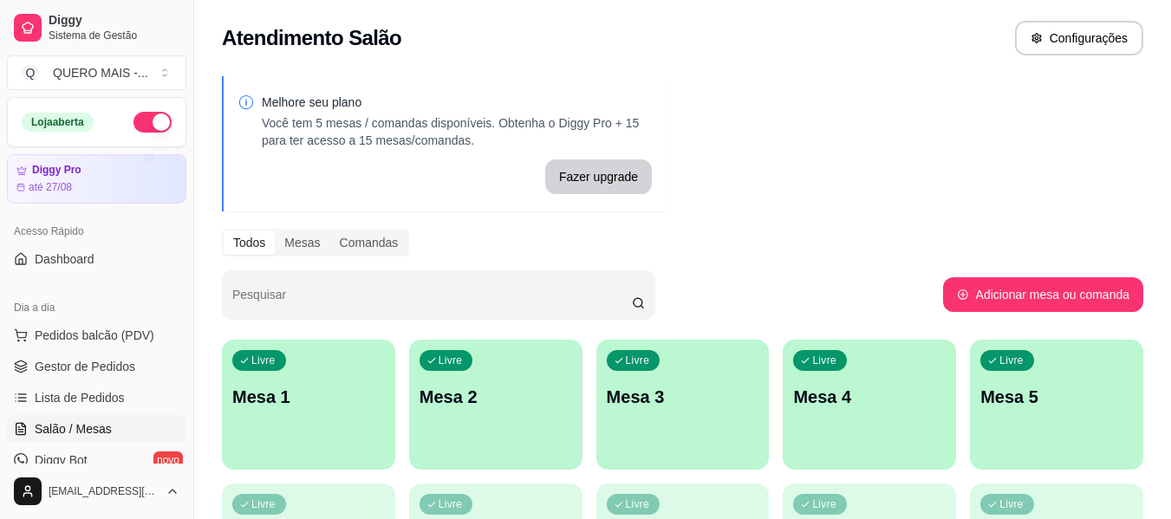
click at [296, 397] on p "Mesa 1" at bounding box center [308, 397] width 153 height 24
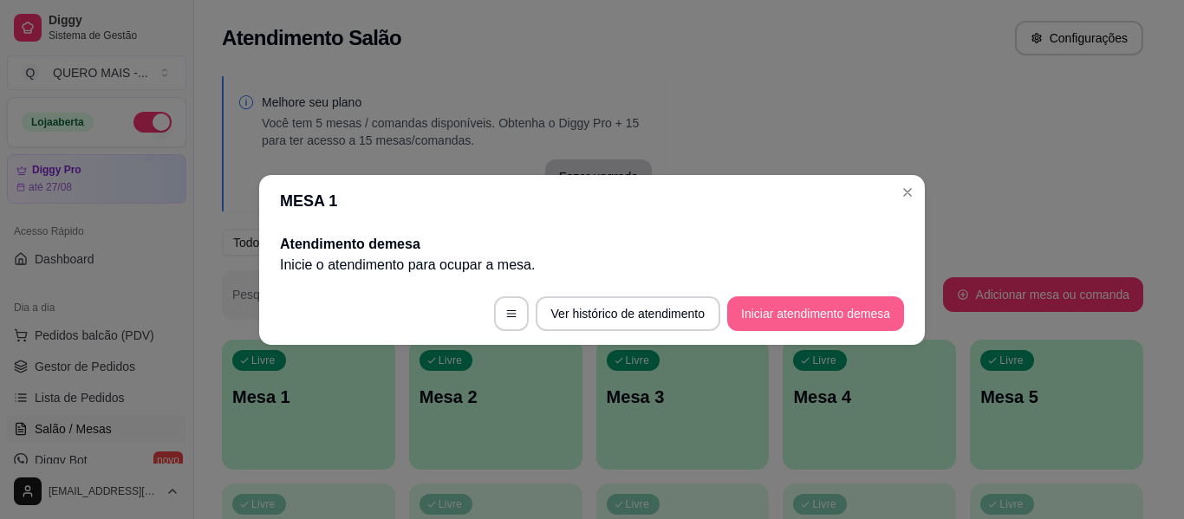
click at [810, 314] on button "Iniciar atendimento de mesa" at bounding box center [815, 313] width 177 height 35
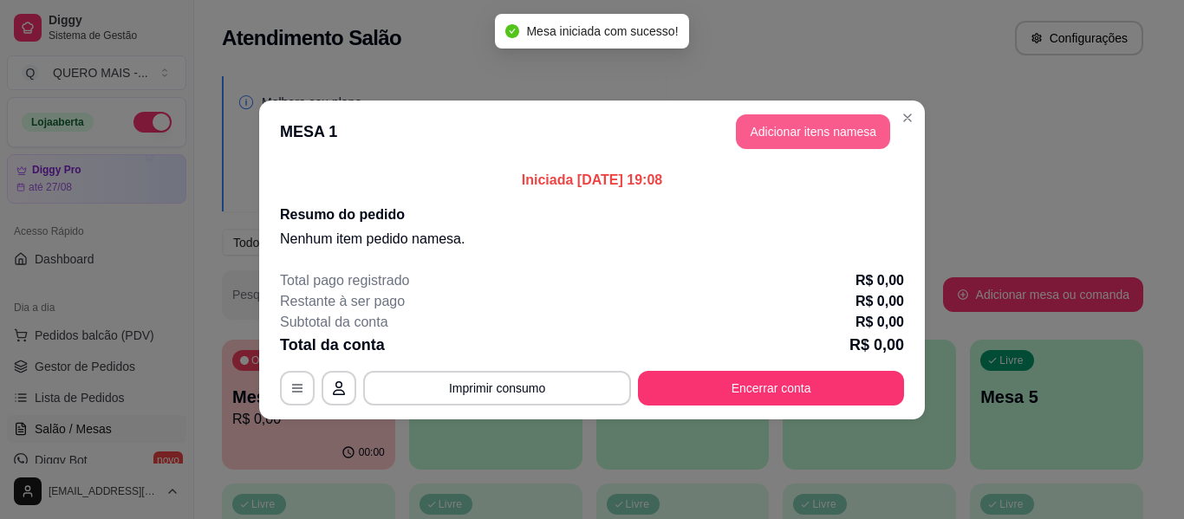
click at [854, 135] on button "Adicionar itens na mesa" at bounding box center [813, 131] width 154 height 35
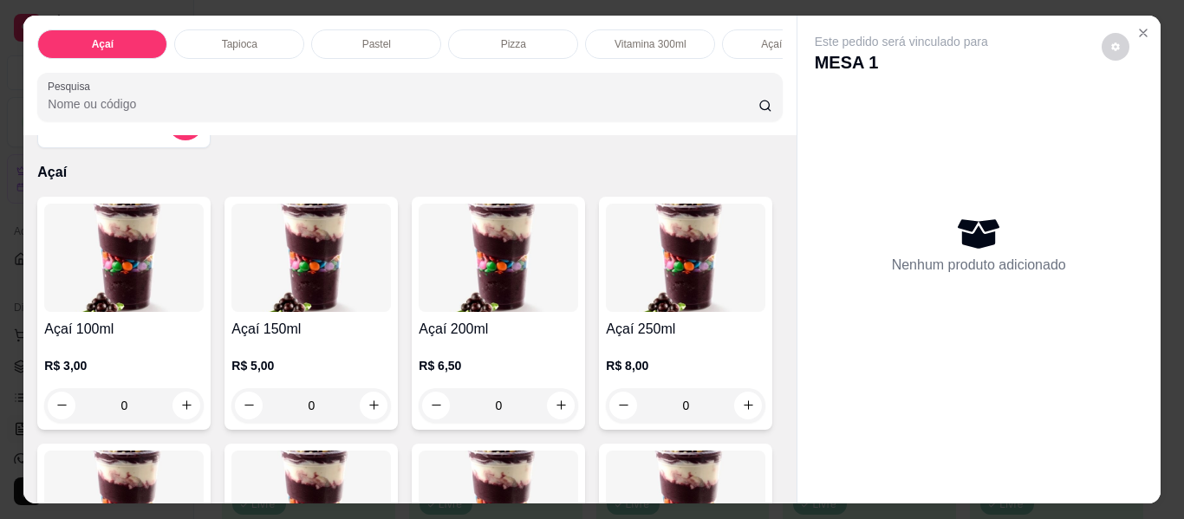
scroll to position [87, 0]
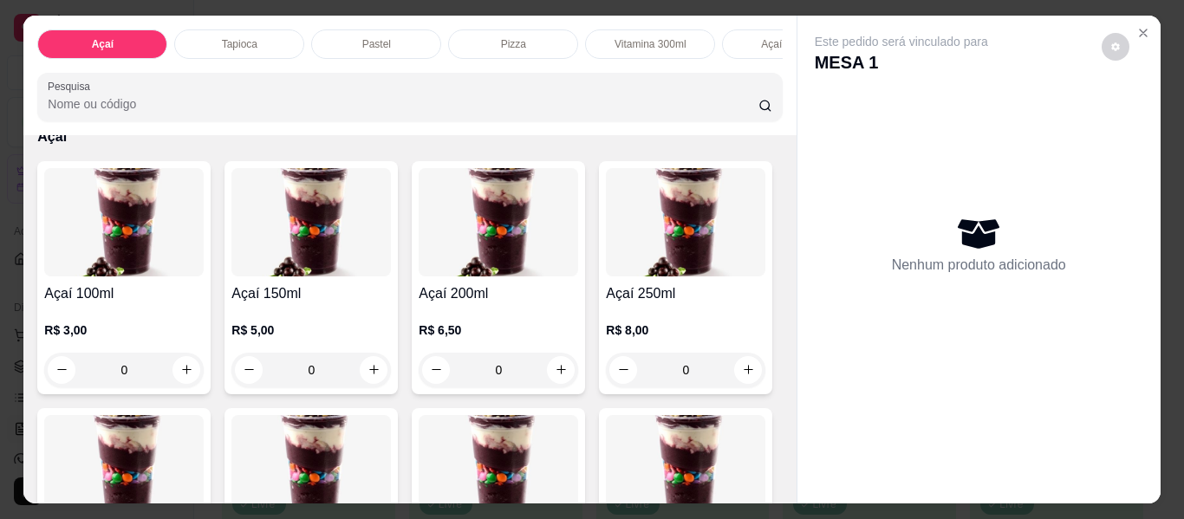
click at [562, 379] on div "0" at bounding box center [499, 370] width 160 height 35
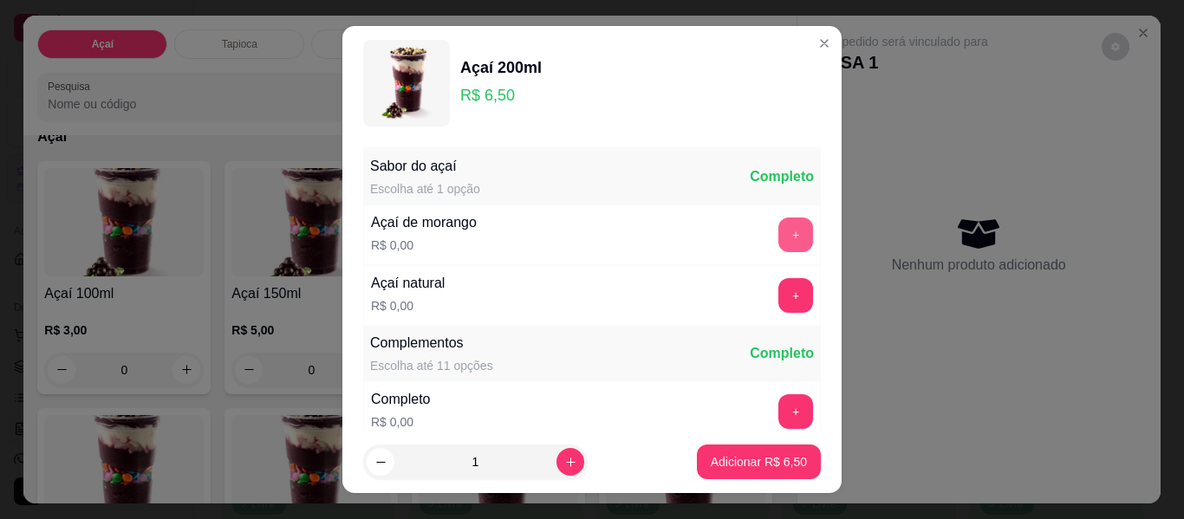
click at [778, 235] on button "+" at bounding box center [795, 235] width 35 height 35
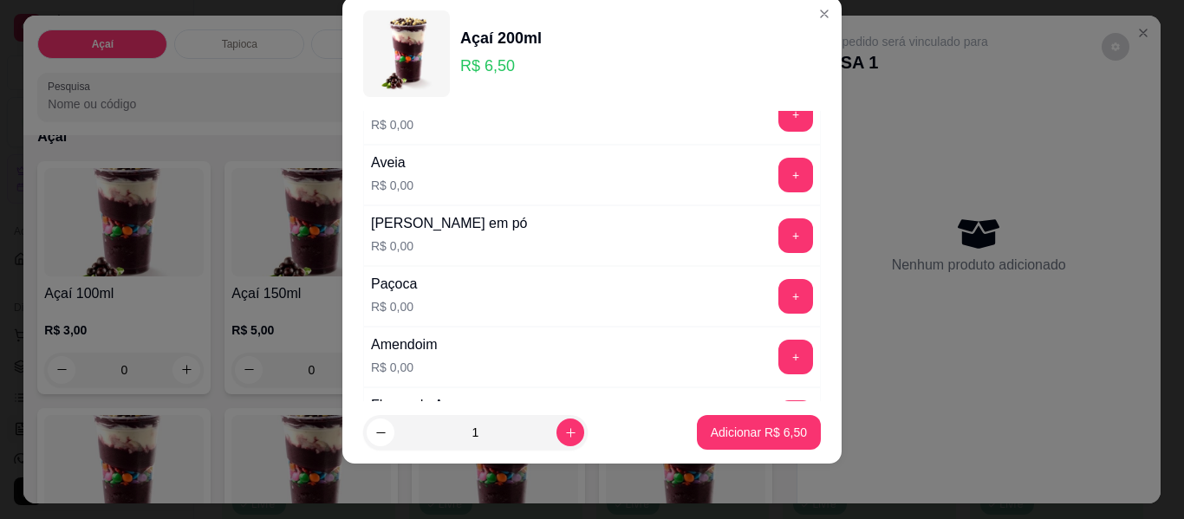
scroll to position [359, 0]
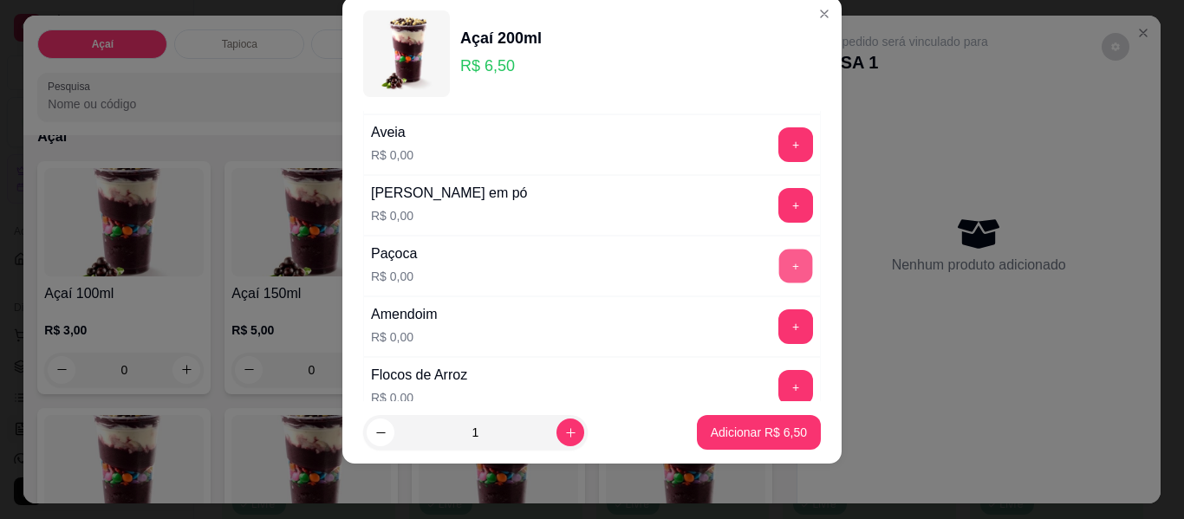
click at [779, 251] on button "+" at bounding box center [796, 267] width 34 height 34
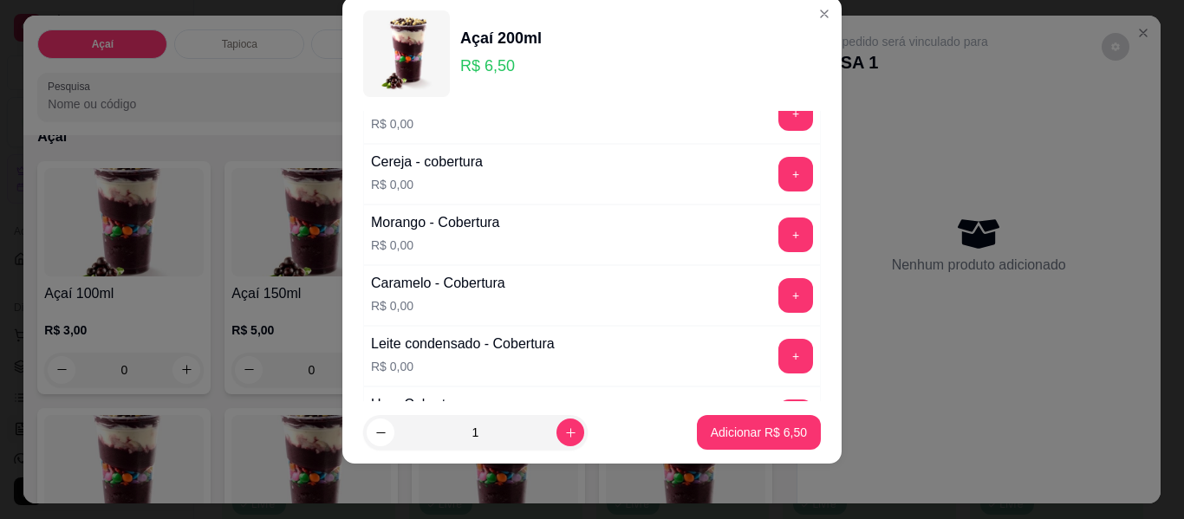
scroll to position [966, 0]
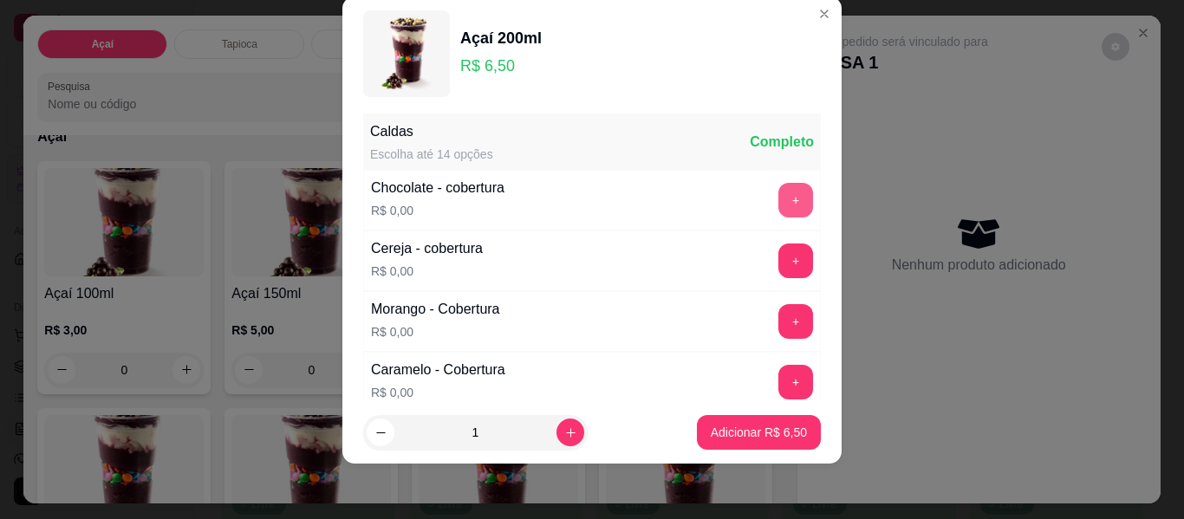
click at [778, 202] on button "+" at bounding box center [795, 200] width 35 height 35
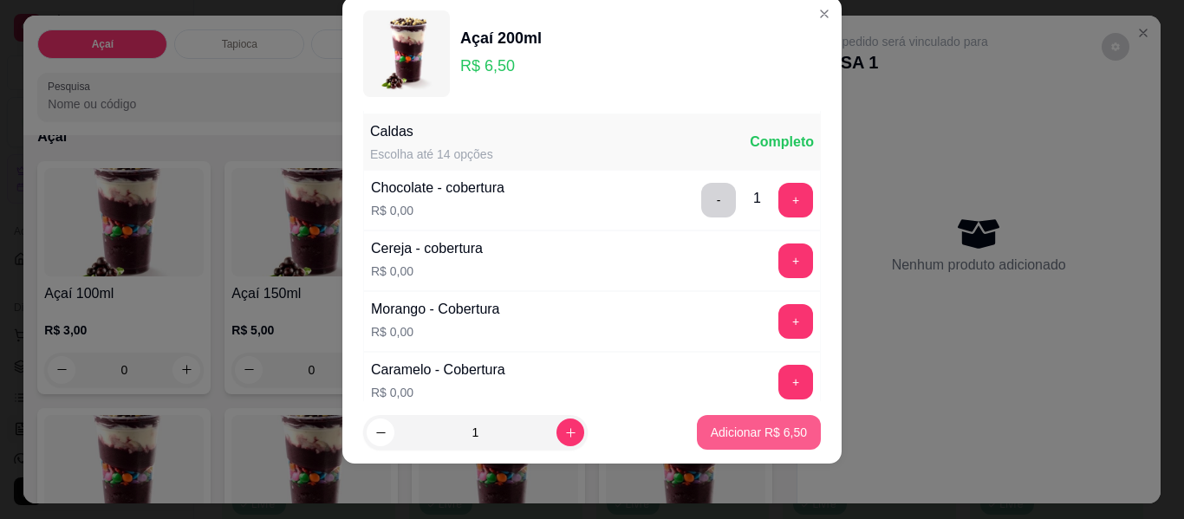
click at [719, 422] on button "Adicionar R$ 6,50" at bounding box center [759, 432] width 124 height 35
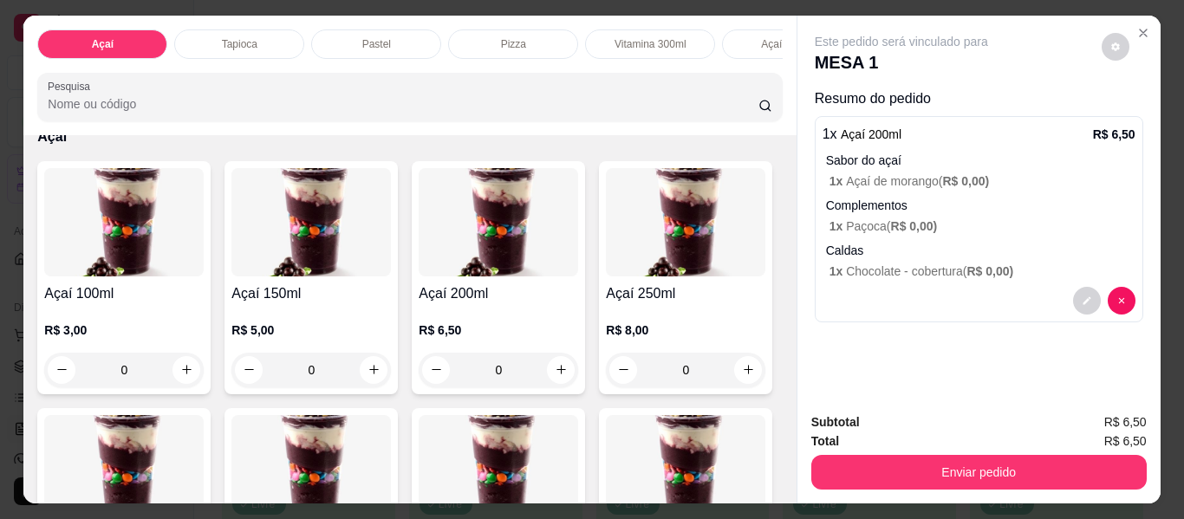
click at [568, 368] on div "0" at bounding box center [499, 370] width 160 height 35
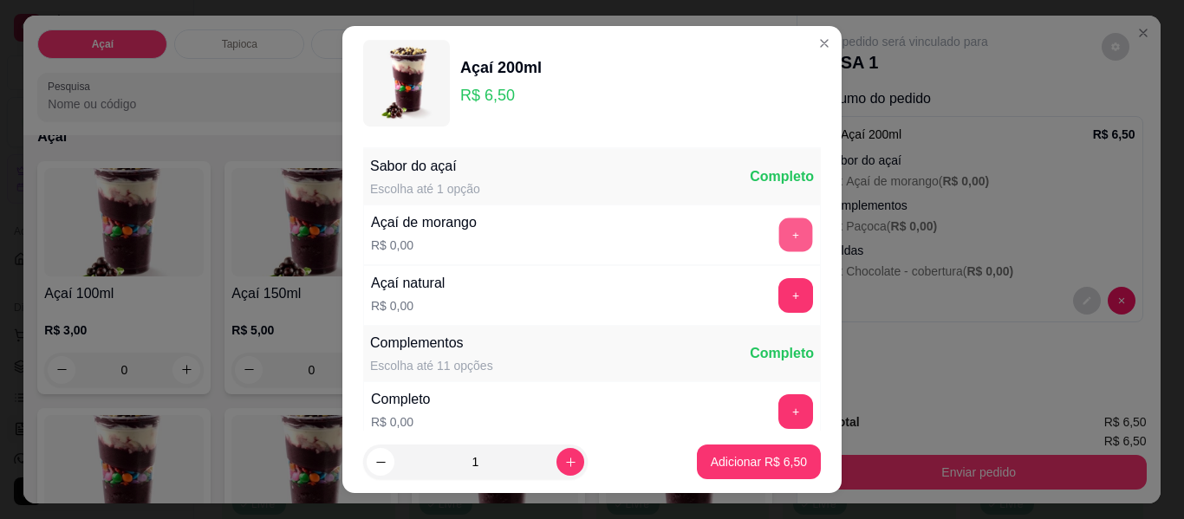
click at [779, 231] on button "+" at bounding box center [796, 235] width 34 height 34
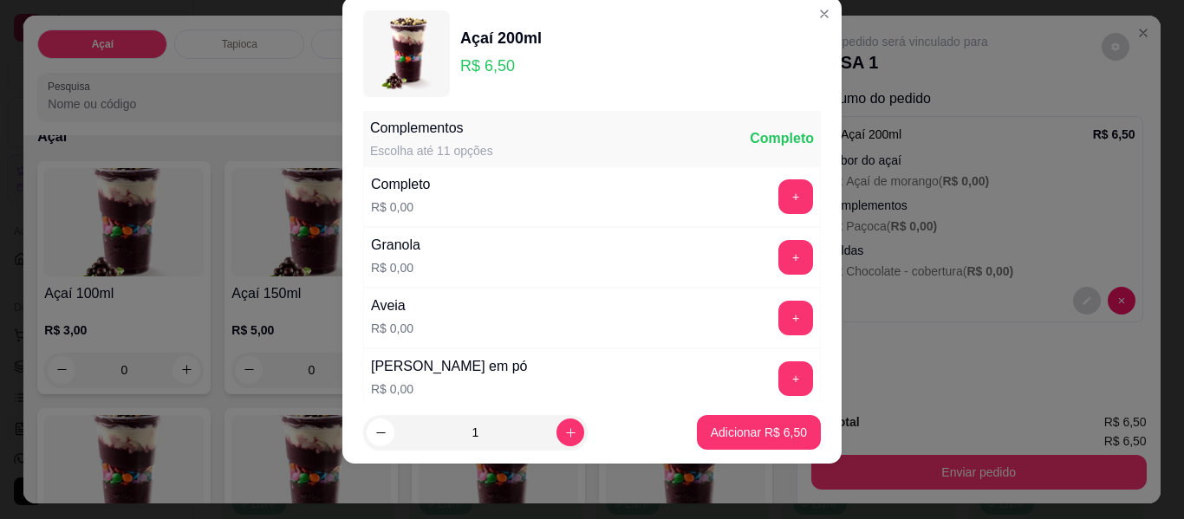
scroll to position [272, 0]
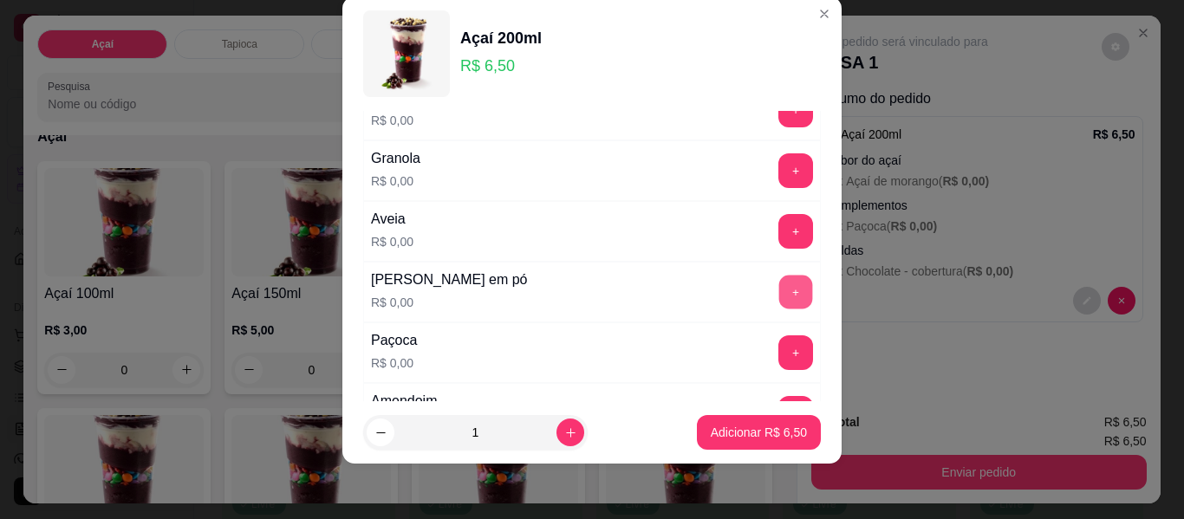
click at [779, 292] on button "+" at bounding box center [796, 293] width 34 height 34
click at [778, 352] on button "+" at bounding box center [795, 352] width 35 height 35
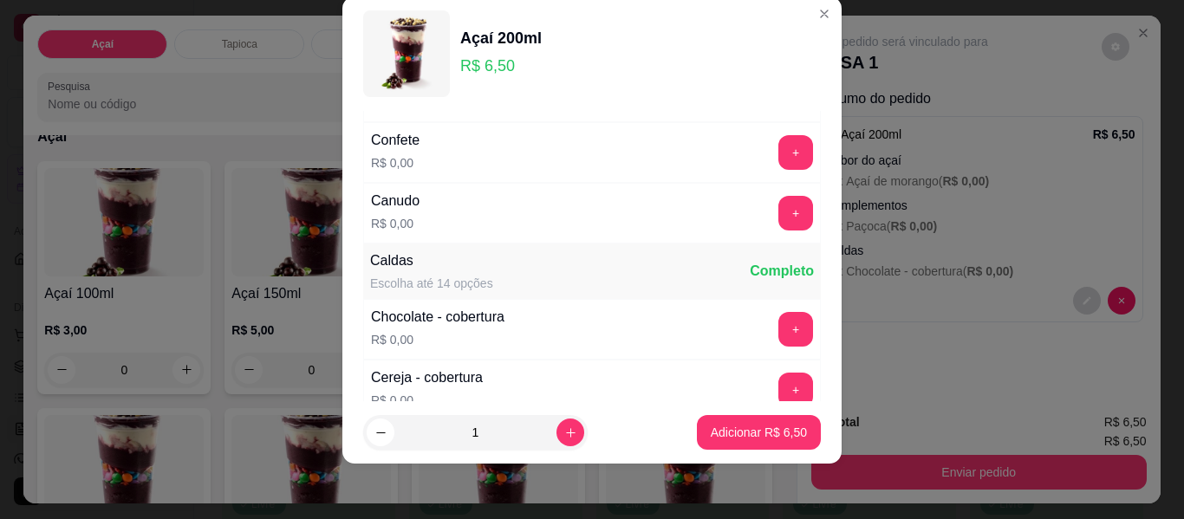
scroll to position [879, 0]
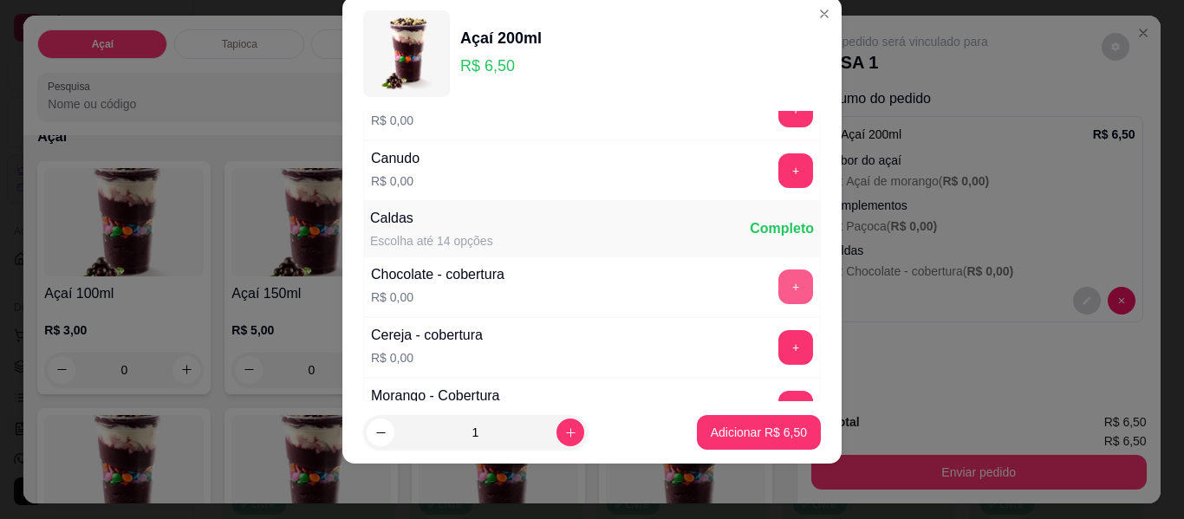
click at [778, 284] on button "+" at bounding box center [795, 287] width 35 height 35
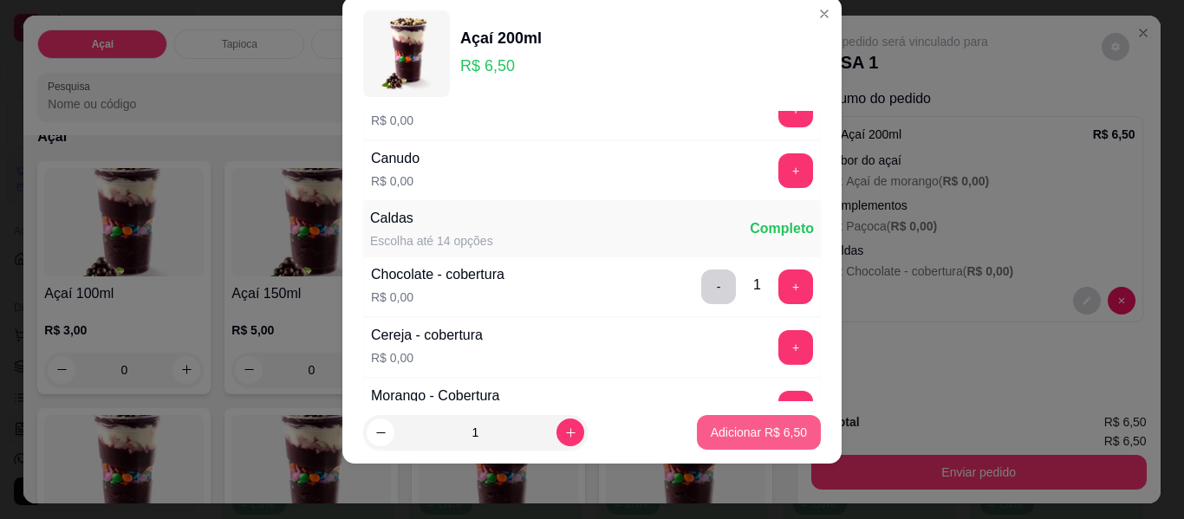
click at [720, 437] on p "Adicionar R$ 6,50" at bounding box center [759, 432] width 96 height 17
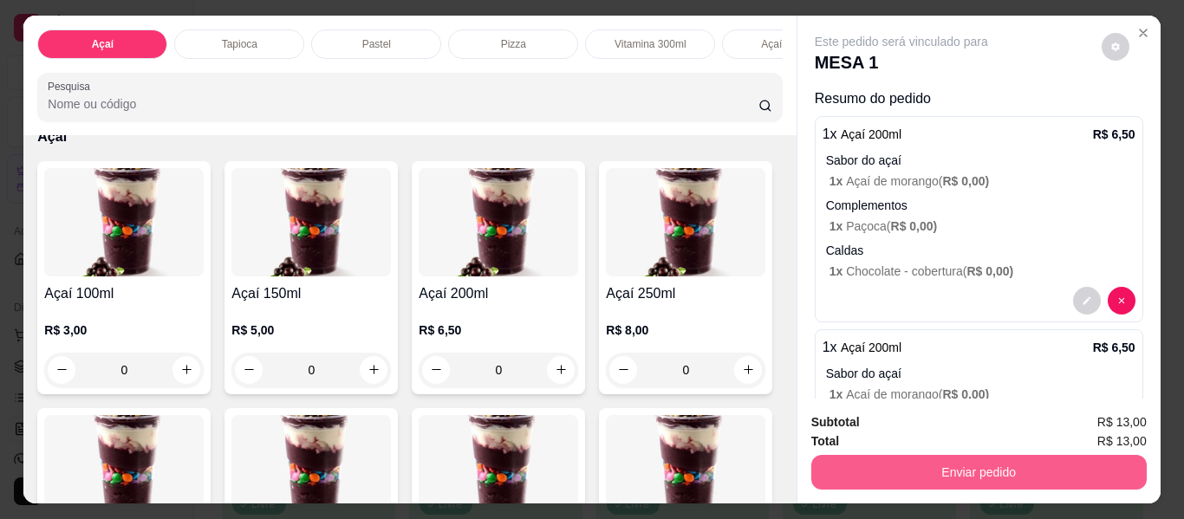
click at [972, 476] on button "Enviar pedido" at bounding box center [978, 472] width 335 height 35
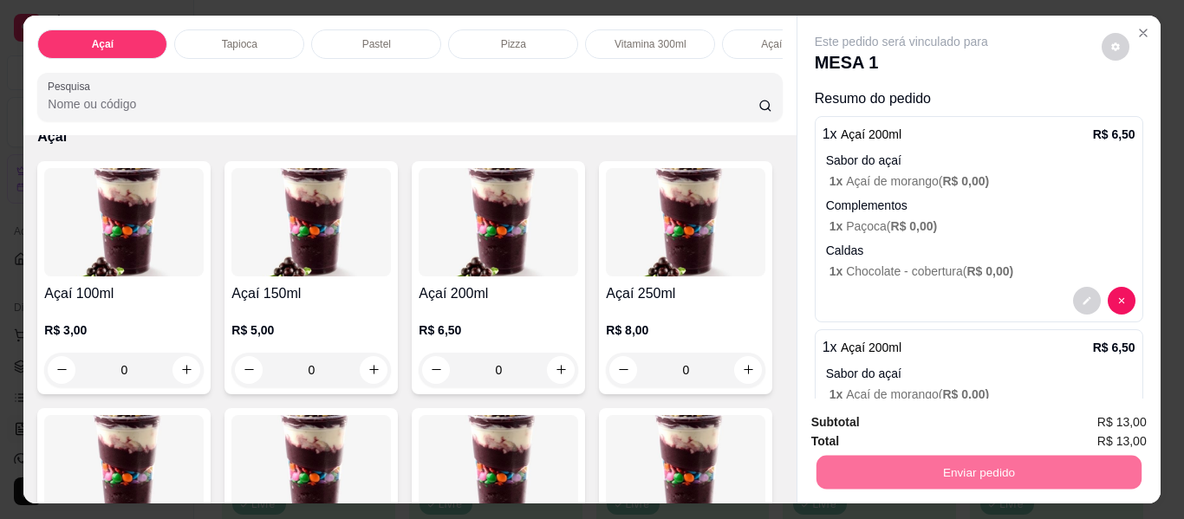
click at [915, 425] on button "Não registrar e enviar pedido" at bounding box center [921, 423] width 180 height 33
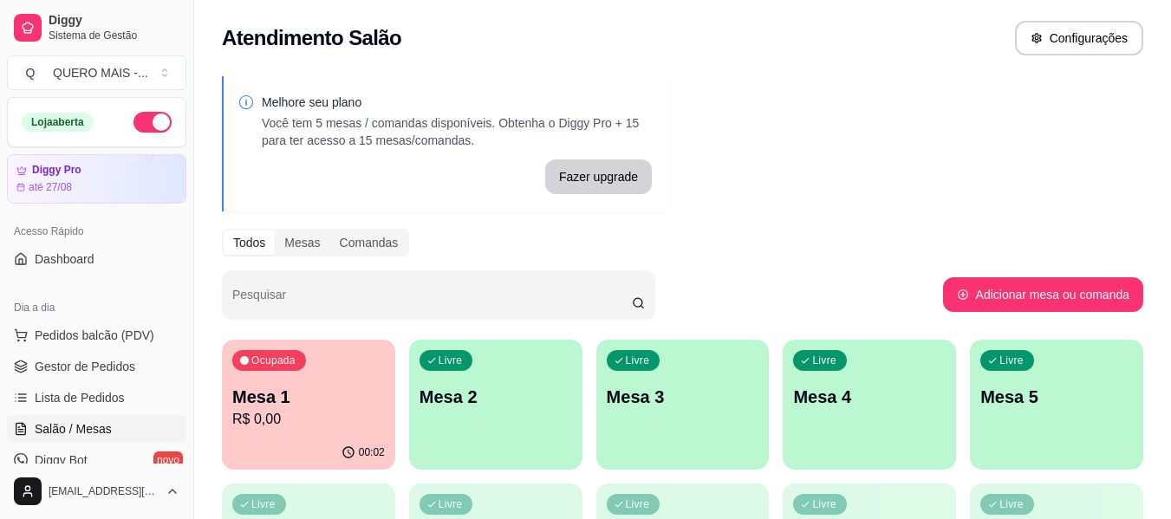
click at [311, 408] on div "Mesa 1 R$ 0,00" at bounding box center [308, 407] width 153 height 45
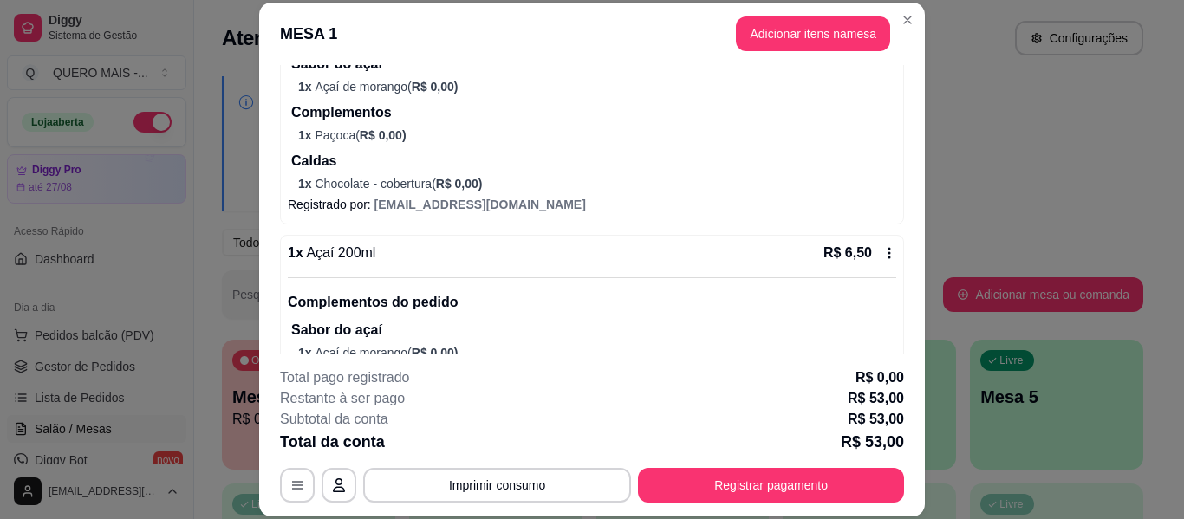
scroll to position [347, 0]
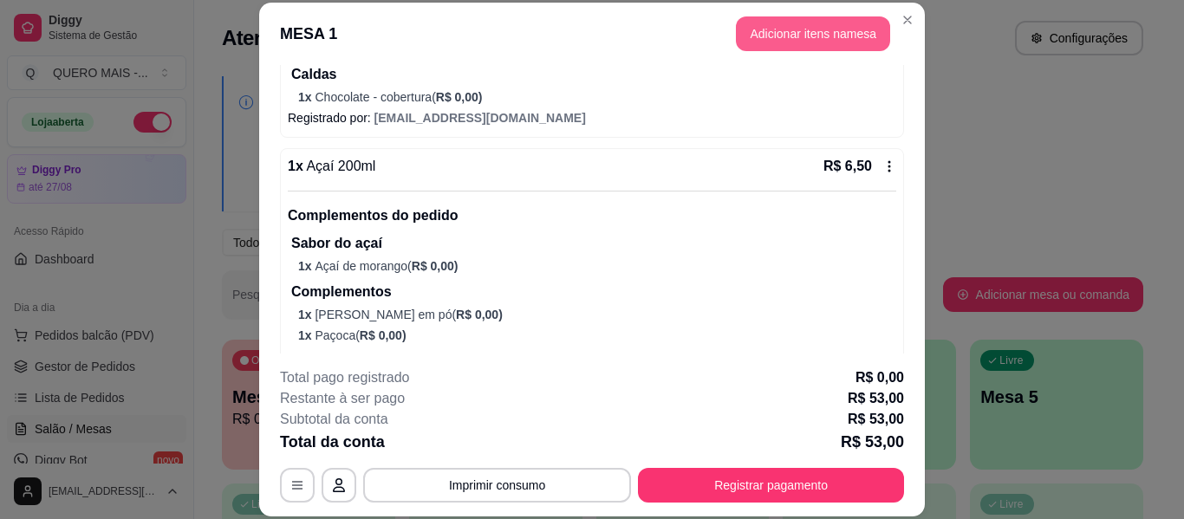
click at [770, 37] on button "Adicionar itens na mesa" at bounding box center [813, 33] width 154 height 35
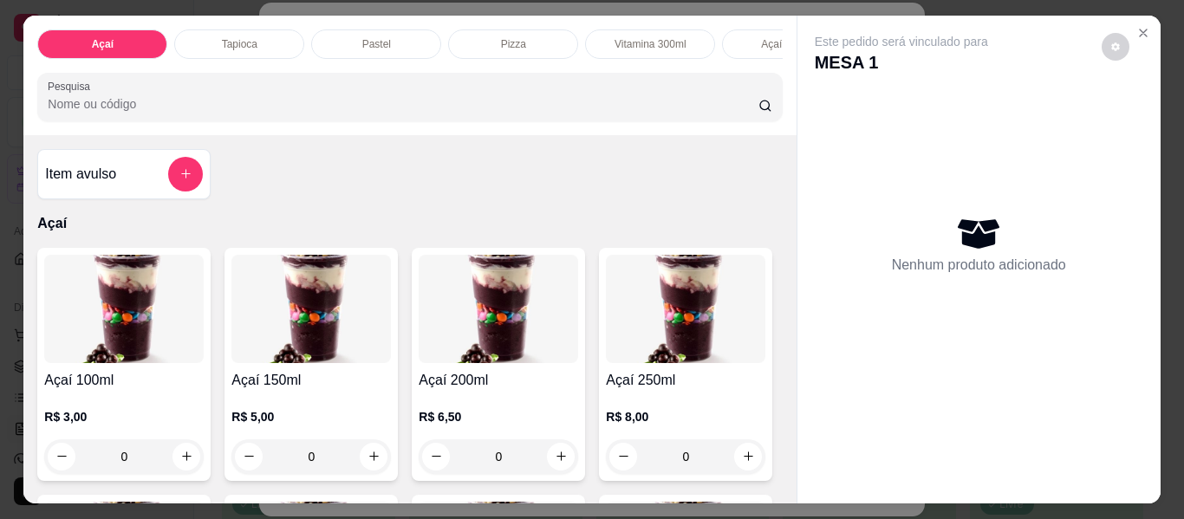
click at [362, 40] on p "Pastel" at bounding box center [376, 44] width 29 height 14
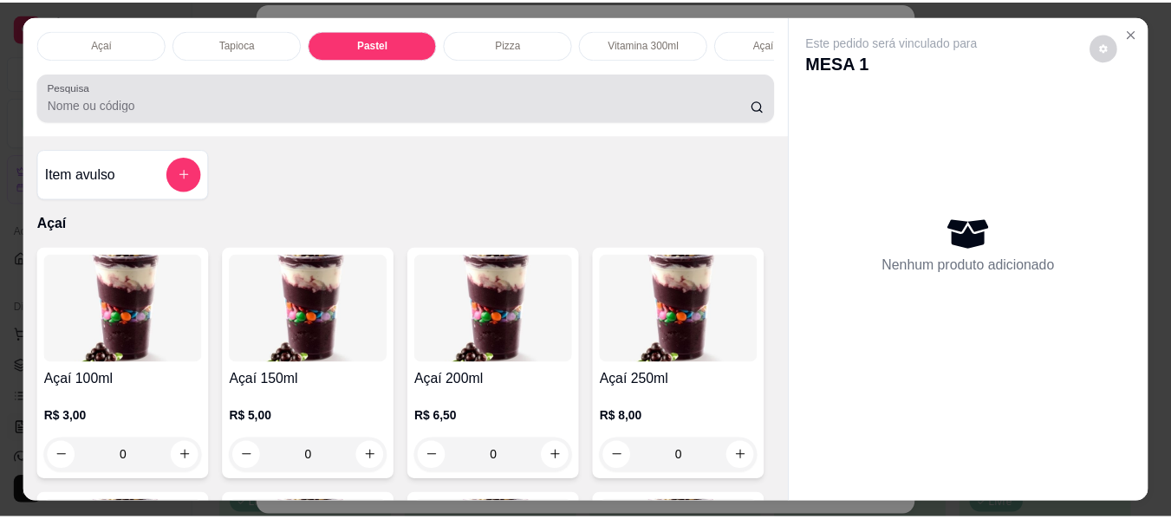
scroll to position [47, 0]
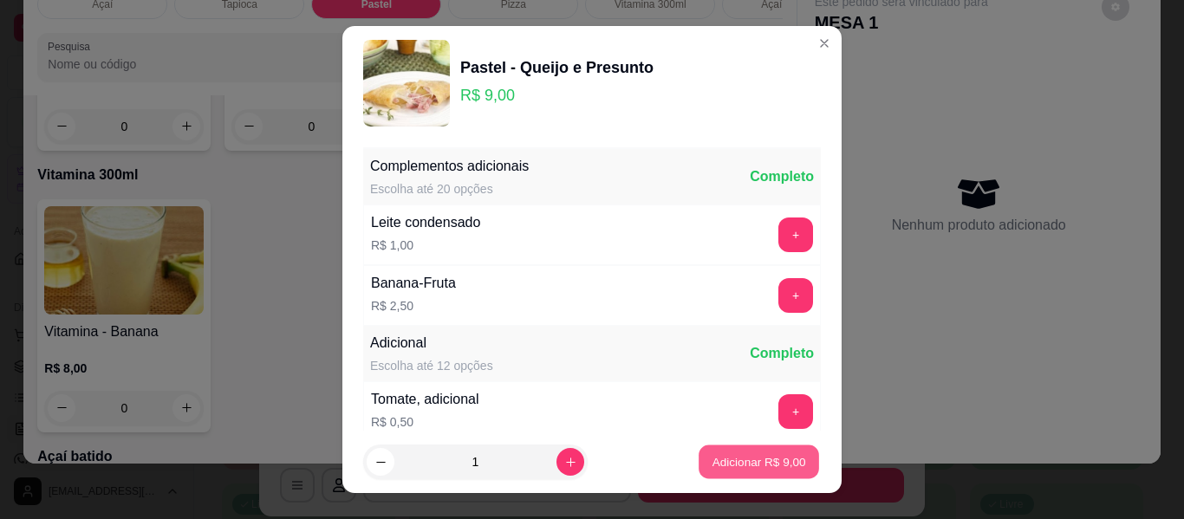
click at [770, 459] on p "Adicionar R$ 9,00" at bounding box center [759, 461] width 94 height 16
type input "1"
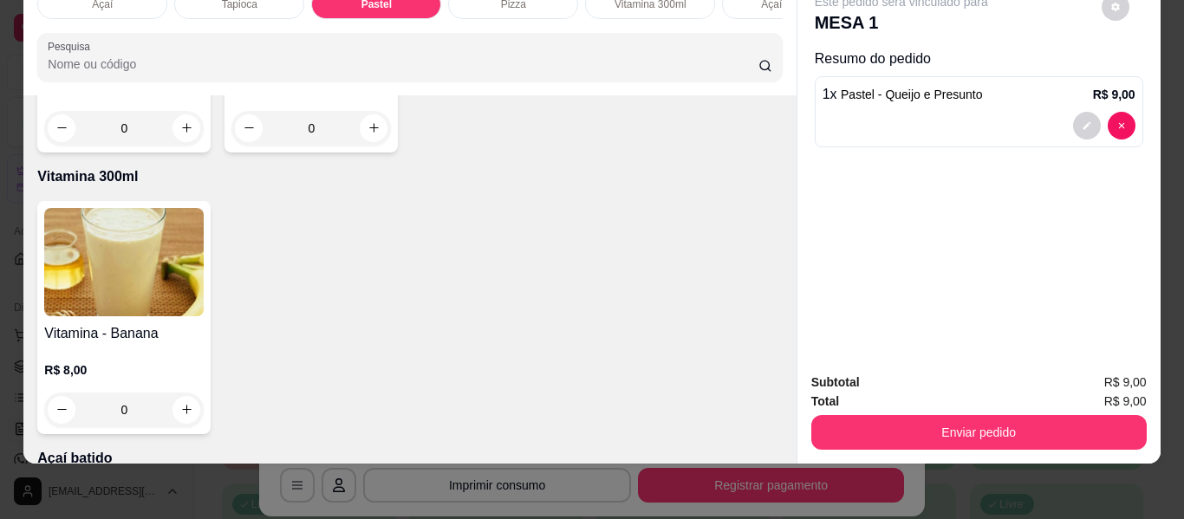
click at [910, 424] on button "Enviar pedido" at bounding box center [978, 432] width 335 height 35
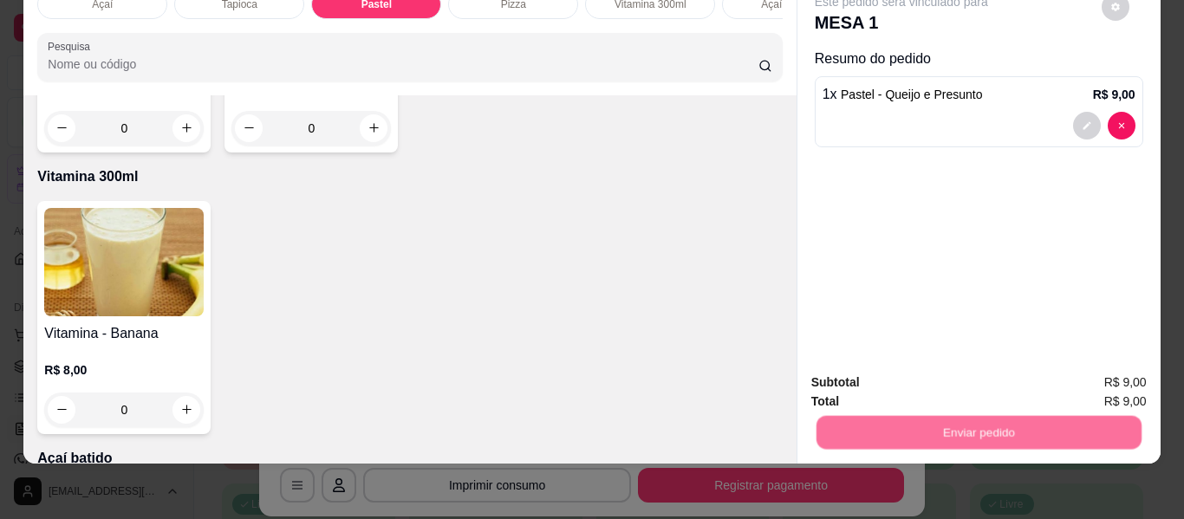
click at [911, 380] on button "Não registrar e enviar pedido" at bounding box center [921, 376] width 180 height 33
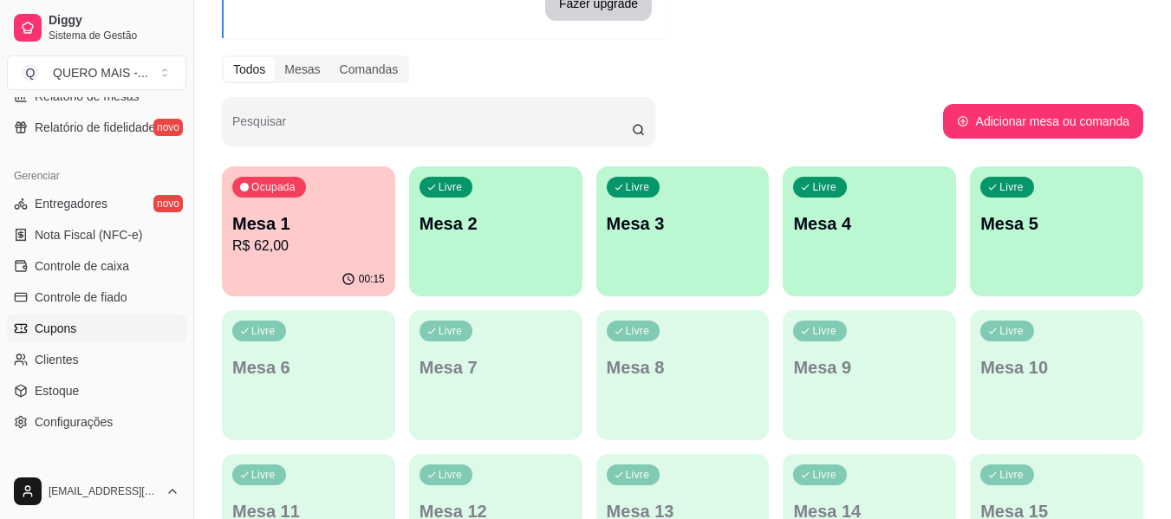
scroll to position [728, 0]
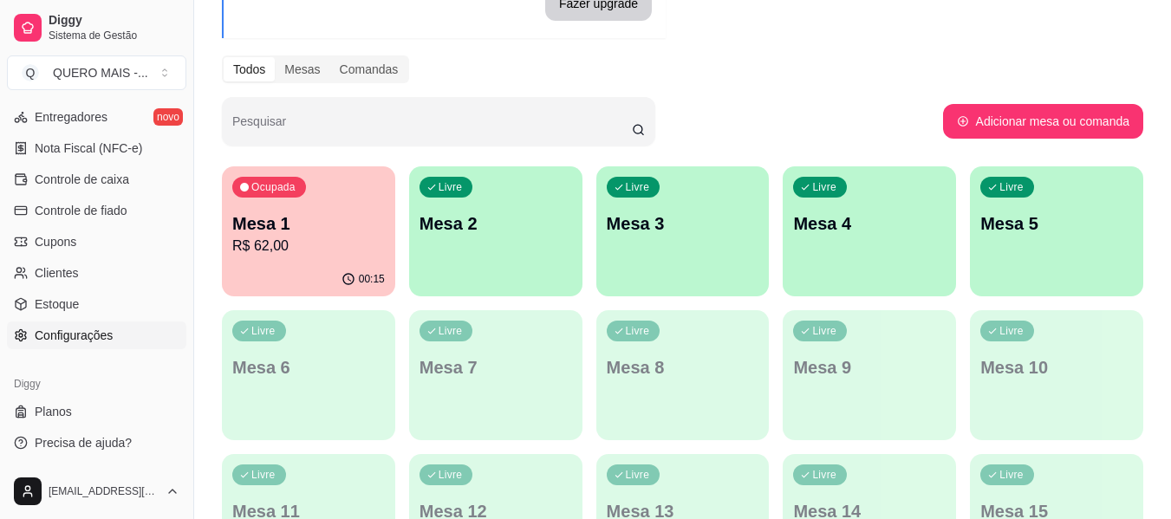
click at [91, 348] on link "Configurações" at bounding box center [96, 336] width 179 height 28
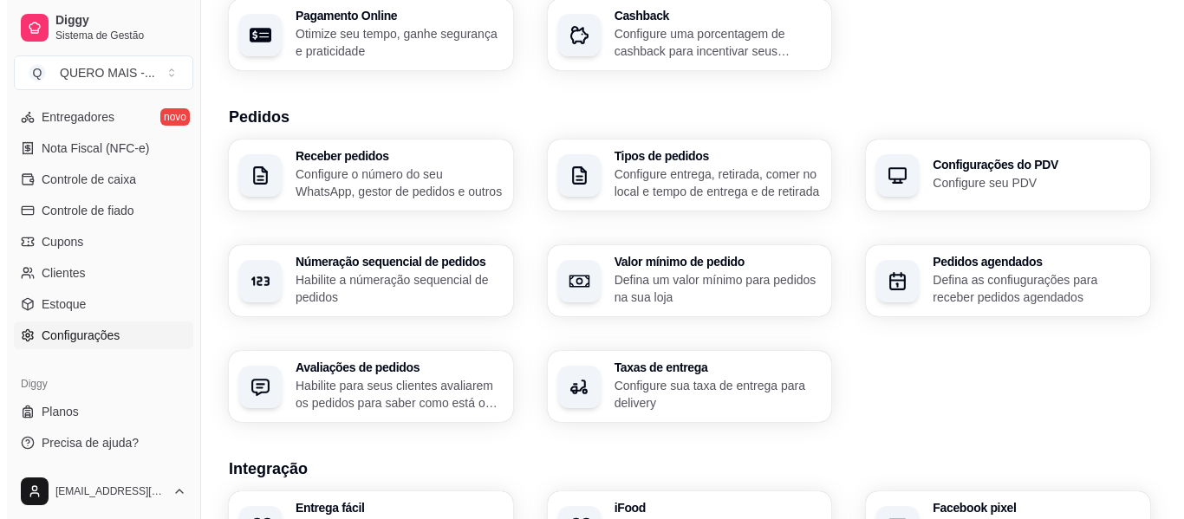
scroll to position [347, 0]
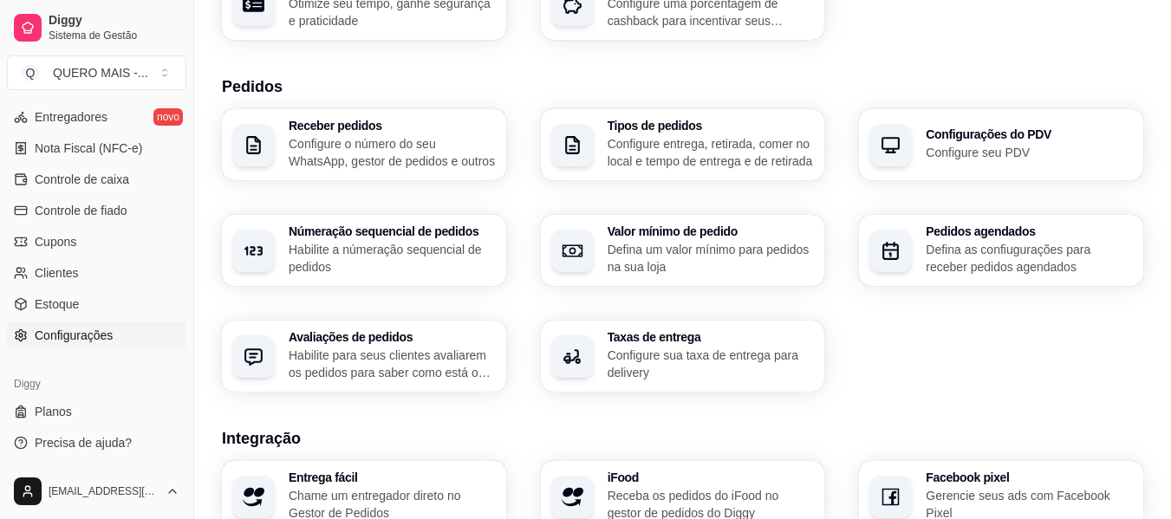
click at [620, 361] on p "Configure sua taxa de entrega para delivery" at bounding box center [711, 364] width 207 height 35
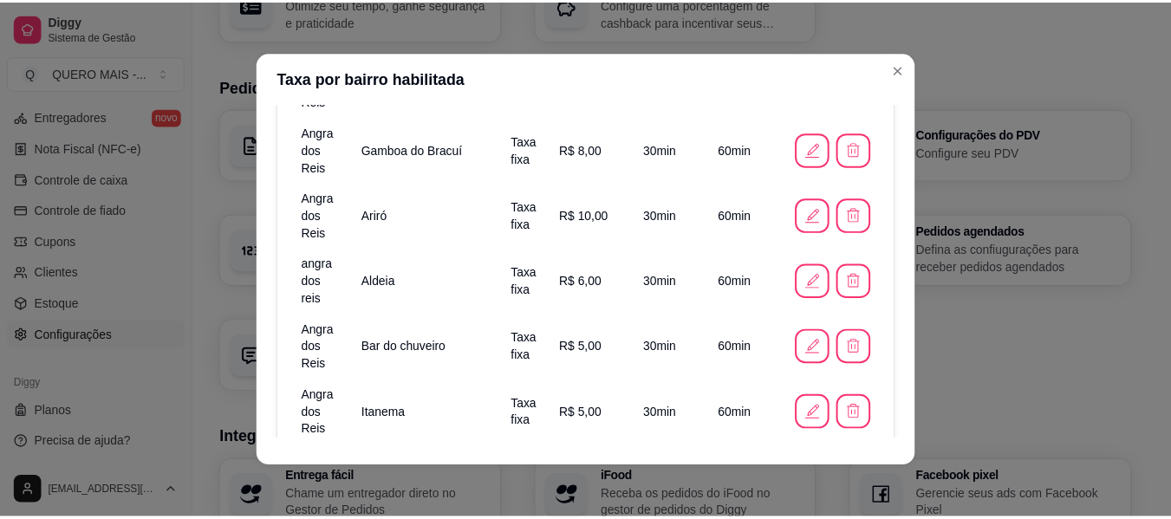
scroll to position [520, 0]
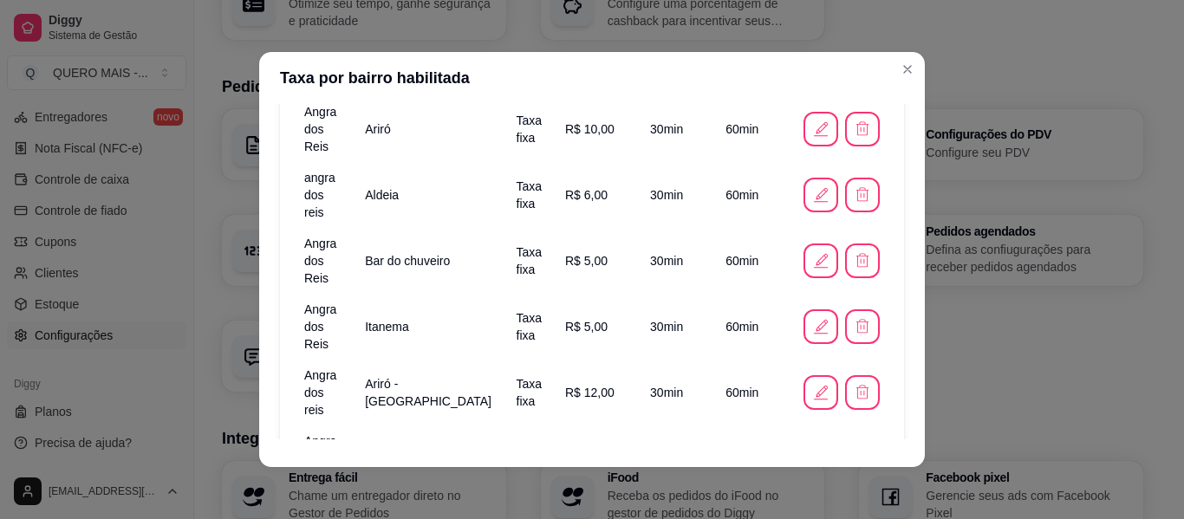
click at [804, 441] on button "button" at bounding box center [821, 458] width 35 height 35
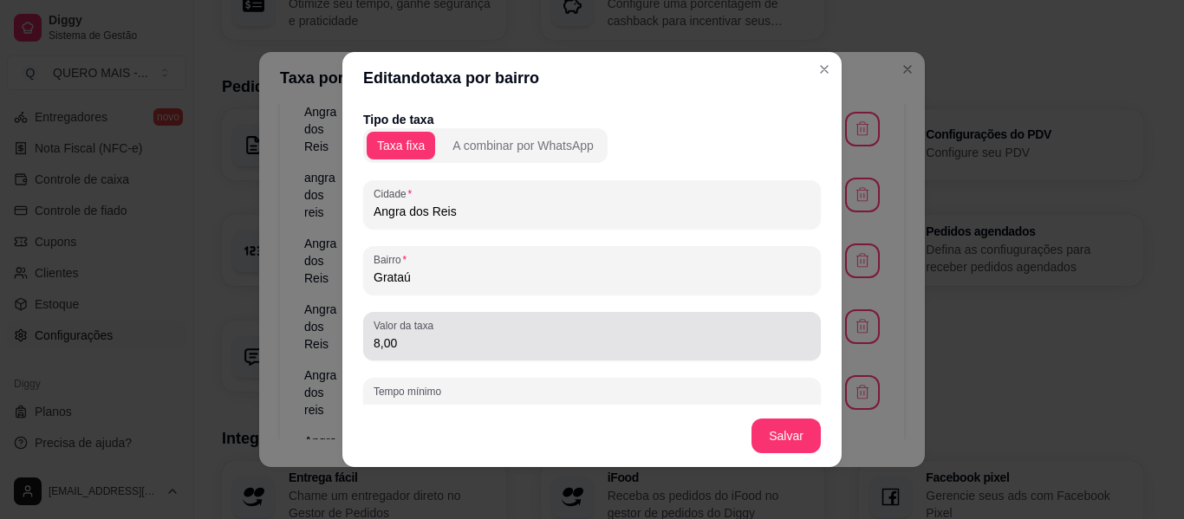
click at [425, 349] on input "8,00" at bounding box center [592, 343] width 437 height 17
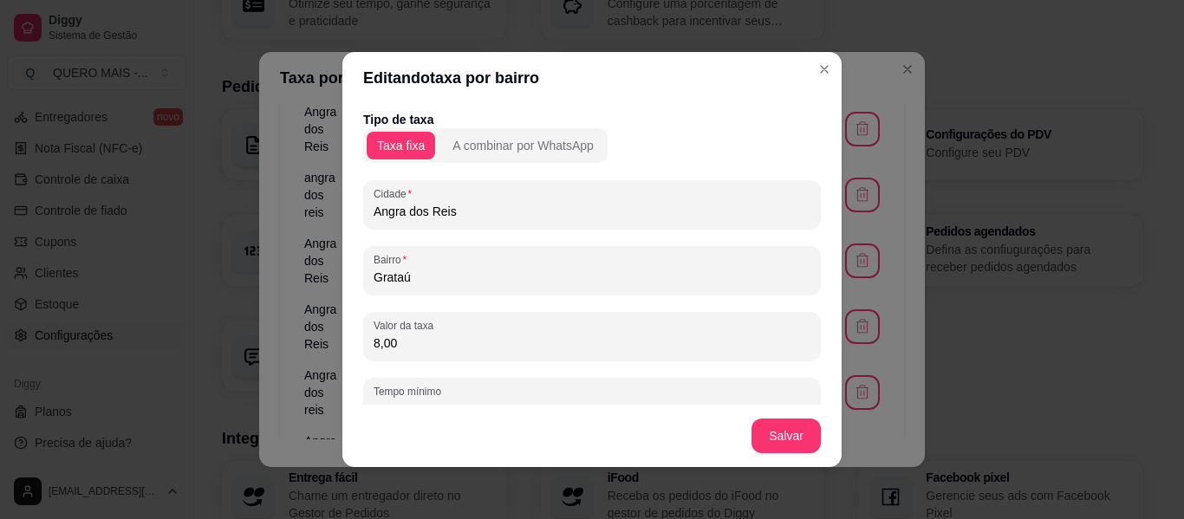
click at [425, 349] on input "8,00" at bounding box center [592, 343] width 437 height 17
type input "10,00"
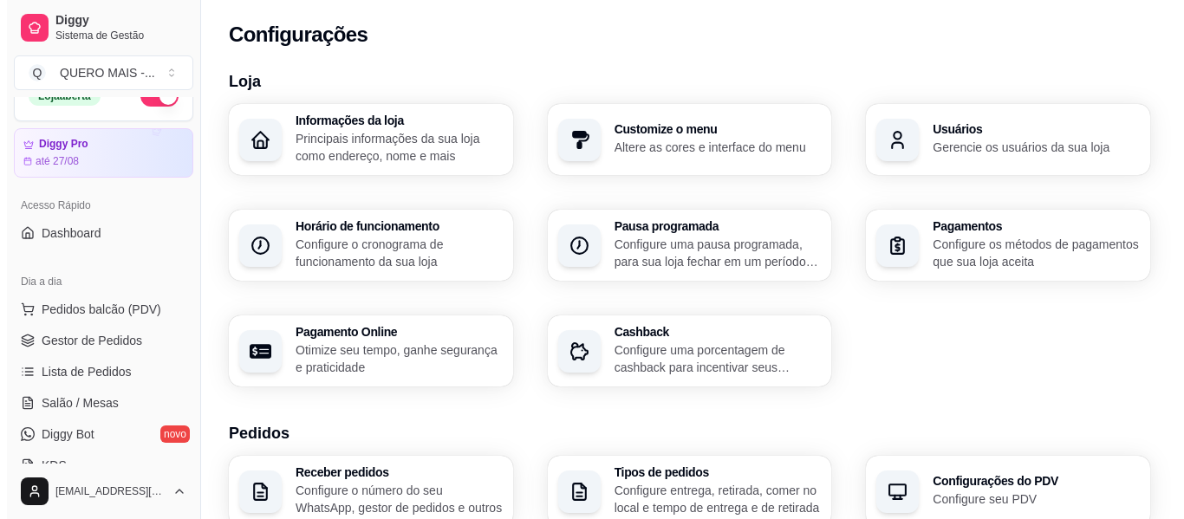
scroll to position [0, 0]
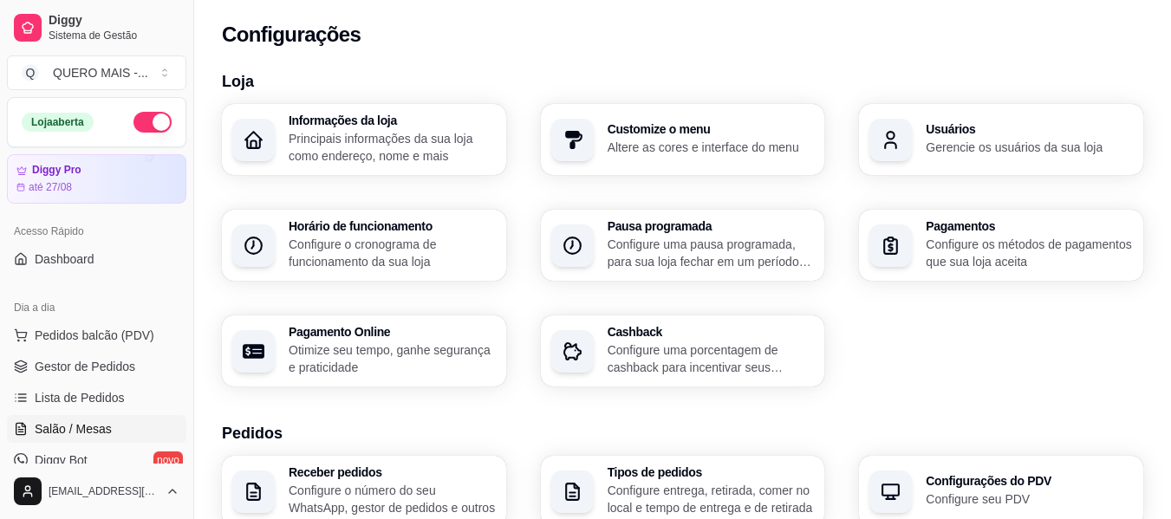
click at [41, 431] on span "Salão / Mesas" at bounding box center [73, 428] width 77 height 17
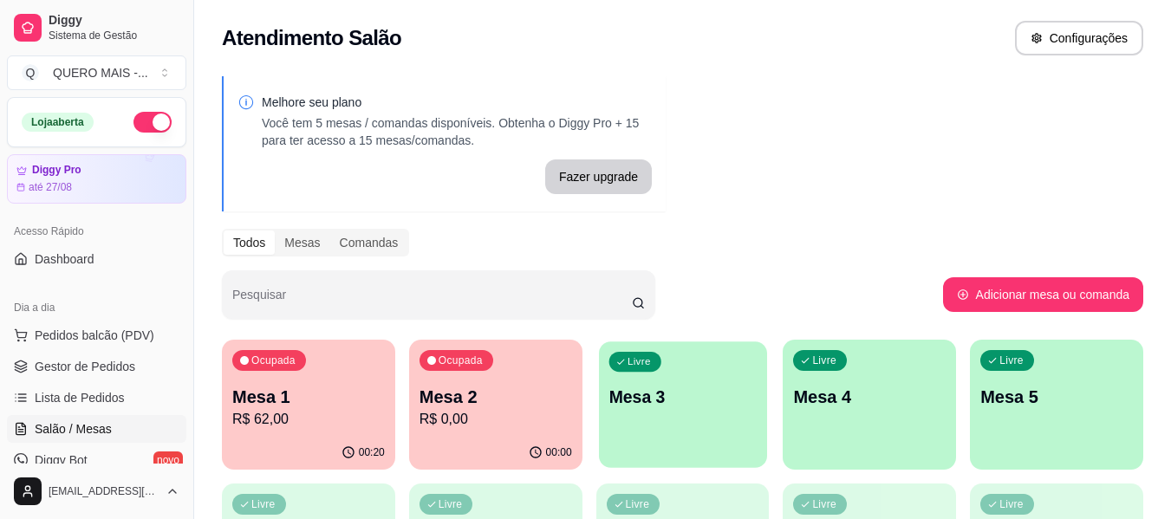
click at [687, 414] on div "Livre Mesa 3" at bounding box center [683, 395] width 168 height 106
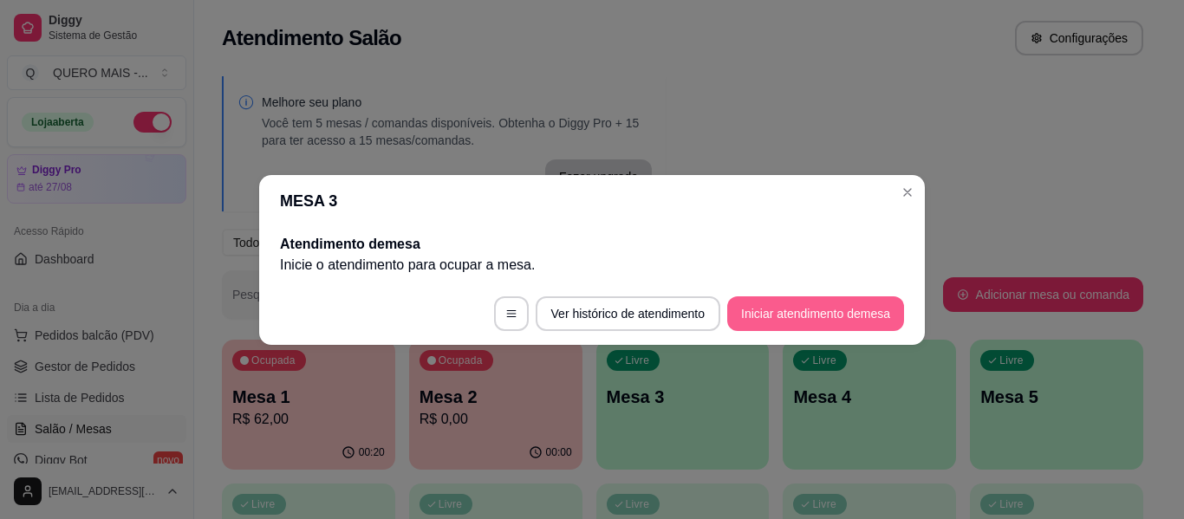
click at [797, 317] on button "Iniciar atendimento de mesa" at bounding box center [815, 313] width 177 height 35
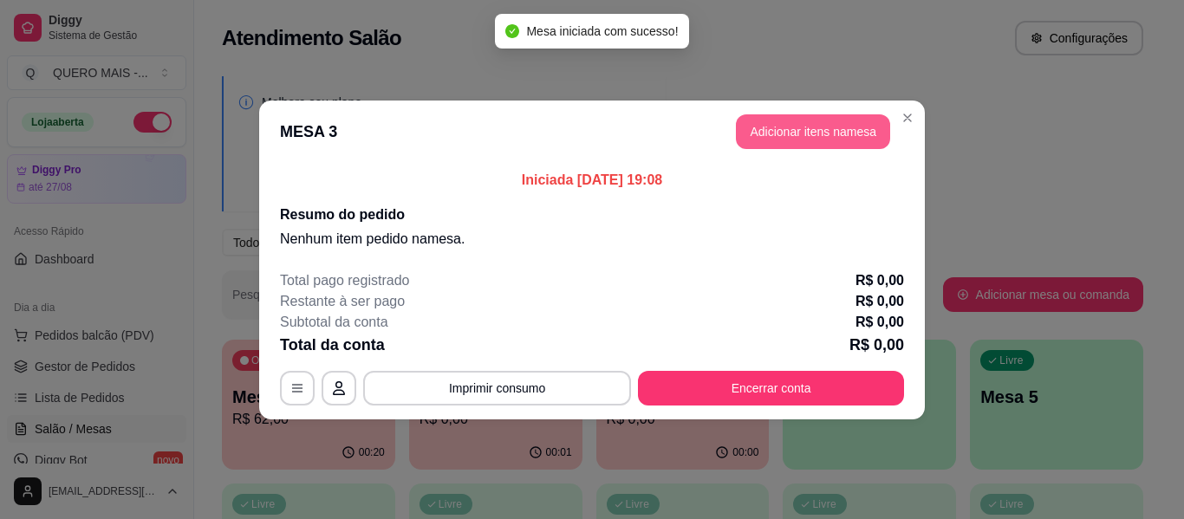
click at [847, 143] on button "Adicionar itens na mesa" at bounding box center [813, 131] width 154 height 35
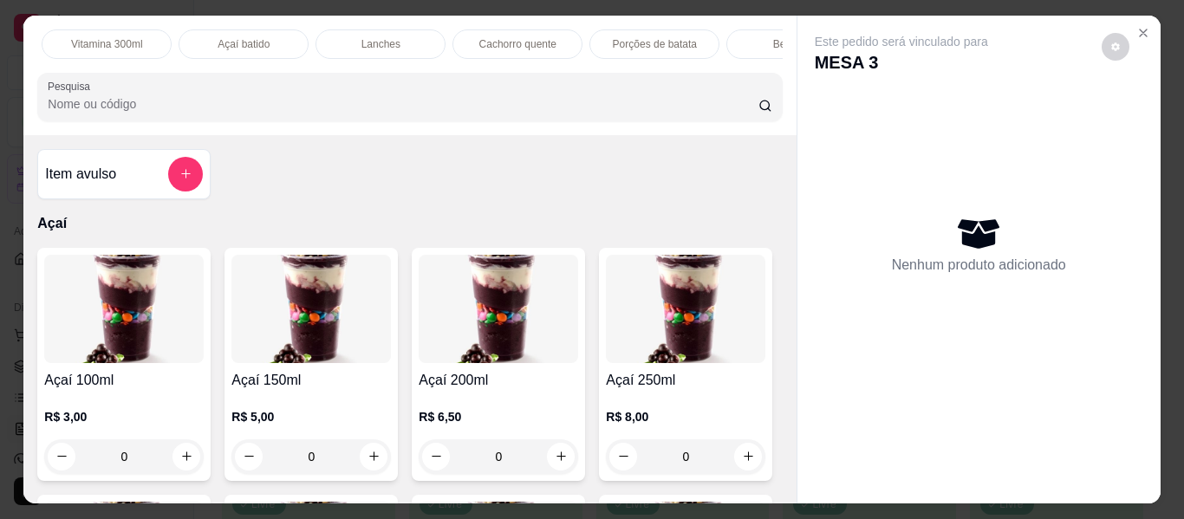
scroll to position [0, 548]
click at [386, 38] on p "Lanches" at bounding box center [376, 44] width 39 height 14
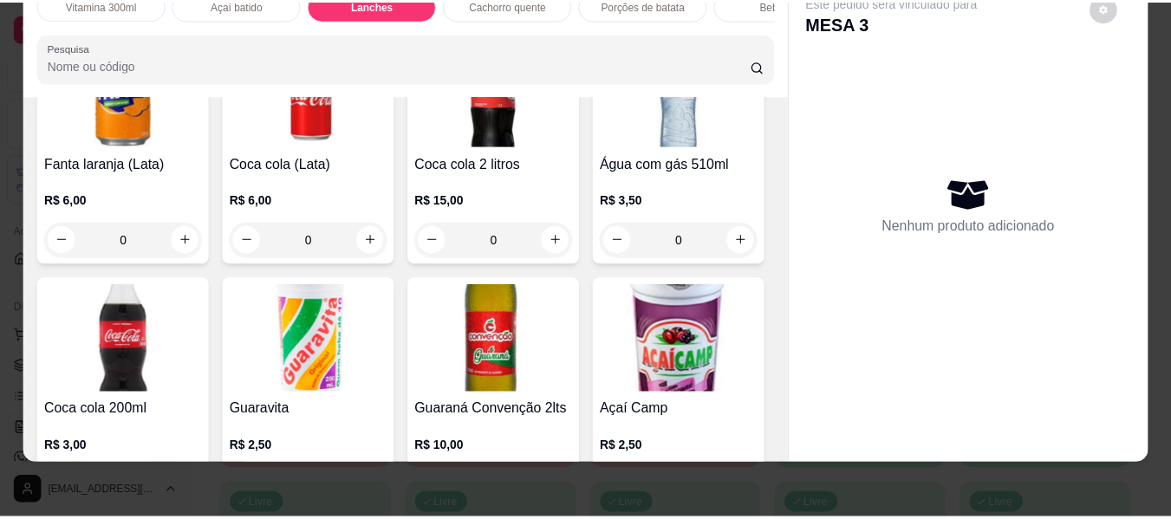
scroll to position [3586, 0]
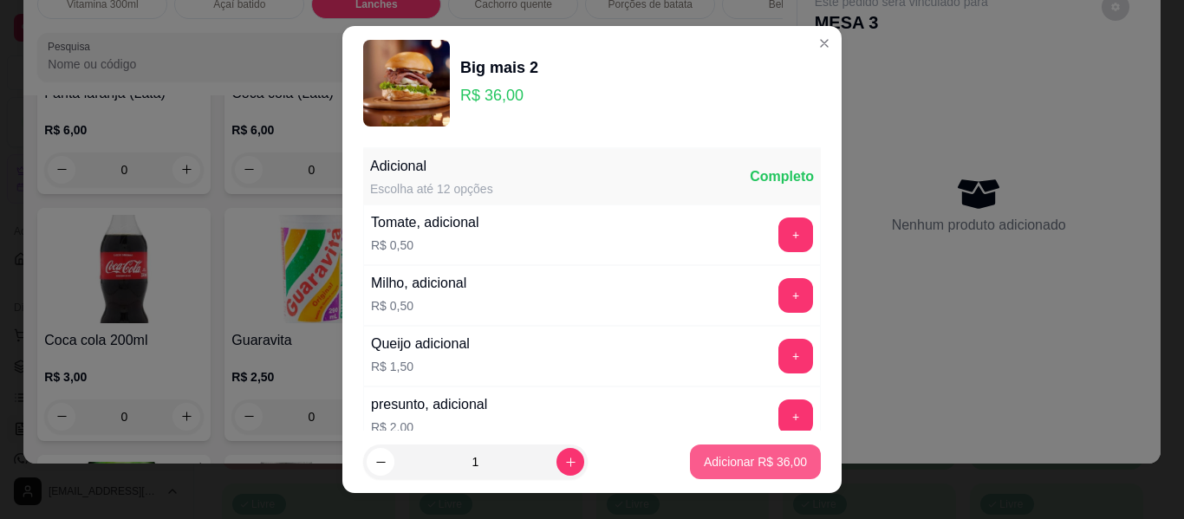
click at [746, 464] on p "Adicionar R$ 36,00" at bounding box center [755, 461] width 103 height 17
type input "1"
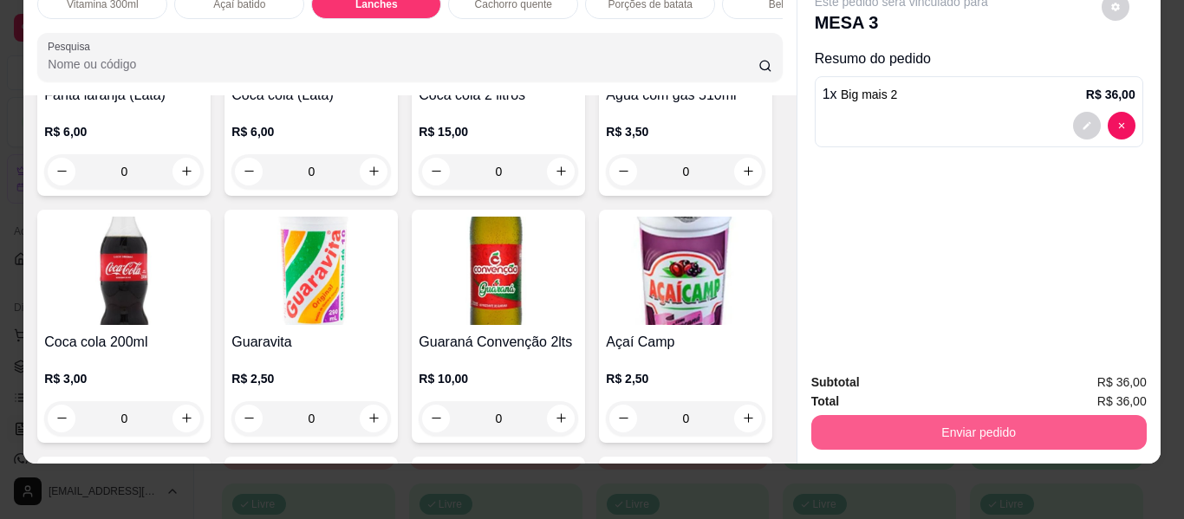
click at [920, 420] on button "Enviar pedido" at bounding box center [978, 432] width 335 height 35
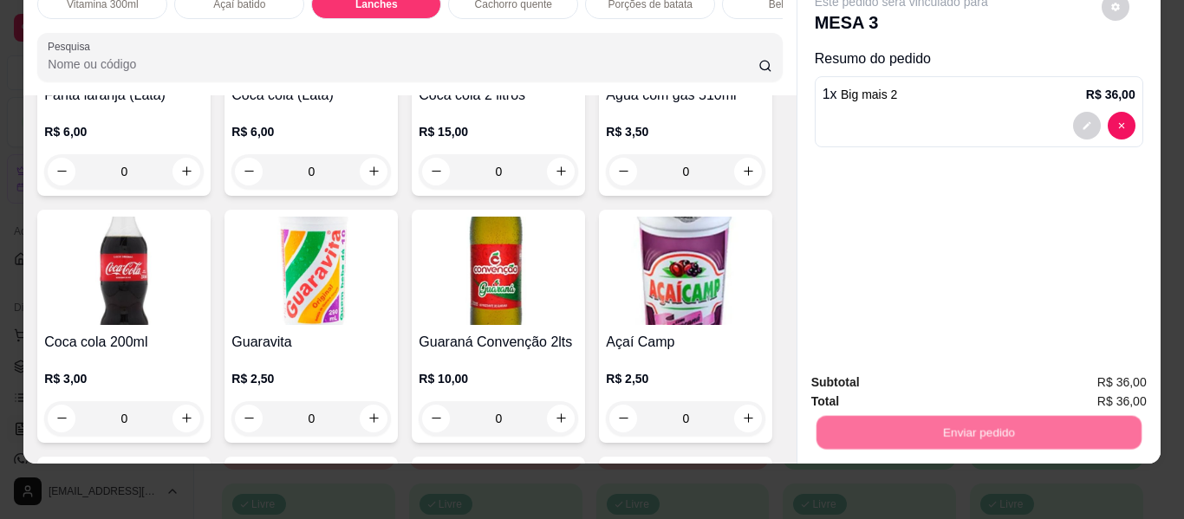
click at [911, 375] on button "Não registrar e enviar pedido" at bounding box center [921, 376] width 175 height 32
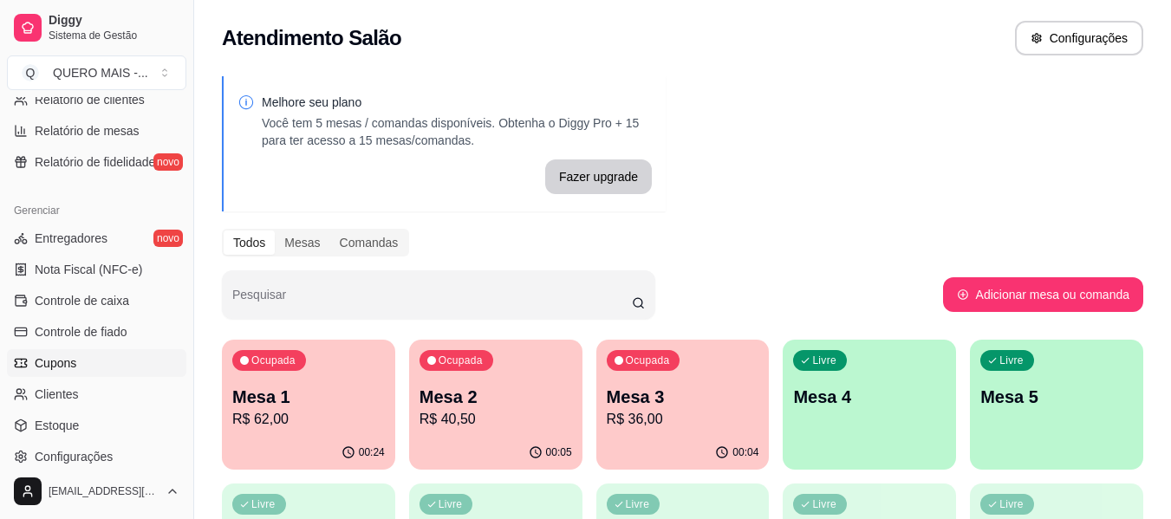
scroll to position [694, 0]
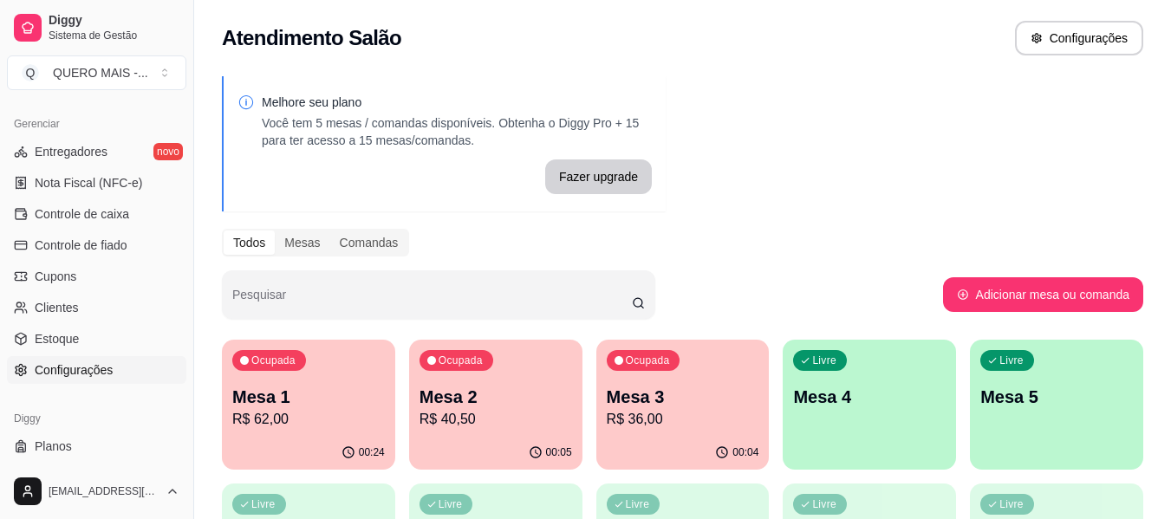
click at [68, 370] on span "Configurações" at bounding box center [74, 370] width 78 height 17
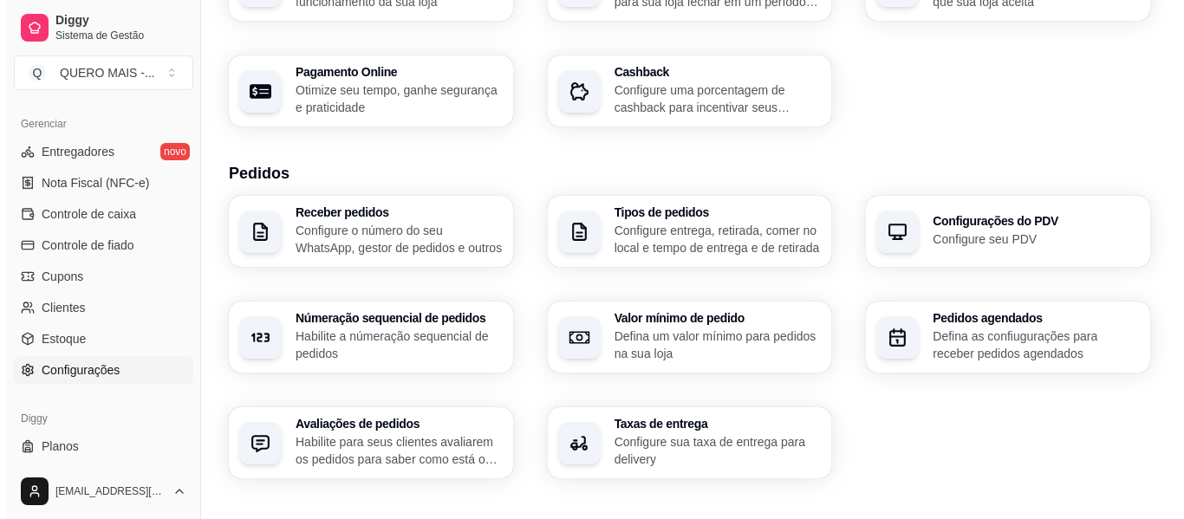
scroll to position [347, 0]
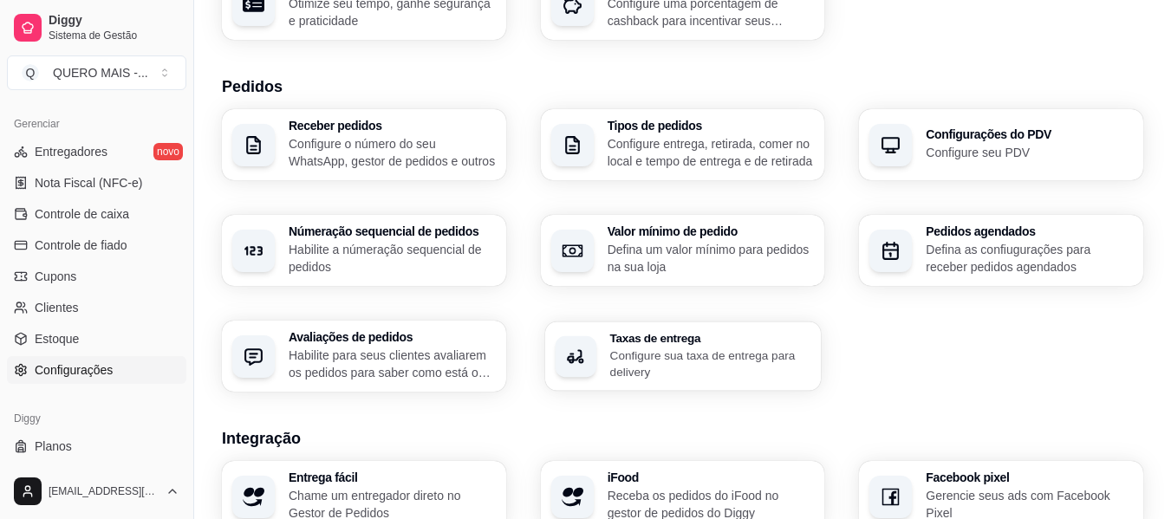
click at [665, 346] on div "Taxas de entrega Configure sua taxa de entrega para delivery" at bounding box center [709, 356] width 201 height 49
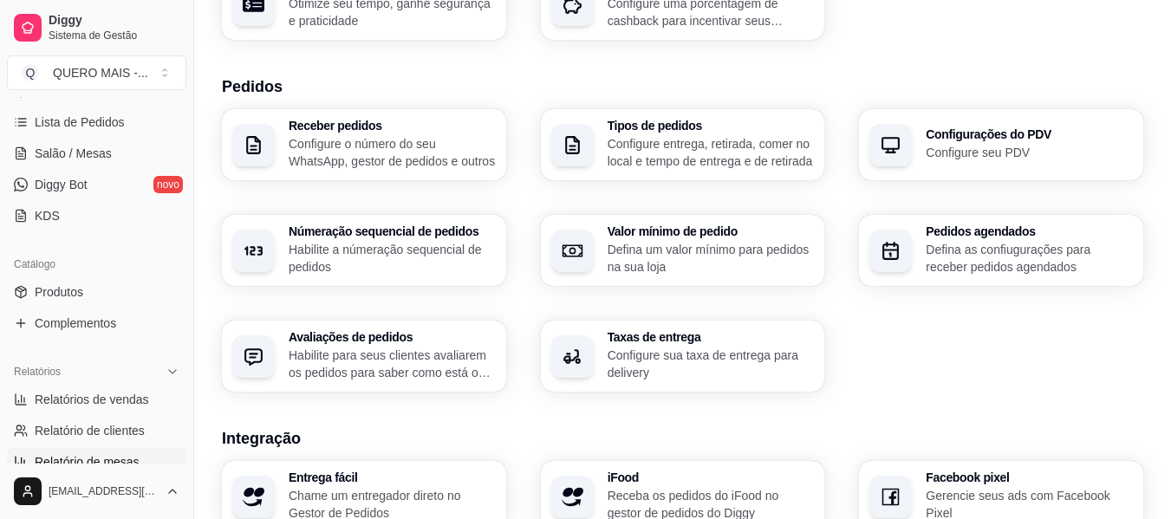
scroll to position [0, 0]
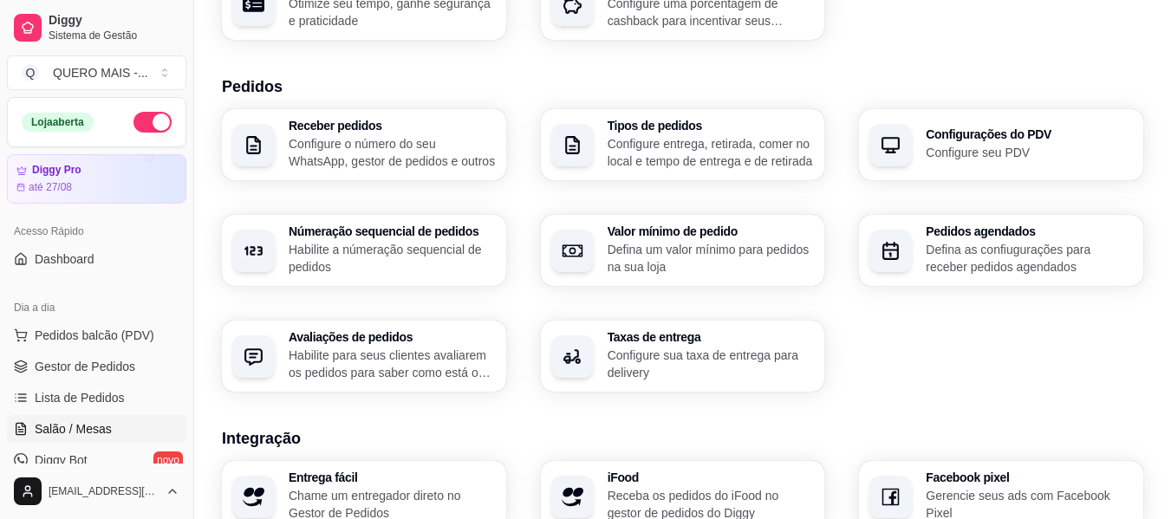
click at [76, 425] on span "Salão / Mesas" at bounding box center [73, 428] width 77 height 17
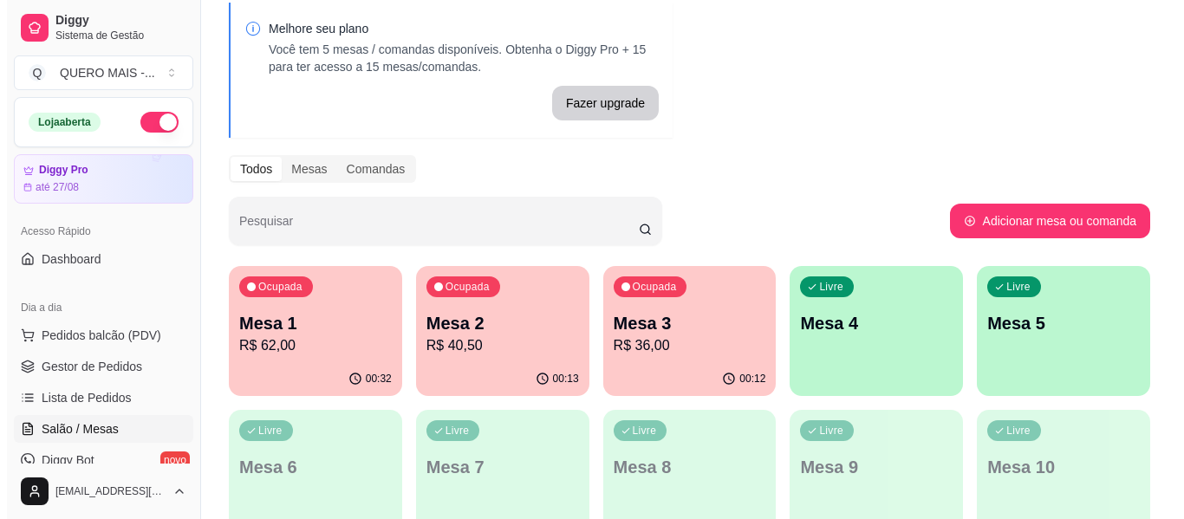
scroll to position [173, 0]
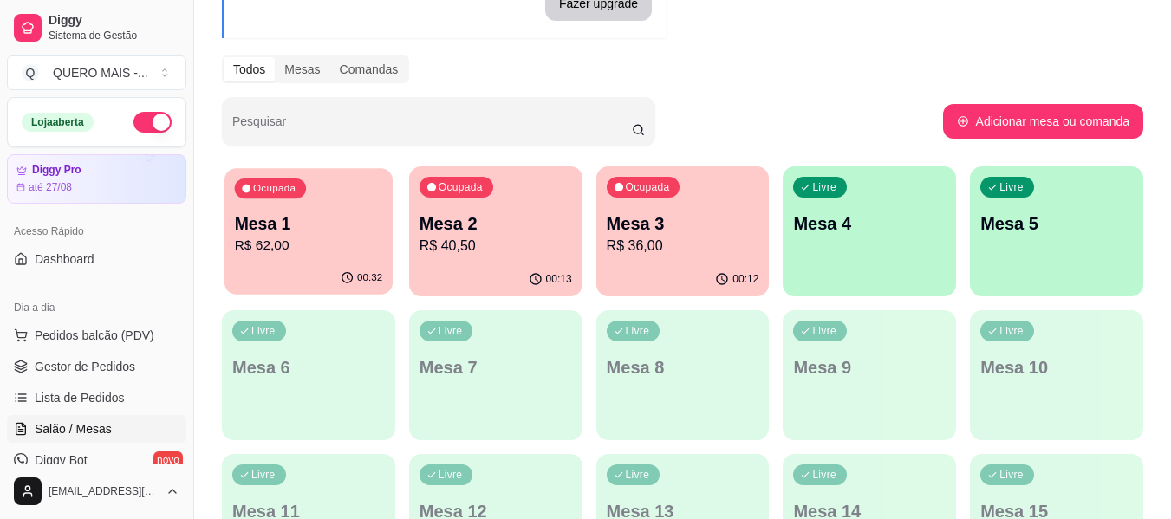
click at [292, 258] on div "Ocupada Mesa 1 R$ 62,00" at bounding box center [309, 215] width 168 height 94
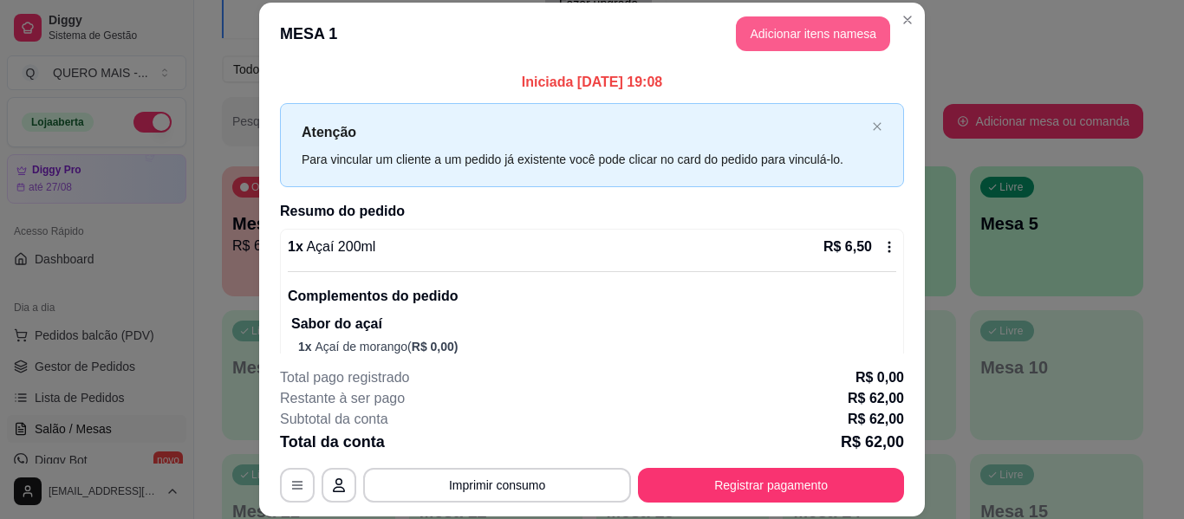
click at [805, 33] on button "Adicionar itens na mesa" at bounding box center [813, 33] width 154 height 35
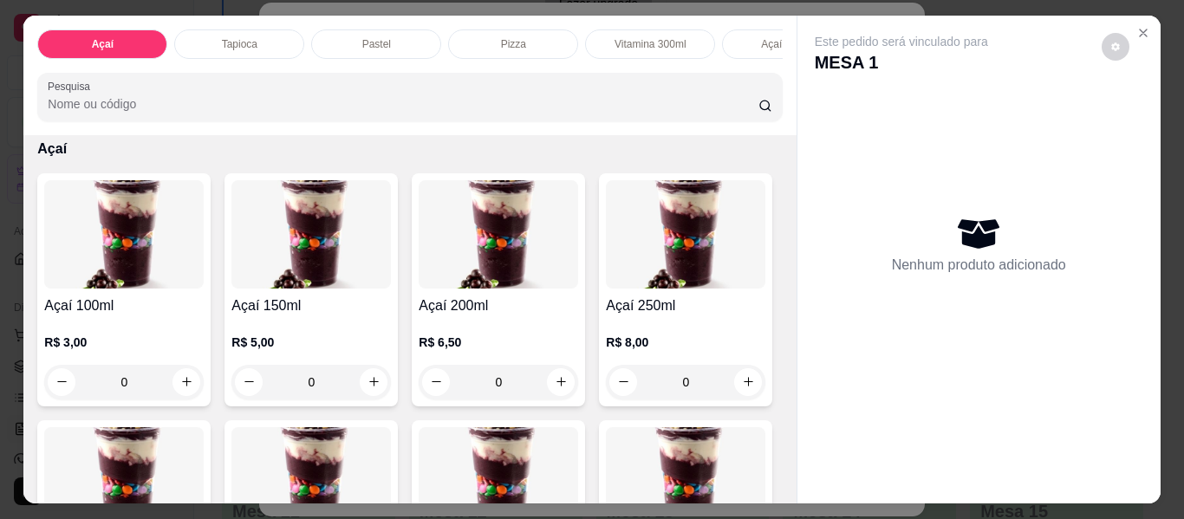
scroll to position [87, 0]
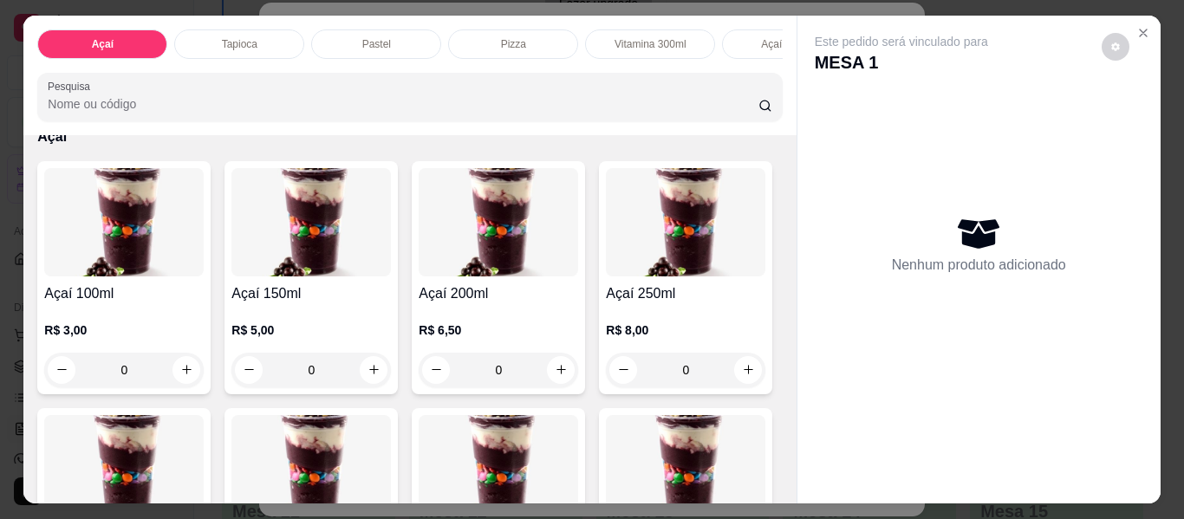
click at [546, 380] on div "0" at bounding box center [499, 370] width 160 height 35
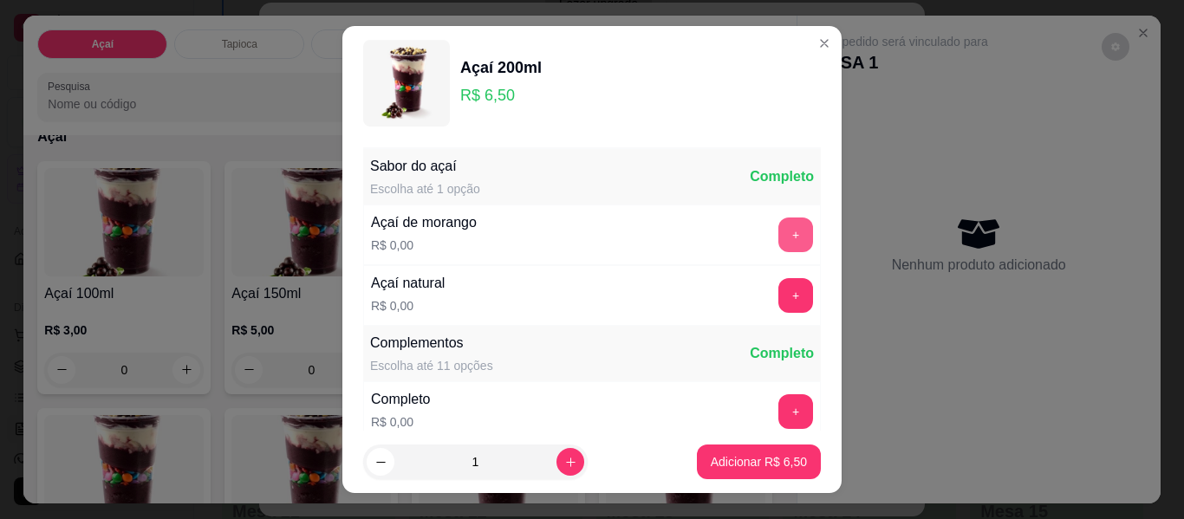
click at [778, 223] on button "+" at bounding box center [795, 235] width 35 height 35
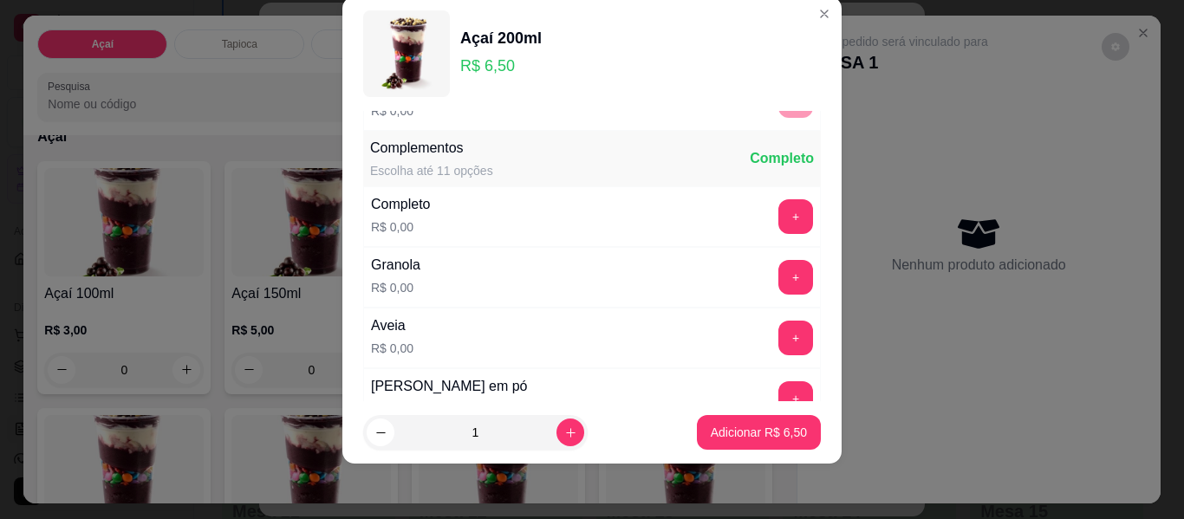
scroll to position [186, 0]
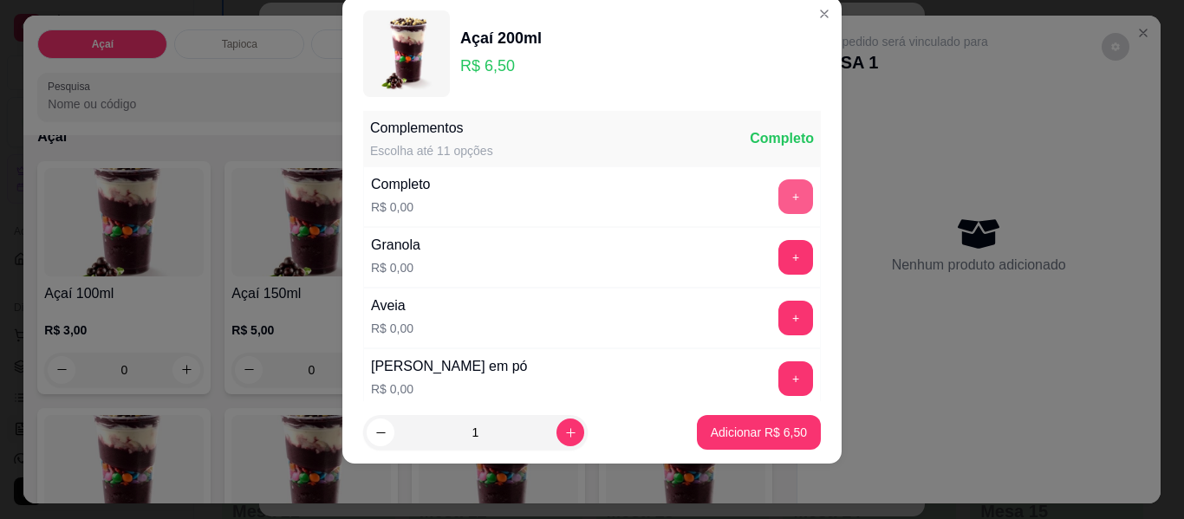
click at [778, 197] on button "+" at bounding box center [795, 196] width 35 height 35
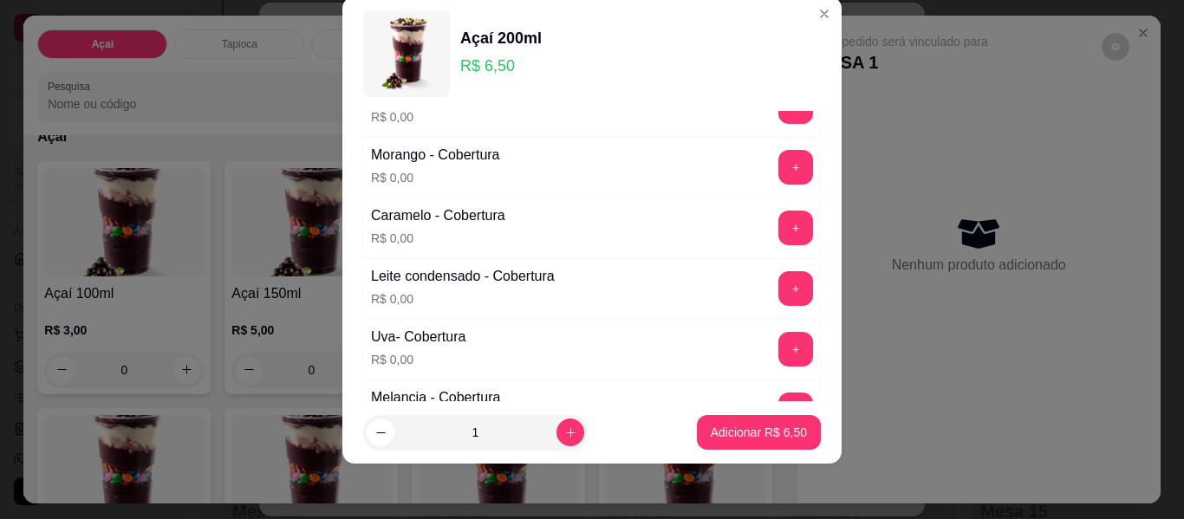
scroll to position [1119, 0]
click at [778, 295] on button "+" at bounding box center [795, 289] width 35 height 35
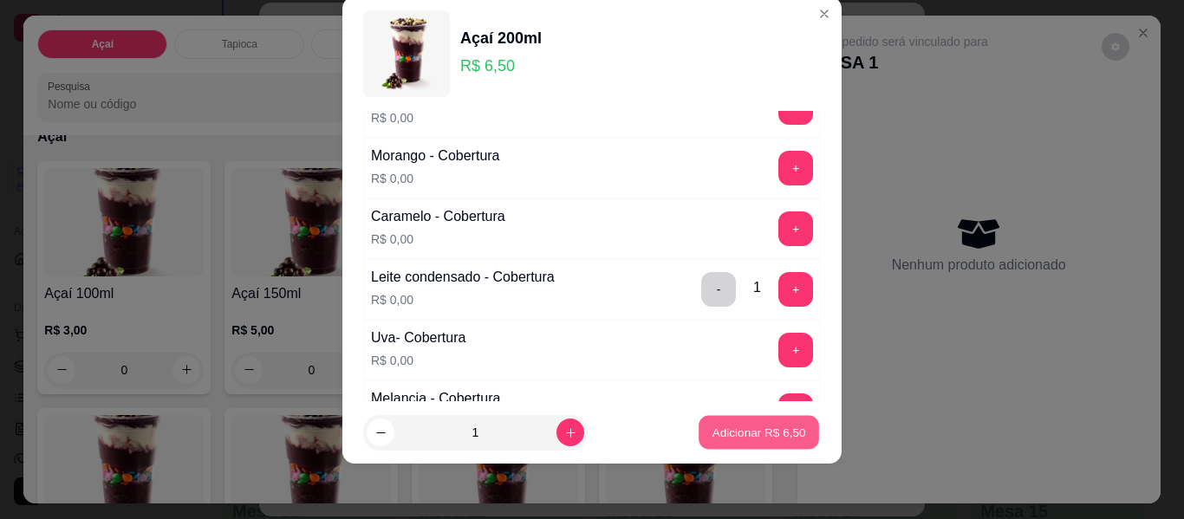
click at [709, 444] on button "Adicionar R$ 6,50" at bounding box center [759, 433] width 121 height 34
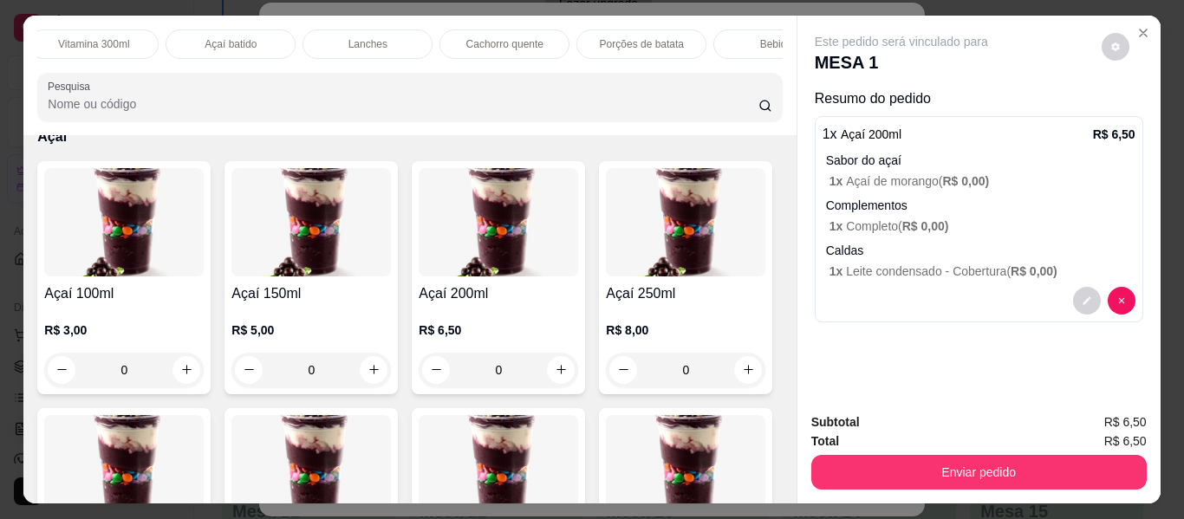
scroll to position [0, 635]
click at [668, 46] on div "Bebidas" at bounding box center [700, 43] width 130 height 29
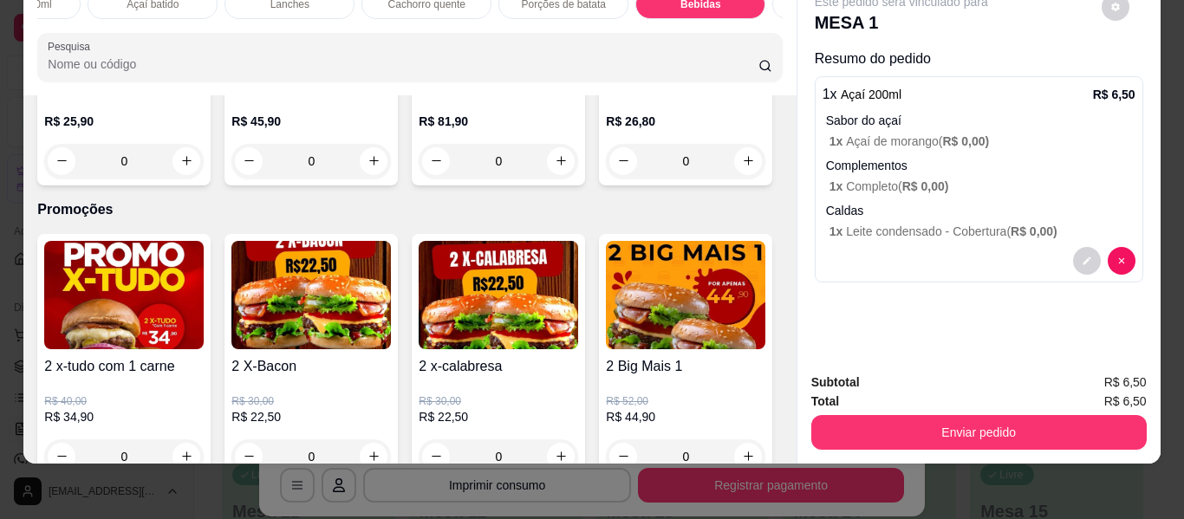
scroll to position [4934, 0]
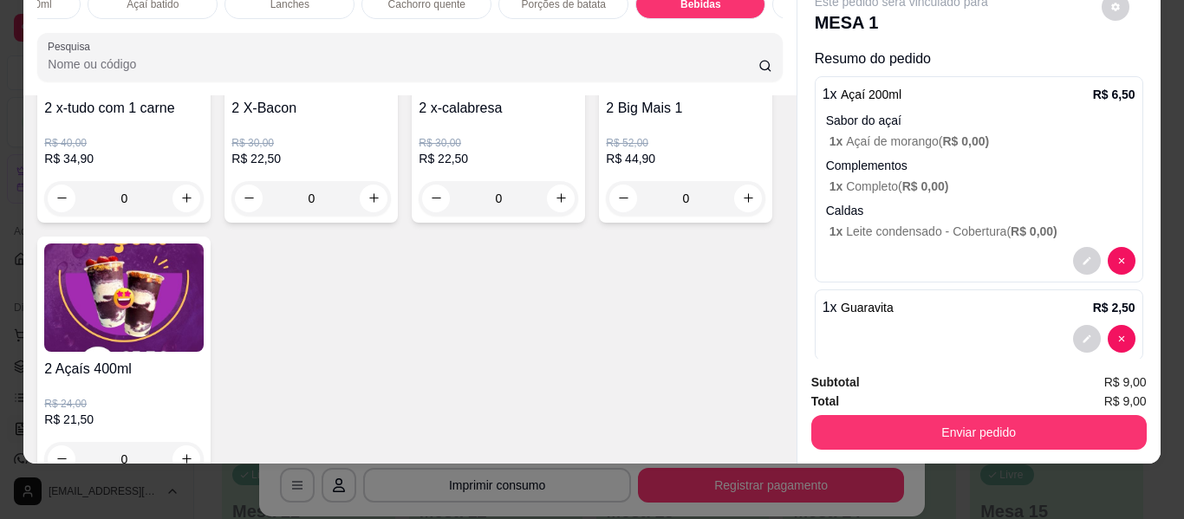
type input "2"
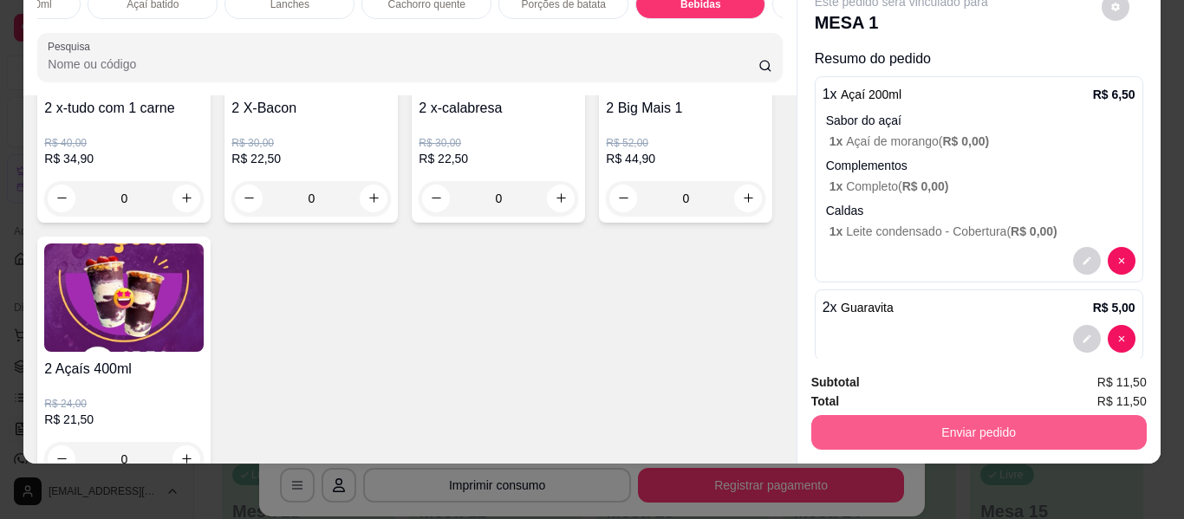
click at [954, 427] on button "Enviar pedido" at bounding box center [978, 432] width 335 height 35
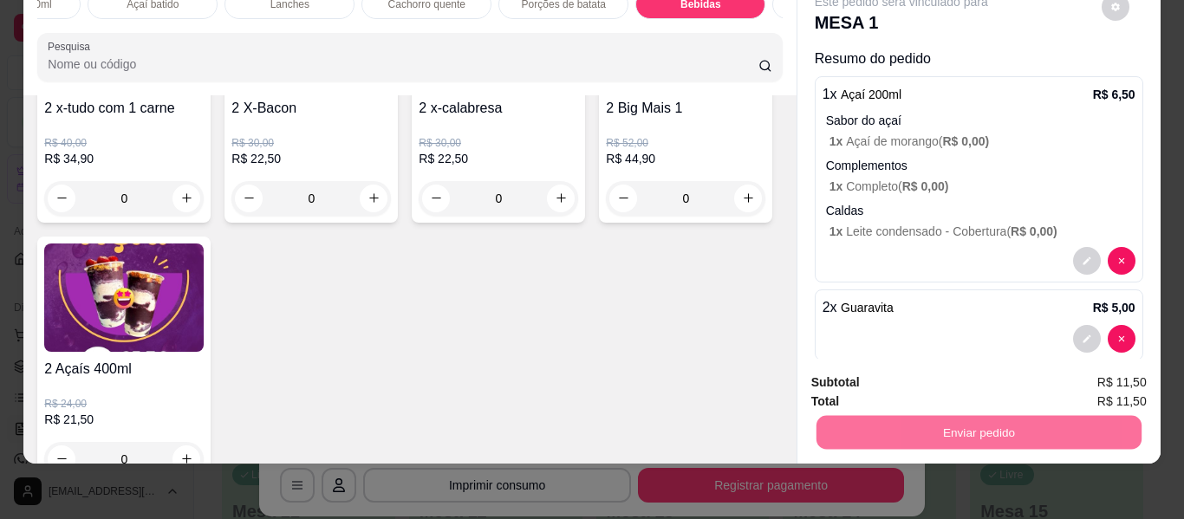
click at [895, 375] on button "Não registrar e enviar pedido" at bounding box center [921, 376] width 180 height 33
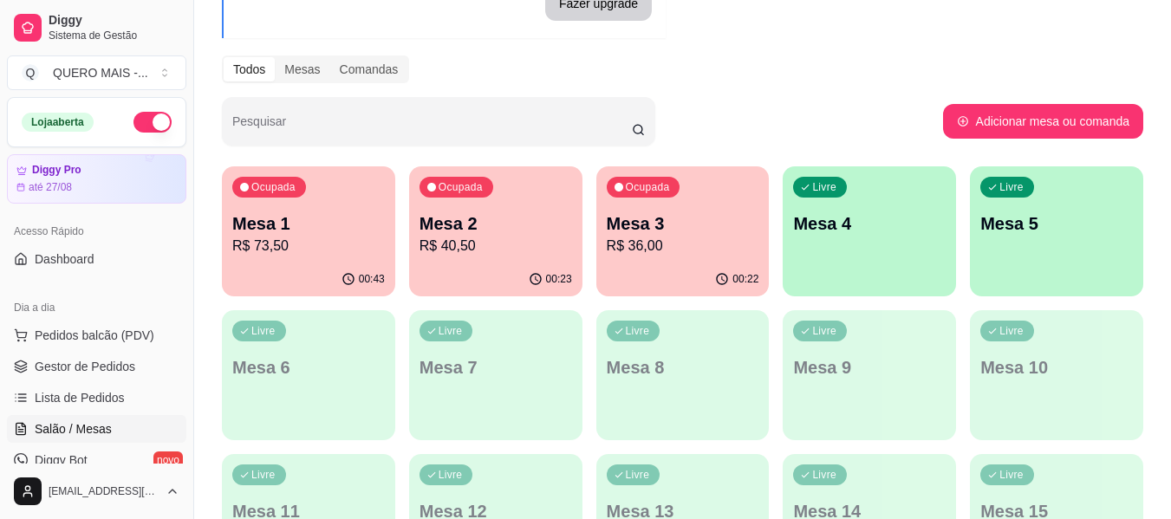
click at [887, 252] on div "Livre Mesa 4" at bounding box center [869, 220] width 173 height 109
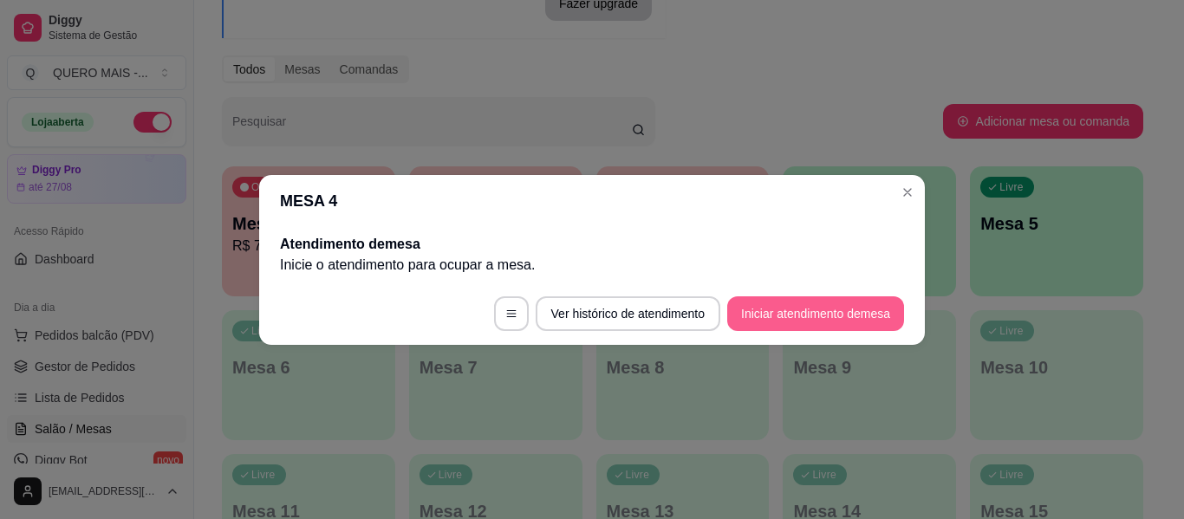
click at [852, 318] on button "Iniciar atendimento de mesa" at bounding box center [815, 313] width 177 height 35
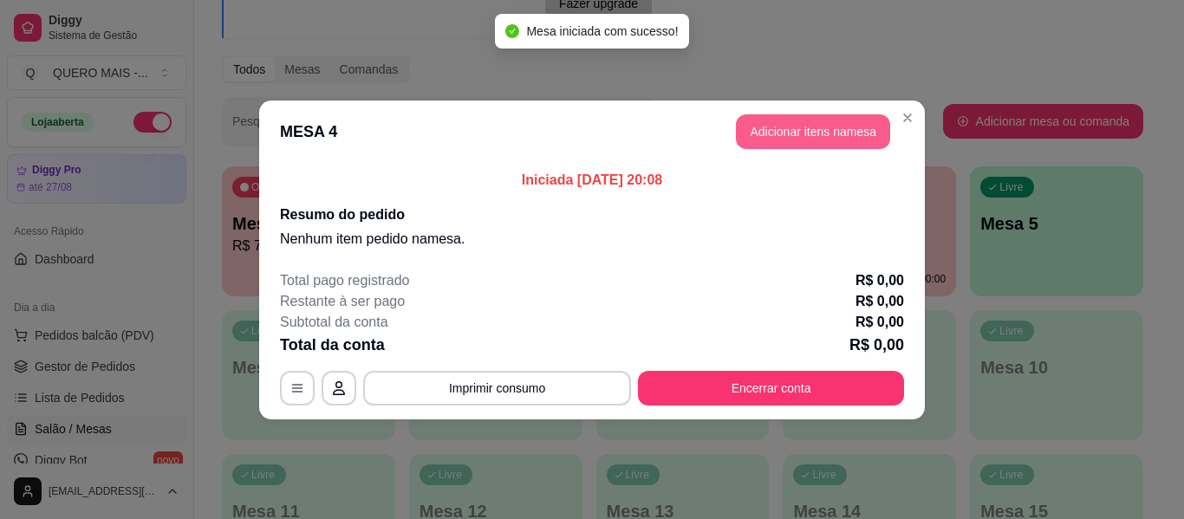
click at [822, 135] on button "Adicionar itens na mesa" at bounding box center [813, 131] width 154 height 35
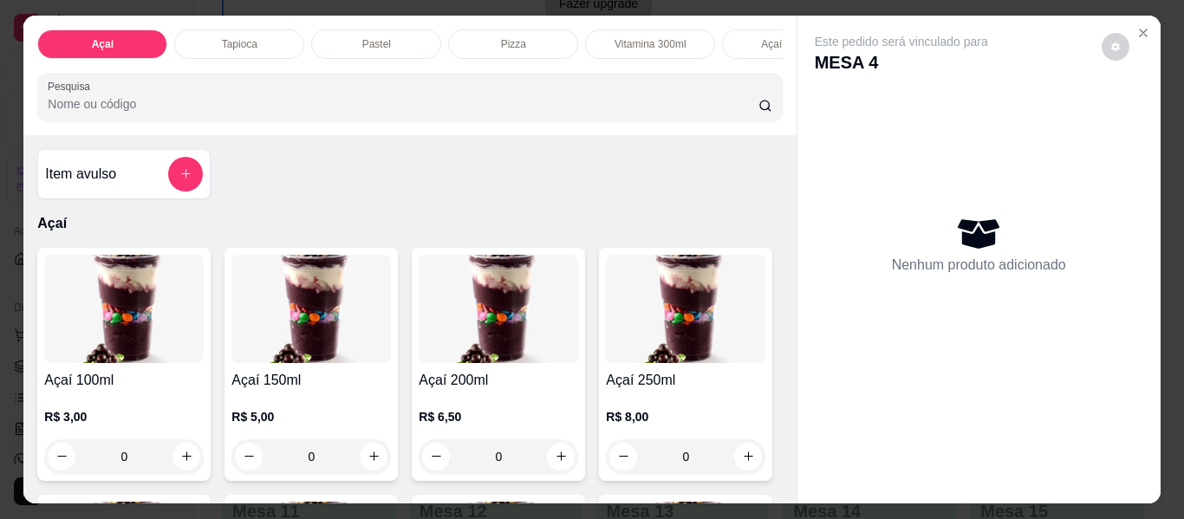
click at [378, 37] on p "Pastel" at bounding box center [376, 44] width 29 height 14
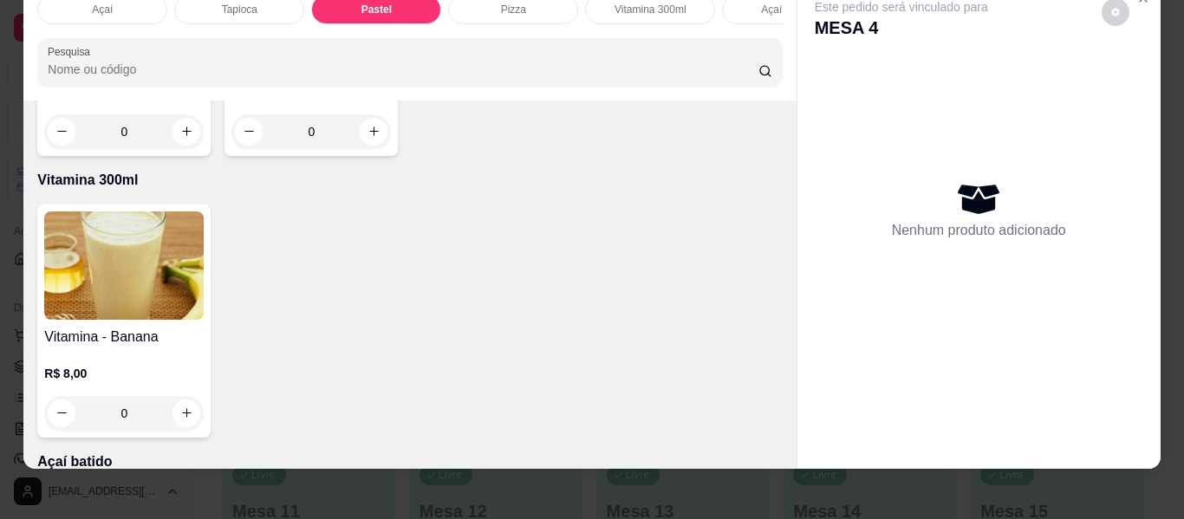
scroll to position [0, 0]
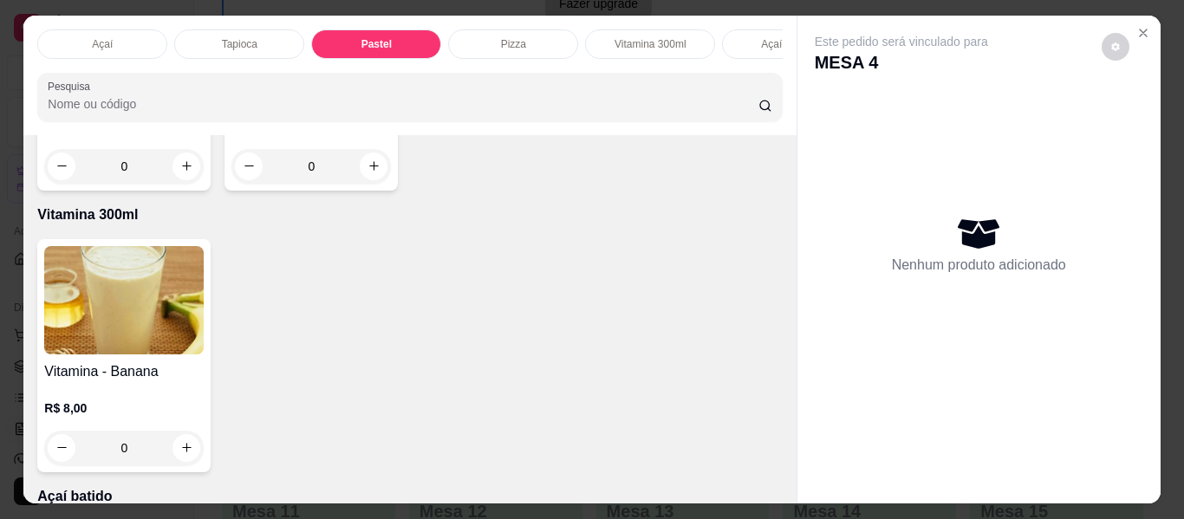
click at [493, 39] on div "Pizza" at bounding box center [513, 43] width 130 height 29
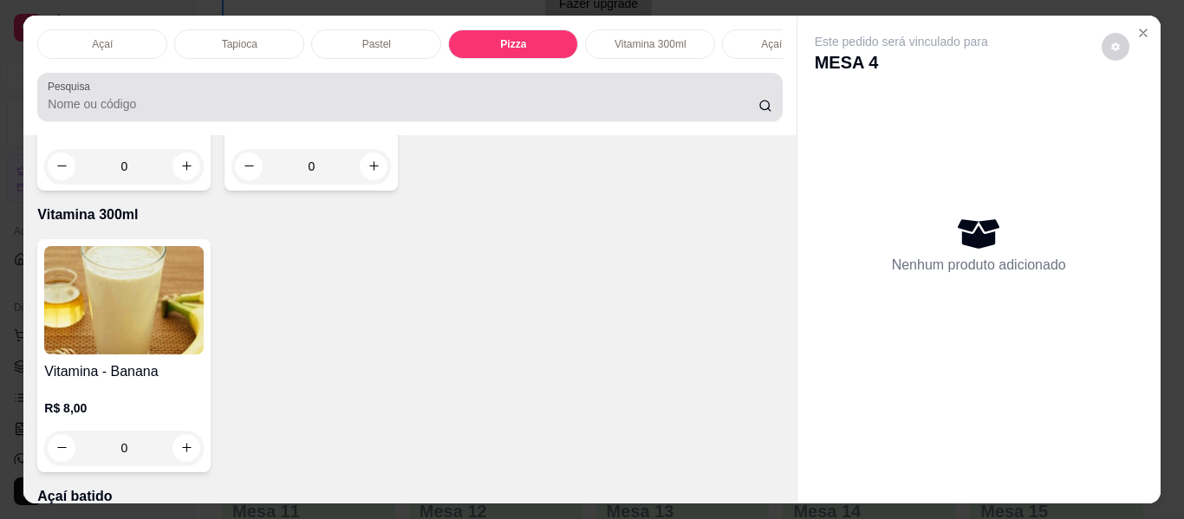
scroll to position [47, 0]
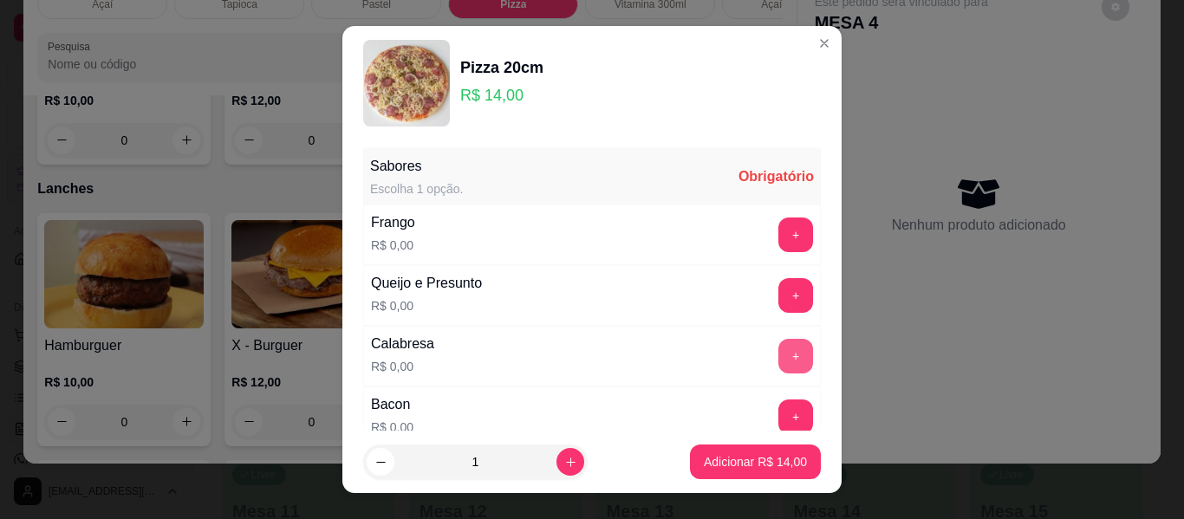
click at [778, 361] on button "+" at bounding box center [795, 356] width 35 height 35
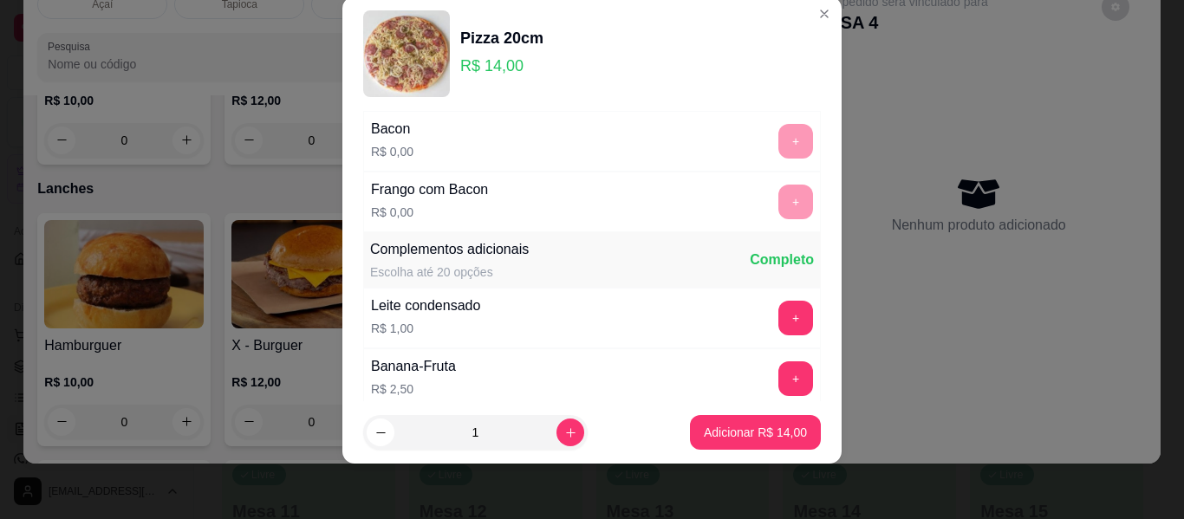
scroll to position [368, 0]
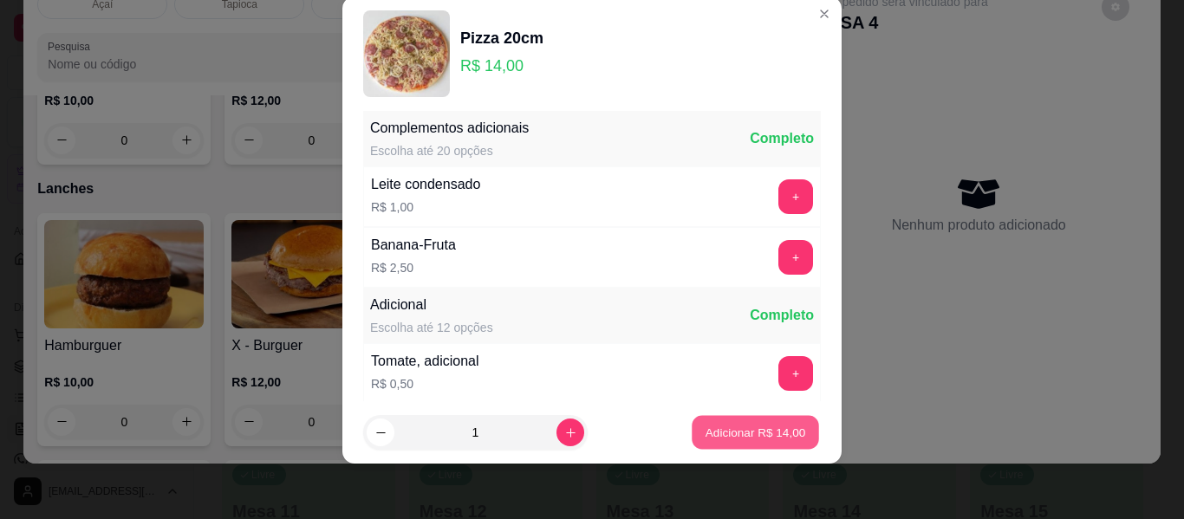
click at [729, 434] on p "Adicionar R$ 14,00" at bounding box center [756, 432] width 101 height 16
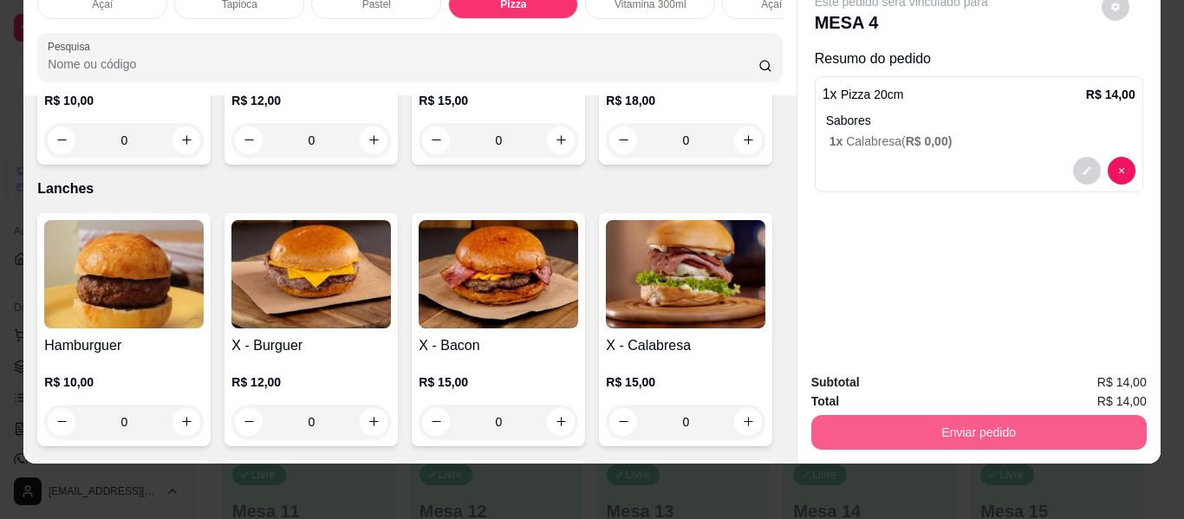
click at [999, 426] on button "Enviar pedido" at bounding box center [978, 432] width 335 height 35
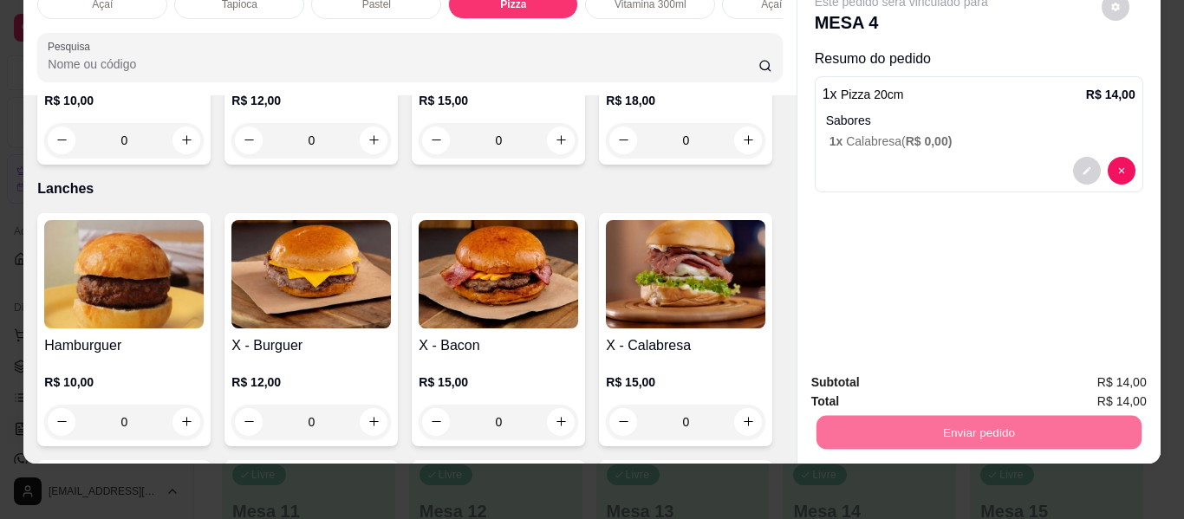
click at [921, 375] on button "Não registrar e enviar pedido" at bounding box center [921, 376] width 180 height 33
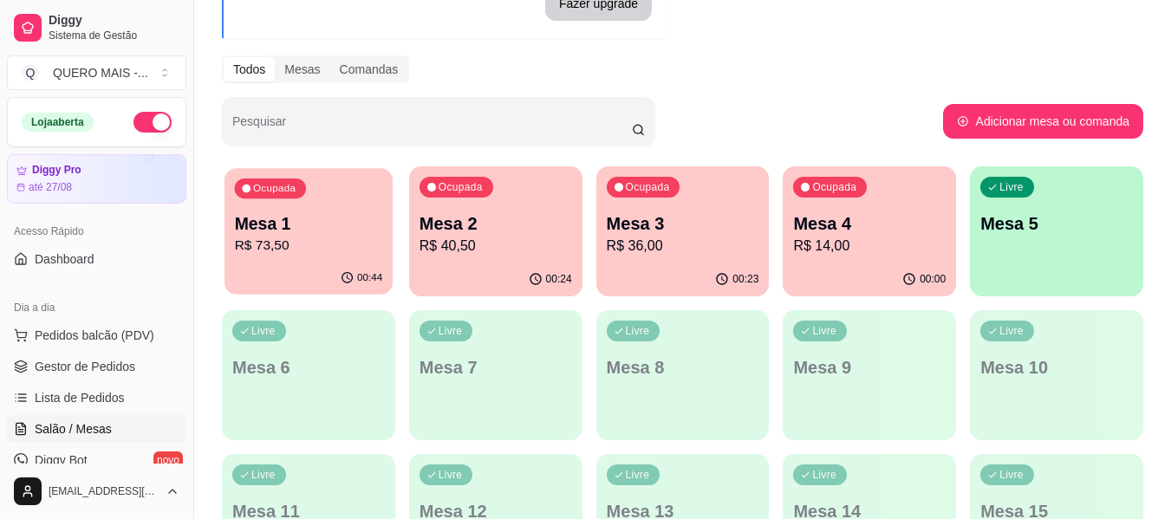
click at [274, 237] on p "R$ 73,50" at bounding box center [309, 246] width 148 height 20
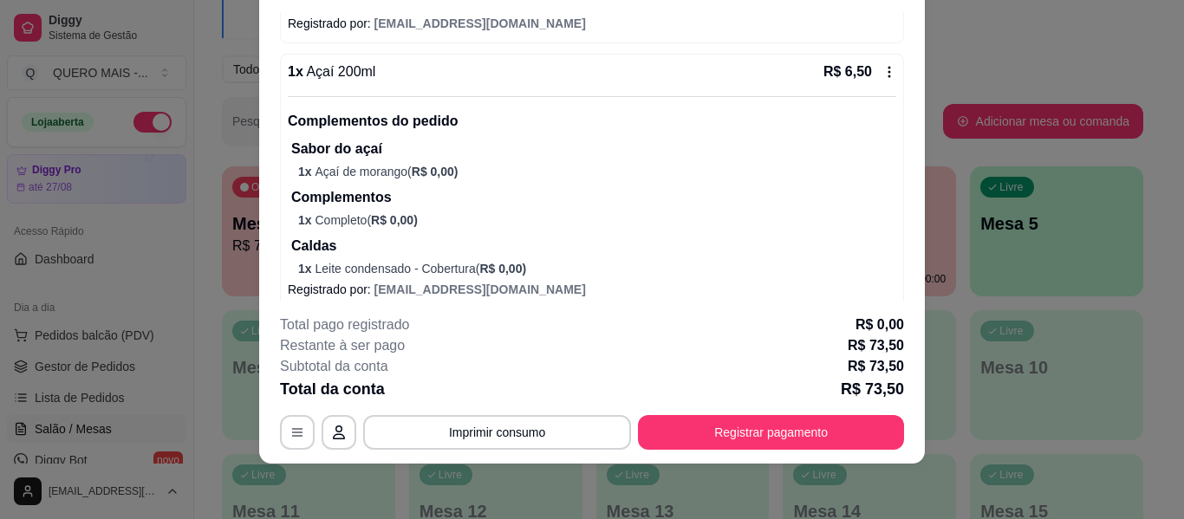
scroll to position [1241, 0]
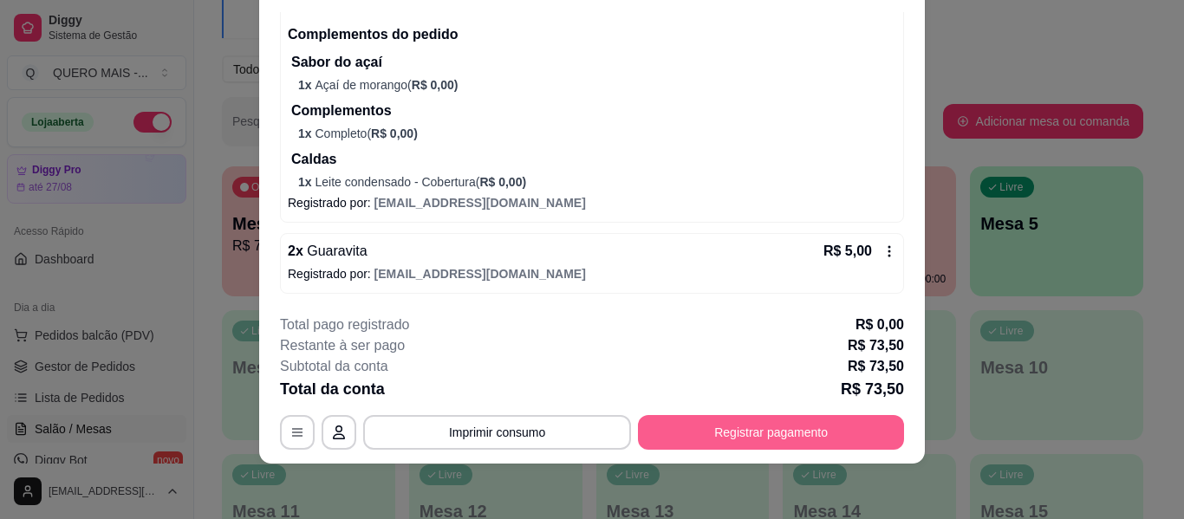
click at [758, 432] on button "Registrar pagamento" at bounding box center [771, 432] width 266 height 35
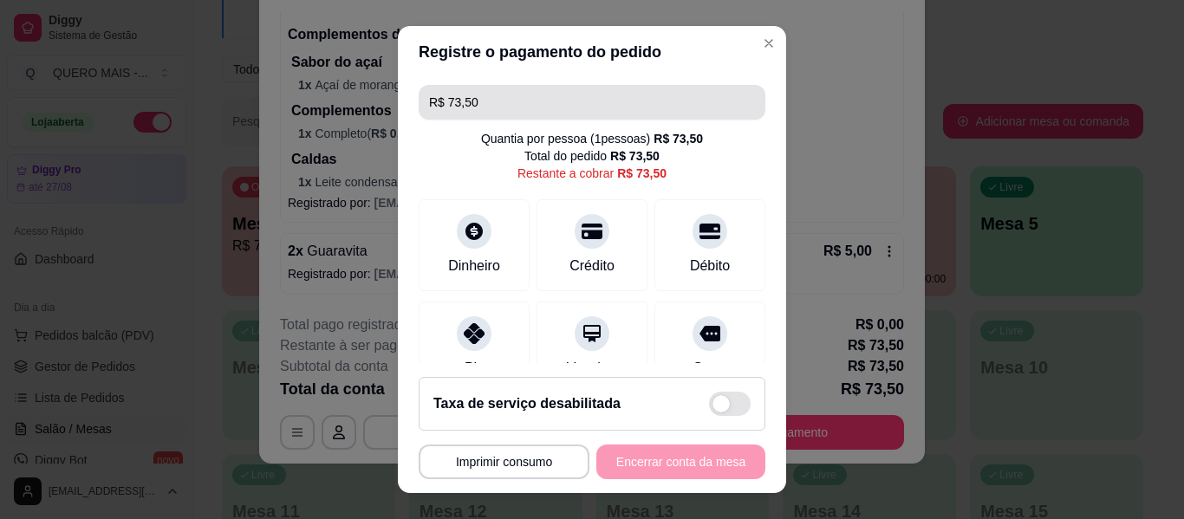
click at [496, 102] on input "R$ 73,50" at bounding box center [592, 102] width 326 height 35
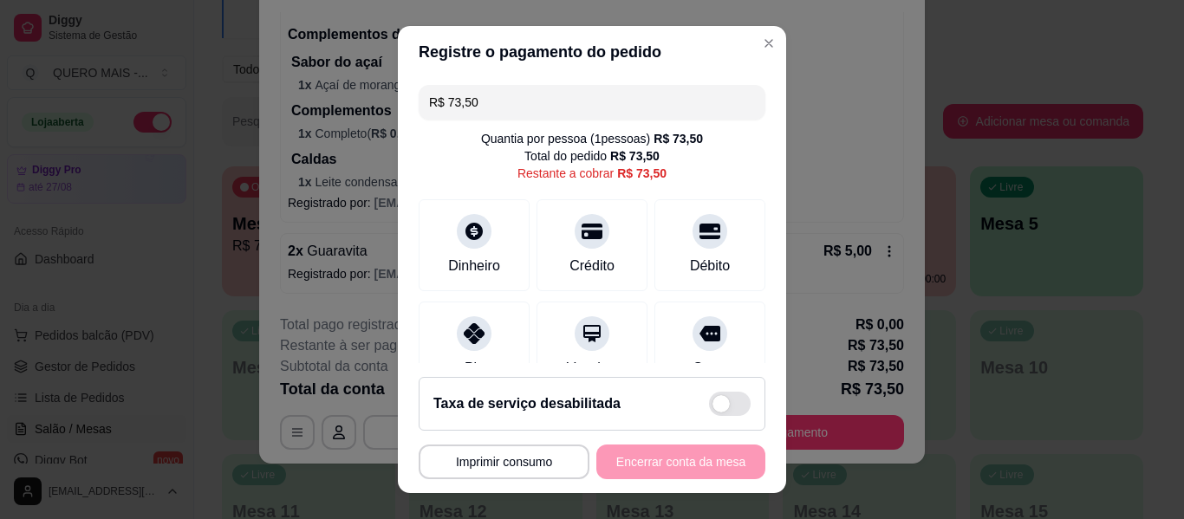
click at [496, 102] on input "R$ 73,50" at bounding box center [592, 102] width 326 height 35
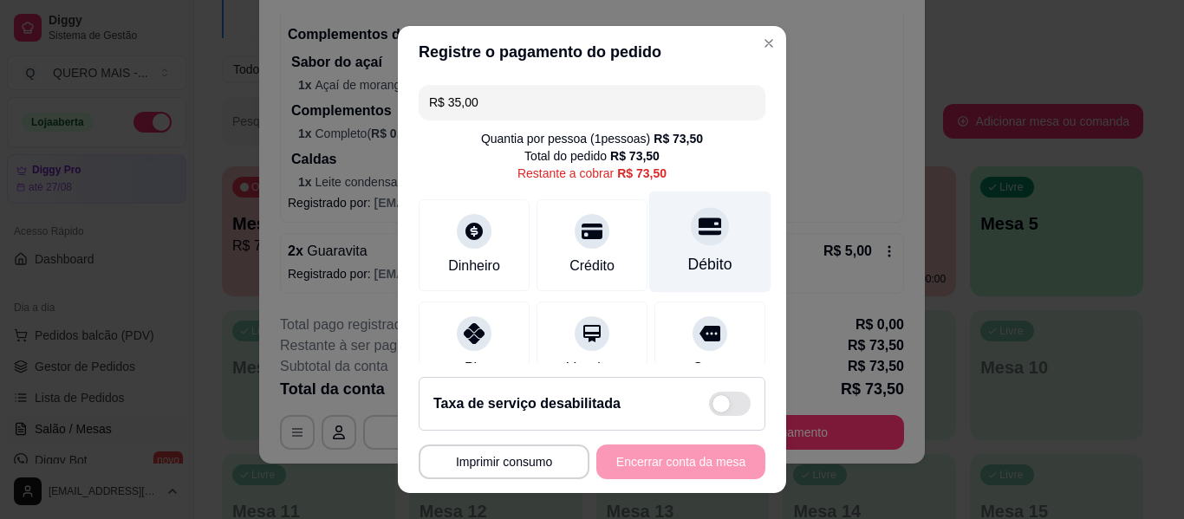
click at [699, 231] on icon at bounding box center [710, 226] width 23 height 17
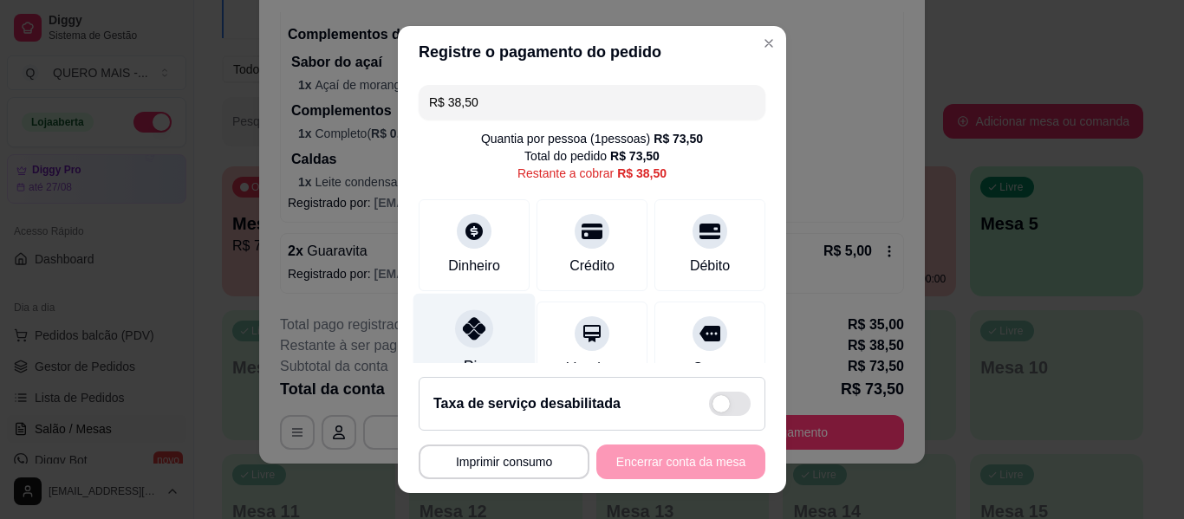
click at [466, 335] on icon at bounding box center [474, 328] width 23 height 23
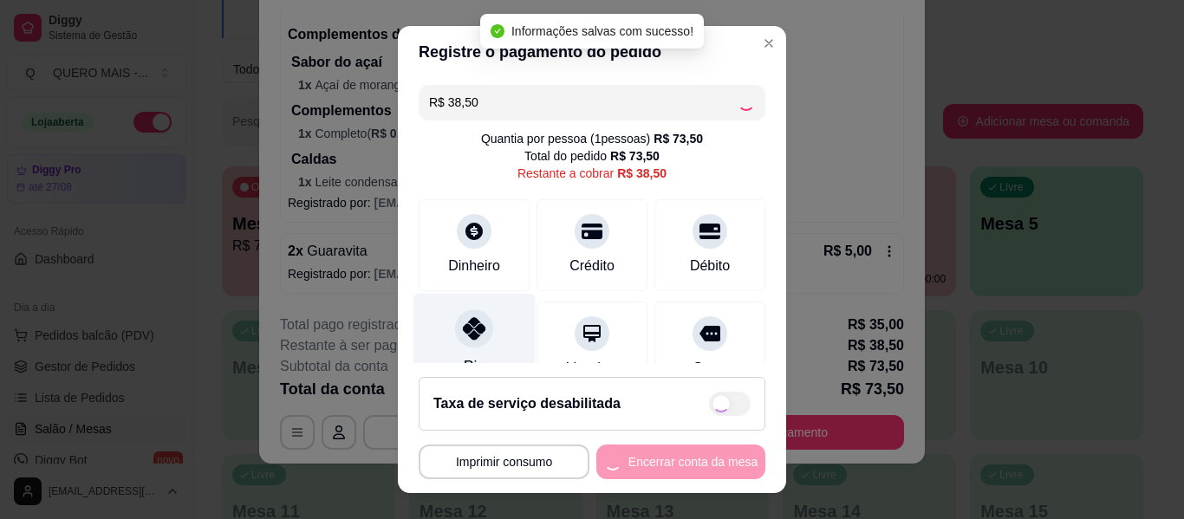
type input "R$ 0,00"
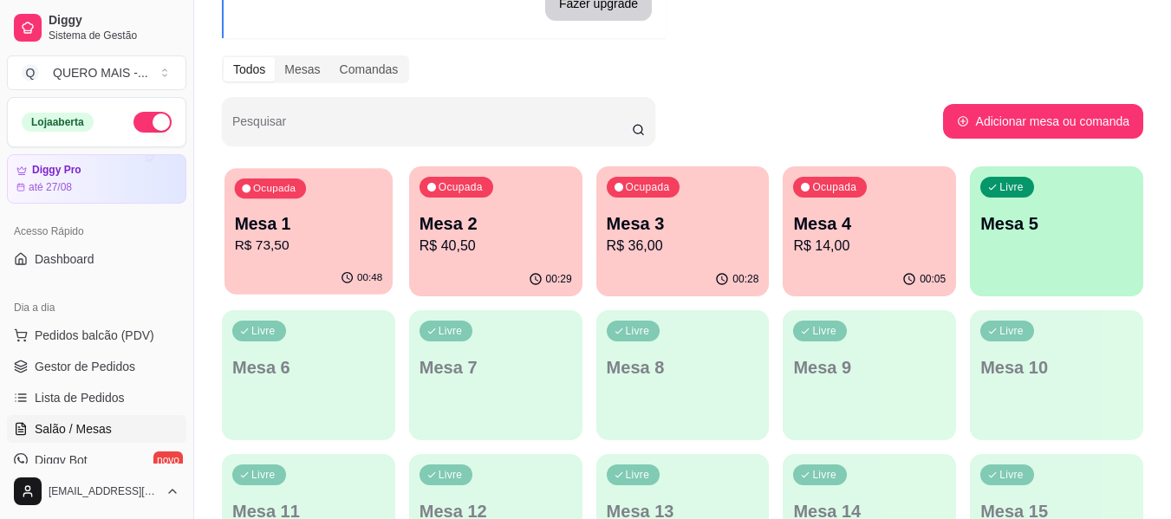
click at [336, 251] on p "R$ 73,50" at bounding box center [309, 246] width 148 height 20
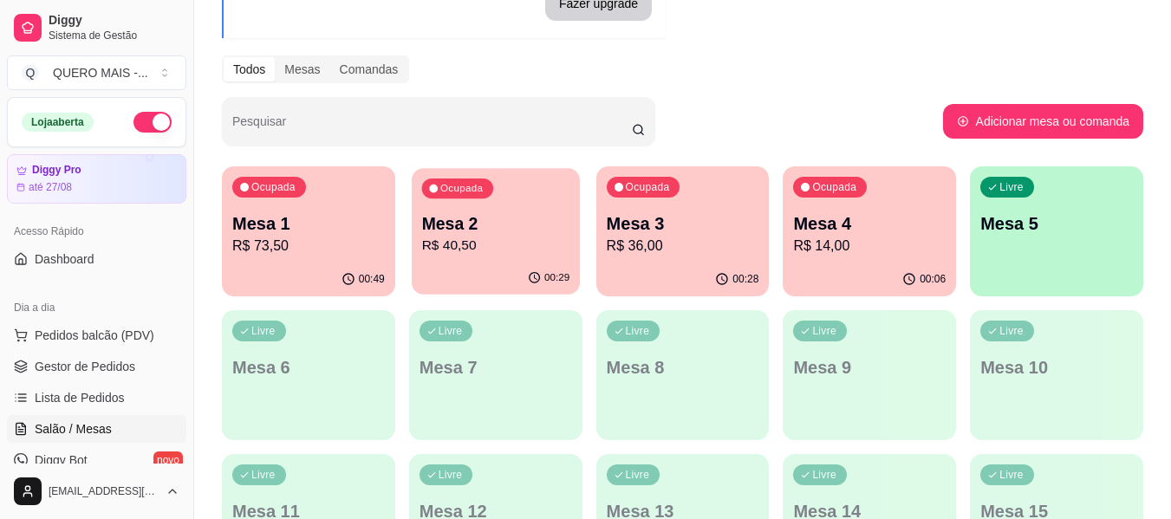
click at [468, 264] on div "00:29" at bounding box center [496, 278] width 168 height 33
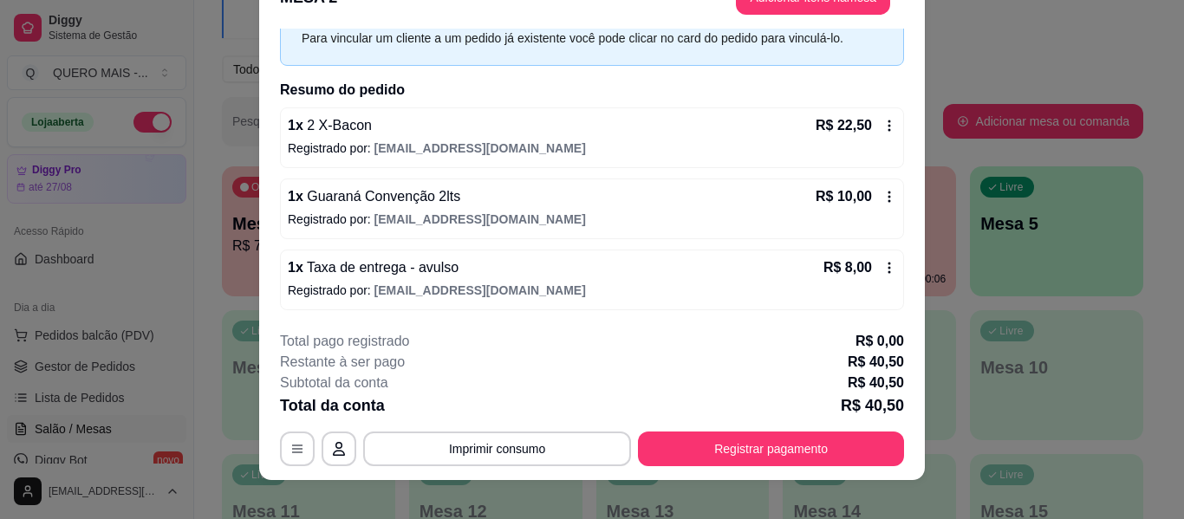
scroll to position [53, 0]
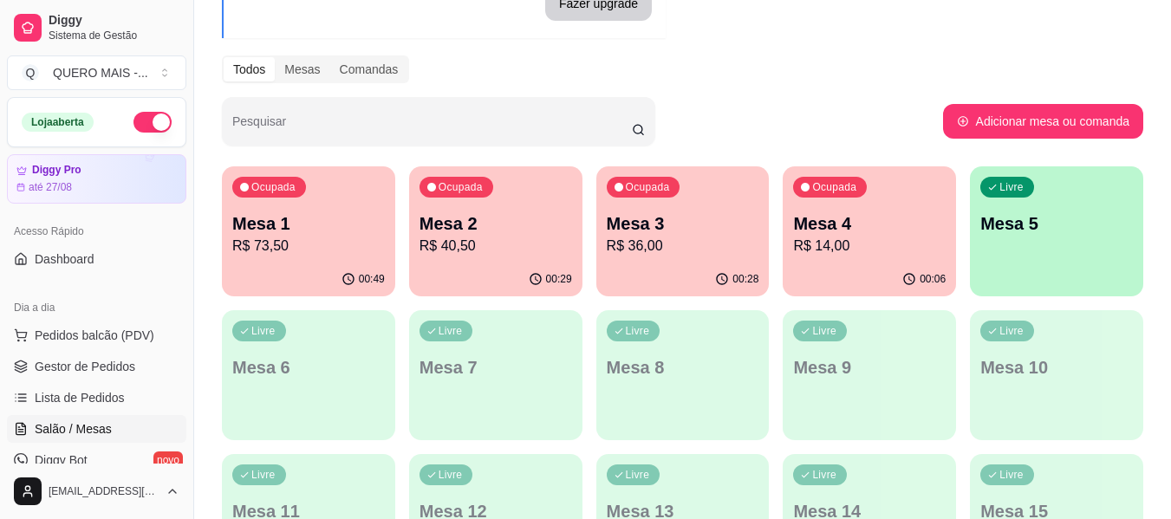
click at [720, 228] on p "Mesa 3" at bounding box center [683, 224] width 153 height 24
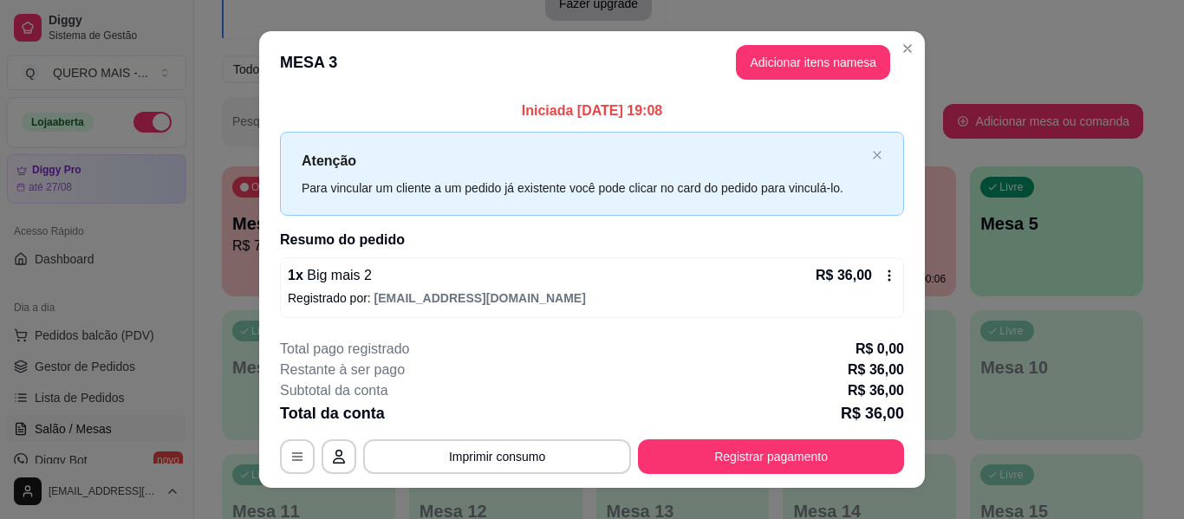
scroll to position [24, 0]
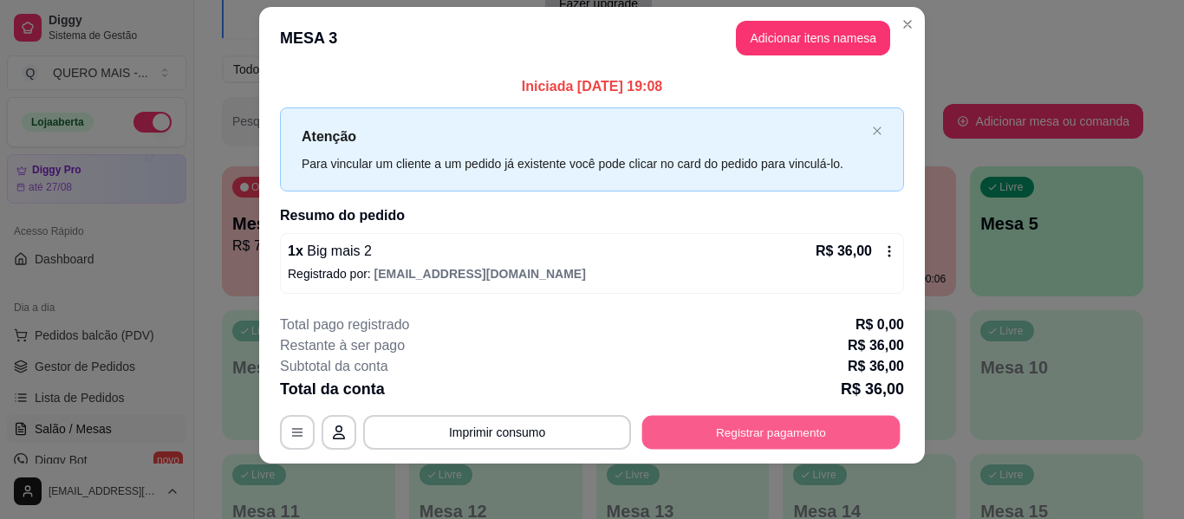
click at [770, 437] on button "Registrar pagamento" at bounding box center [771, 433] width 258 height 34
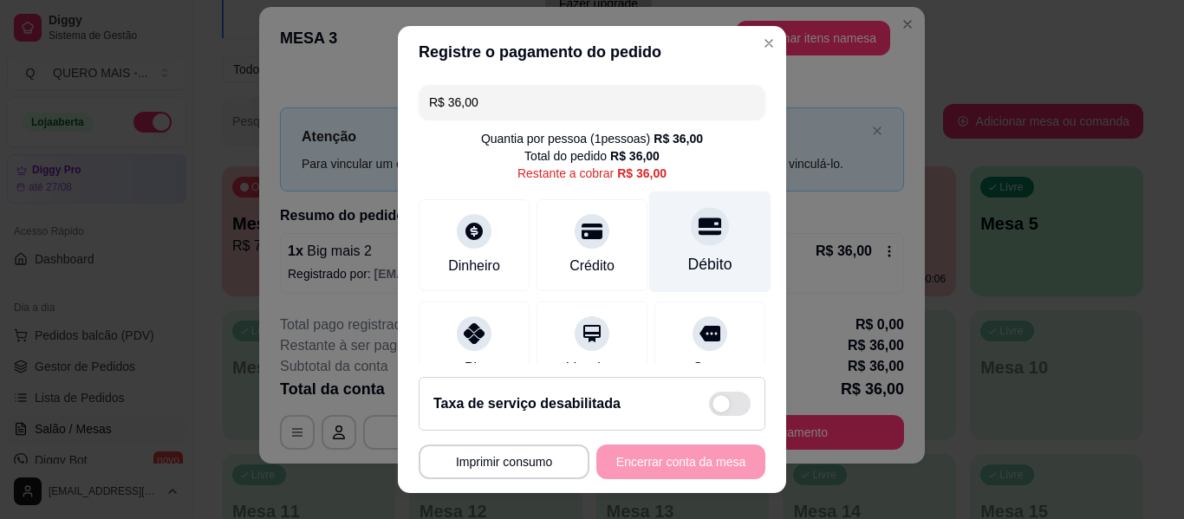
click at [688, 255] on div "Débito" at bounding box center [710, 264] width 44 height 23
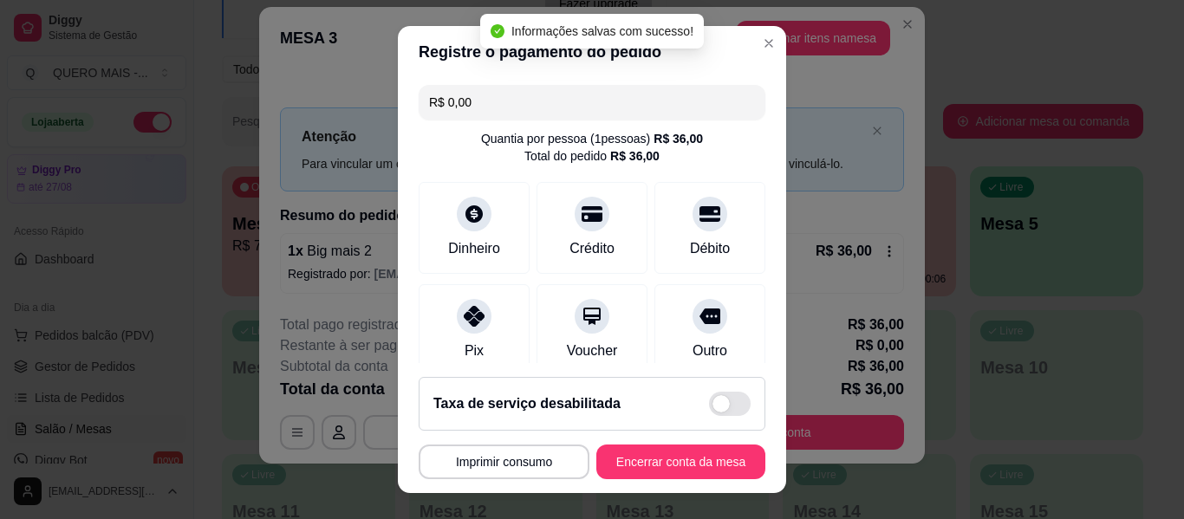
type input "R$ 0,00"
click at [667, 466] on button "Encerrar conta da mesa" at bounding box center [681, 463] width 164 height 34
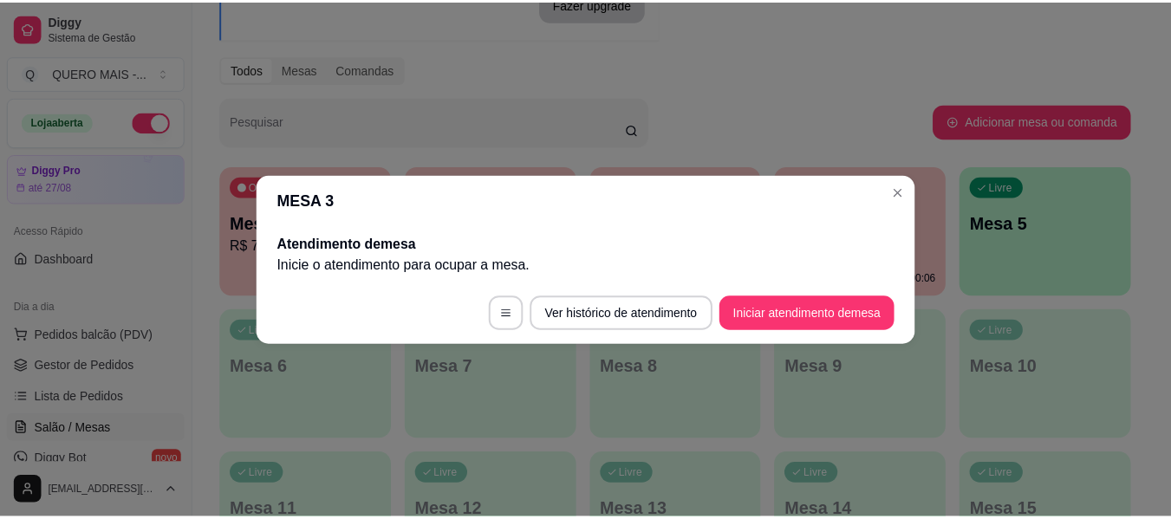
scroll to position [0, 0]
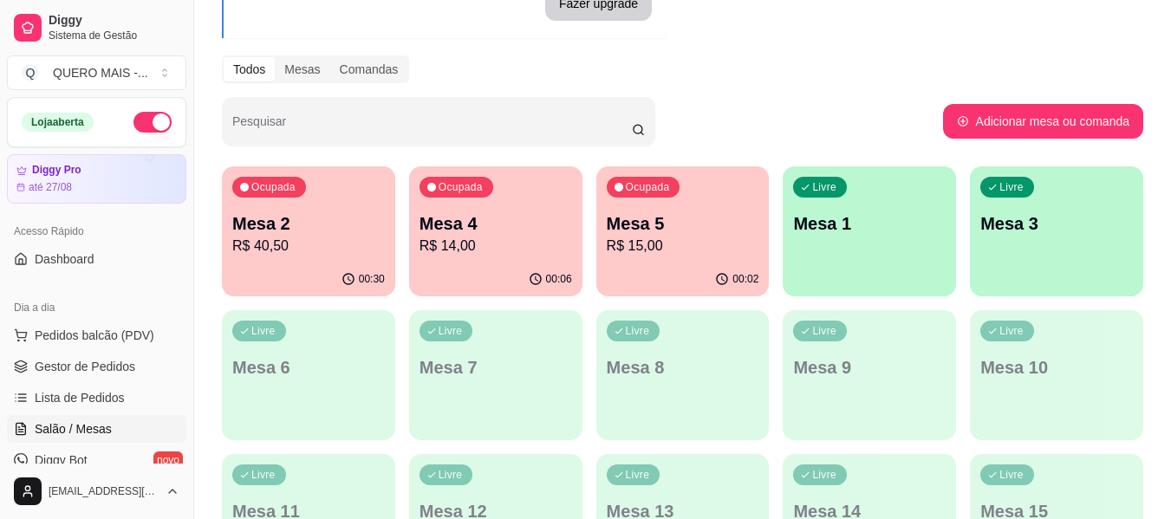
click at [518, 238] on p "R$ 14,00" at bounding box center [496, 246] width 153 height 21
click at [141, 369] on link "Gestor de Pedidos" at bounding box center [96, 367] width 179 height 28
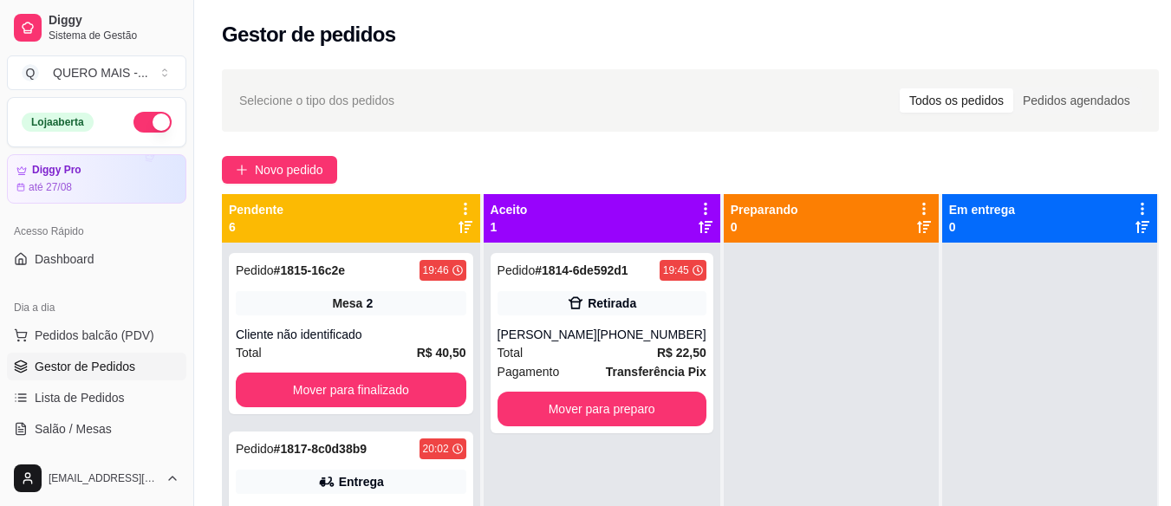
scroll to position [173, 0]
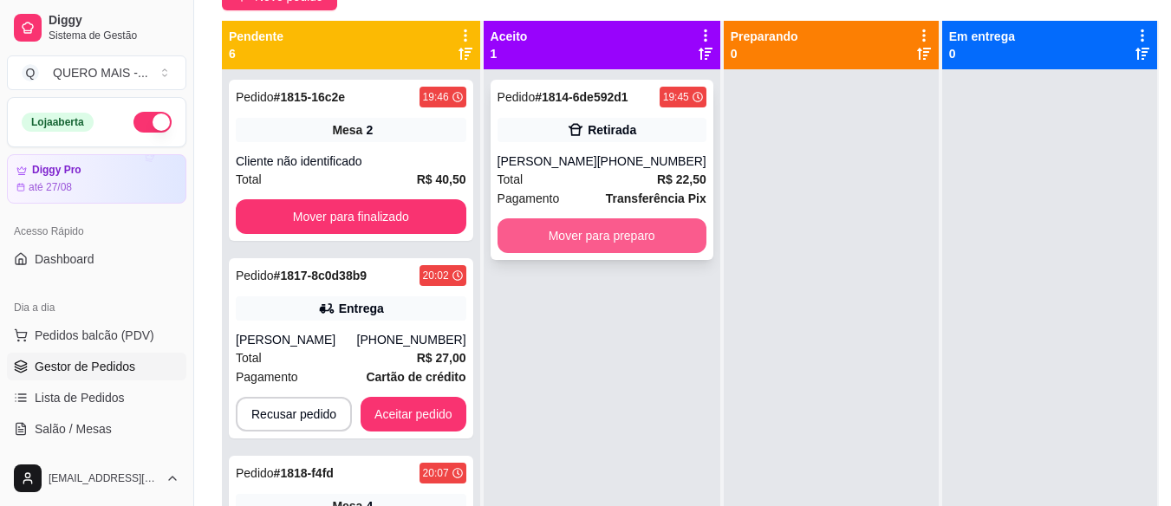
click at [617, 235] on button "Mover para preparo" at bounding box center [602, 235] width 209 height 35
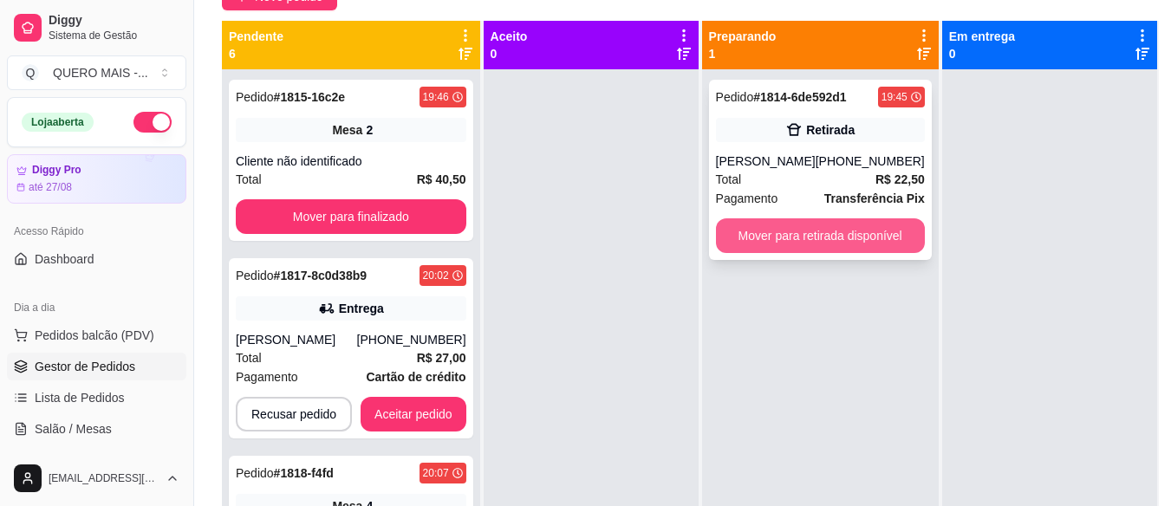
click at [832, 238] on button "Mover para retirada disponível" at bounding box center [820, 235] width 209 height 35
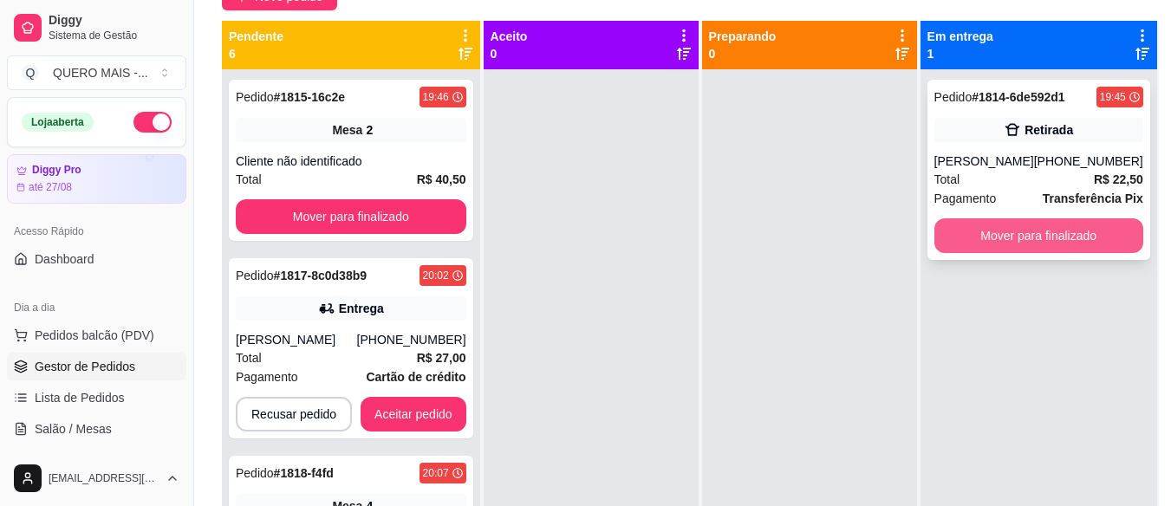
click at [1021, 233] on button "Mover para finalizado" at bounding box center [1039, 235] width 209 height 35
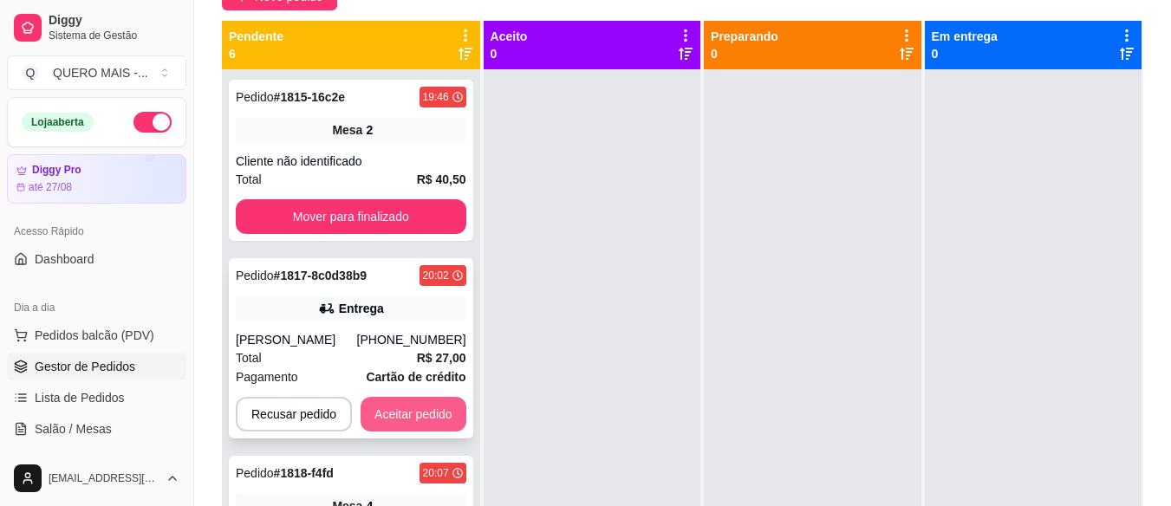
click at [423, 407] on button "Aceitar pedido" at bounding box center [414, 414] width 106 height 35
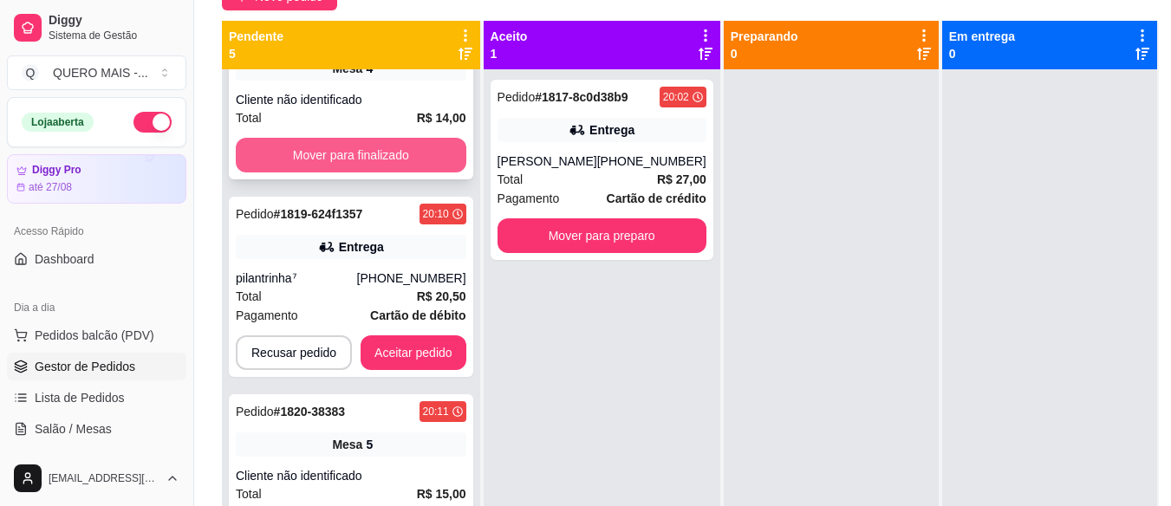
scroll to position [347, 0]
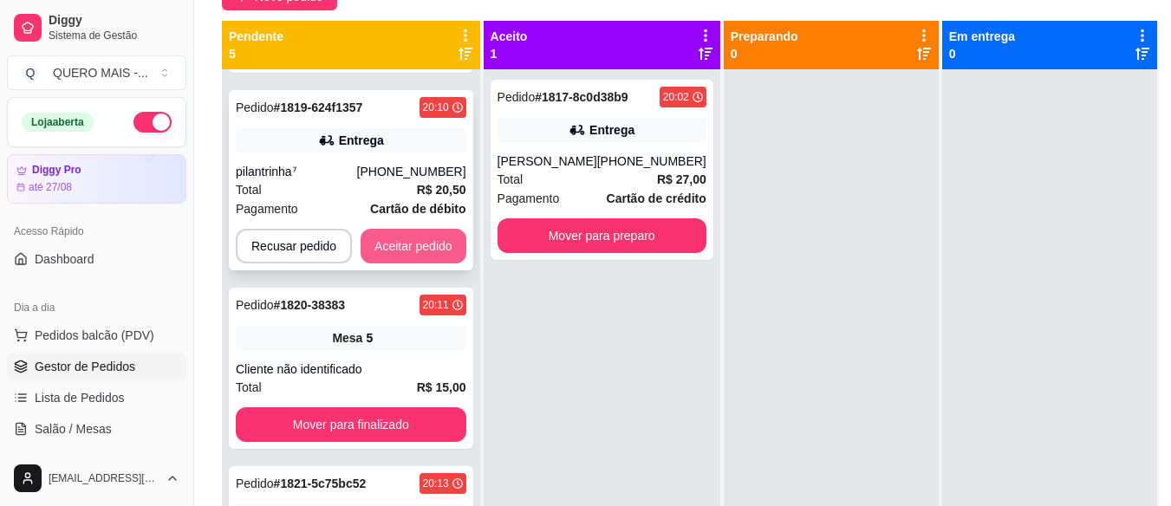
click at [403, 243] on button "Aceitar pedido" at bounding box center [414, 246] width 106 height 35
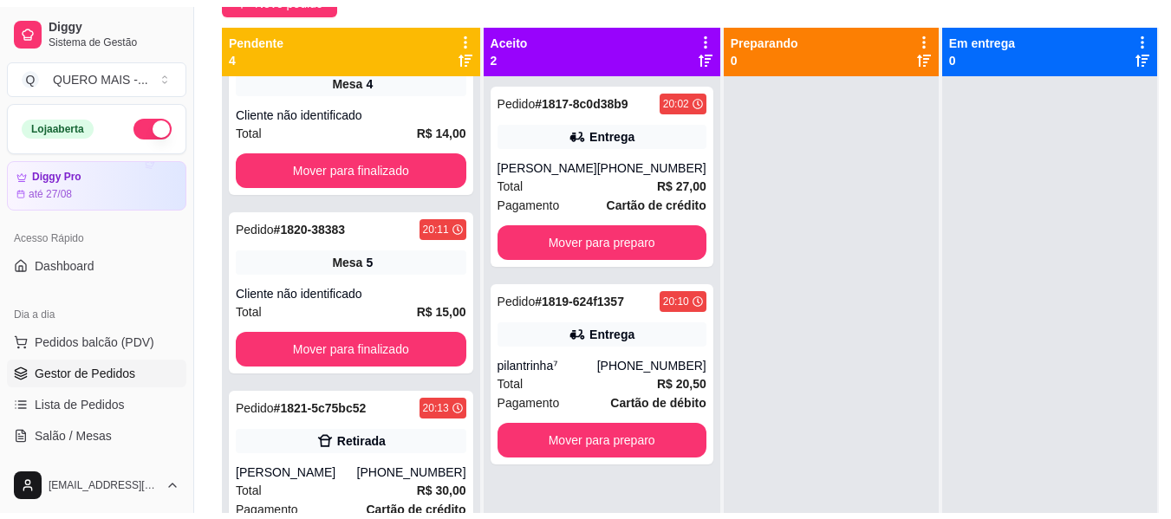
scroll to position [49, 0]
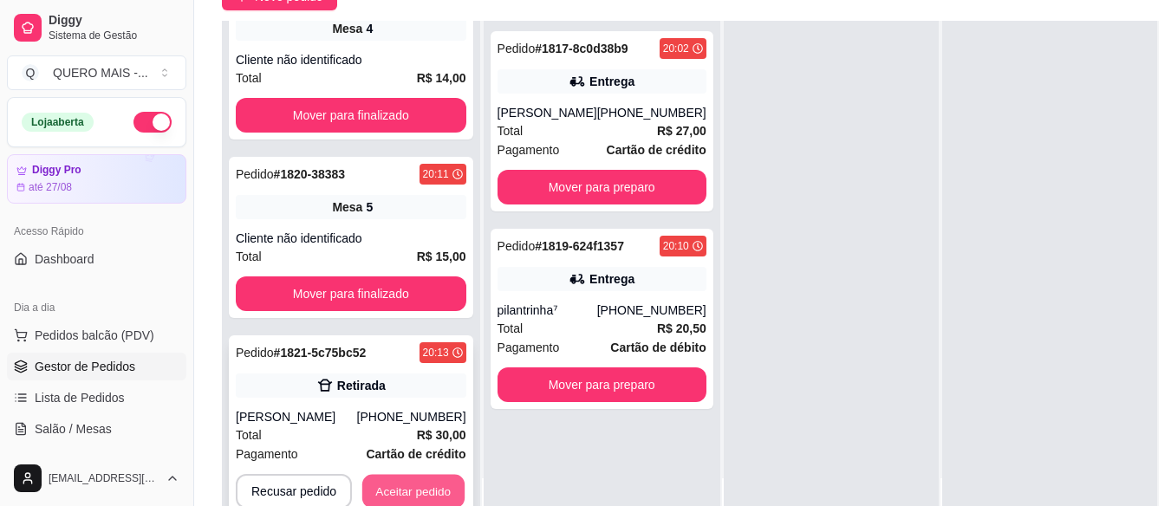
click at [425, 484] on button "Aceitar pedido" at bounding box center [413, 492] width 102 height 34
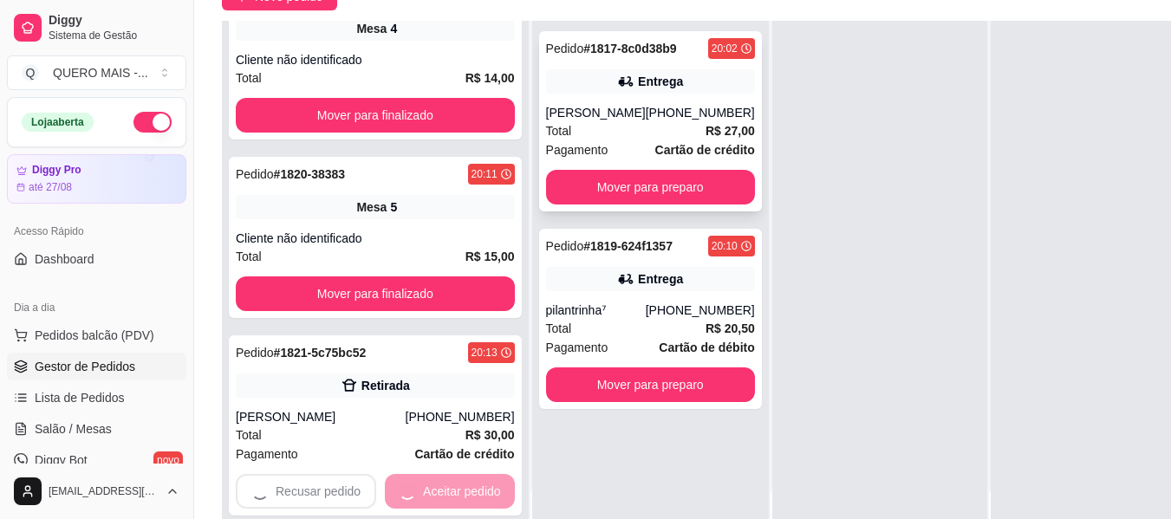
scroll to position [34, 0]
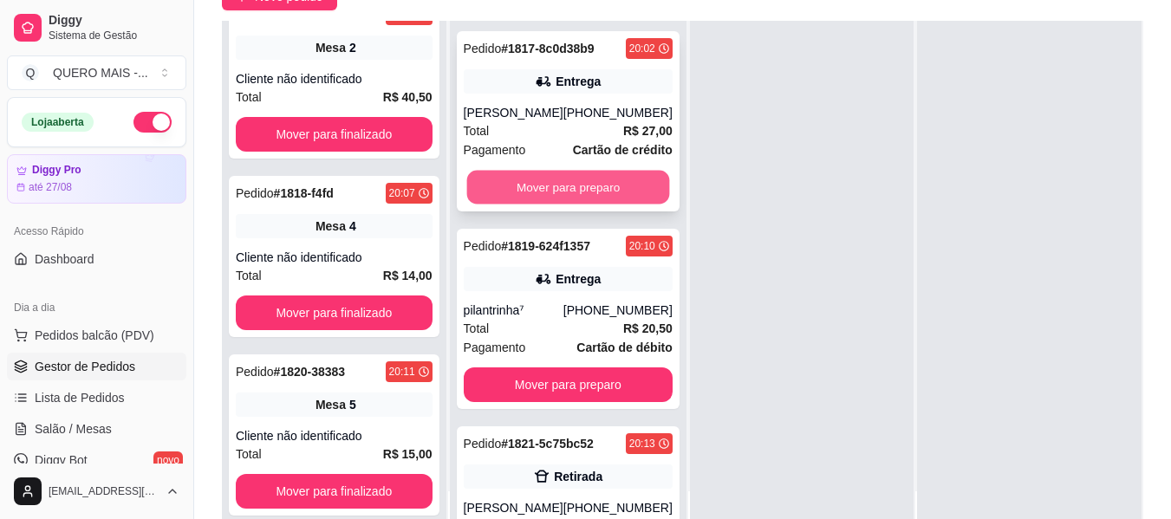
click at [576, 186] on button "Mover para preparo" at bounding box center [567, 188] width 203 height 34
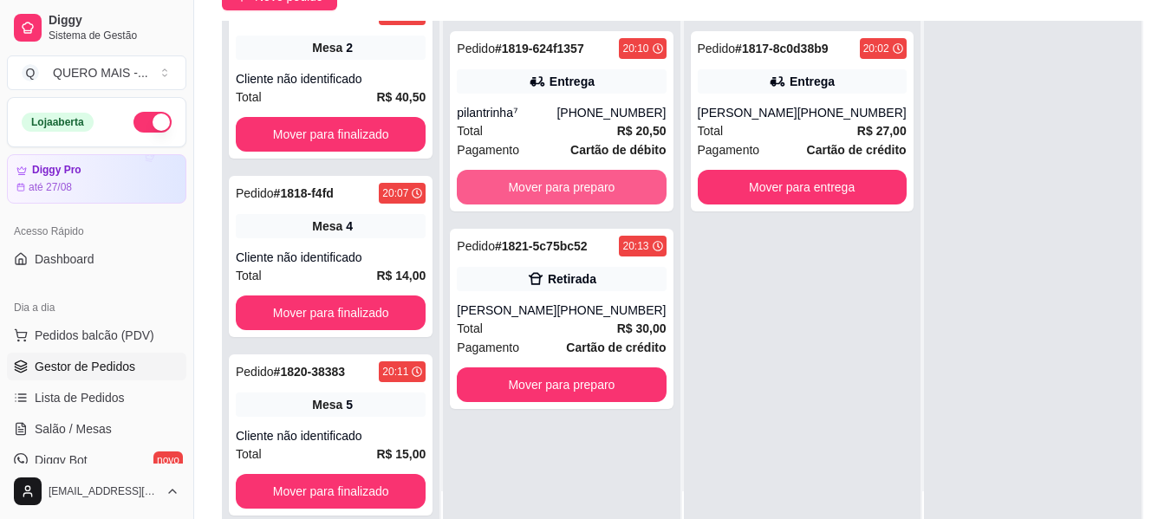
click at [576, 186] on button "Mover para preparo" at bounding box center [561, 187] width 209 height 35
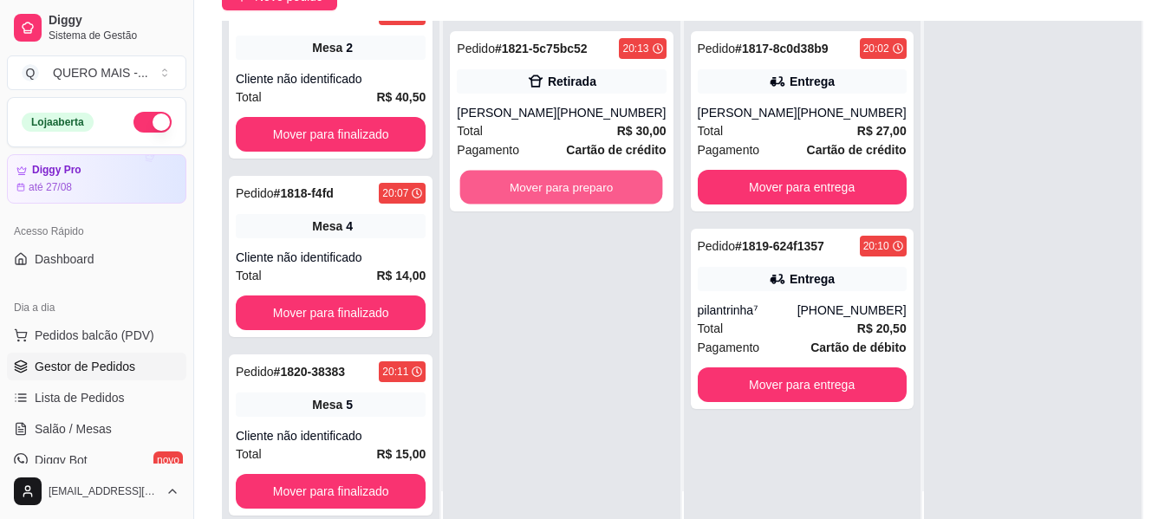
click at [576, 186] on button "Mover para preparo" at bounding box center [561, 188] width 203 height 34
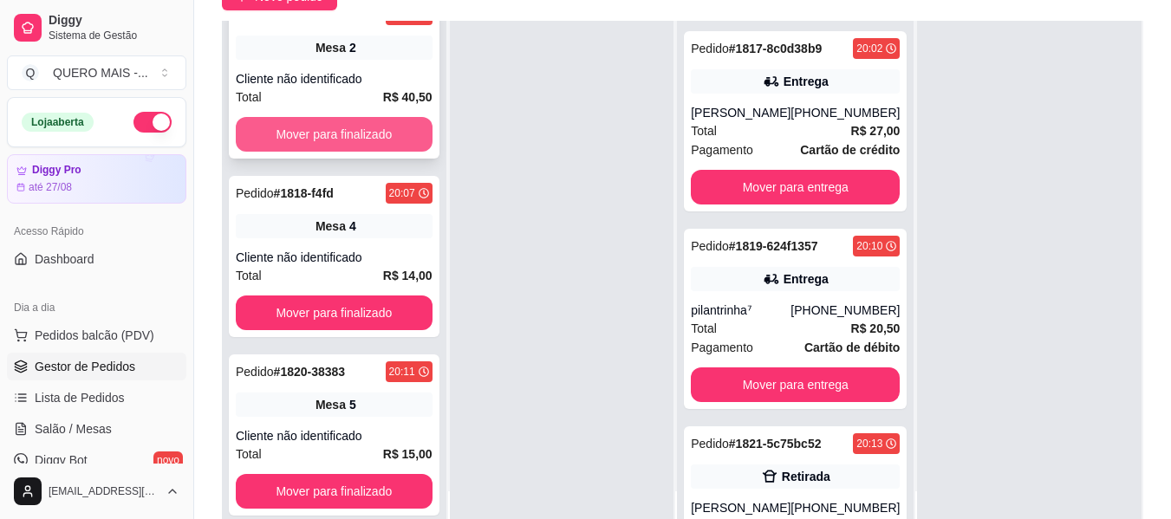
click at [374, 121] on button "Mover para finalizado" at bounding box center [334, 134] width 197 height 35
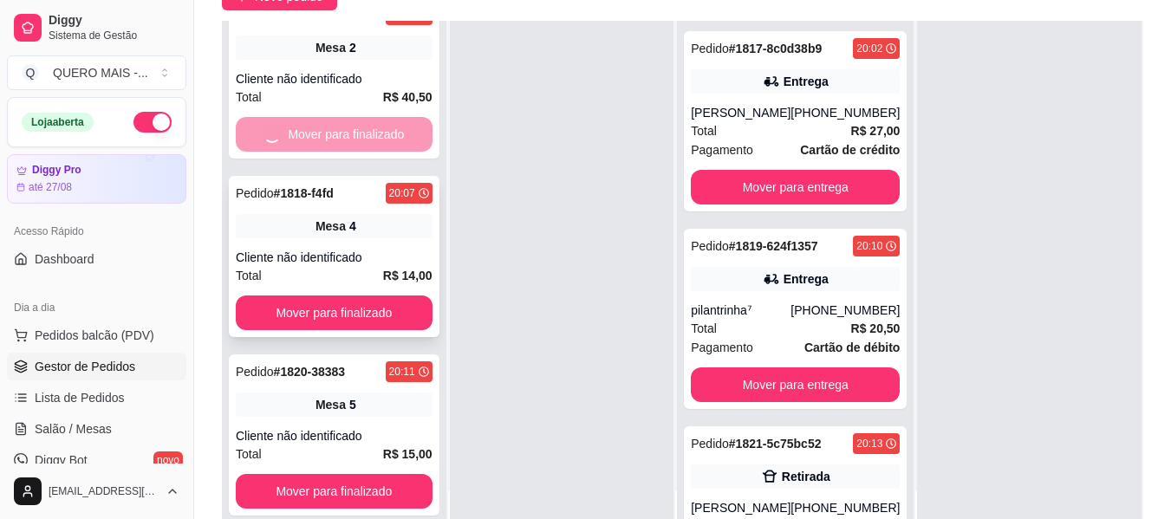
scroll to position [0, 0]
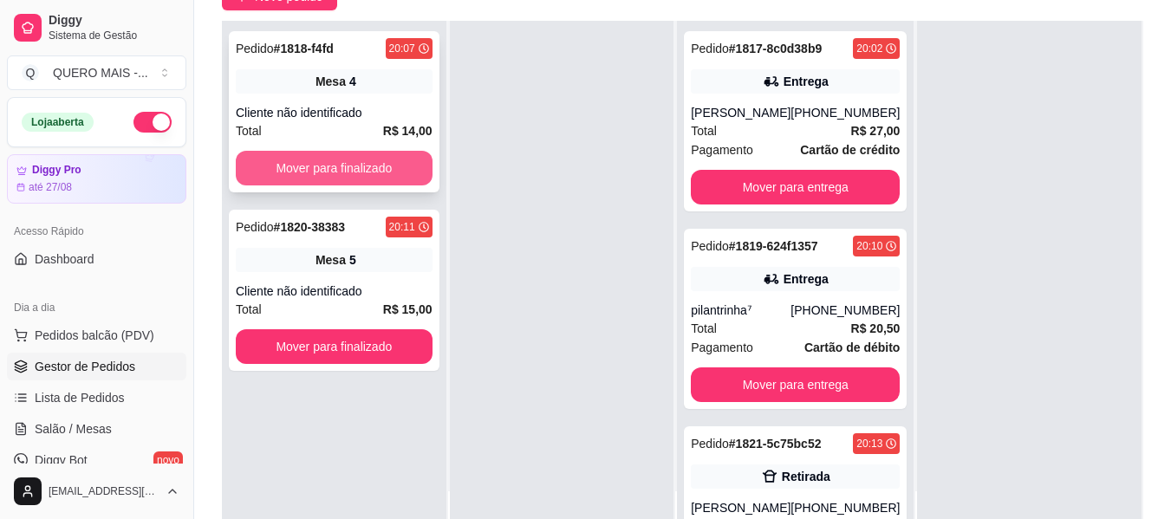
click at [317, 164] on button "Mover para finalizado" at bounding box center [334, 168] width 197 height 35
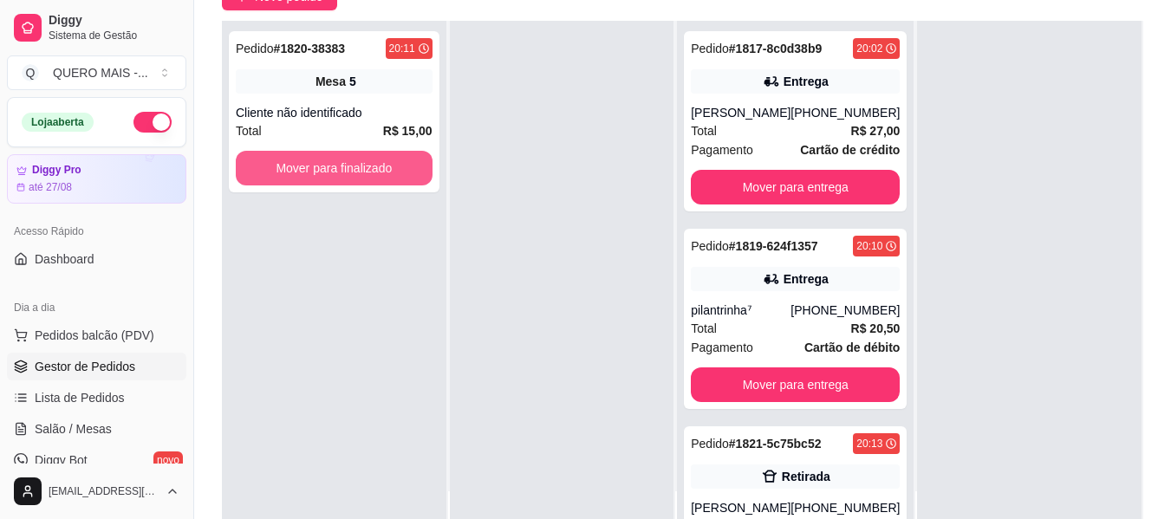
click at [317, 164] on button "Mover para finalizado" at bounding box center [334, 168] width 197 height 35
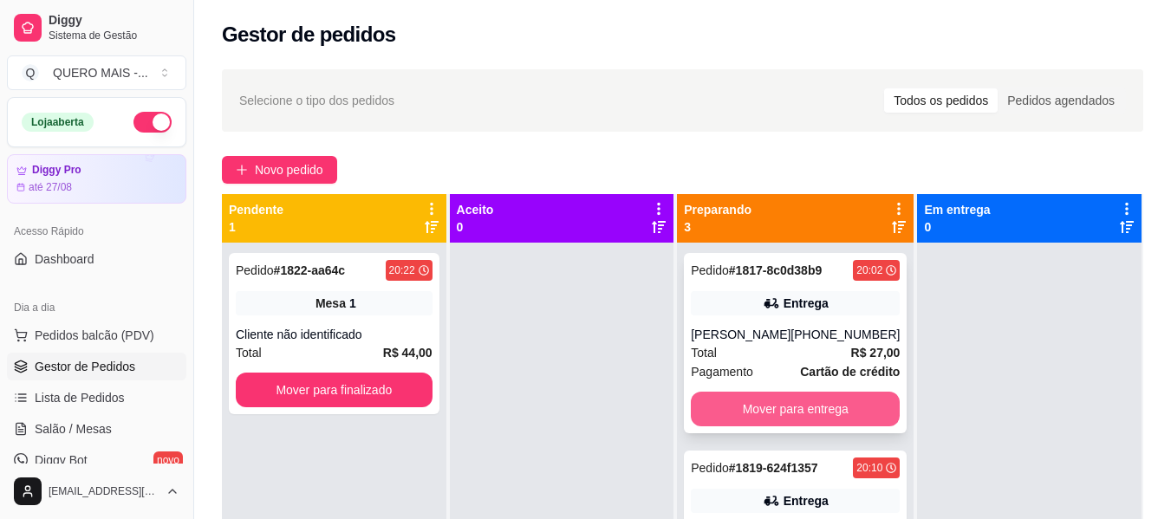
click at [792, 418] on button "Mover para entrega" at bounding box center [795, 409] width 209 height 35
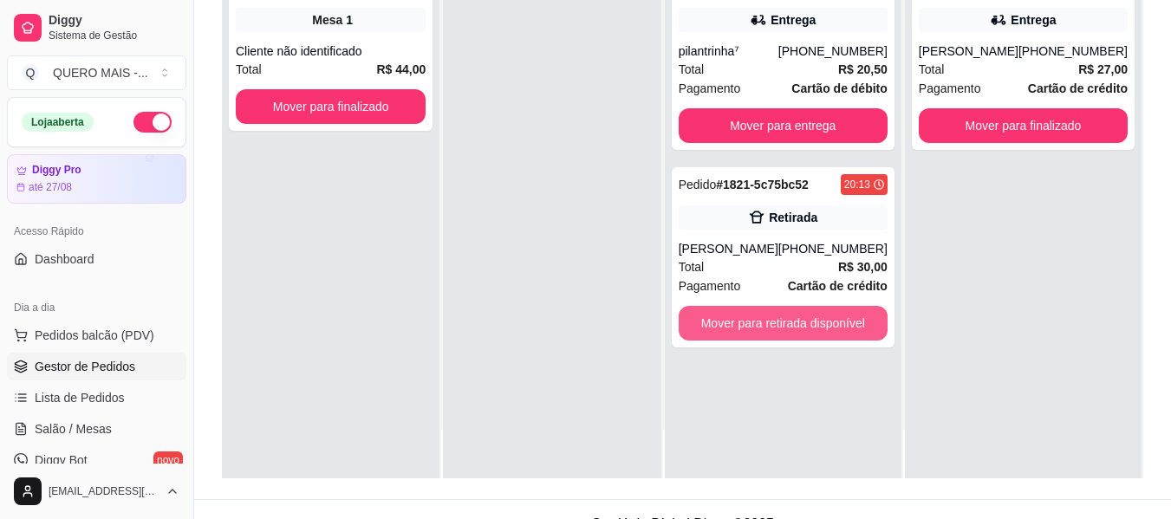
scroll to position [260, 0]
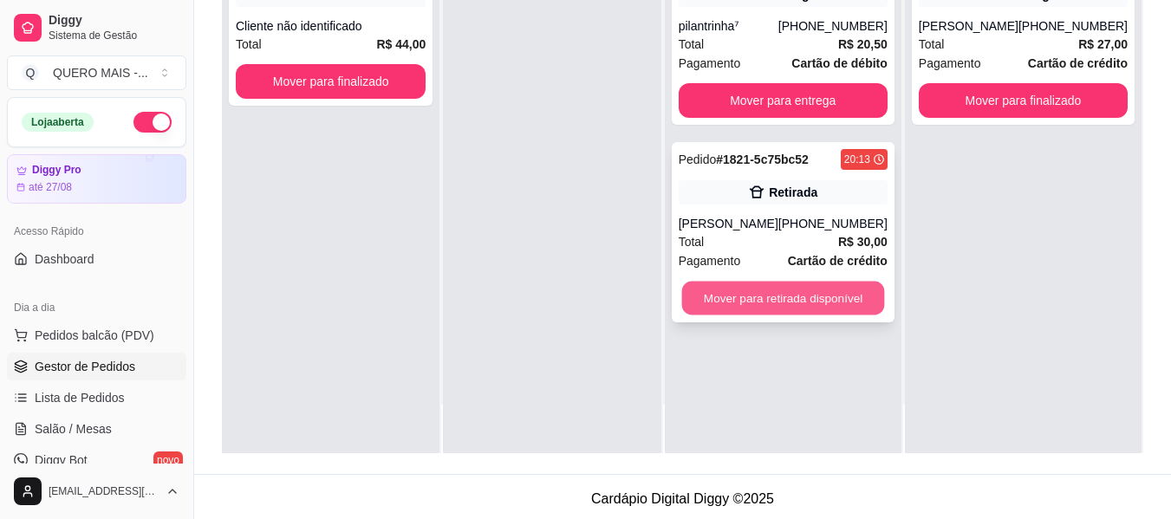
click at [788, 296] on button "Mover para retirada disponível" at bounding box center [782, 299] width 203 height 34
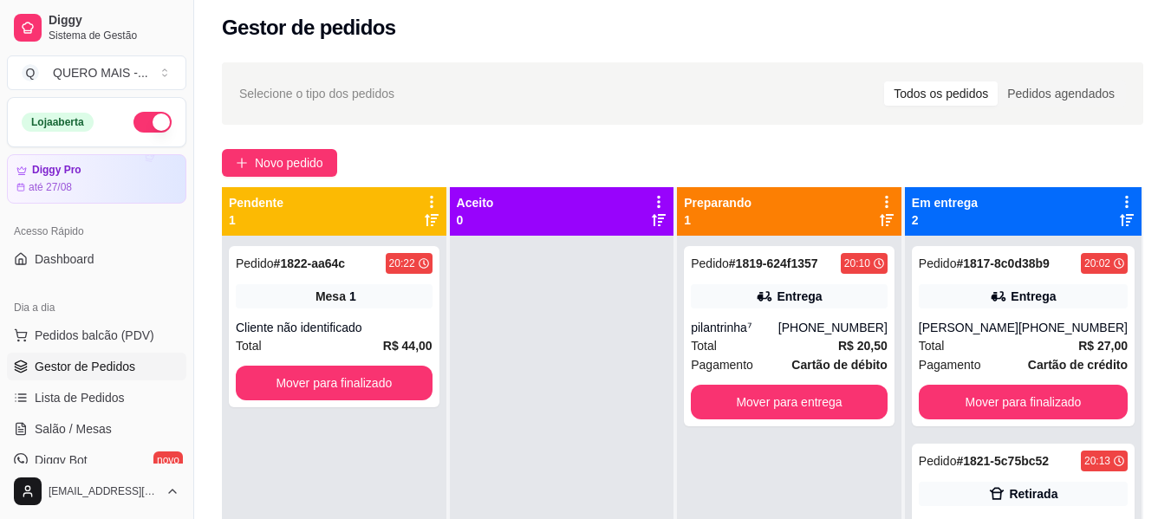
scroll to position [0, 0]
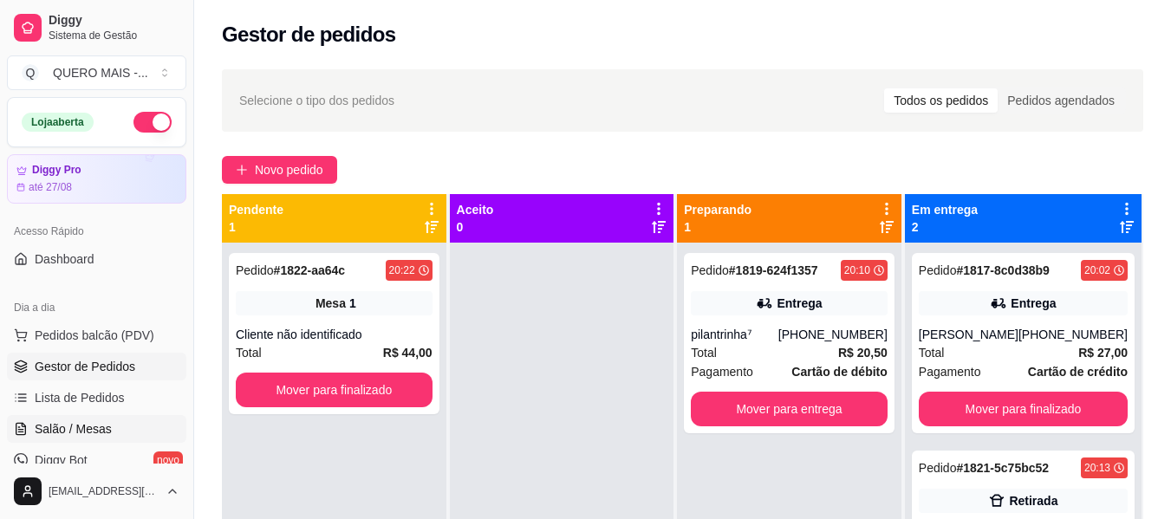
click at [70, 435] on span "Salão / Mesas" at bounding box center [73, 428] width 77 height 17
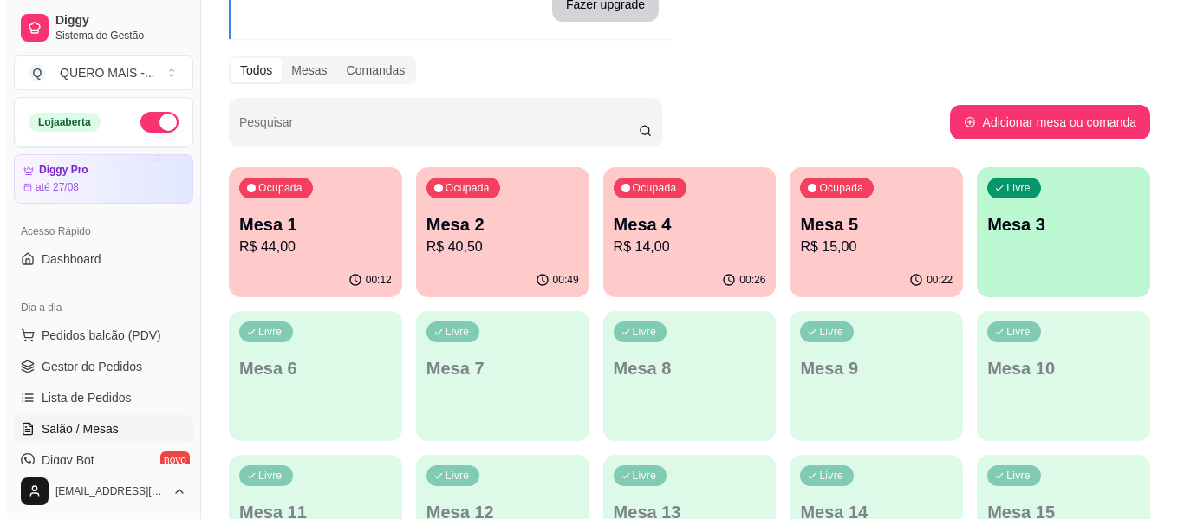
scroll to position [173, 0]
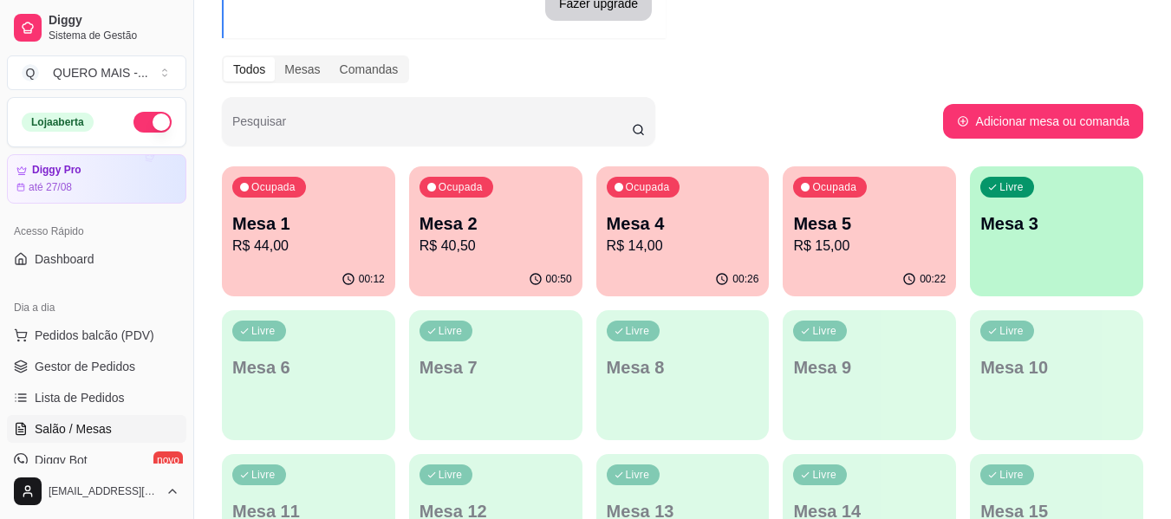
click at [665, 265] on div "00:26" at bounding box center [682, 280] width 173 height 34
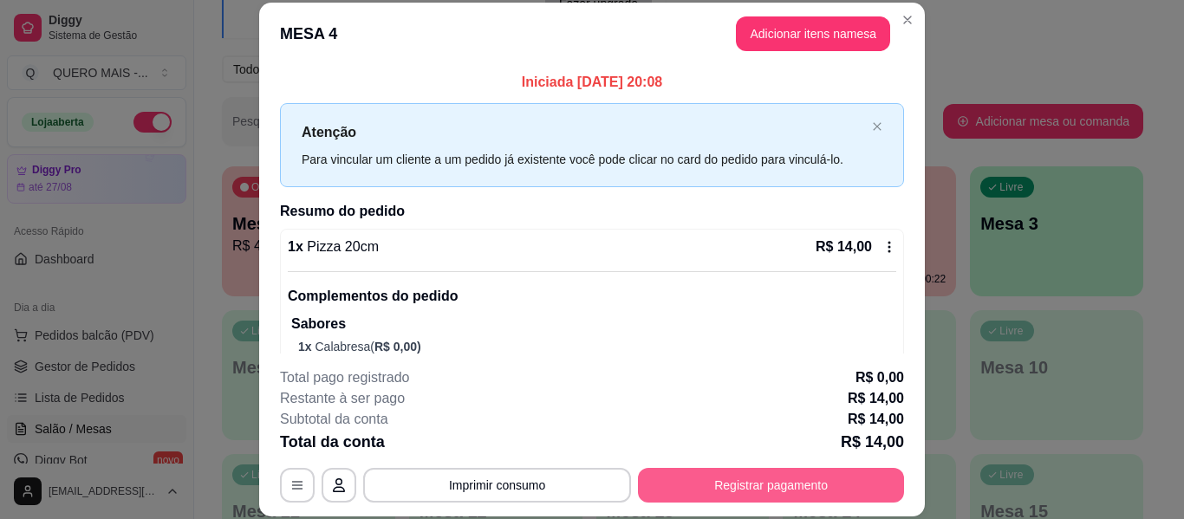
click at [773, 485] on button "Registrar pagamento" at bounding box center [771, 485] width 266 height 35
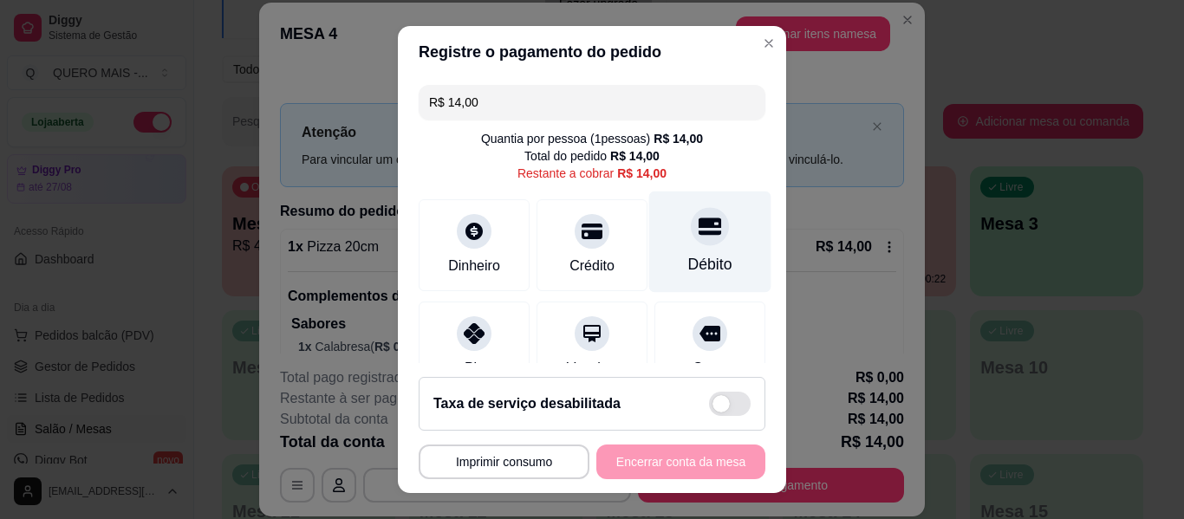
click at [669, 249] on div "Débito" at bounding box center [710, 242] width 122 height 101
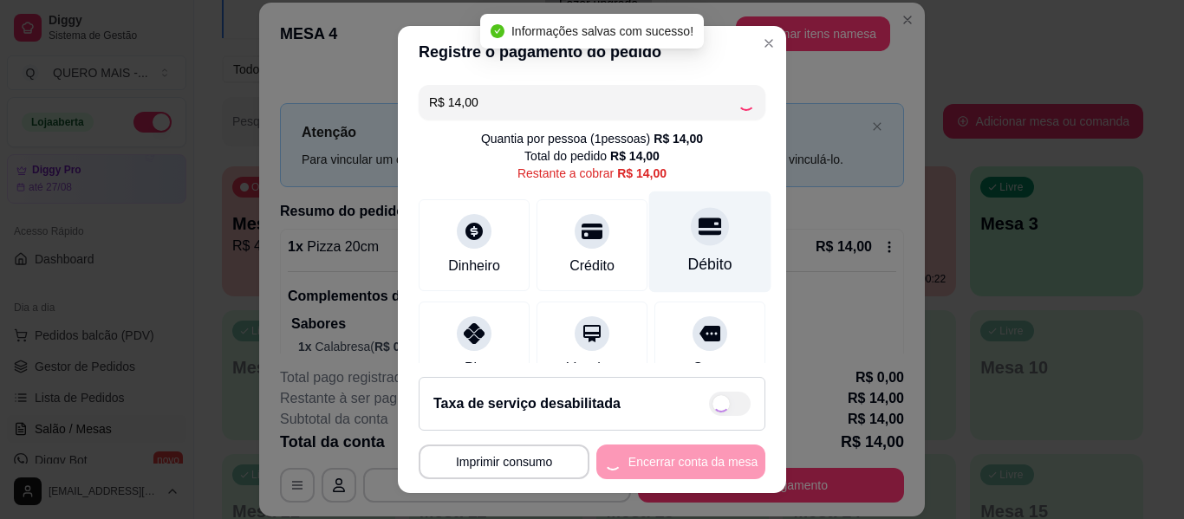
type input "R$ 0,00"
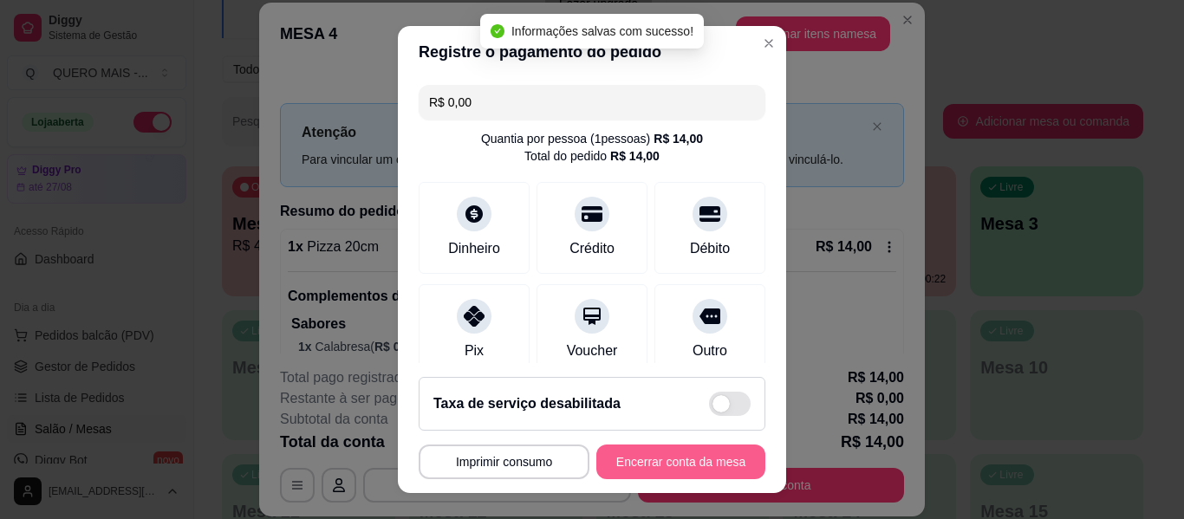
click at [691, 459] on button "Encerrar conta da mesa" at bounding box center [680, 462] width 169 height 35
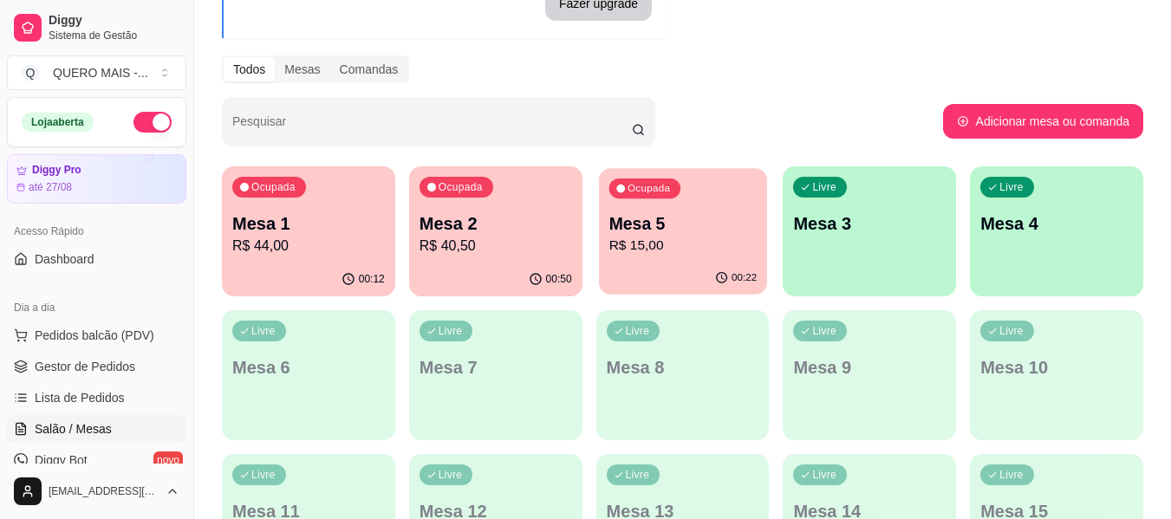
click at [668, 261] on div "Ocupada Mesa 5 R$ 15,00" at bounding box center [683, 215] width 168 height 94
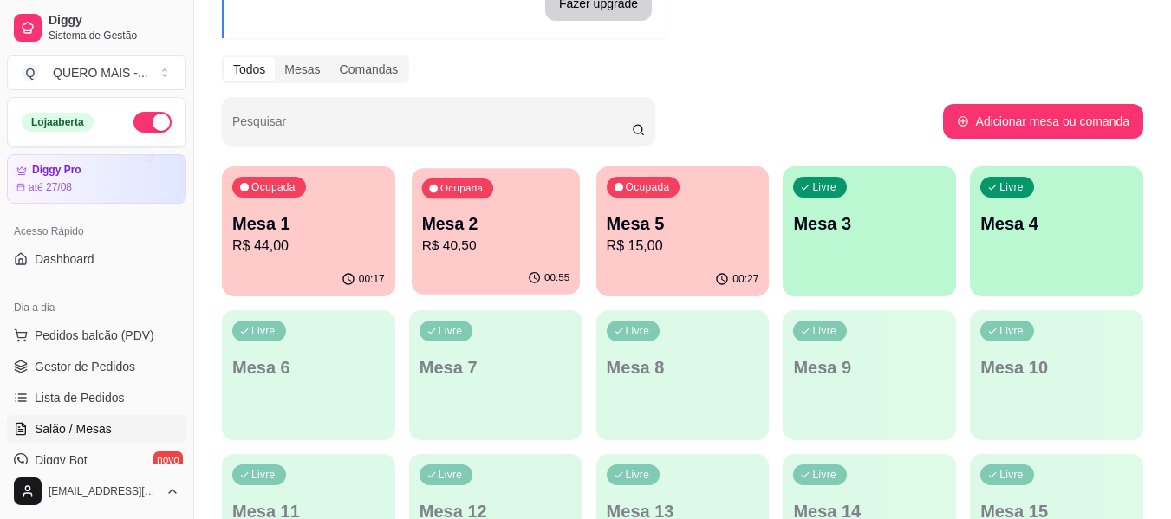
click at [472, 271] on div "00:55" at bounding box center [496, 278] width 168 height 33
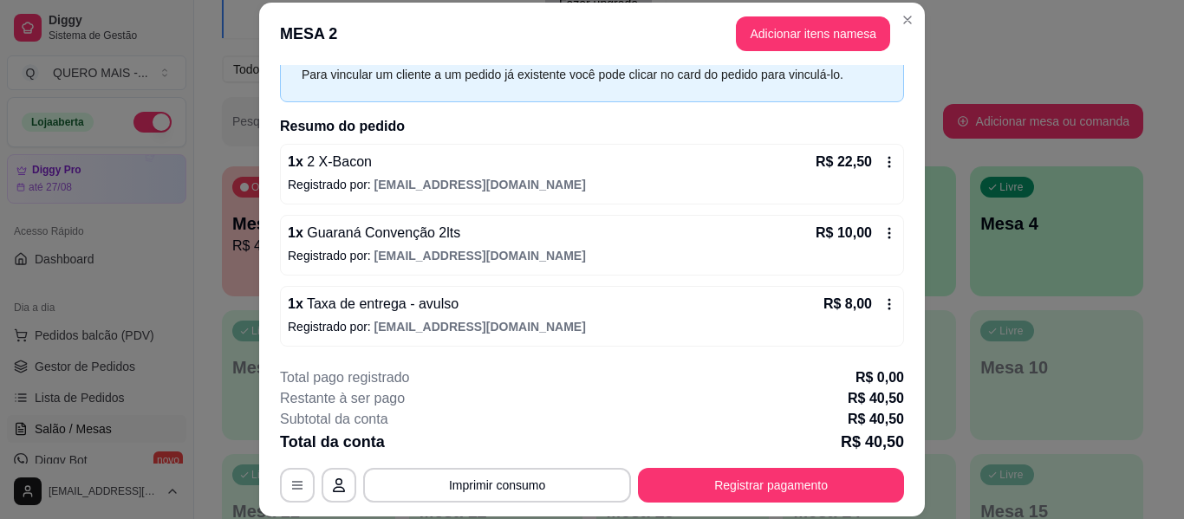
scroll to position [53, 0]
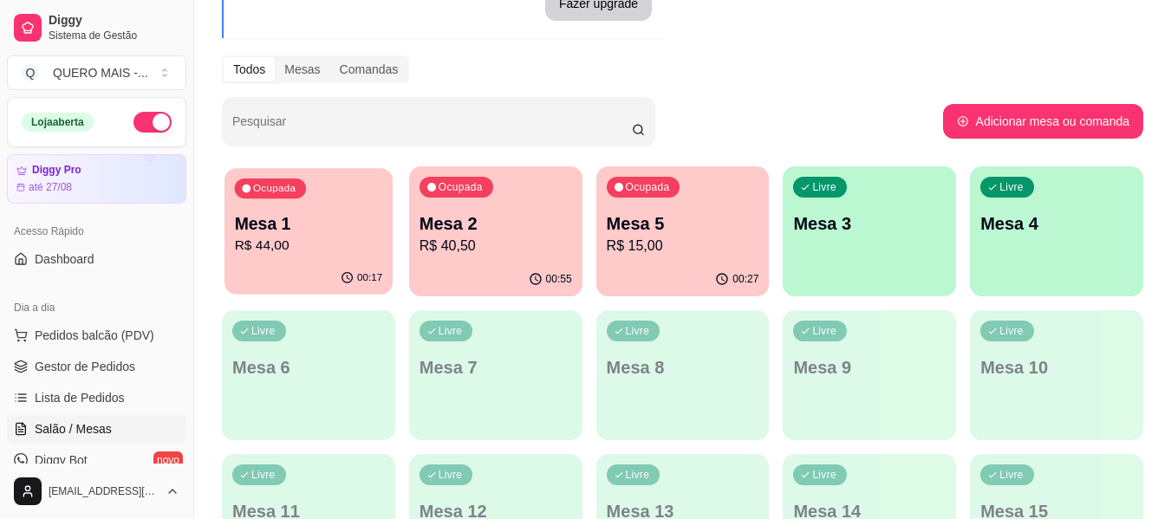
click at [266, 231] on p "Mesa 1" at bounding box center [309, 223] width 148 height 23
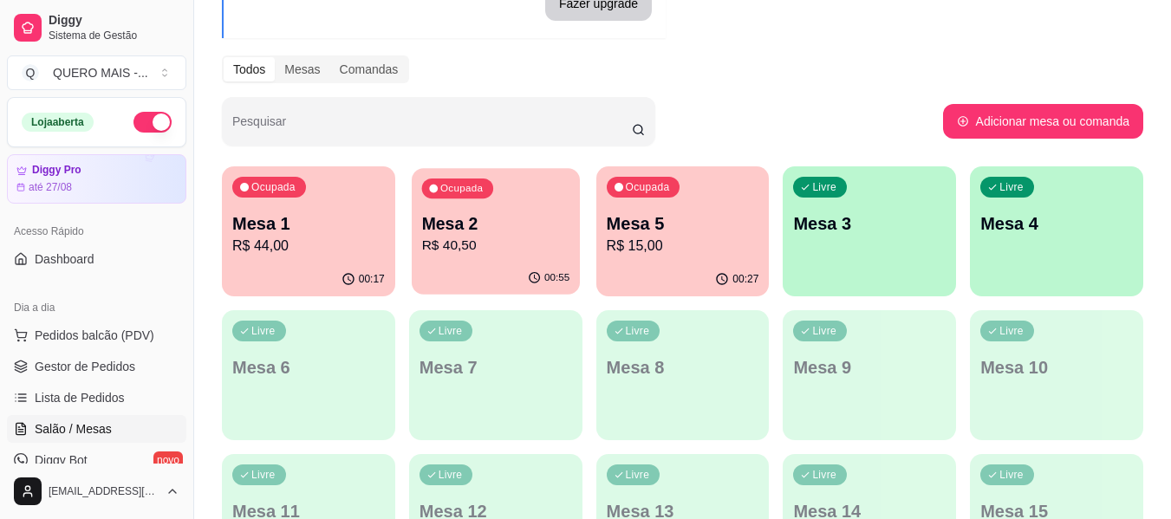
click at [492, 277] on div "00:55" at bounding box center [496, 278] width 168 height 33
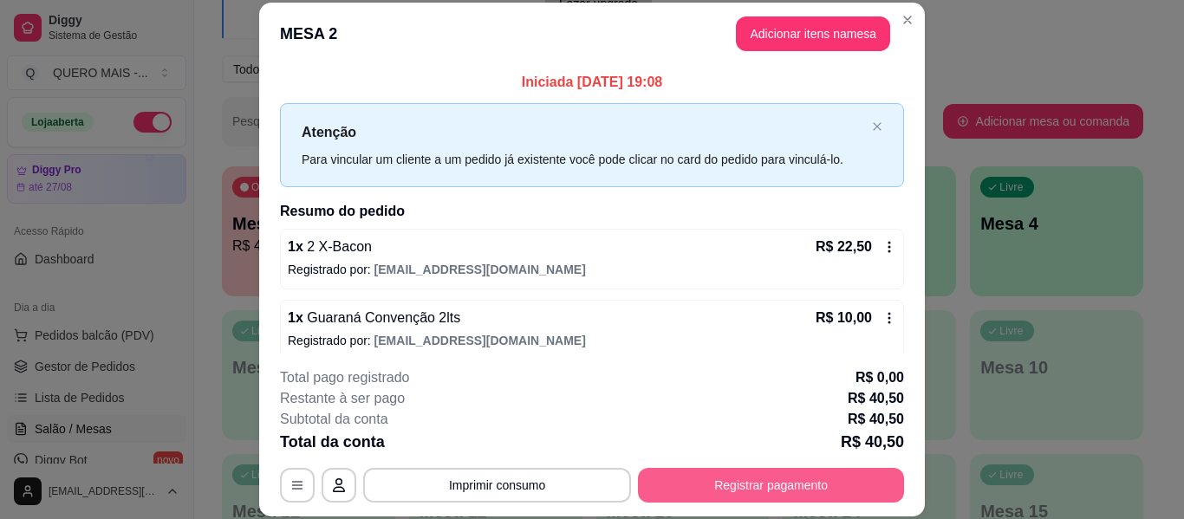
click at [702, 483] on button "Registrar pagamento" at bounding box center [771, 485] width 266 height 35
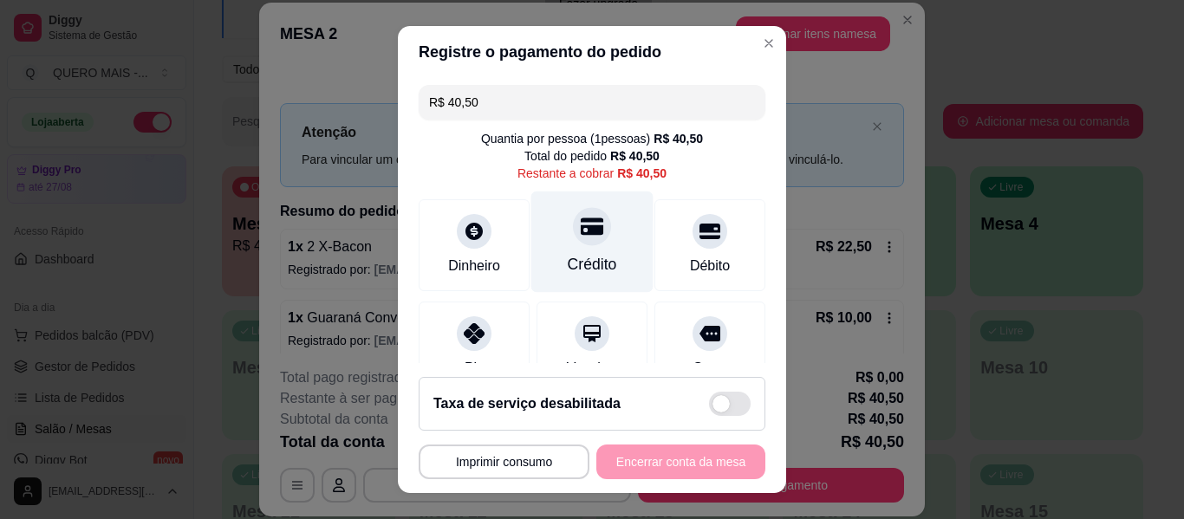
click at [581, 228] on icon at bounding box center [592, 226] width 23 height 17
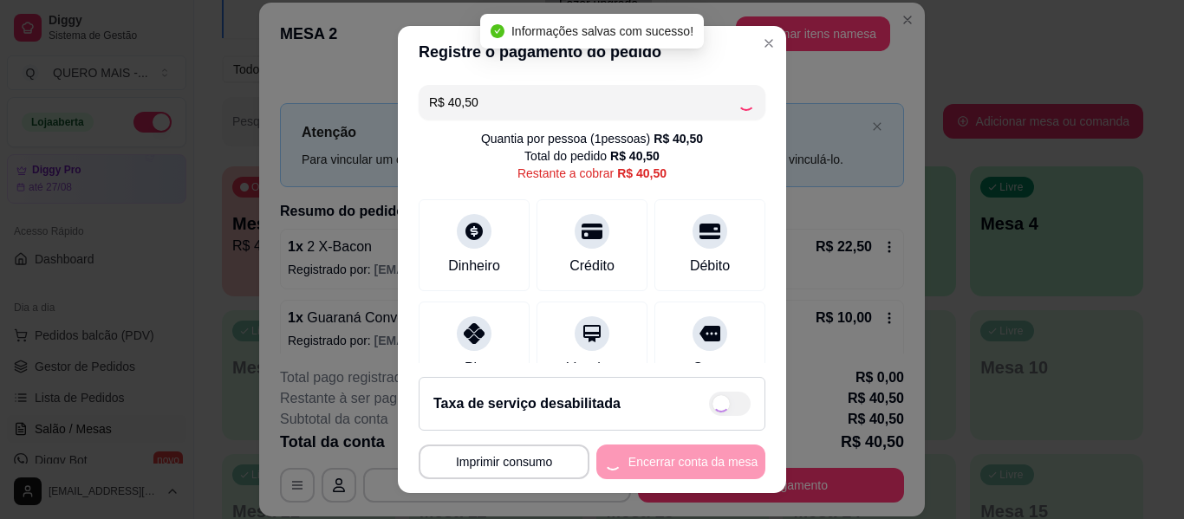
type input "R$ 0,00"
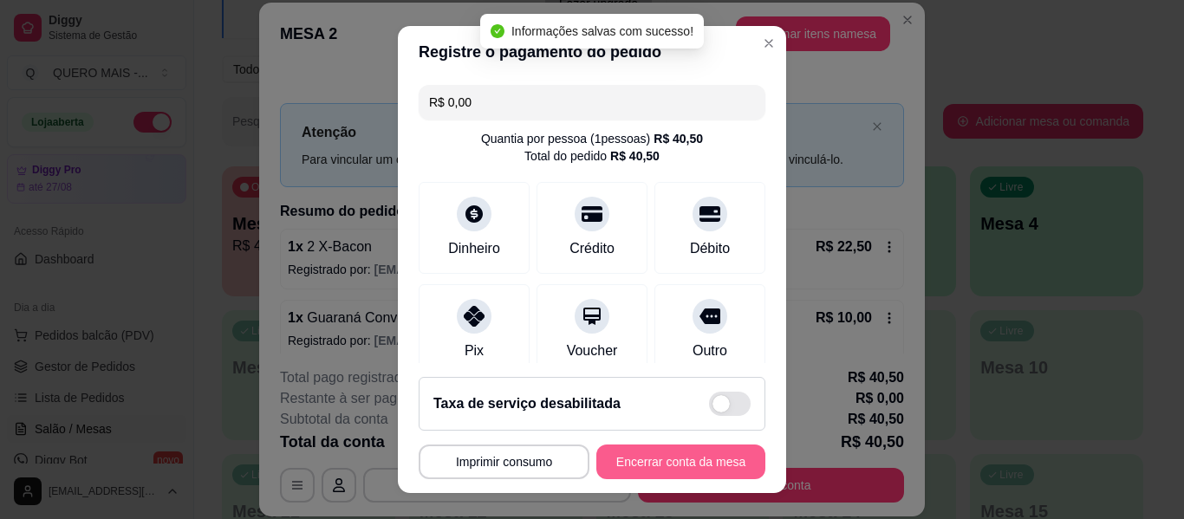
click at [642, 466] on button "Encerrar conta da mesa" at bounding box center [680, 462] width 169 height 35
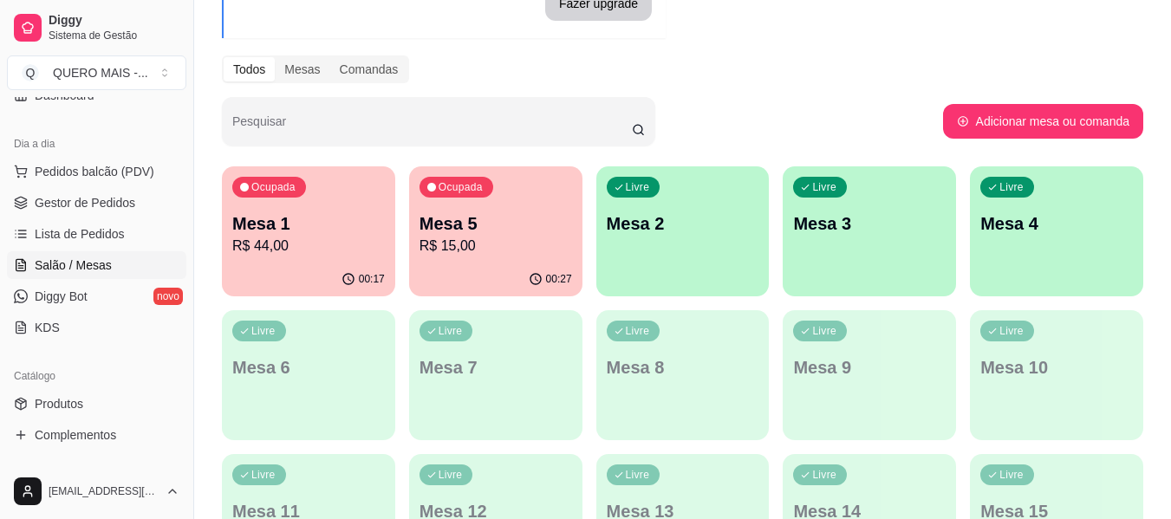
scroll to position [173, 0]
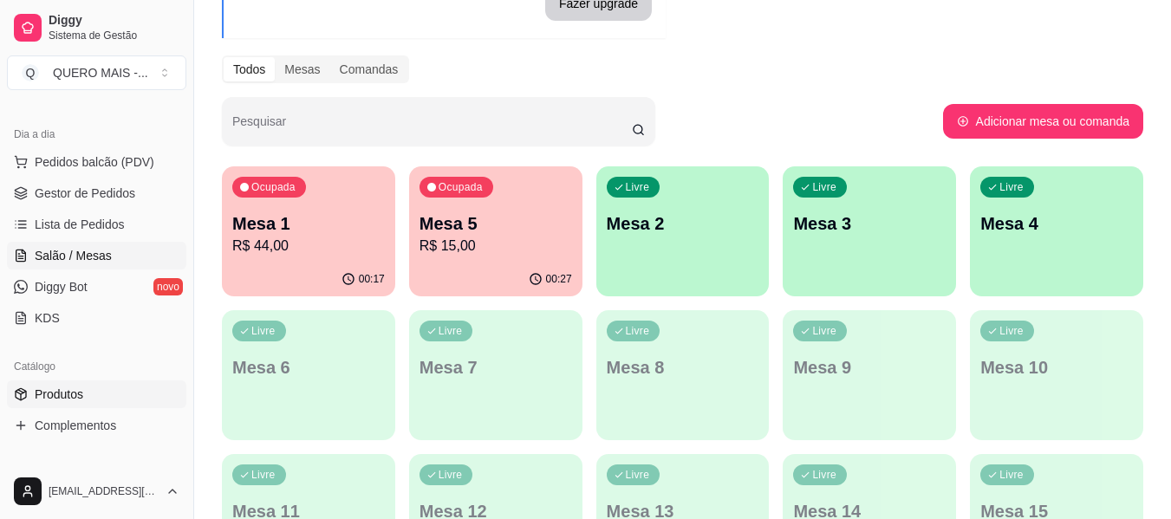
click at [86, 394] on link "Produtos" at bounding box center [96, 395] width 179 height 28
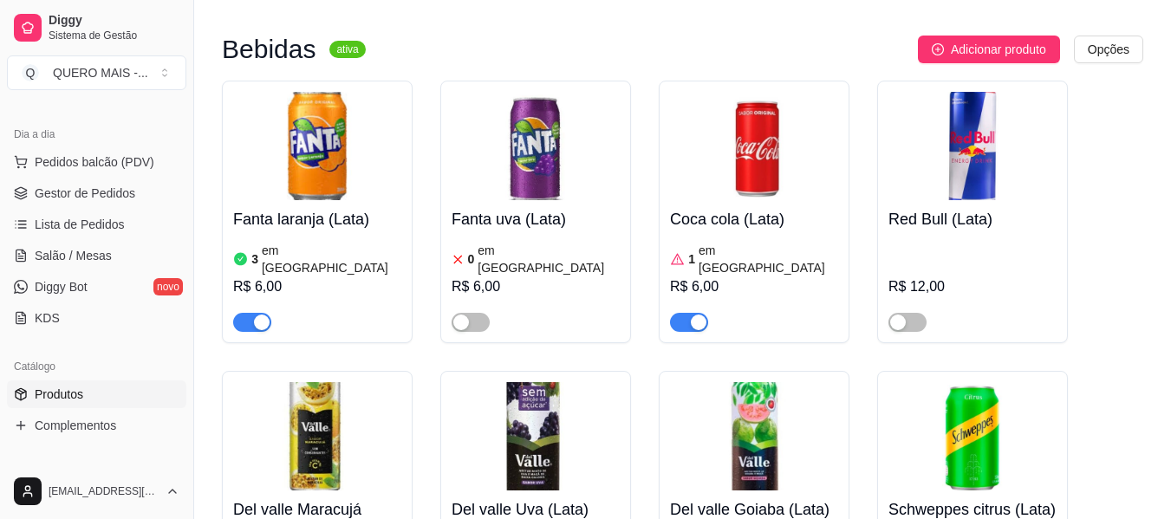
scroll to position [6329, 0]
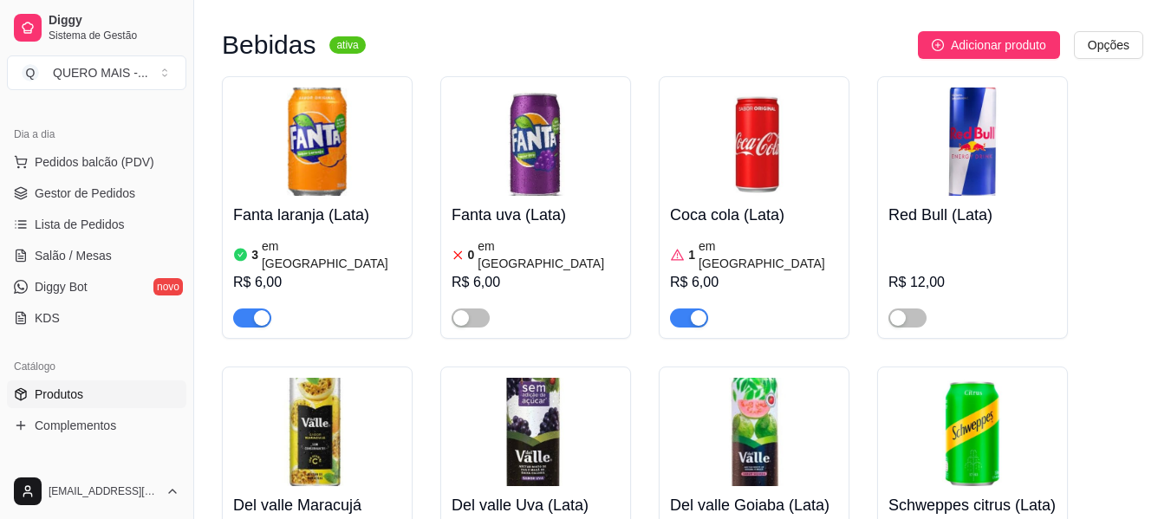
click at [293, 126] on img at bounding box center [317, 142] width 168 height 108
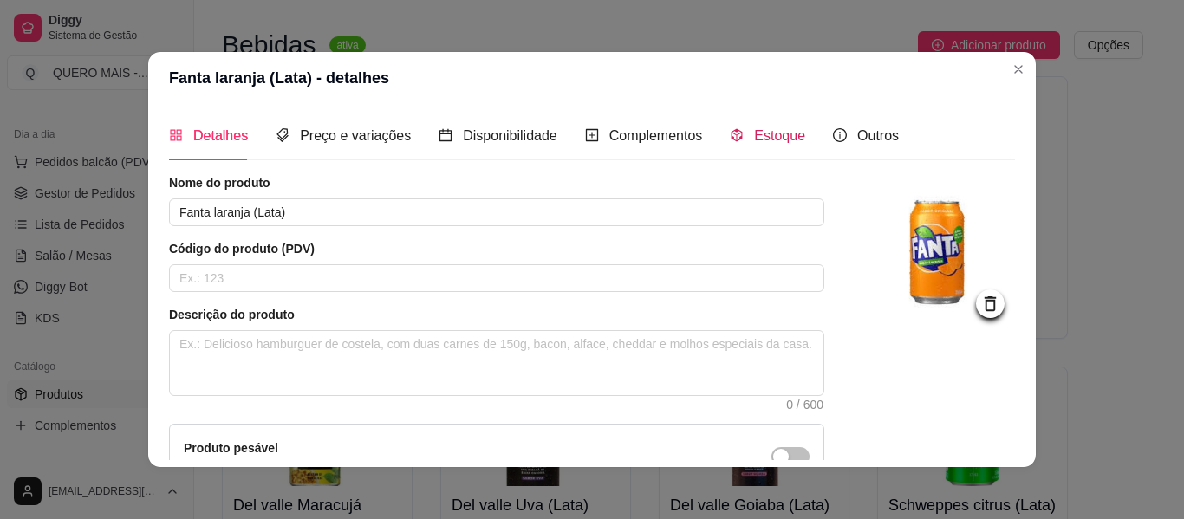
click at [762, 140] on span "Estoque" at bounding box center [779, 135] width 51 height 15
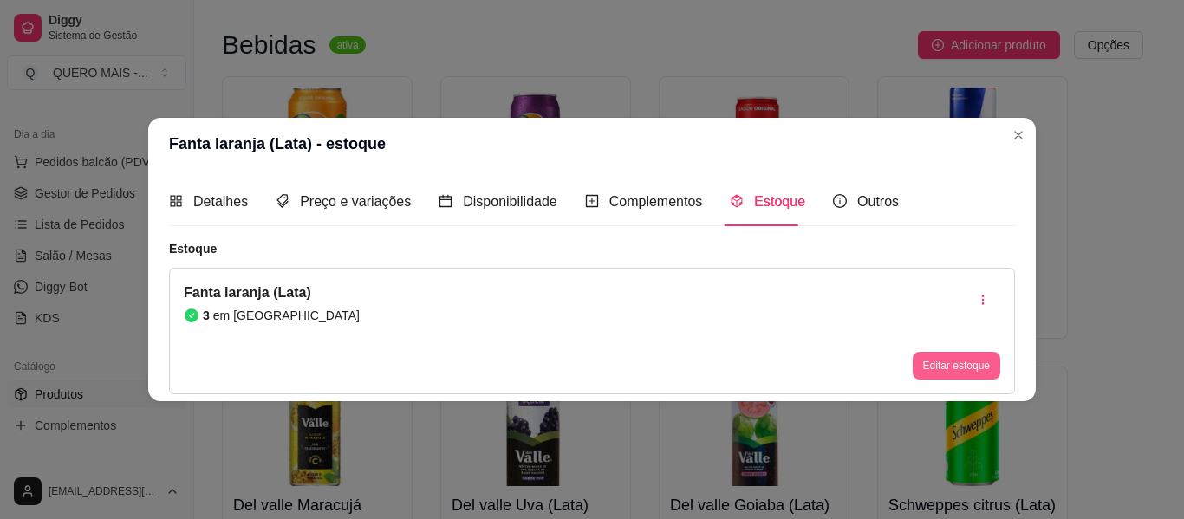
click at [954, 362] on button "Editar estoque" at bounding box center [957, 366] width 88 height 28
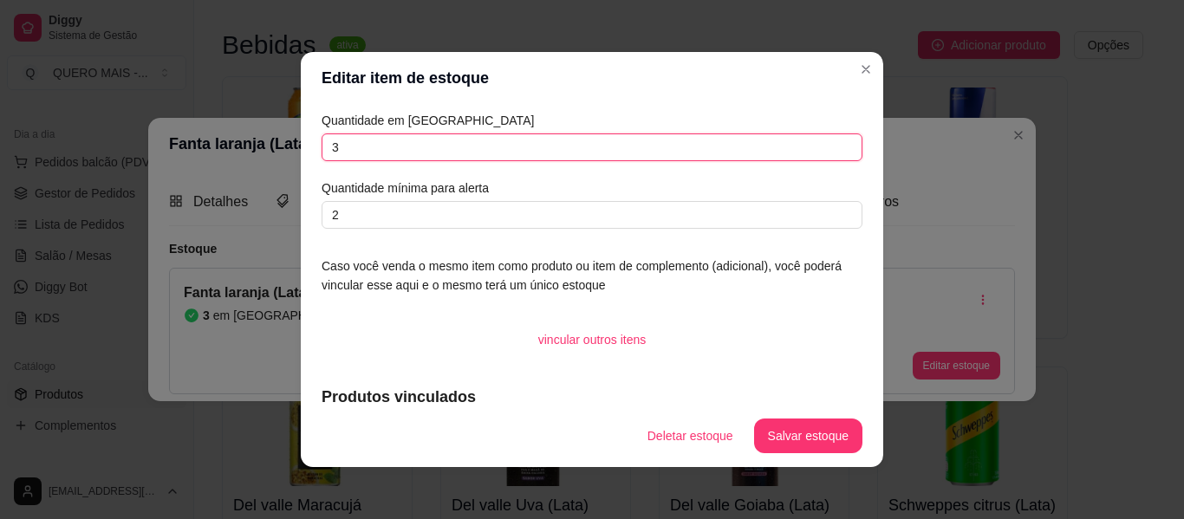
click at [349, 151] on input "3" at bounding box center [592, 148] width 541 height 28
click at [349, 150] on input "3" at bounding box center [592, 148] width 541 height 28
type input "1"
click at [809, 437] on button "Salvar estoque" at bounding box center [808, 436] width 108 height 35
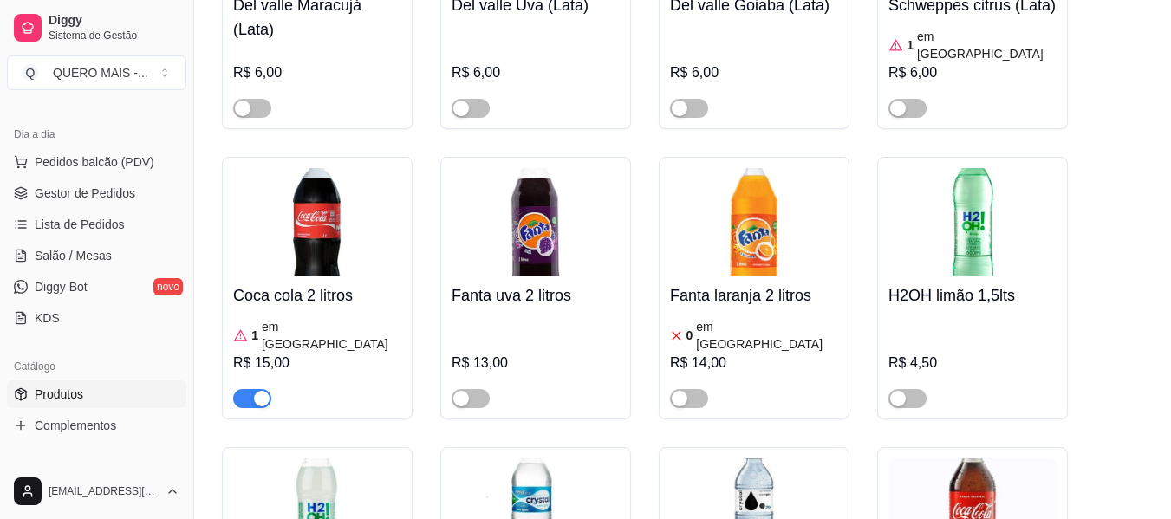
scroll to position [6849, 0]
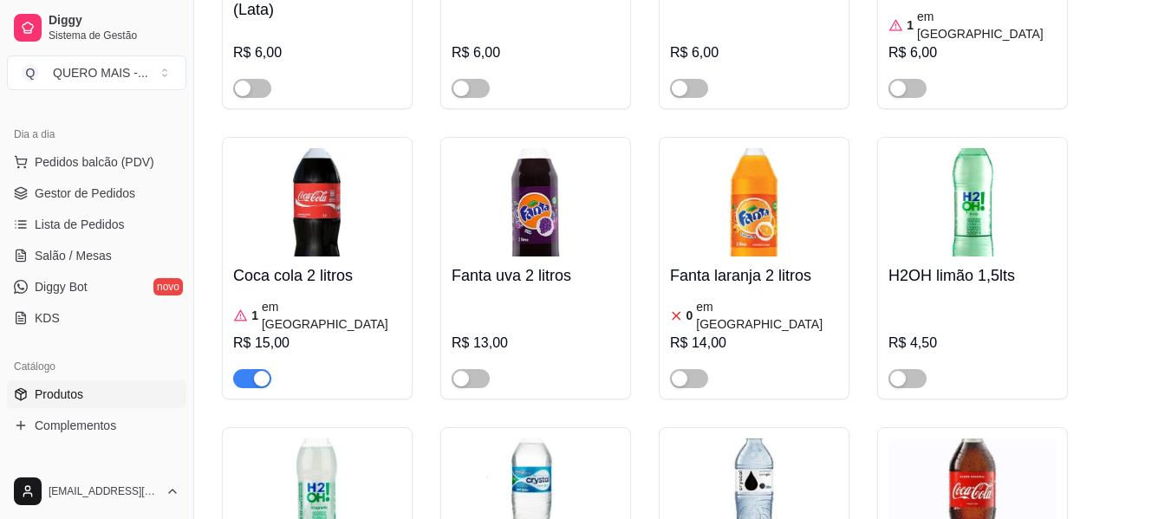
click at [263, 371] on div "button" at bounding box center [262, 379] width 16 height 16
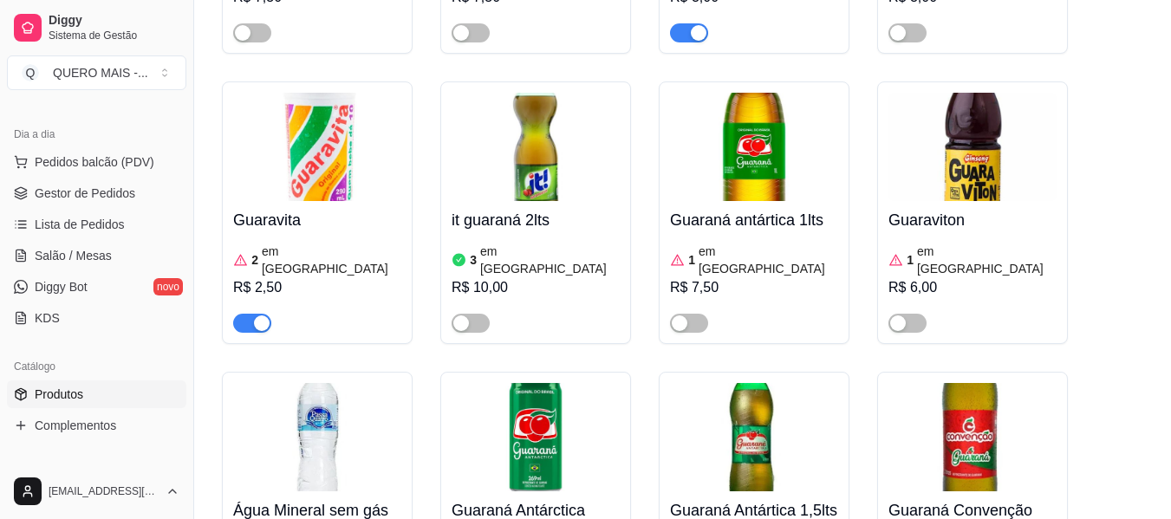
scroll to position [7802, 0]
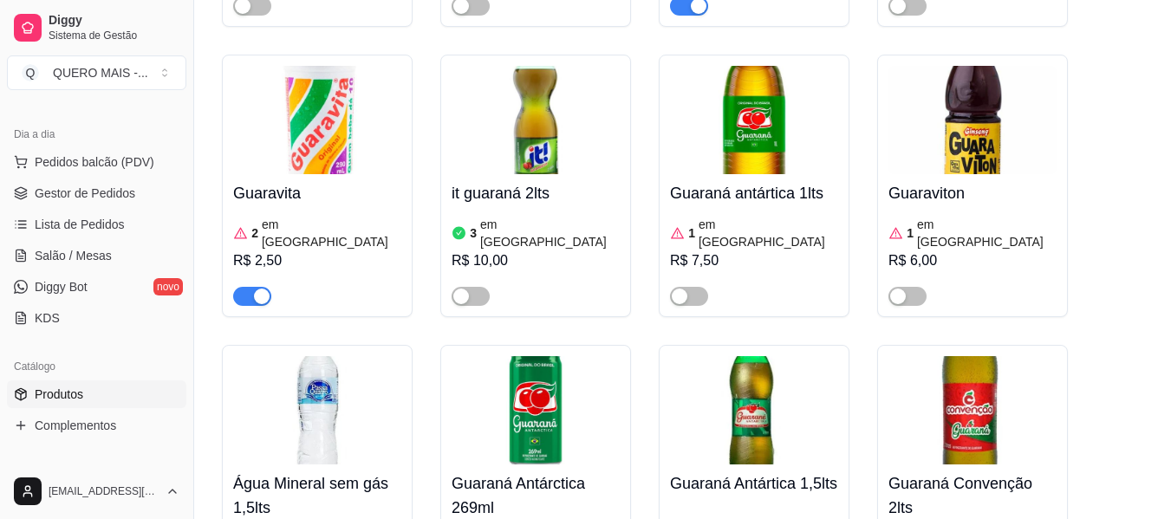
click at [264, 289] on div "button" at bounding box center [262, 297] width 16 height 16
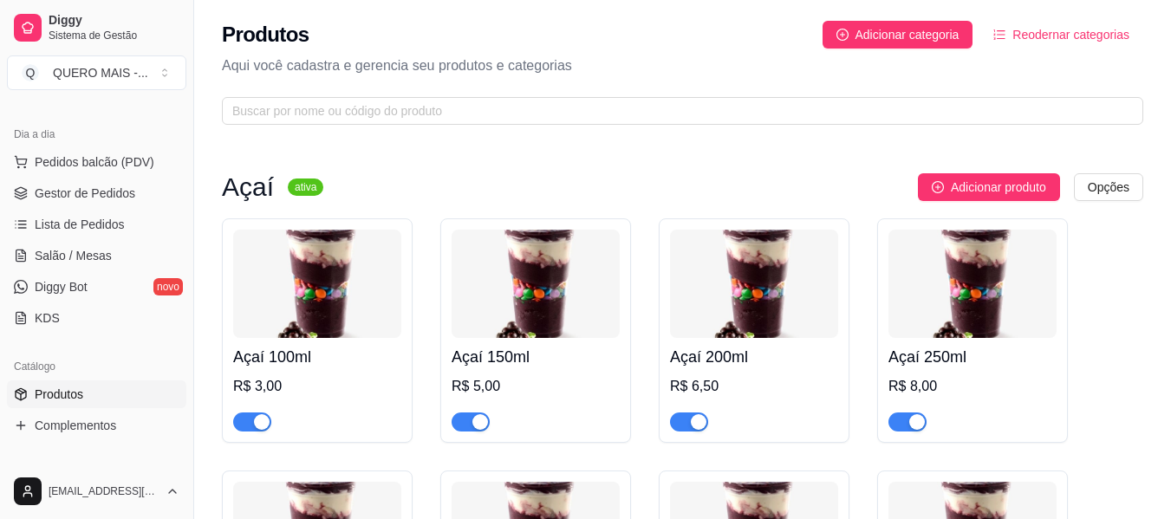
scroll to position [87, 0]
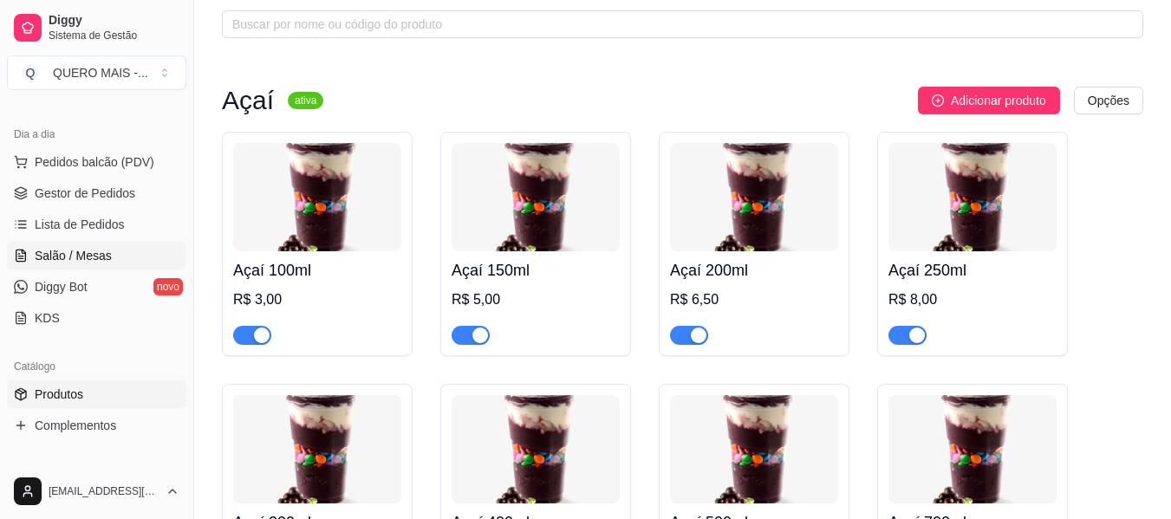
click at [109, 255] on link "Salão / Mesas" at bounding box center [96, 256] width 179 height 28
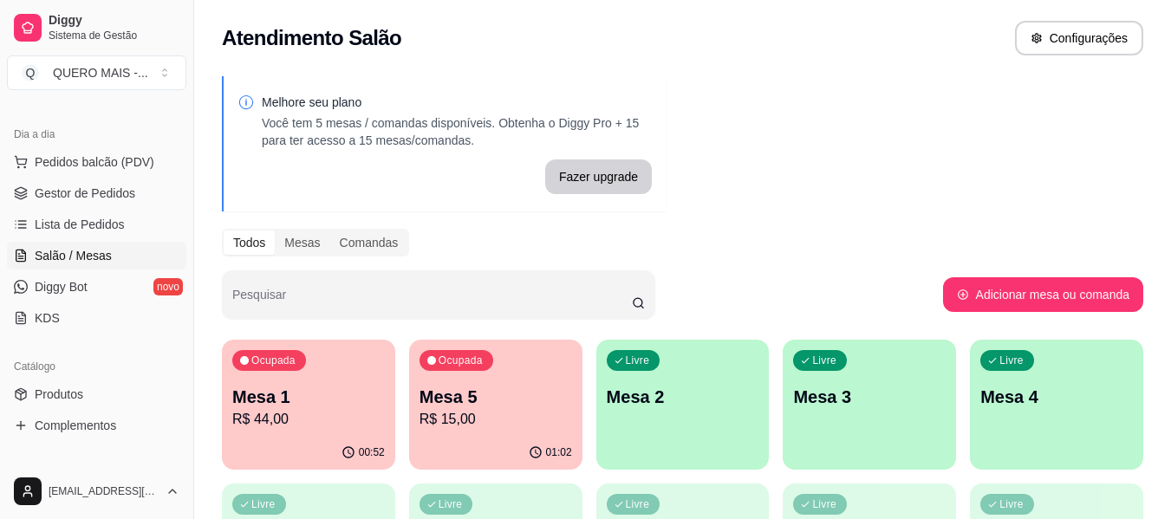
click at [283, 428] on p "R$ 44,00" at bounding box center [308, 419] width 153 height 21
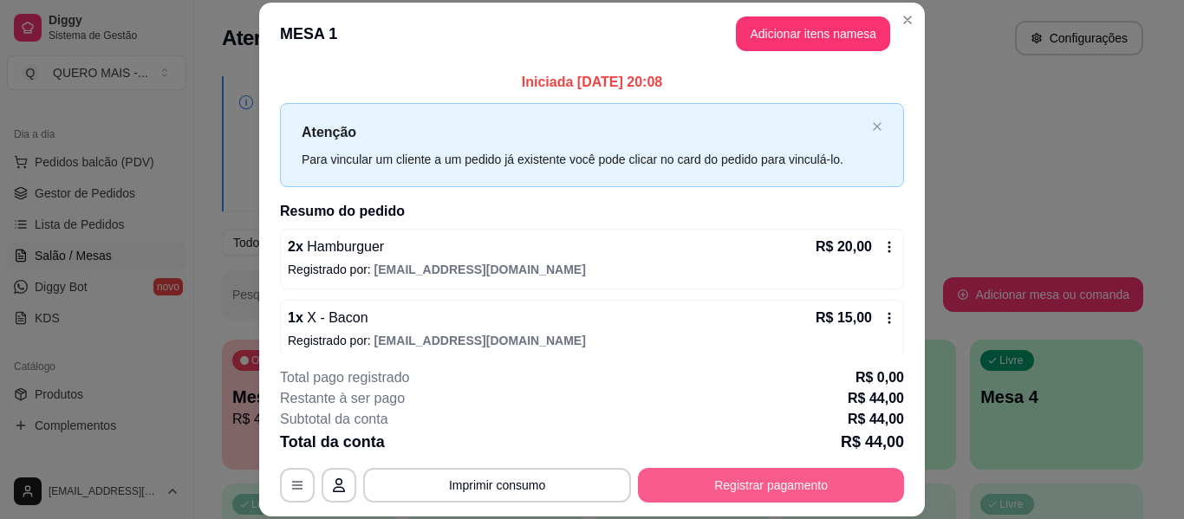
click at [722, 497] on button "Registrar pagamento" at bounding box center [771, 485] width 266 height 35
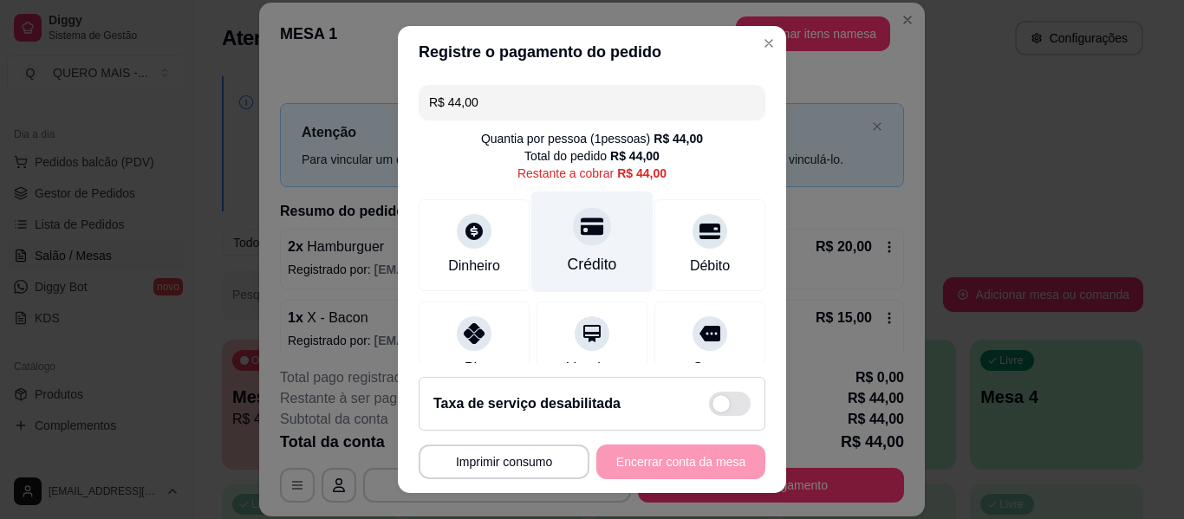
click at [603, 228] on div "Crédito" at bounding box center [592, 242] width 122 height 101
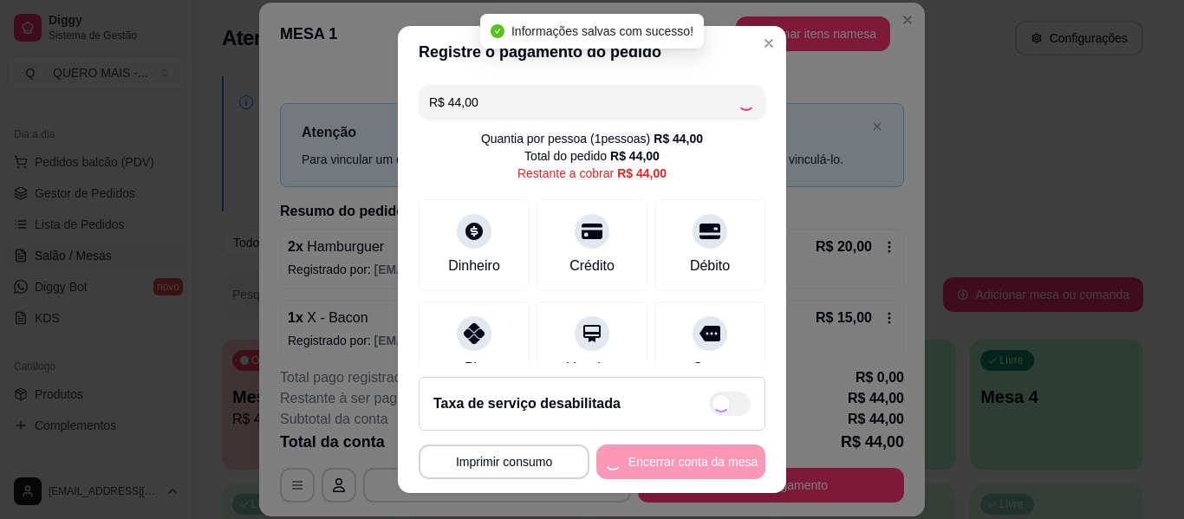
type input "R$ 0,00"
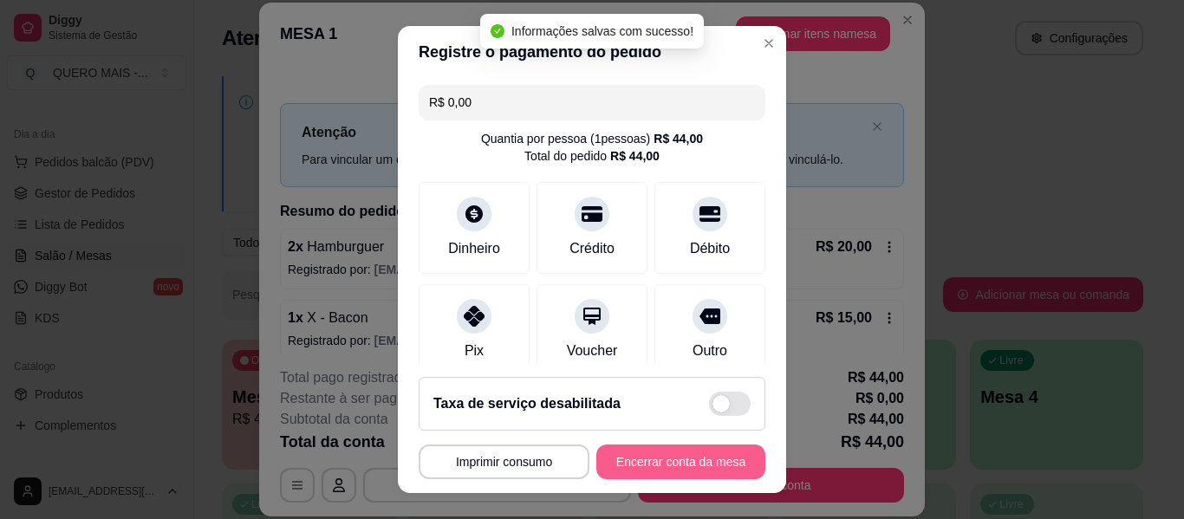
click at [649, 463] on button "Encerrar conta da mesa" at bounding box center [680, 462] width 169 height 35
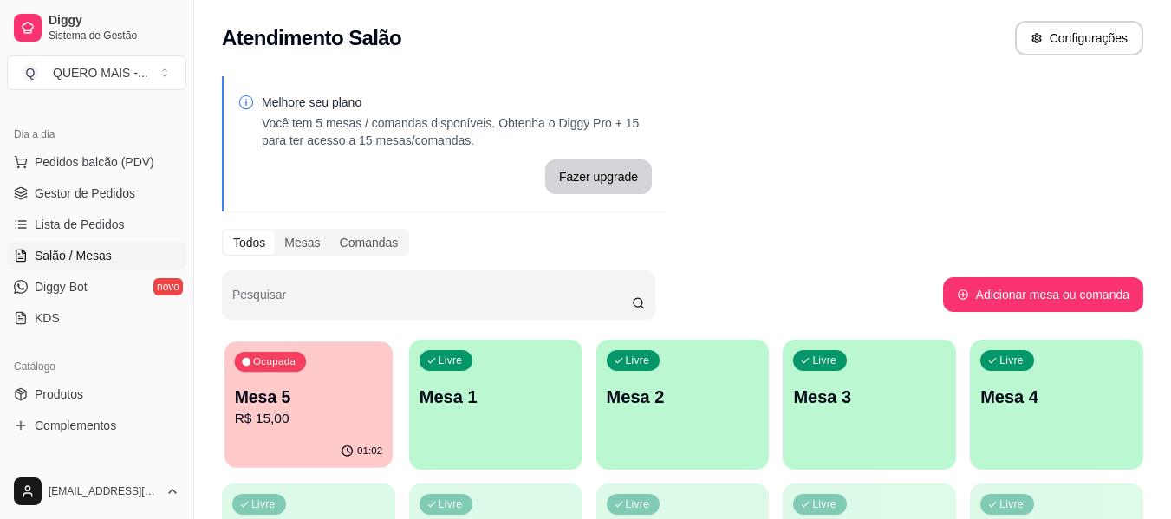
click at [295, 414] on p "R$ 15,00" at bounding box center [309, 419] width 148 height 20
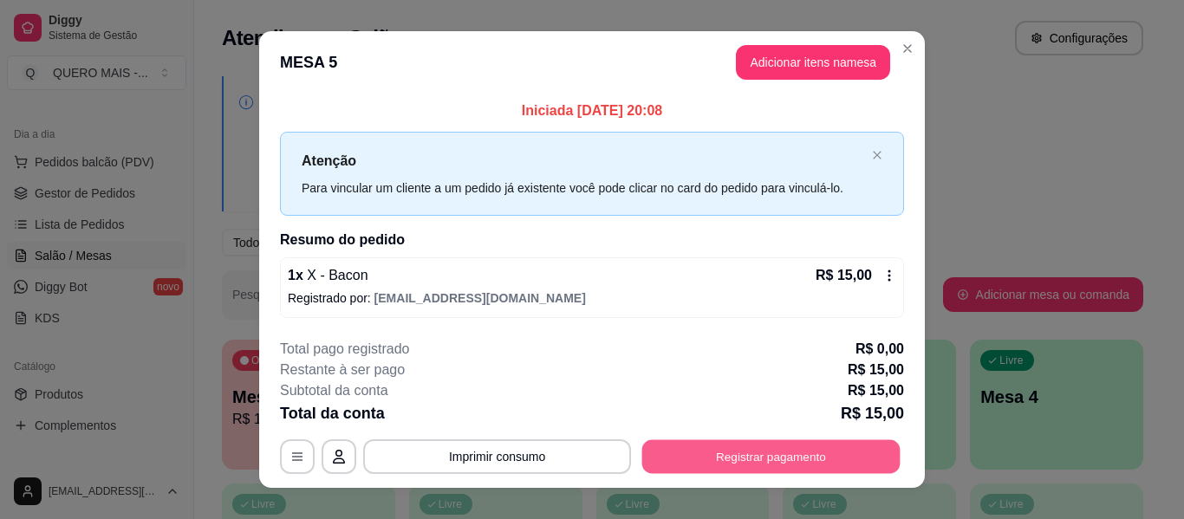
click at [768, 455] on button "Registrar pagamento" at bounding box center [771, 457] width 258 height 34
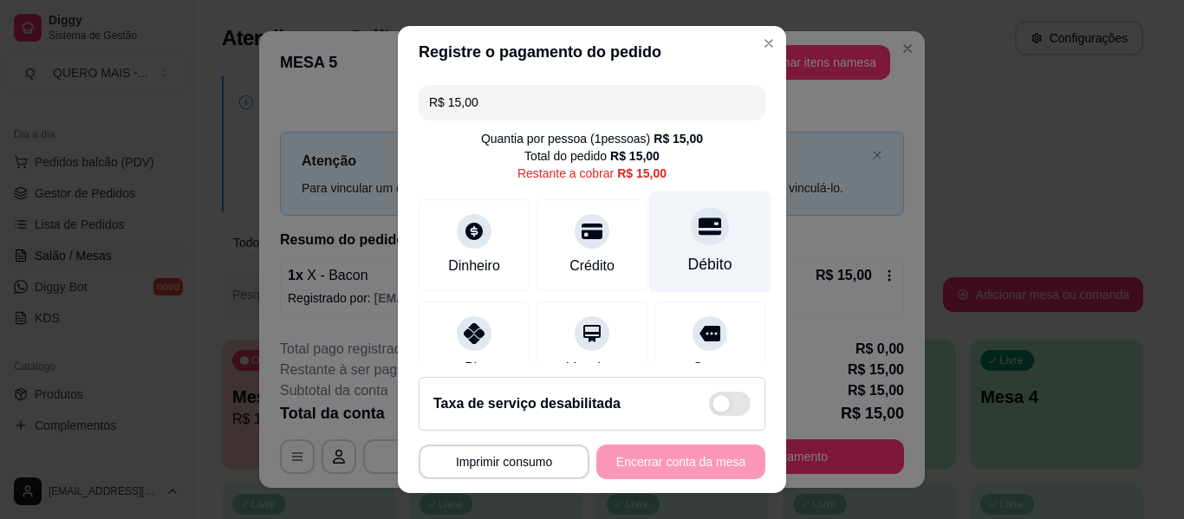
click at [679, 248] on div "Débito" at bounding box center [710, 242] width 122 height 101
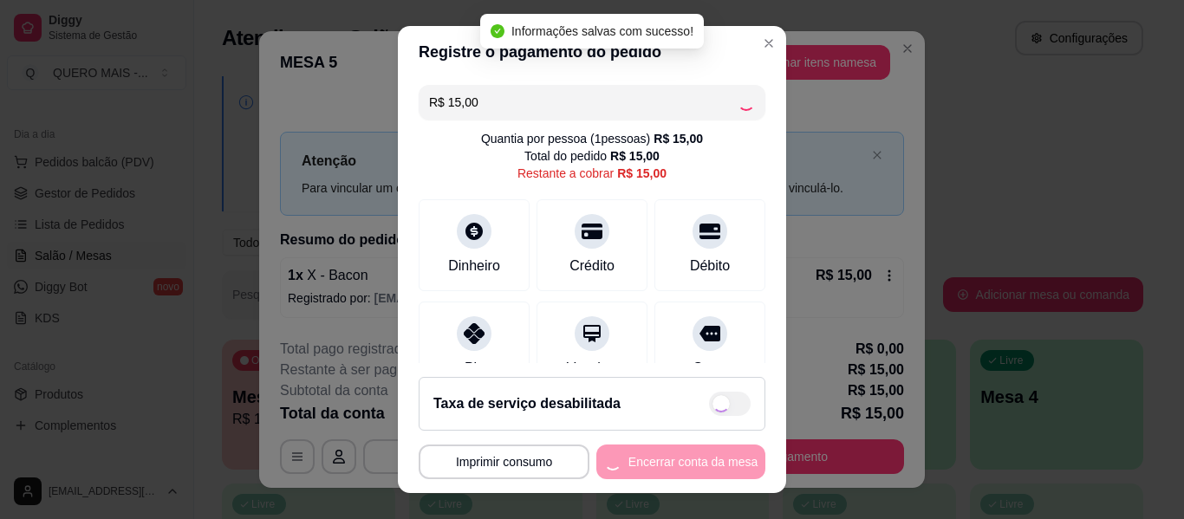
type input "R$ 0,00"
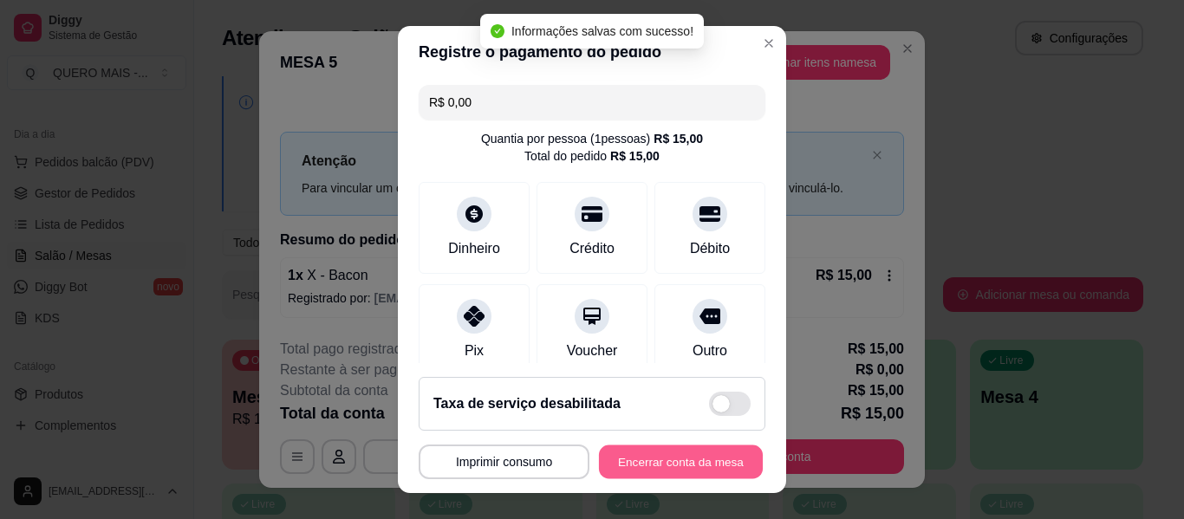
click at [647, 461] on button "Encerrar conta da mesa" at bounding box center [681, 463] width 164 height 34
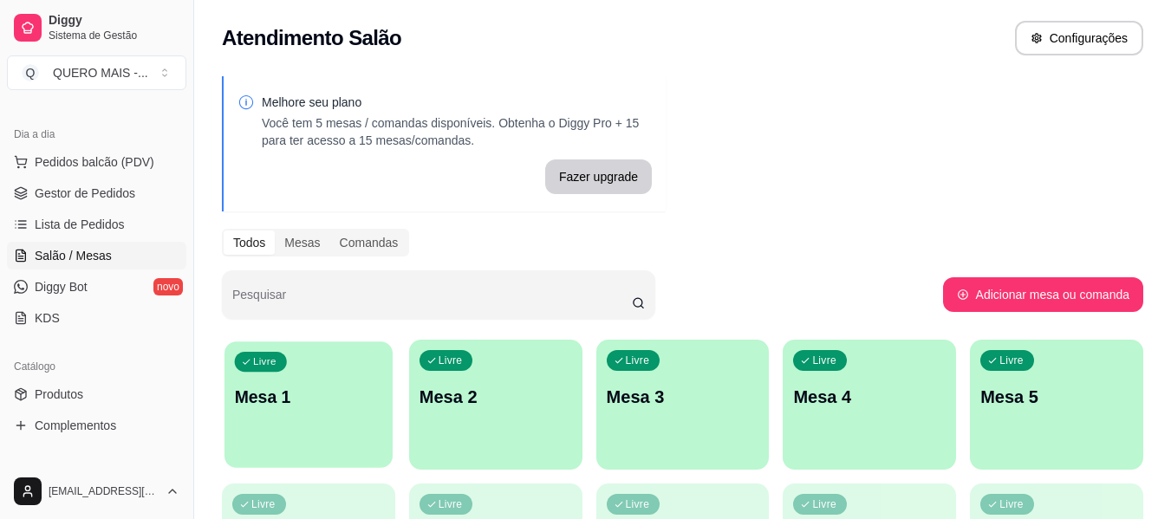
click at [324, 418] on div "Livre Mesa 1" at bounding box center [309, 395] width 168 height 106
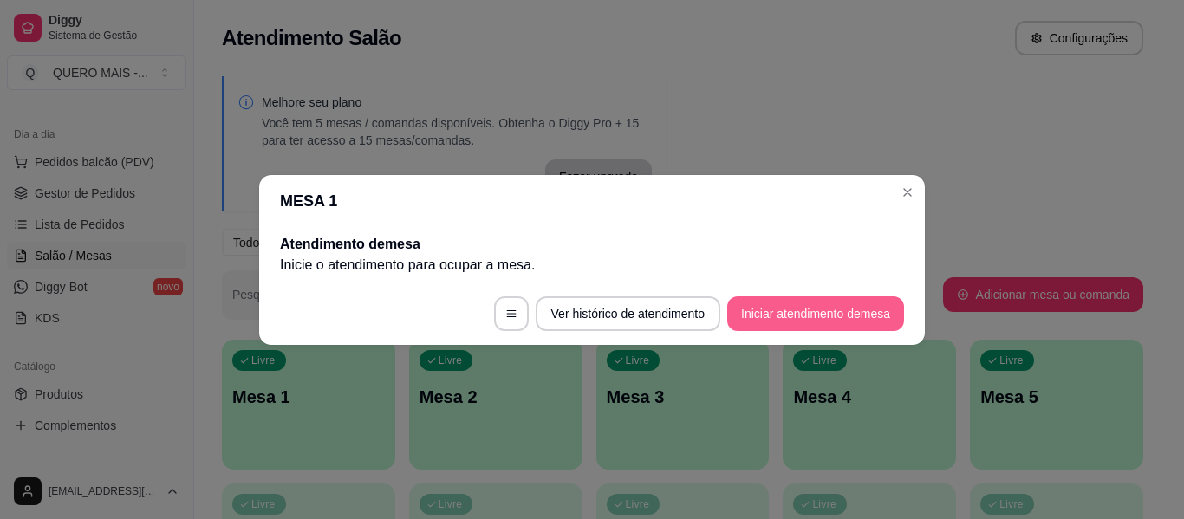
click at [758, 310] on button "Iniciar atendimento de mesa" at bounding box center [815, 313] width 177 height 35
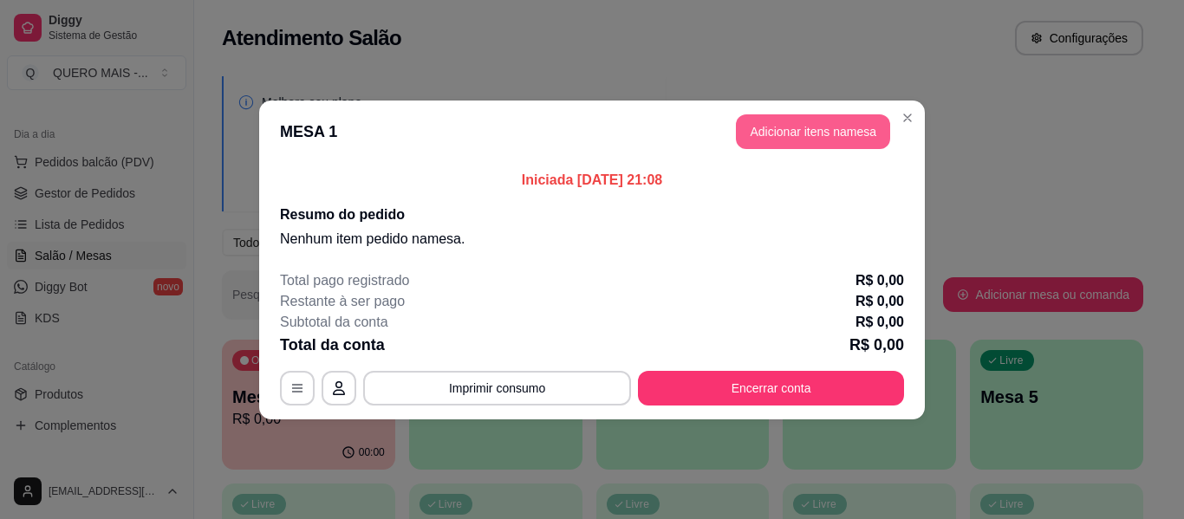
click at [791, 135] on button "Adicionar itens na mesa" at bounding box center [813, 131] width 154 height 35
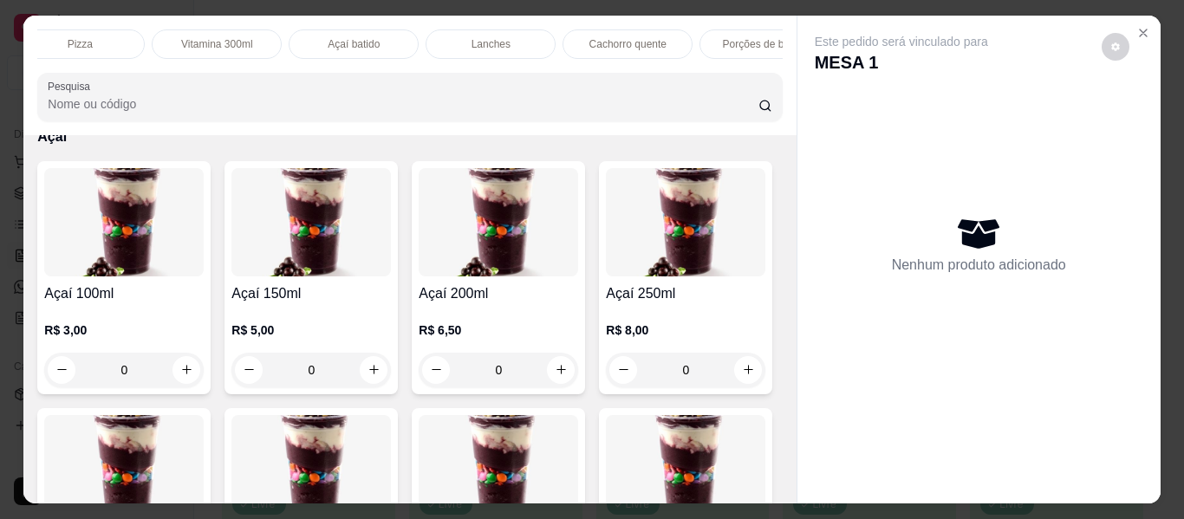
scroll to position [0, 466]
click at [457, 37] on p "Lanches" at bounding box center [458, 44] width 39 height 14
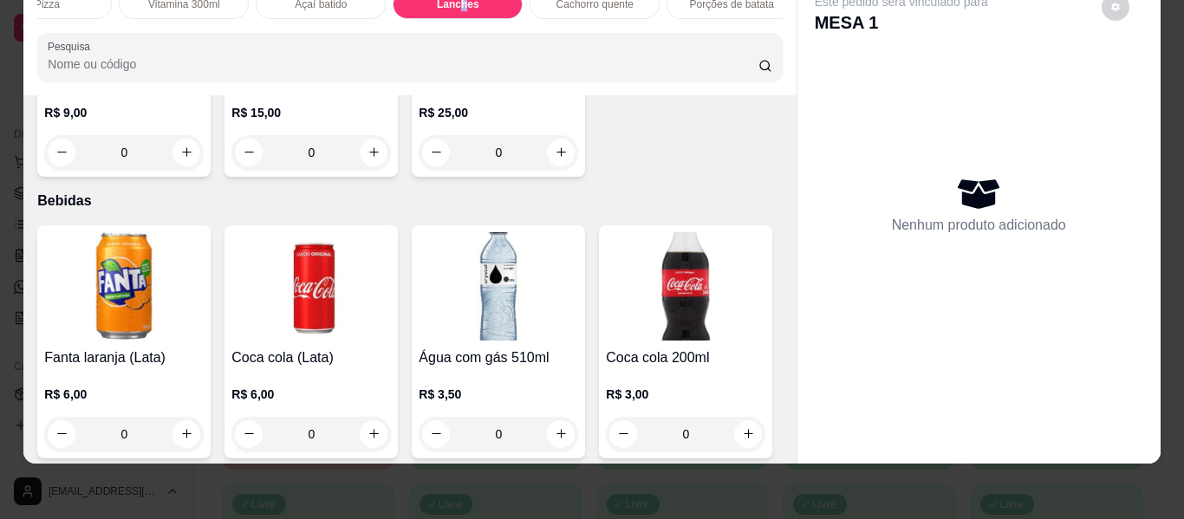
scroll to position [3326, 0]
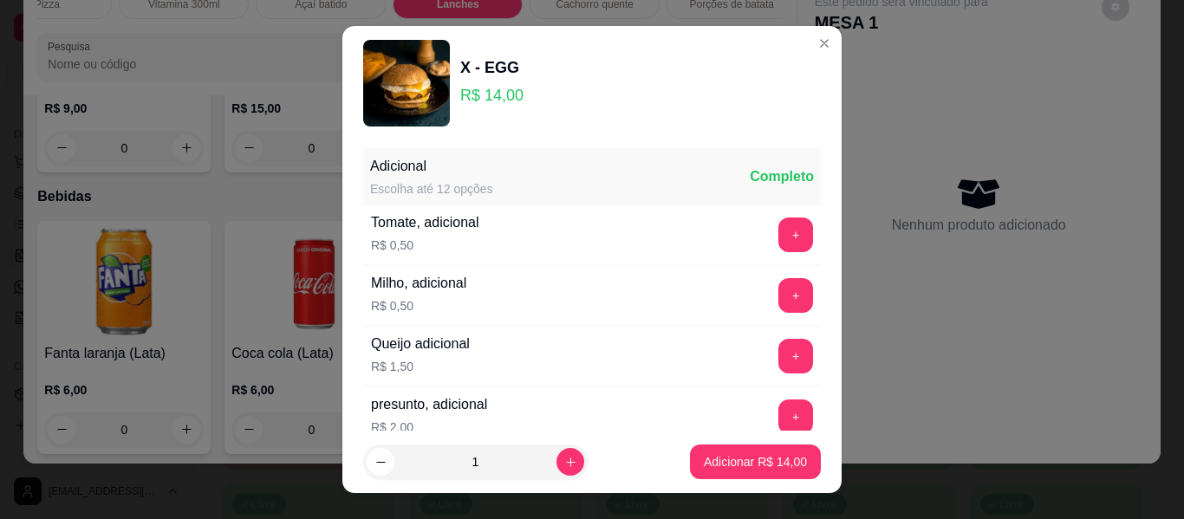
scroll to position [268, 0]
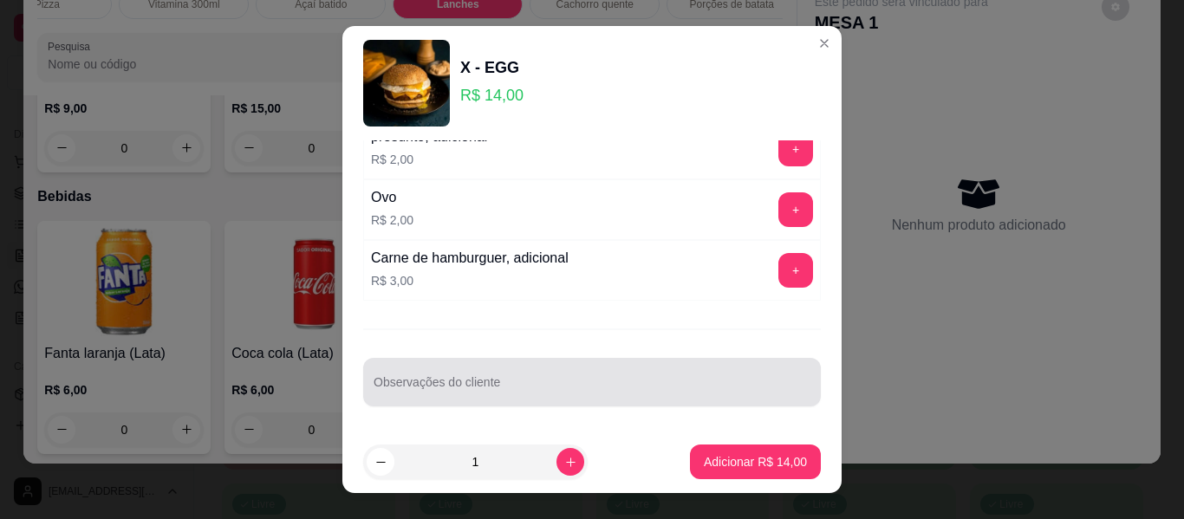
click at [512, 378] on div at bounding box center [592, 382] width 437 height 35
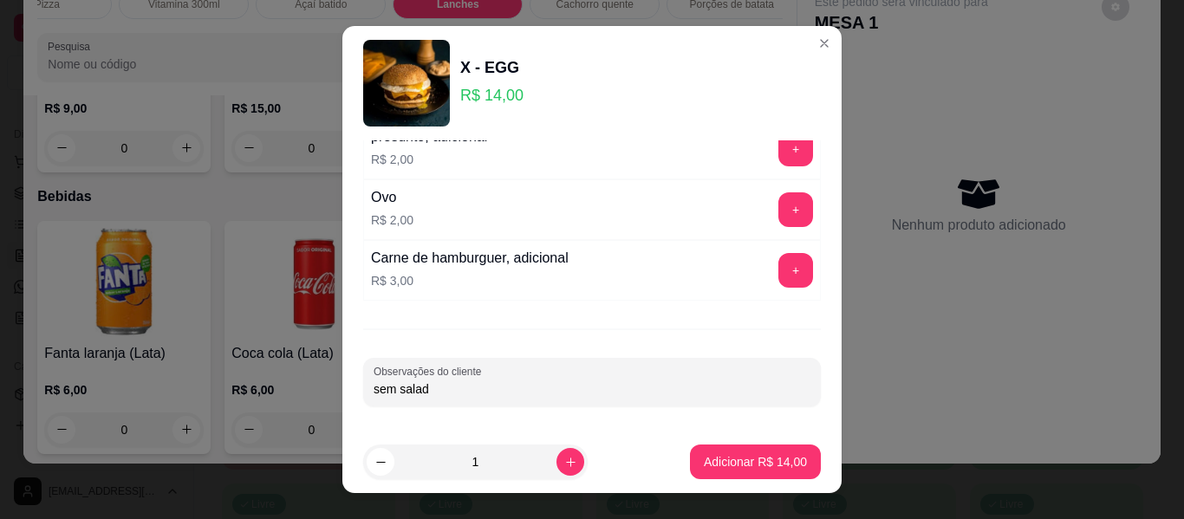
type input "sem salada"
click at [713, 472] on button "Adicionar R$ 14,00" at bounding box center [755, 462] width 131 height 35
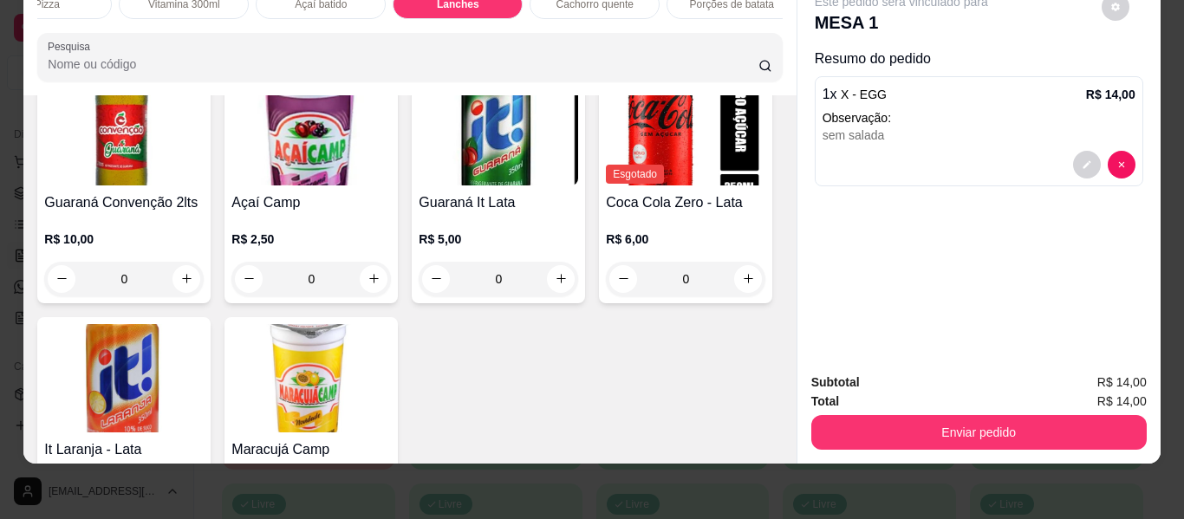
scroll to position [3847, 0]
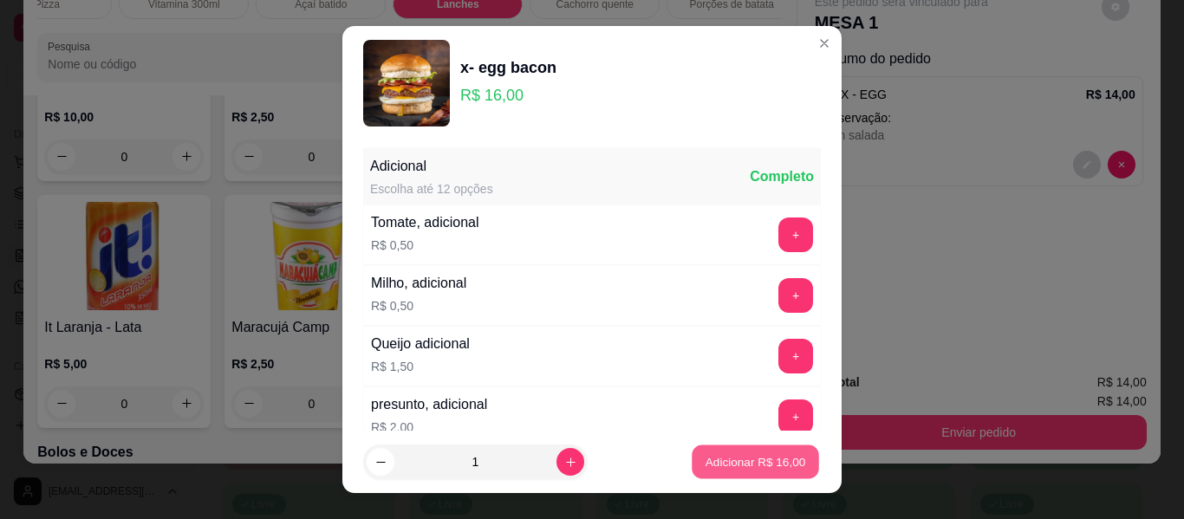
click at [722, 464] on p "Adicionar R$ 16,00" at bounding box center [756, 461] width 101 height 16
type input "1"
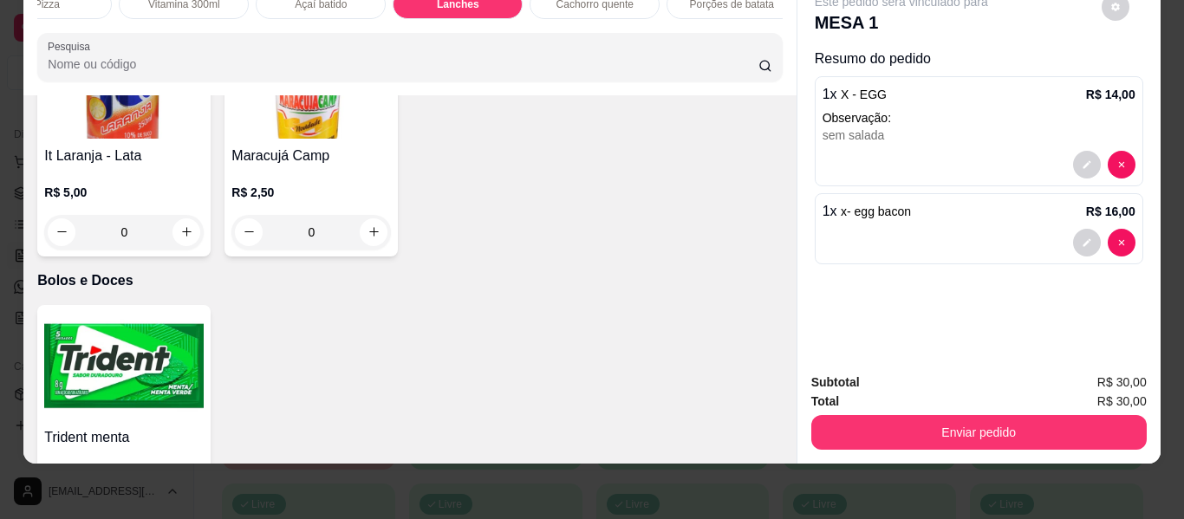
scroll to position [4107, 0]
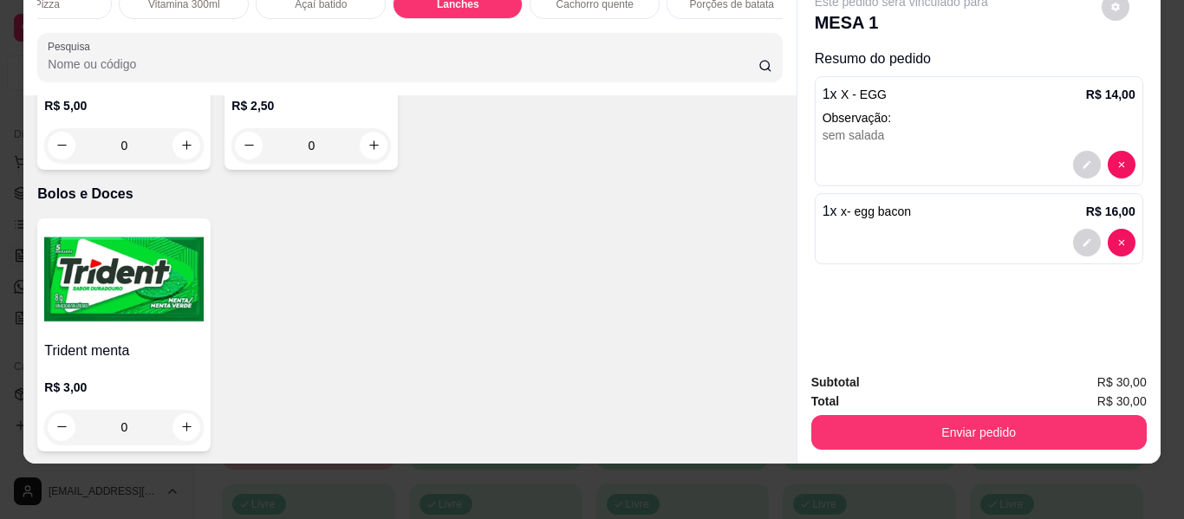
type input "1"
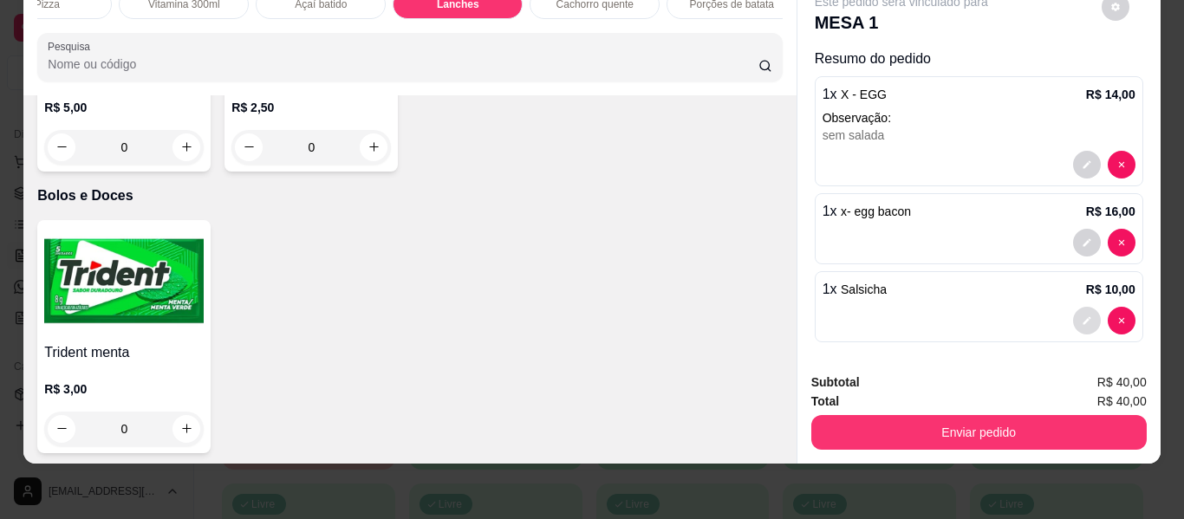
click at [1073, 313] on button "decrease-product-quantity" at bounding box center [1087, 321] width 28 height 28
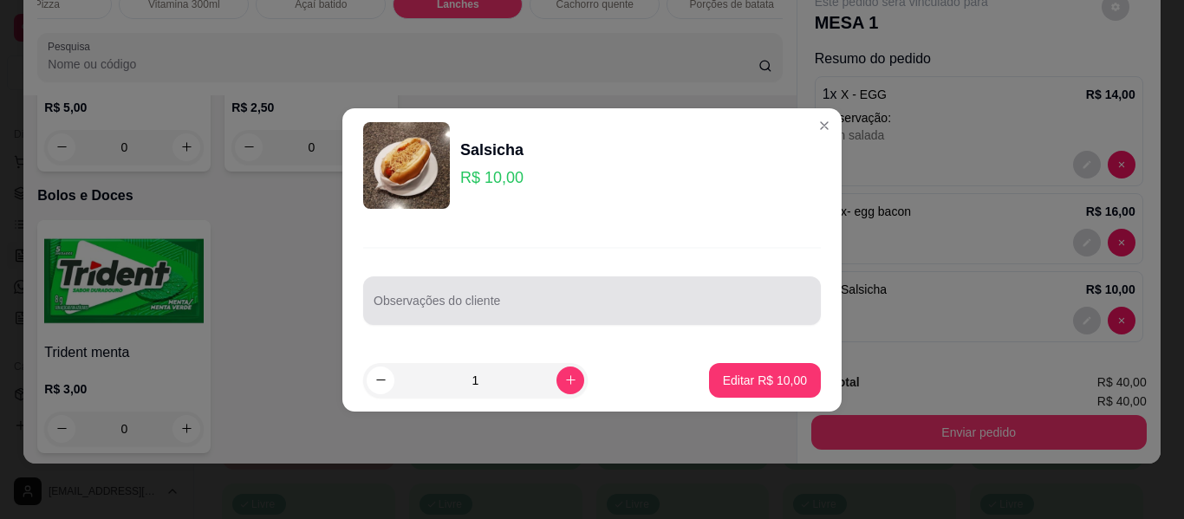
click at [566, 302] on input "Observações do cliente" at bounding box center [592, 307] width 437 height 17
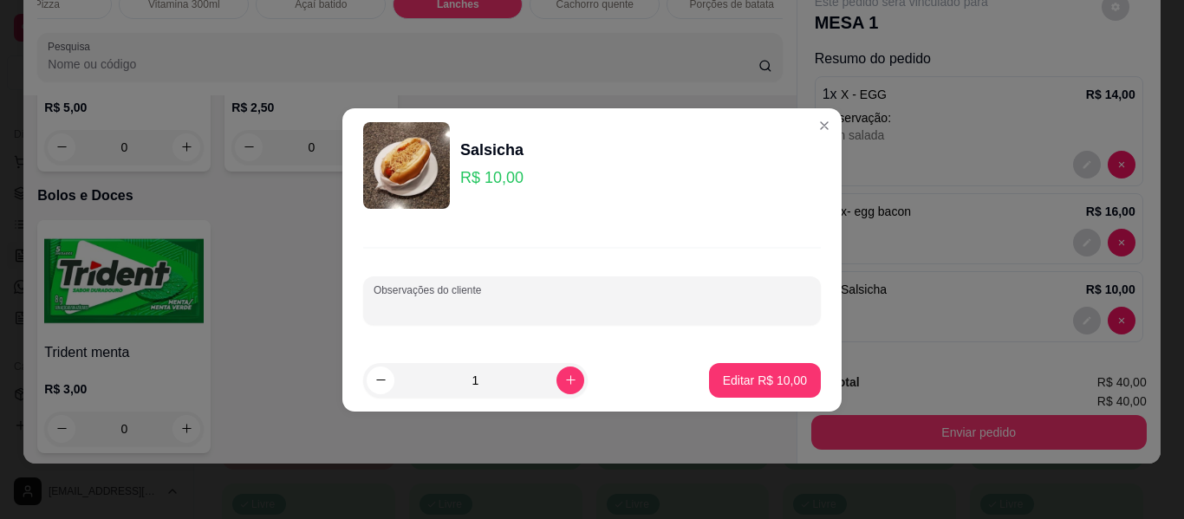
type input "s"
click at [738, 386] on p "Editar R$ 10,00" at bounding box center [765, 380] width 84 height 17
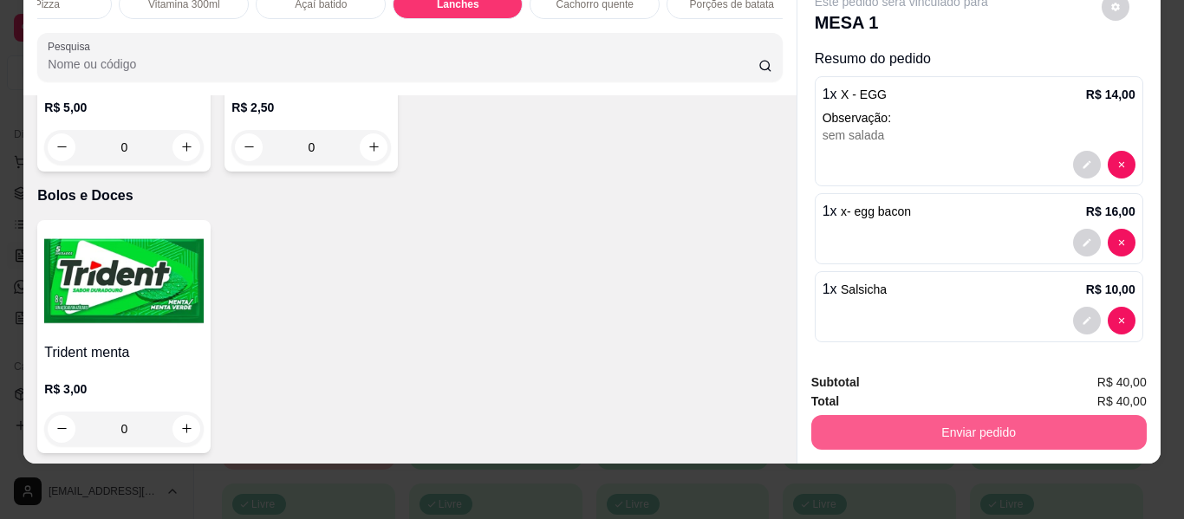
click at [925, 415] on button "Enviar pedido" at bounding box center [978, 432] width 335 height 35
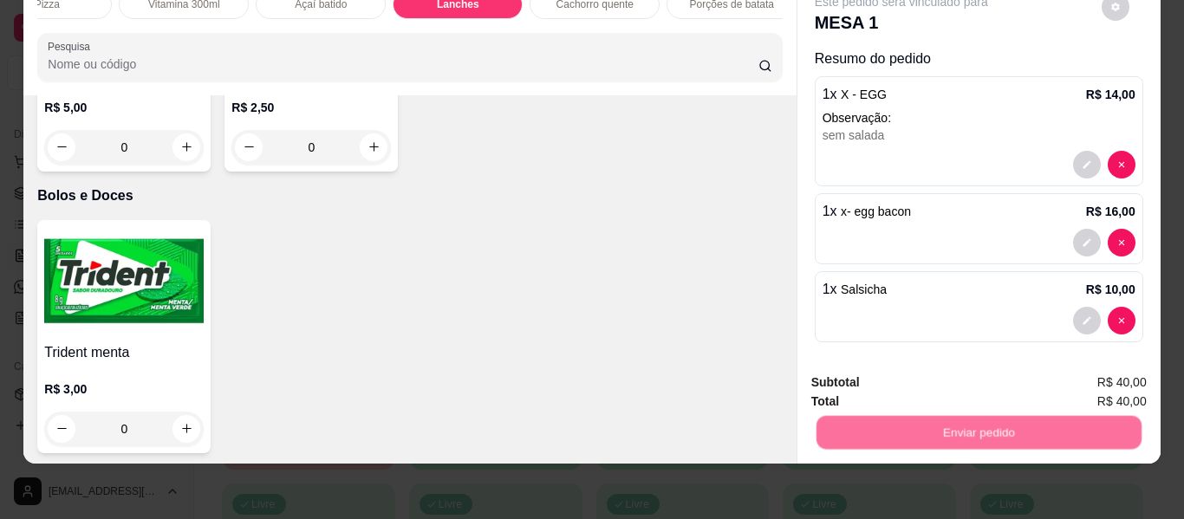
click at [917, 381] on button "Não registrar e enviar pedido" at bounding box center [921, 376] width 175 height 32
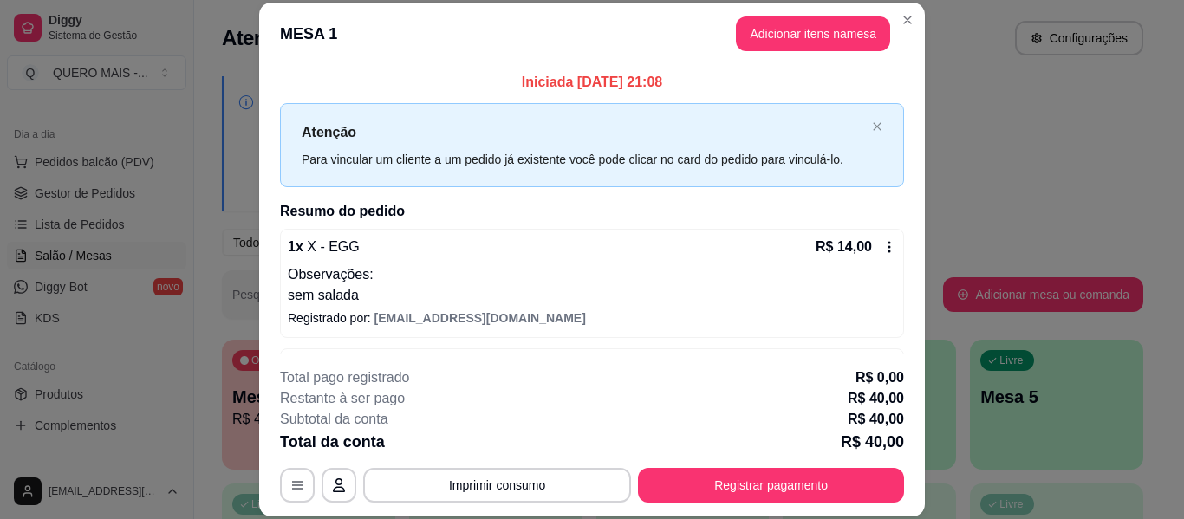
scroll to position [134, 0]
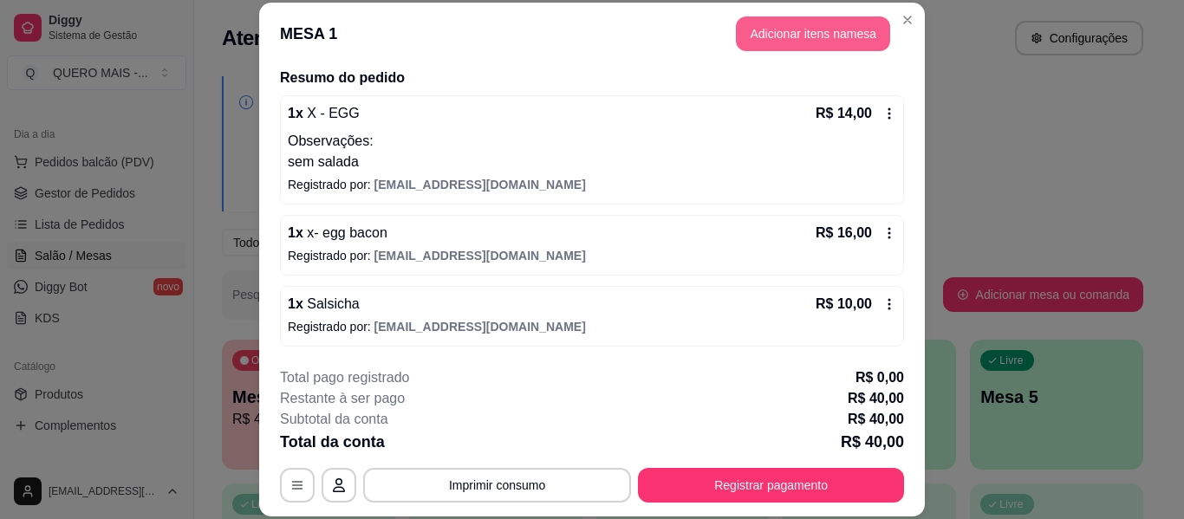
click at [758, 36] on button "Adicionar itens na mesa" at bounding box center [813, 33] width 154 height 35
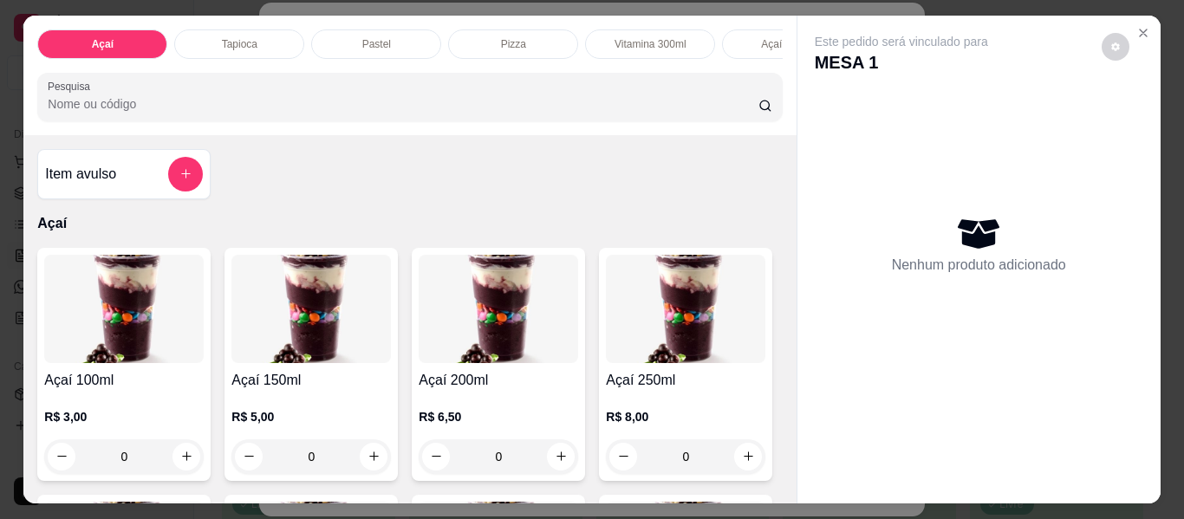
scroll to position [0, 781]
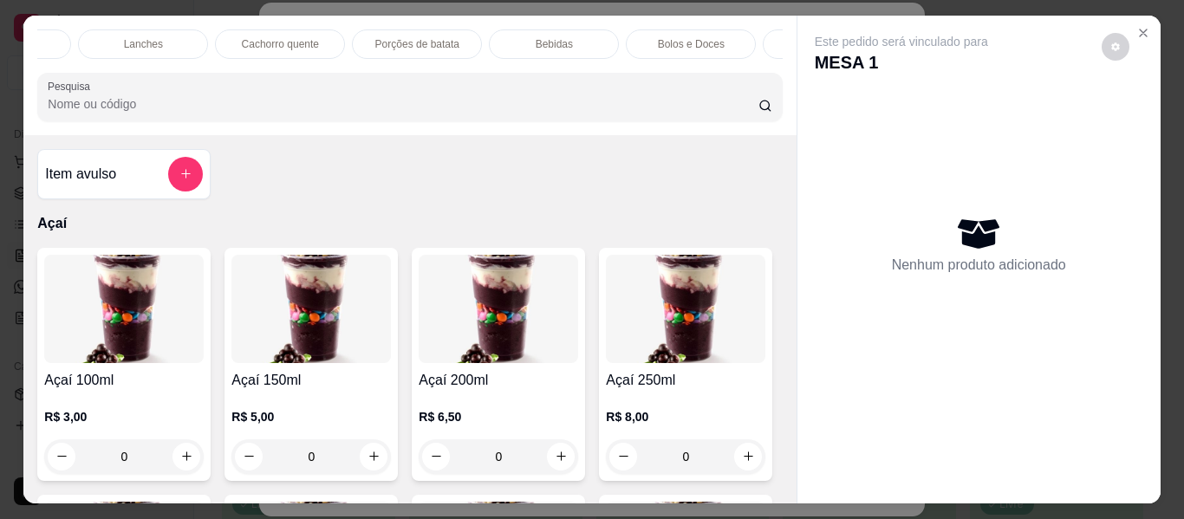
click at [524, 39] on div "Bebidas" at bounding box center [554, 43] width 130 height 29
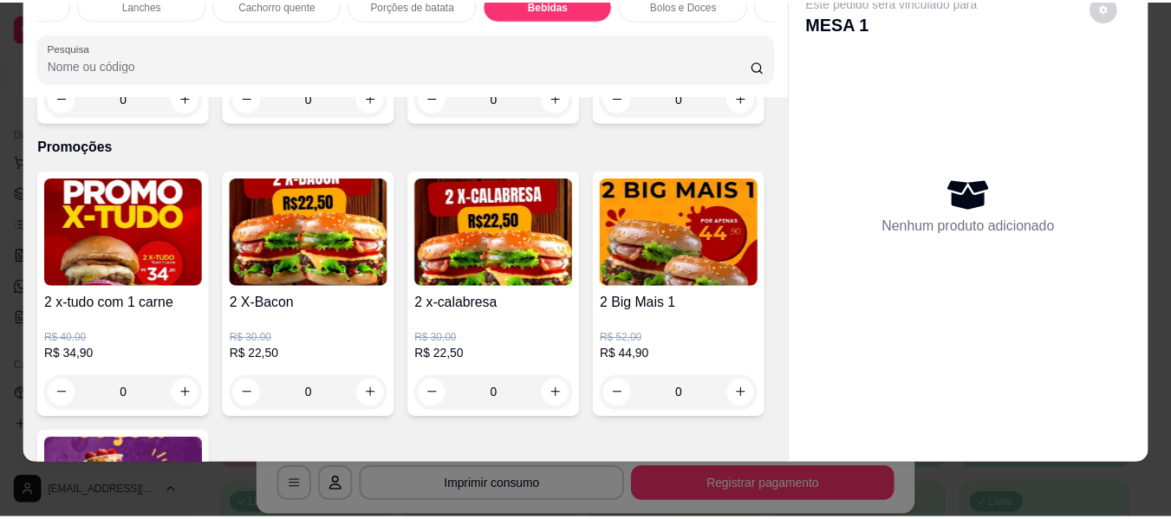
scroll to position [4847, 0]
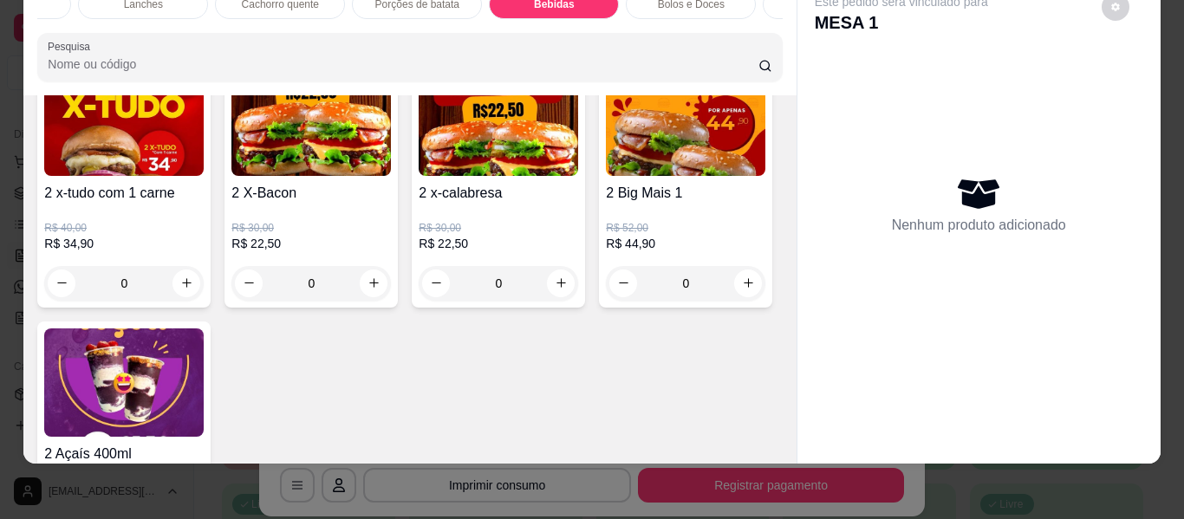
type input "1"
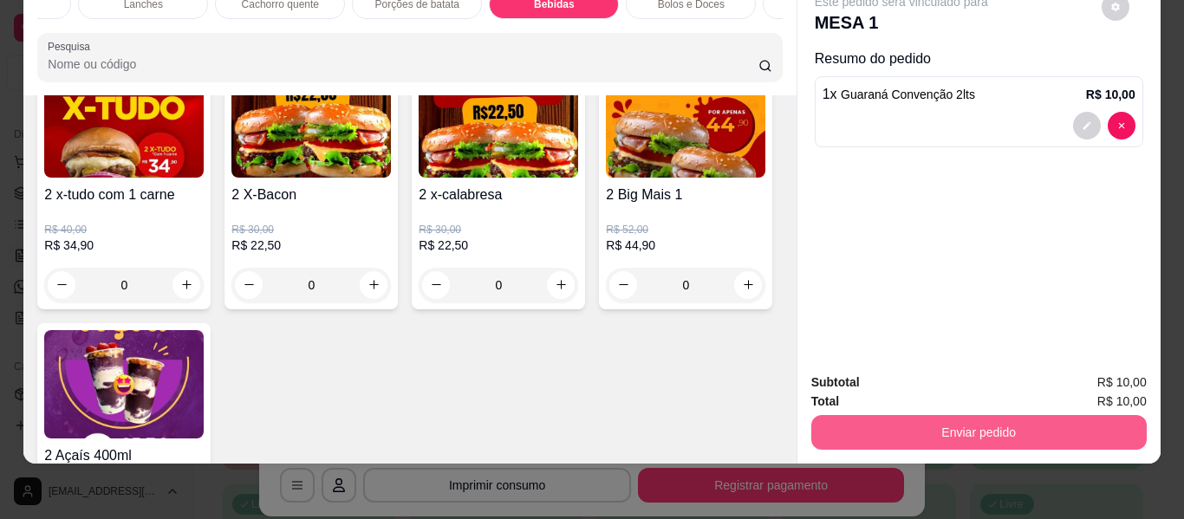
click at [887, 423] on button "Enviar pedido" at bounding box center [978, 432] width 335 height 35
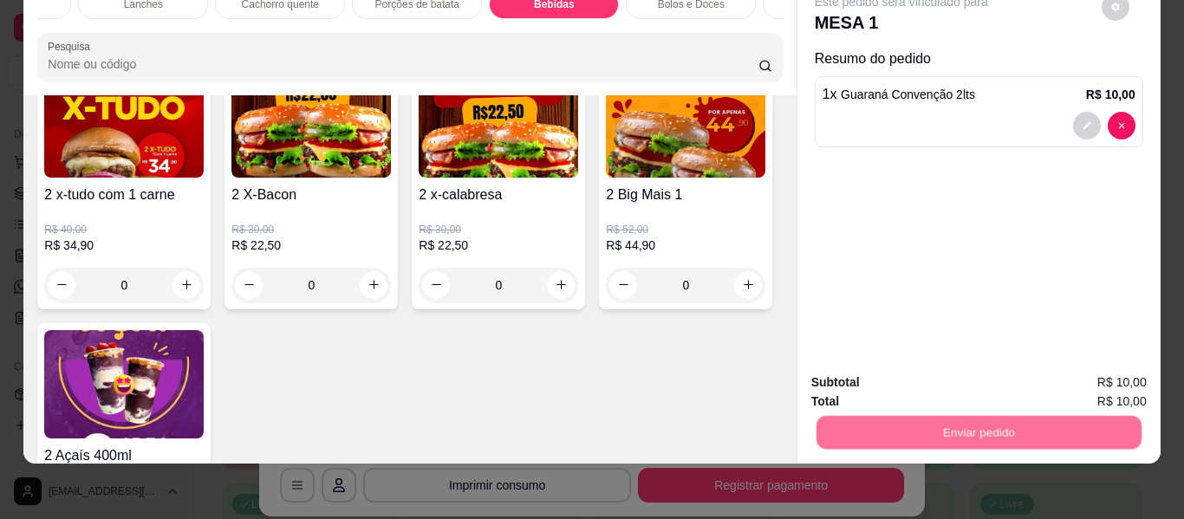
click at [920, 379] on button "Não registrar e enviar pedido" at bounding box center [921, 376] width 180 height 33
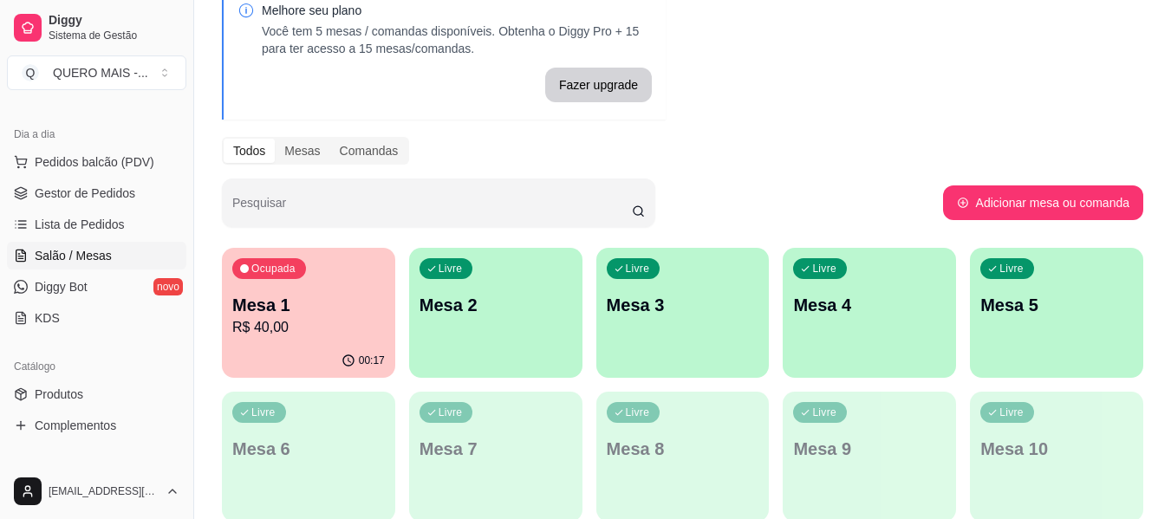
scroll to position [173, 0]
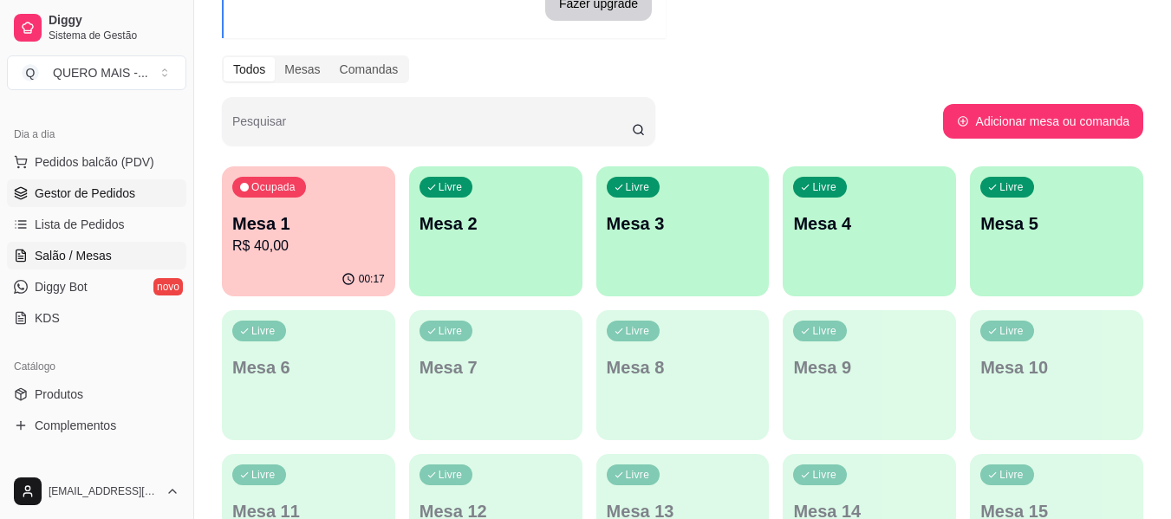
click at [93, 206] on link "Gestor de Pedidos" at bounding box center [96, 193] width 179 height 28
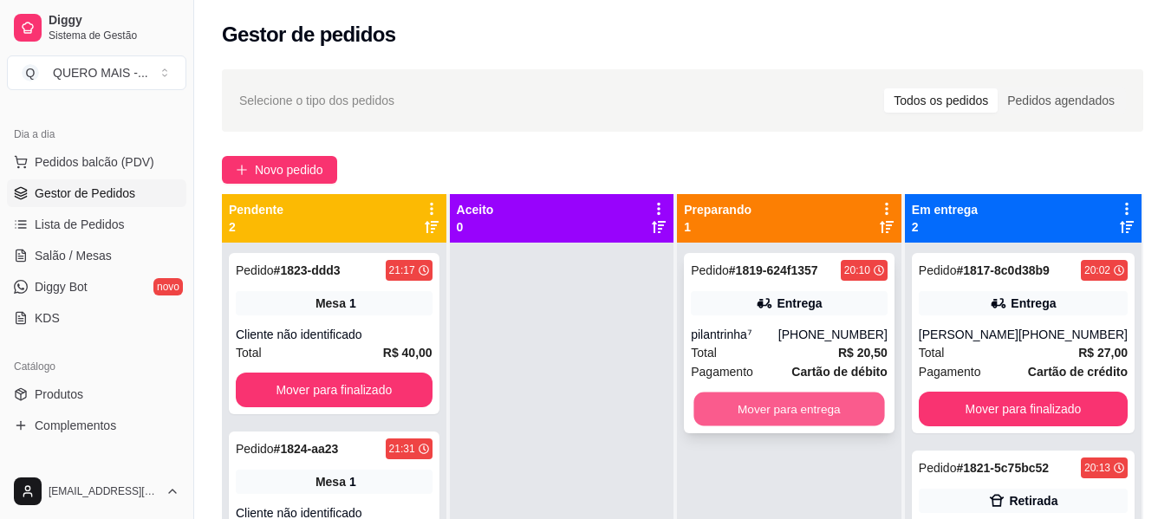
click at [828, 415] on button "Mover para entrega" at bounding box center [789, 410] width 191 height 34
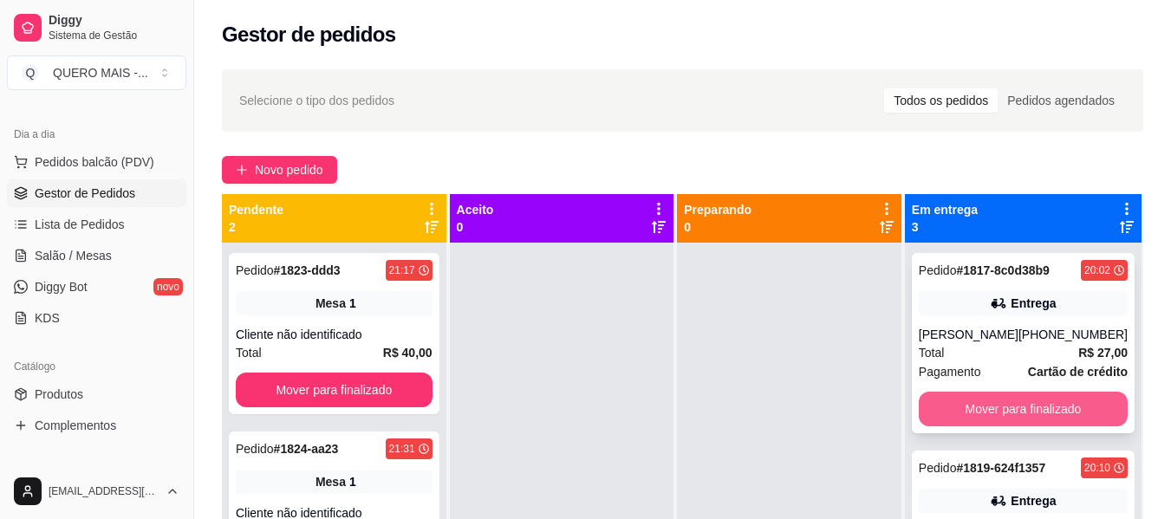
click at [1036, 407] on button "Mover para finalizado" at bounding box center [1023, 409] width 209 height 35
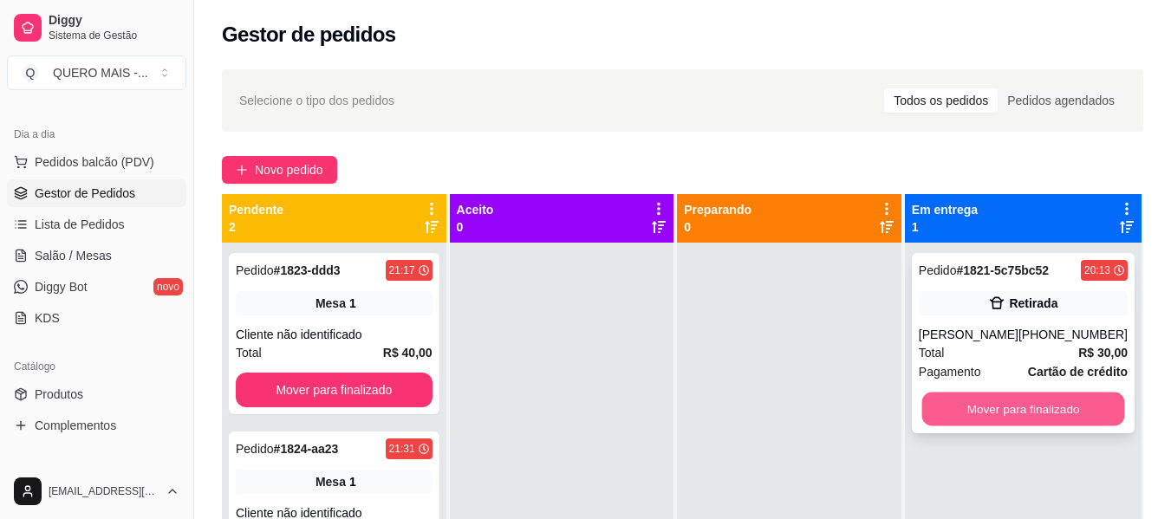
click at [1039, 412] on button "Mover para finalizado" at bounding box center [1023, 410] width 203 height 34
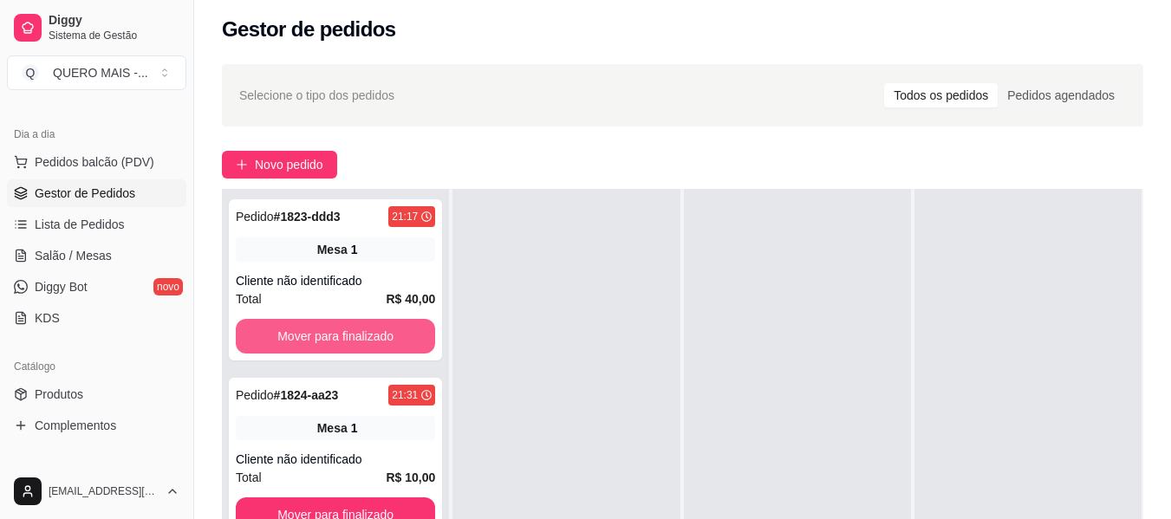
scroll to position [264, 0]
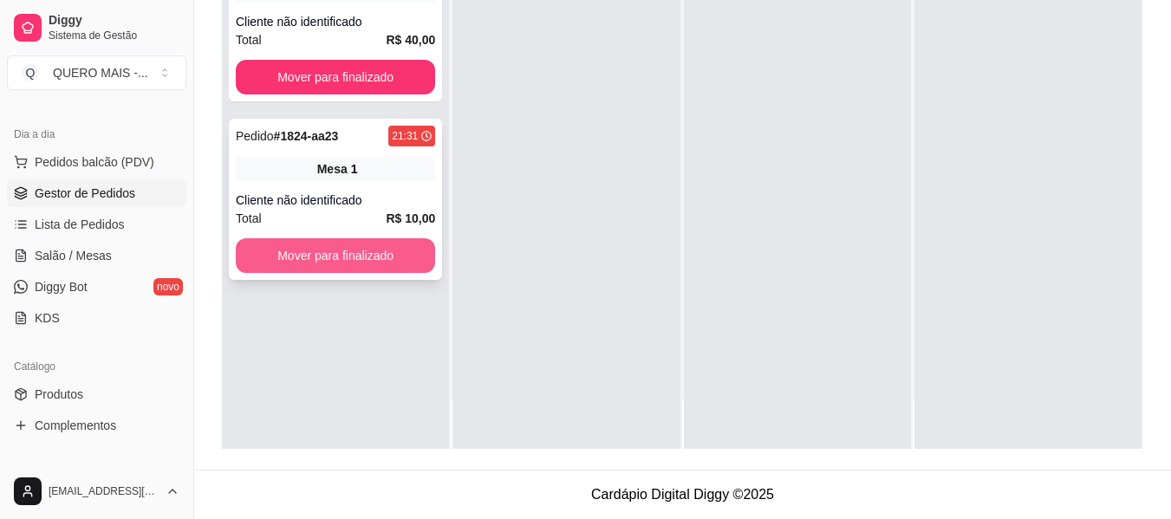
click at [372, 262] on button "Mover para finalizado" at bounding box center [335, 255] width 199 height 35
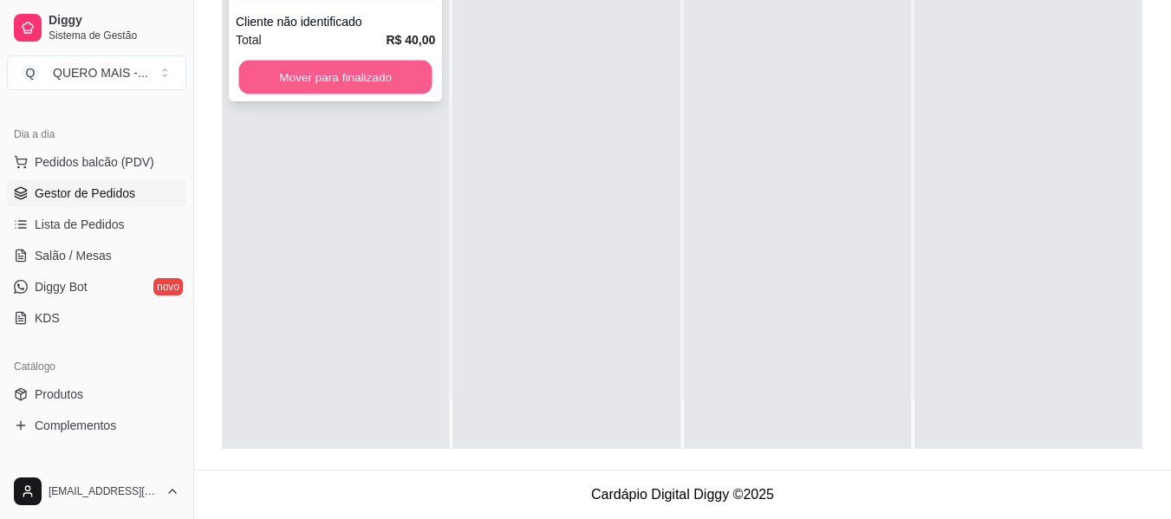
click at [391, 75] on button "Mover para finalizado" at bounding box center [334, 78] width 193 height 34
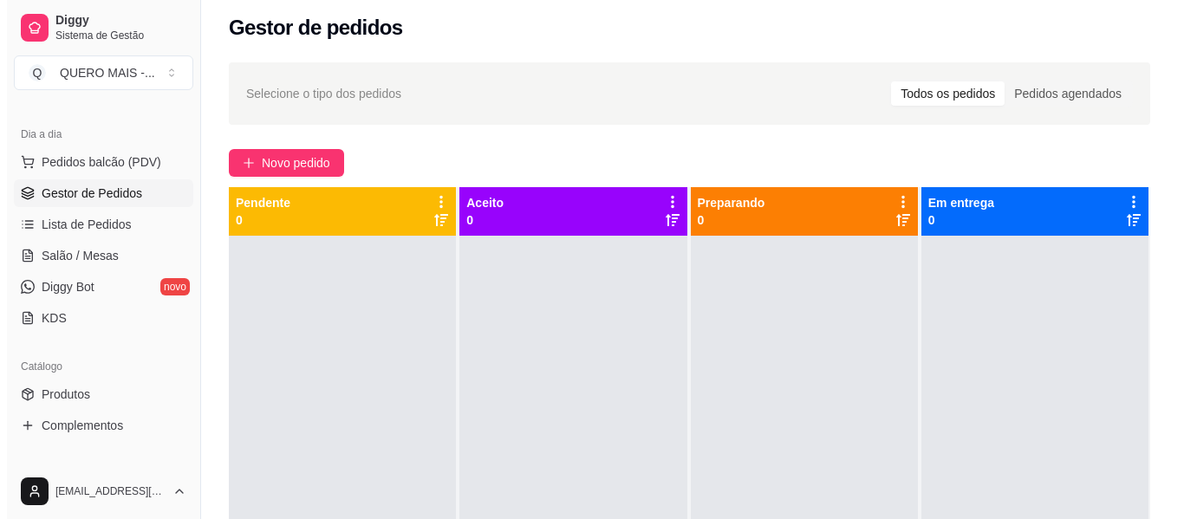
scroll to position [0, 0]
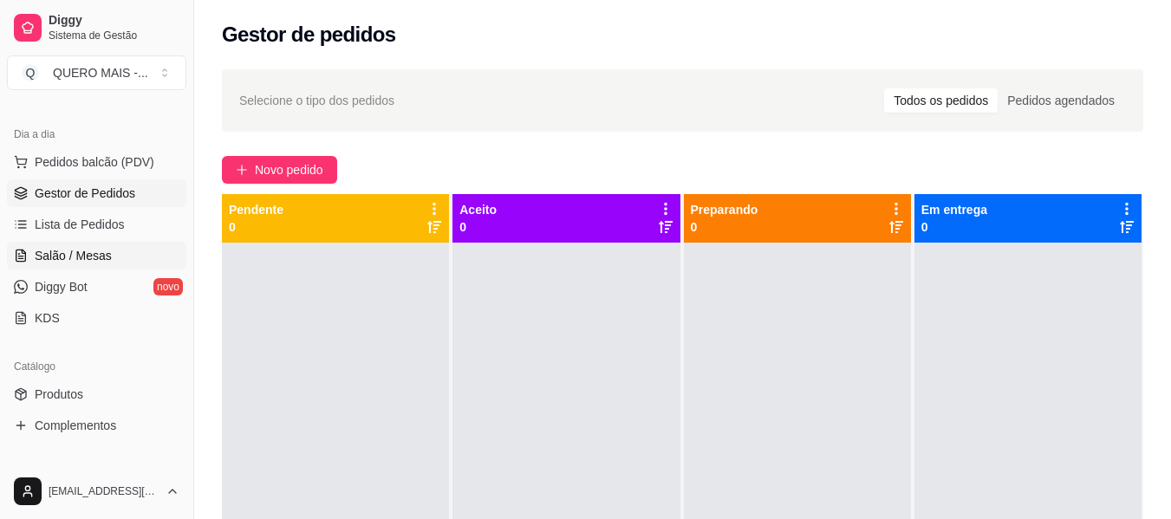
click at [91, 255] on span "Salão / Mesas" at bounding box center [73, 255] width 77 height 17
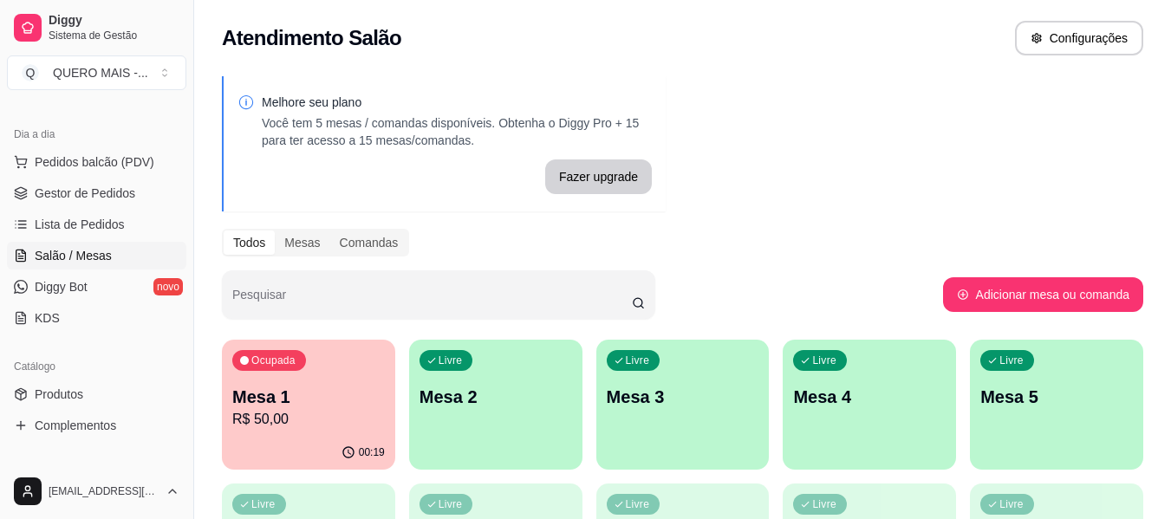
click at [270, 422] on p "R$ 50,00" at bounding box center [308, 419] width 153 height 21
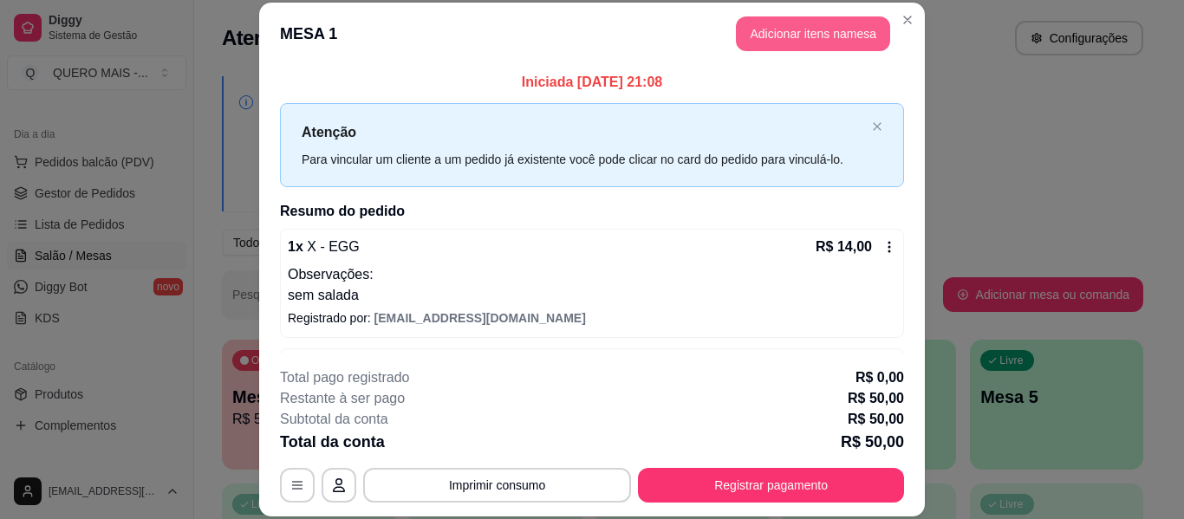
click at [782, 26] on button "Adicionar itens na mesa" at bounding box center [813, 33] width 154 height 35
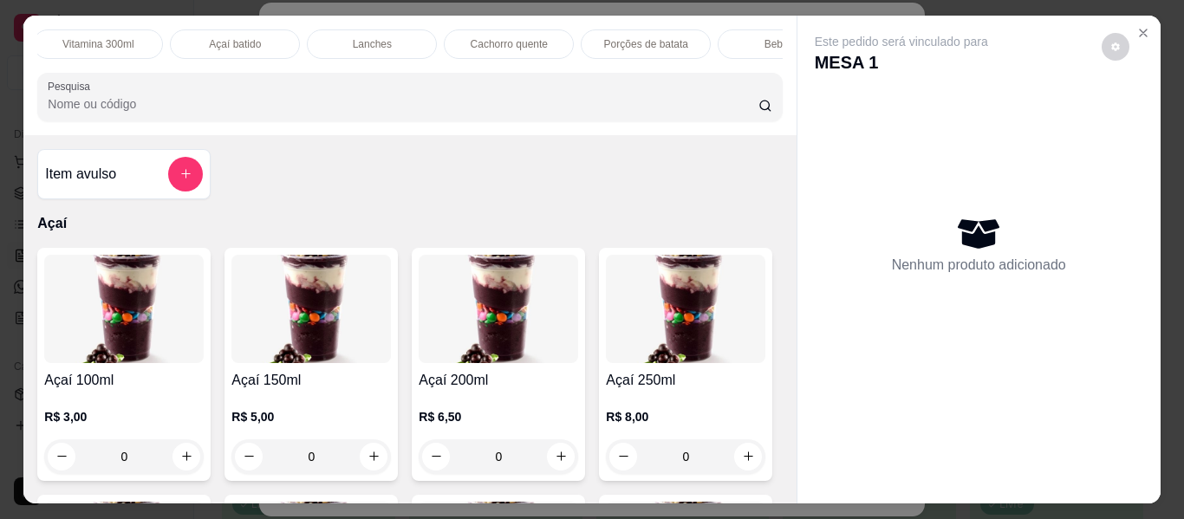
scroll to position [0, 557]
click at [360, 37] on p "Lanches" at bounding box center [368, 44] width 39 height 14
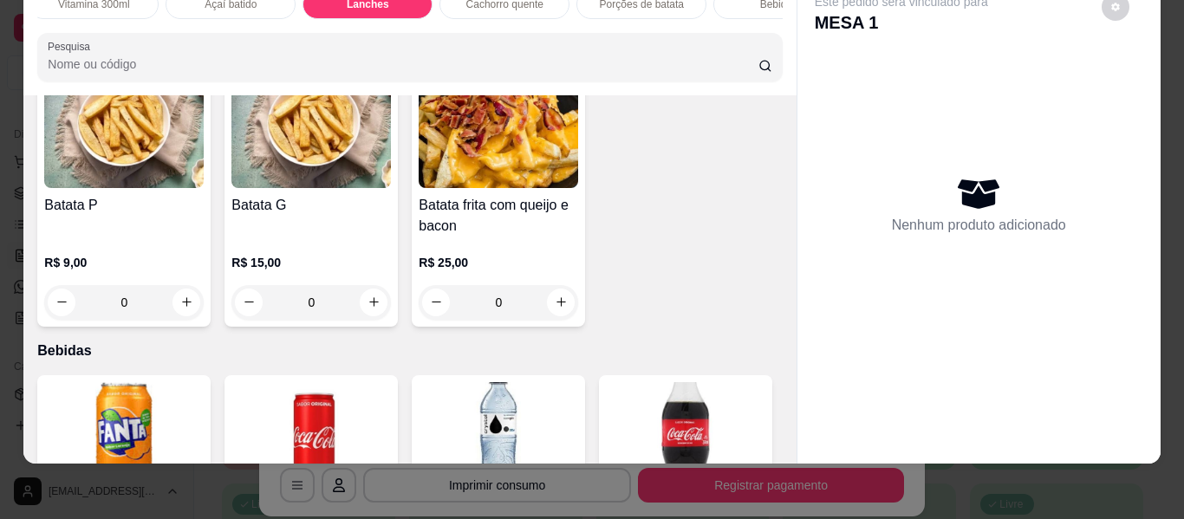
scroll to position [3240, 0]
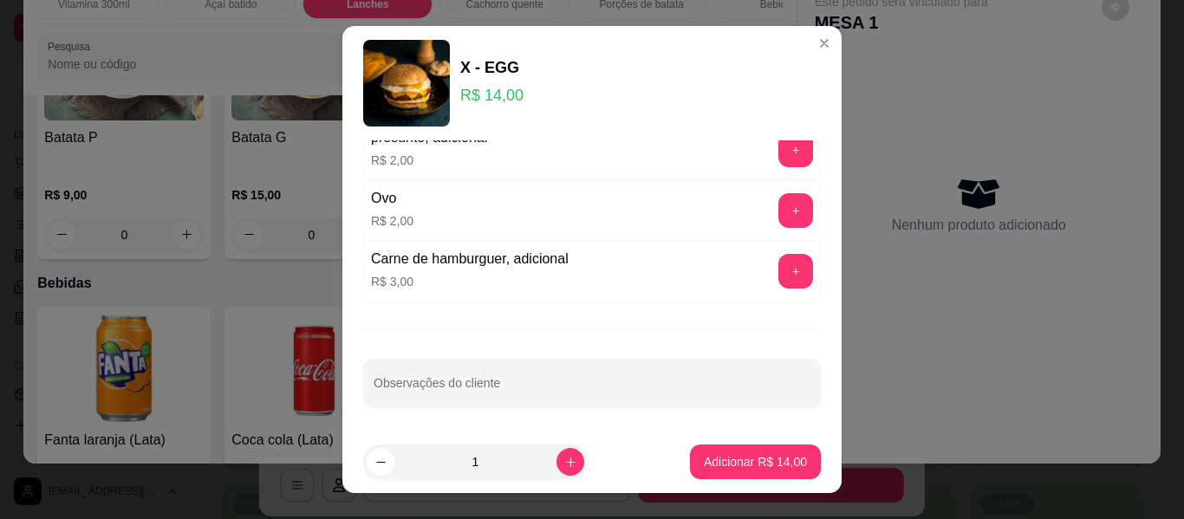
scroll to position [268, 0]
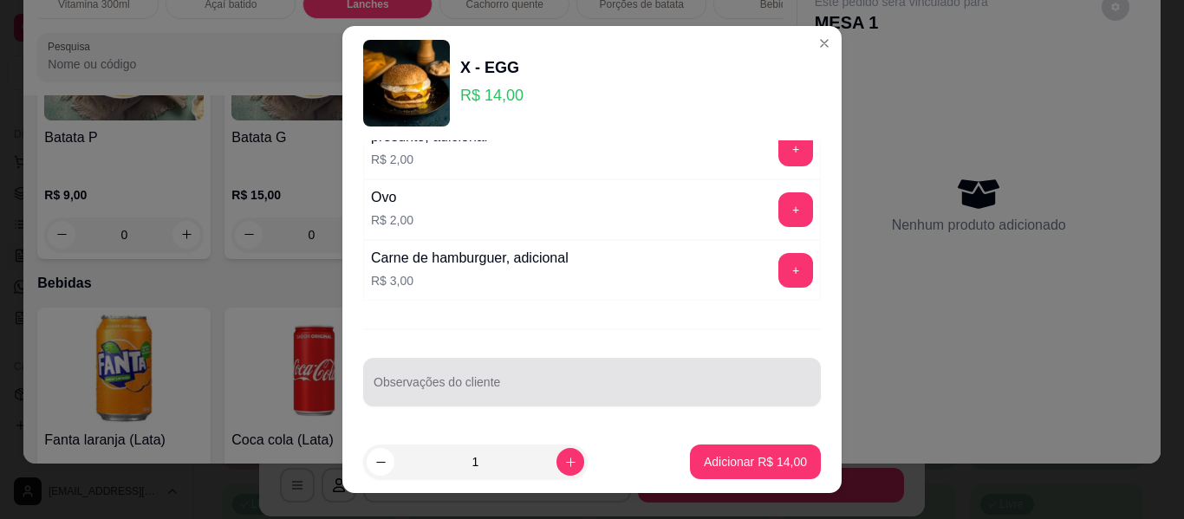
click at [666, 378] on div at bounding box center [592, 382] width 437 height 35
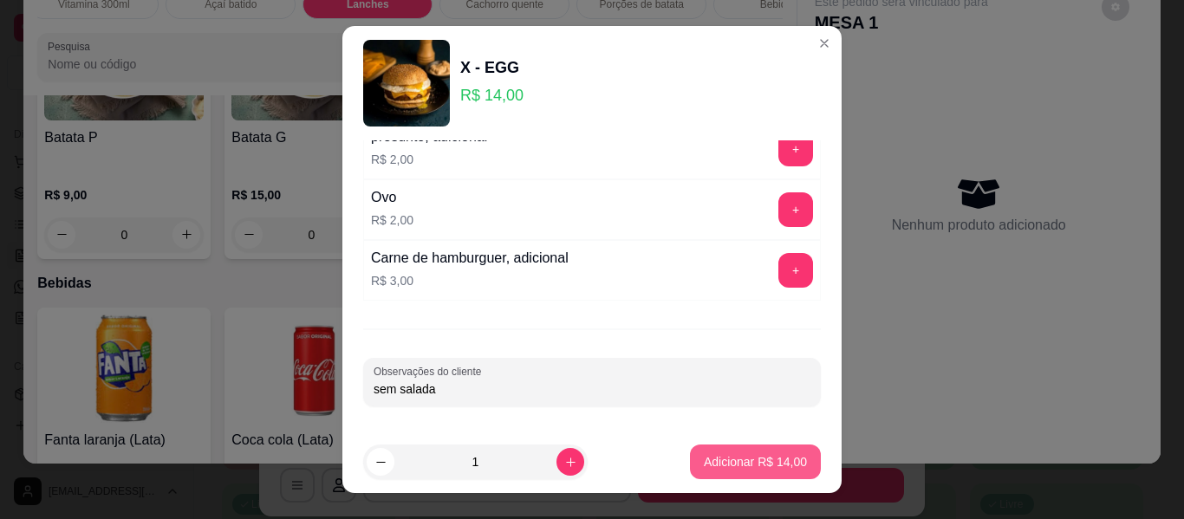
type input "sem salada"
click at [718, 460] on p "Adicionar R$ 14,00" at bounding box center [755, 461] width 103 height 17
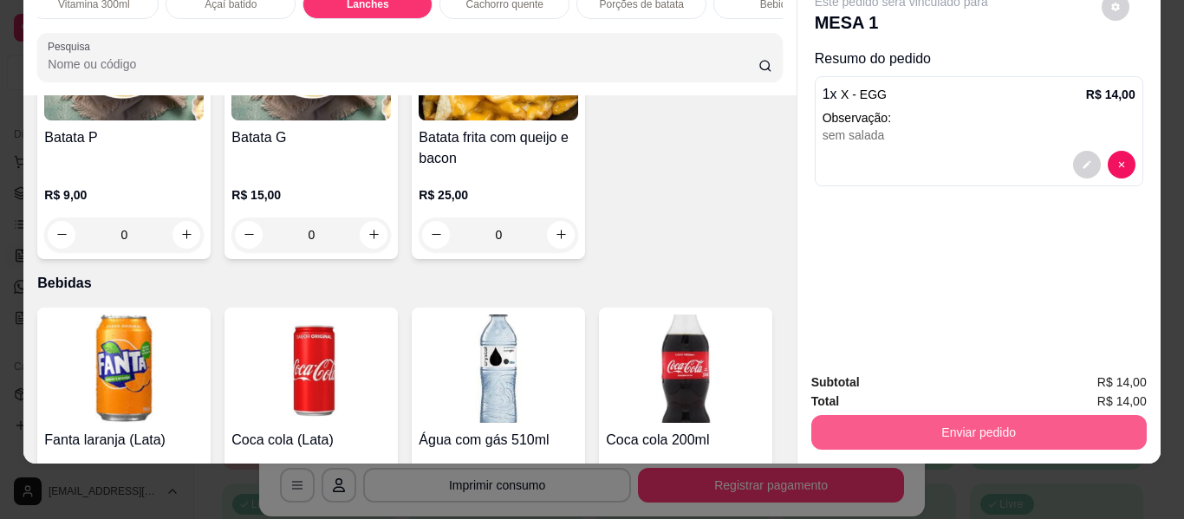
click at [960, 415] on button "Enviar pedido" at bounding box center [978, 432] width 335 height 35
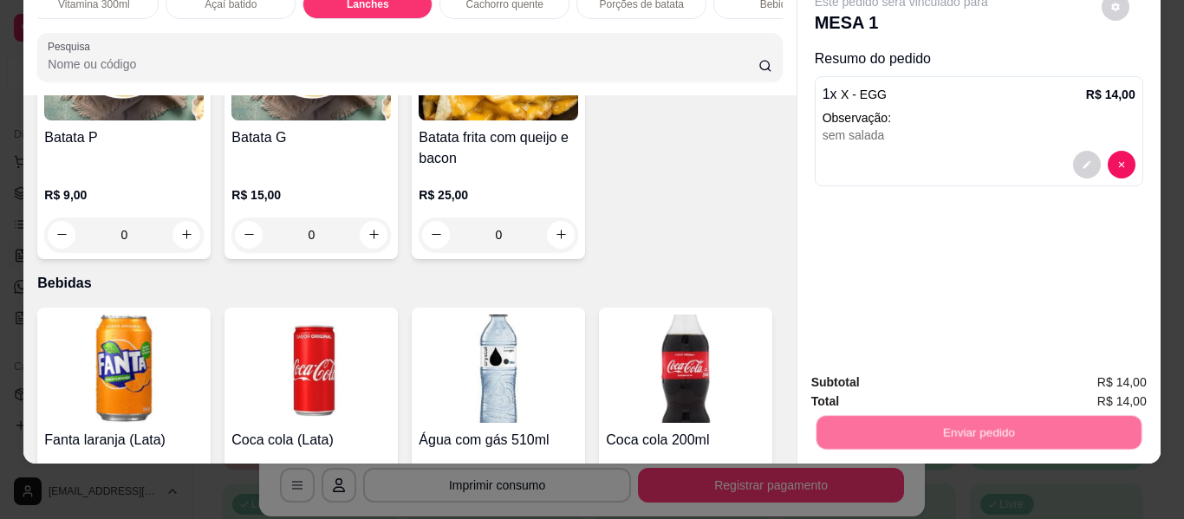
click at [927, 375] on button "Não registrar e enviar pedido" at bounding box center [921, 376] width 180 height 33
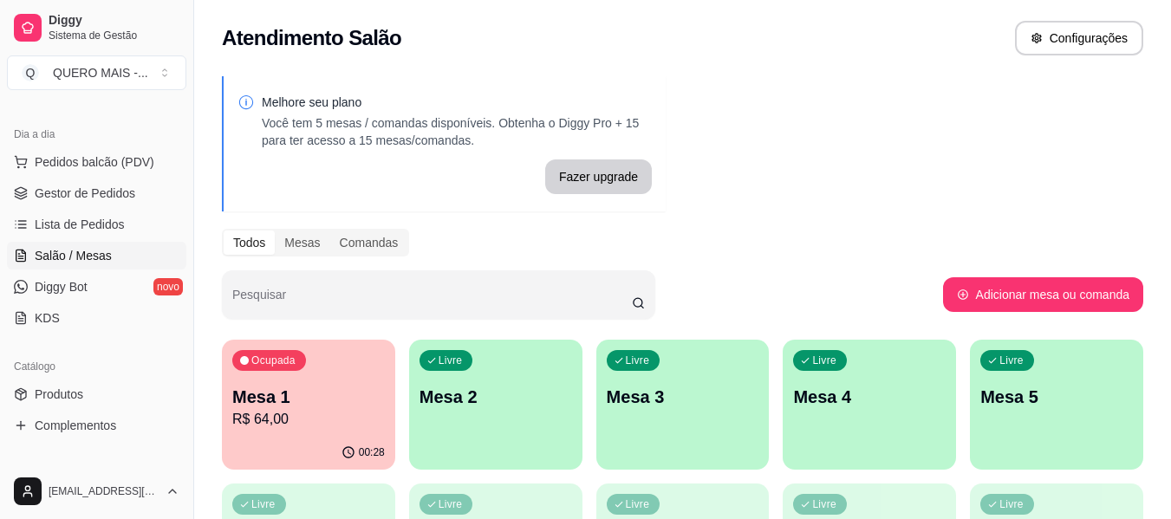
click at [294, 408] on div "Mesa 1 R$ 64,00" at bounding box center [308, 407] width 153 height 45
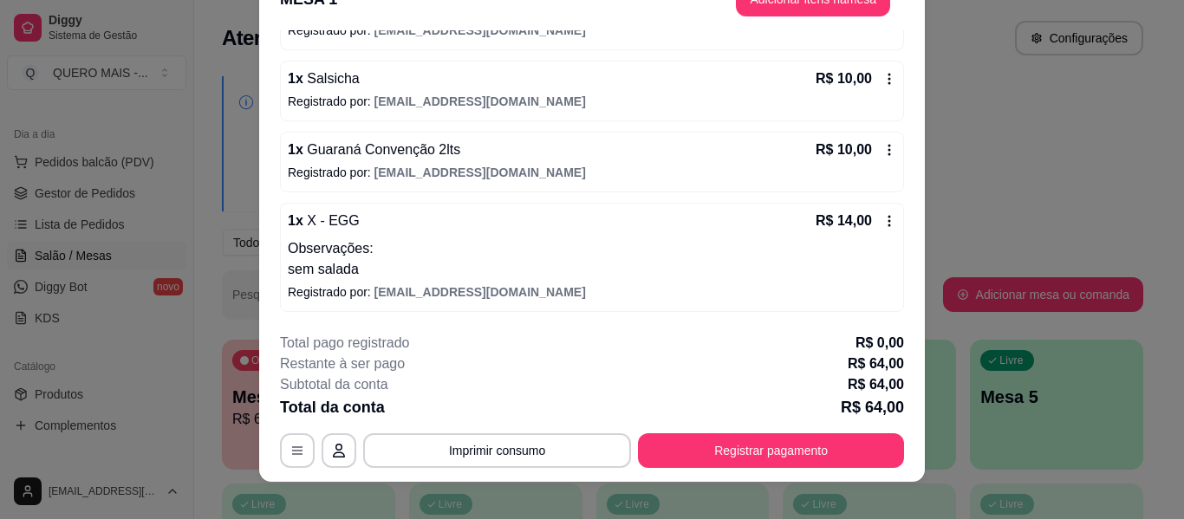
scroll to position [53, 0]
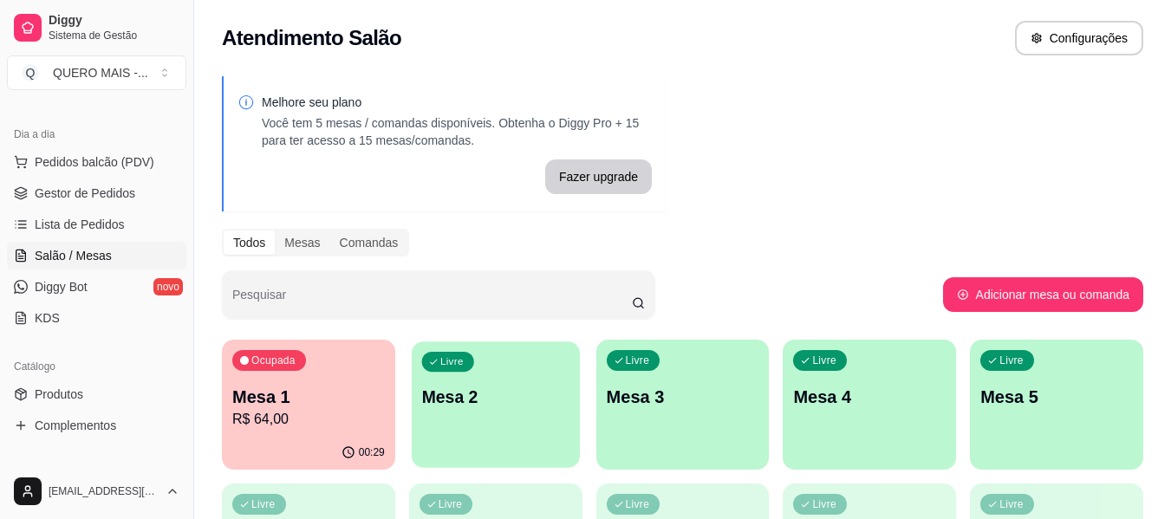
click at [513, 405] on p "Mesa 2" at bounding box center [495, 397] width 148 height 23
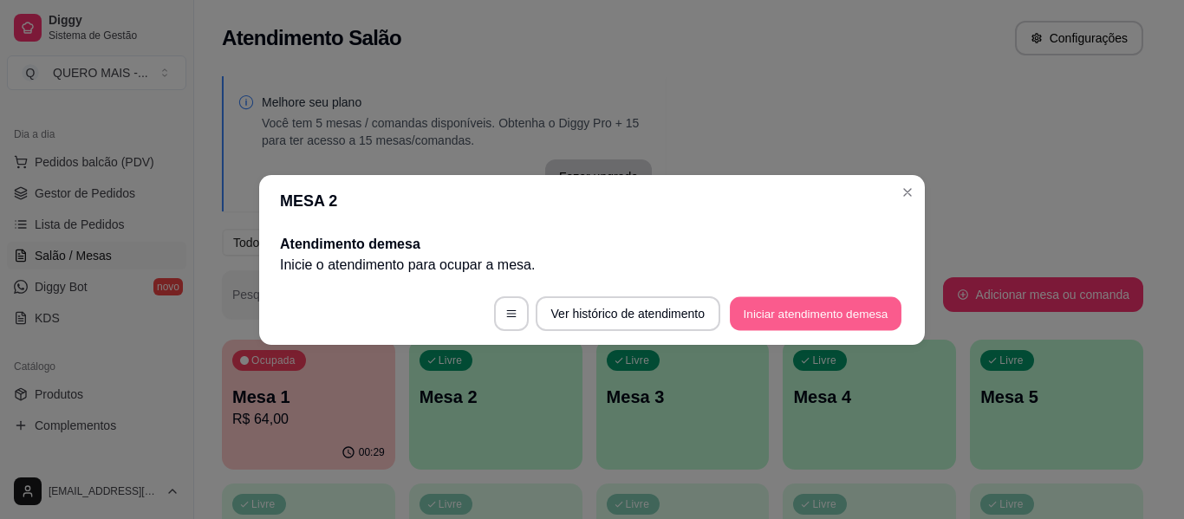
click at [793, 316] on button "Iniciar atendimento de mesa" at bounding box center [816, 313] width 172 height 34
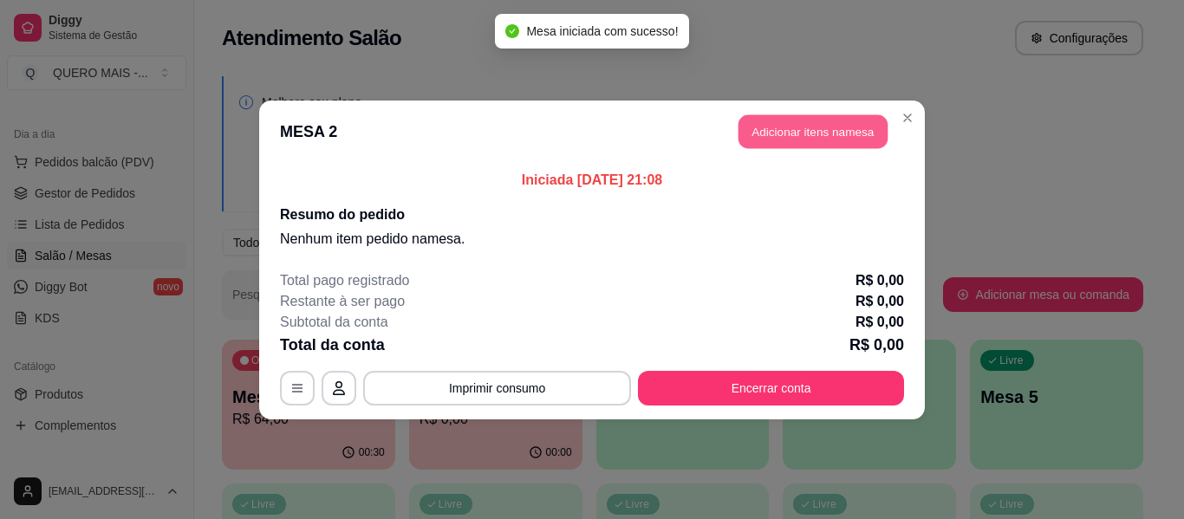
click at [831, 132] on button "Adicionar itens na mesa" at bounding box center [813, 131] width 149 height 34
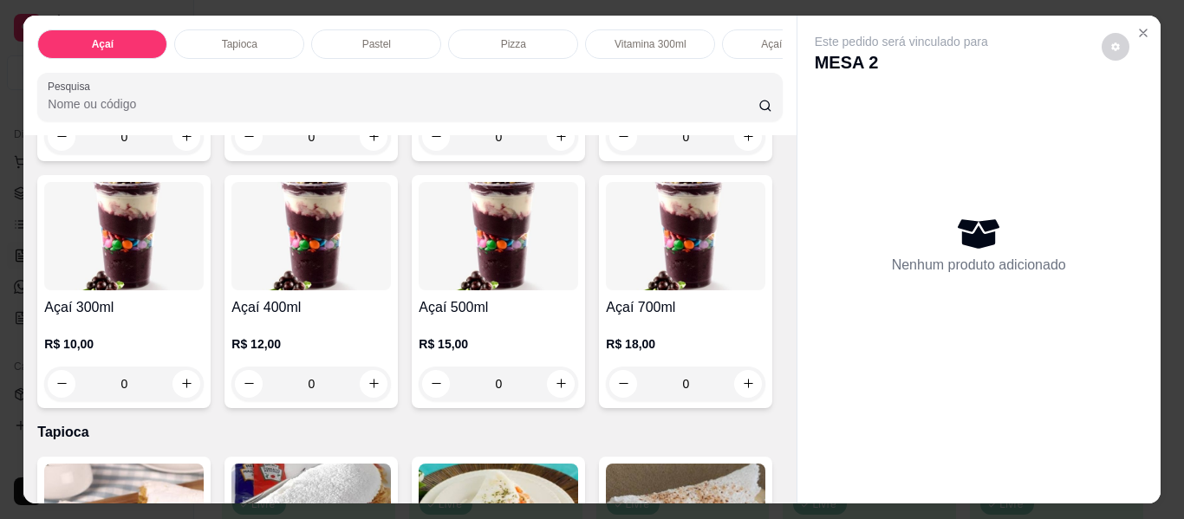
scroll to position [347, 0]
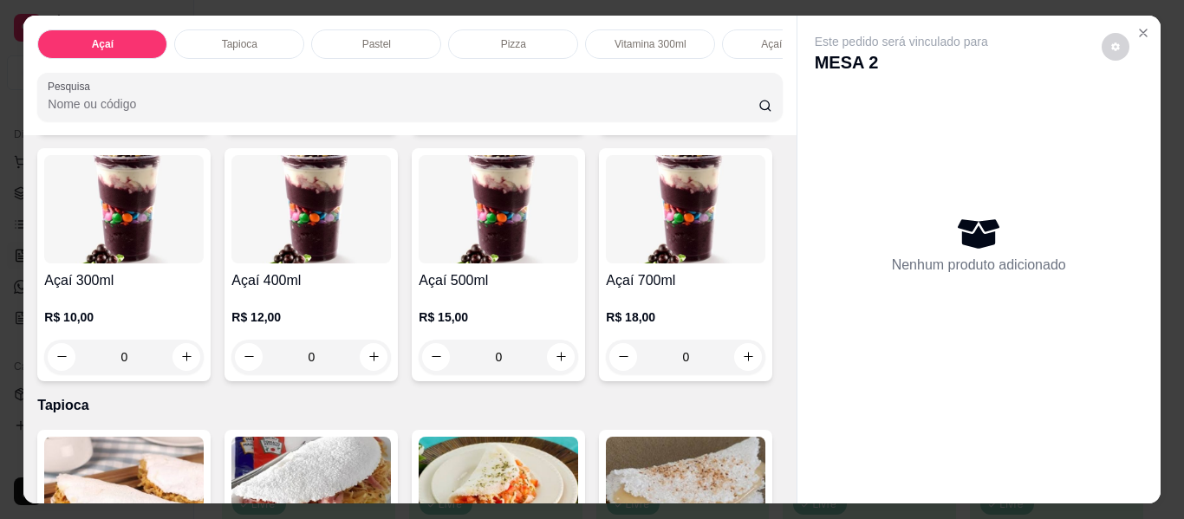
click at [391, 362] on div "0" at bounding box center [311, 357] width 160 height 35
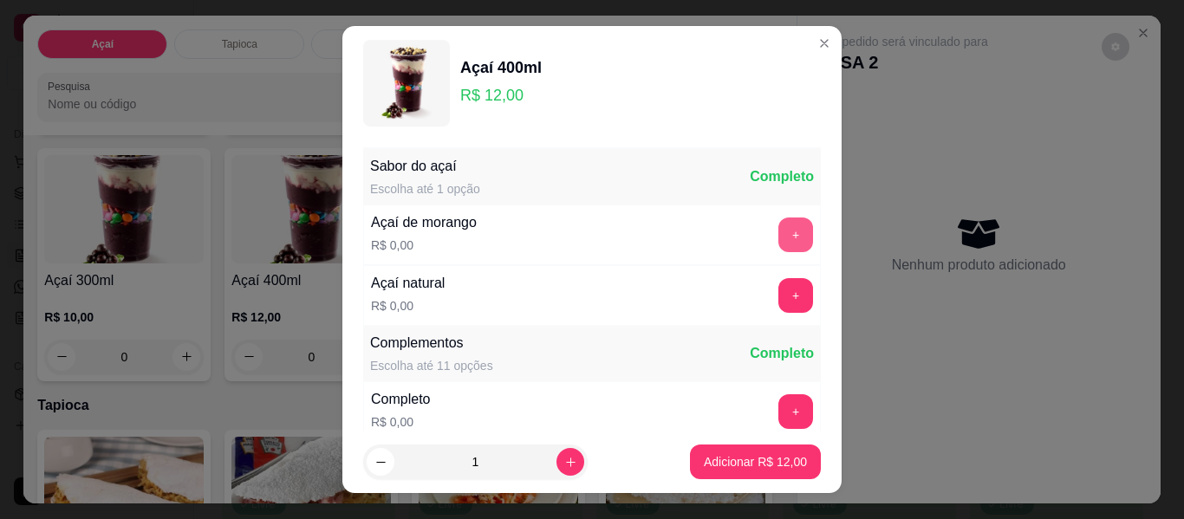
click at [778, 233] on button "+" at bounding box center [795, 235] width 35 height 35
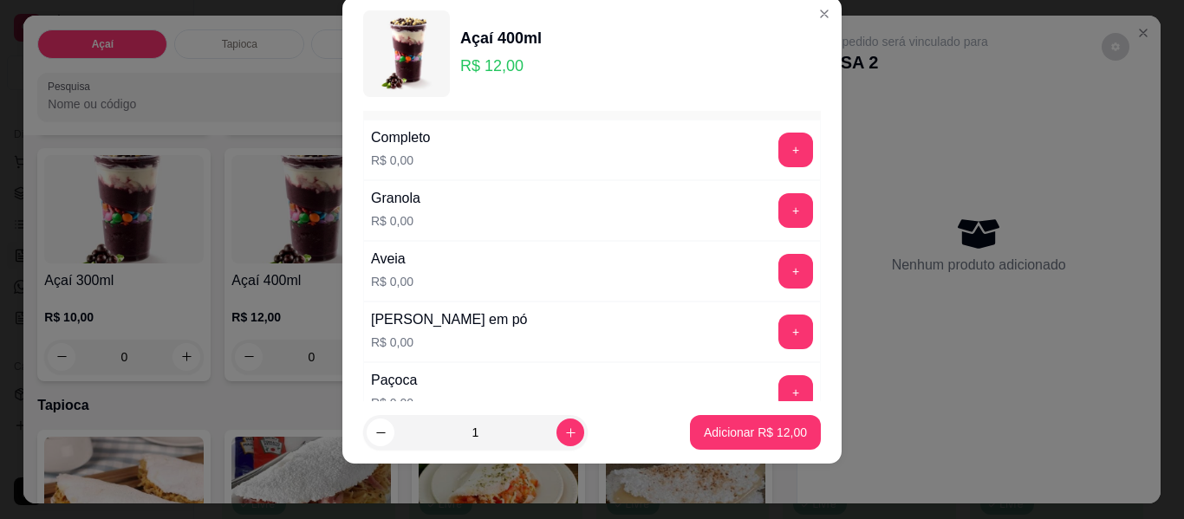
scroll to position [272, 0]
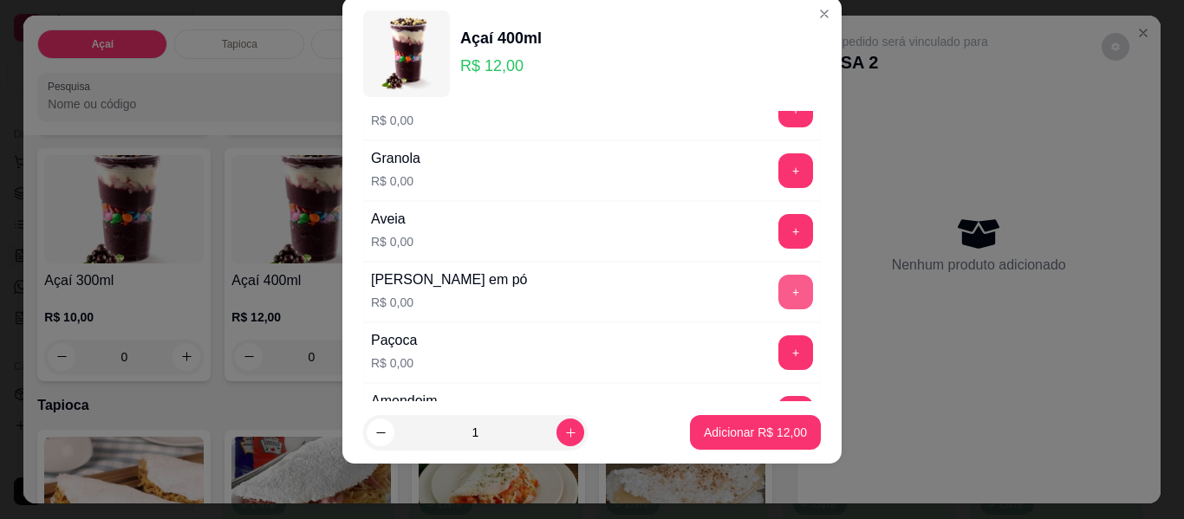
click at [778, 307] on button "+" at bounding box center [795, 292] width 35 height 35
click at [779, 342] on button "+" at bounding box center [796, 353] width 34 height 34
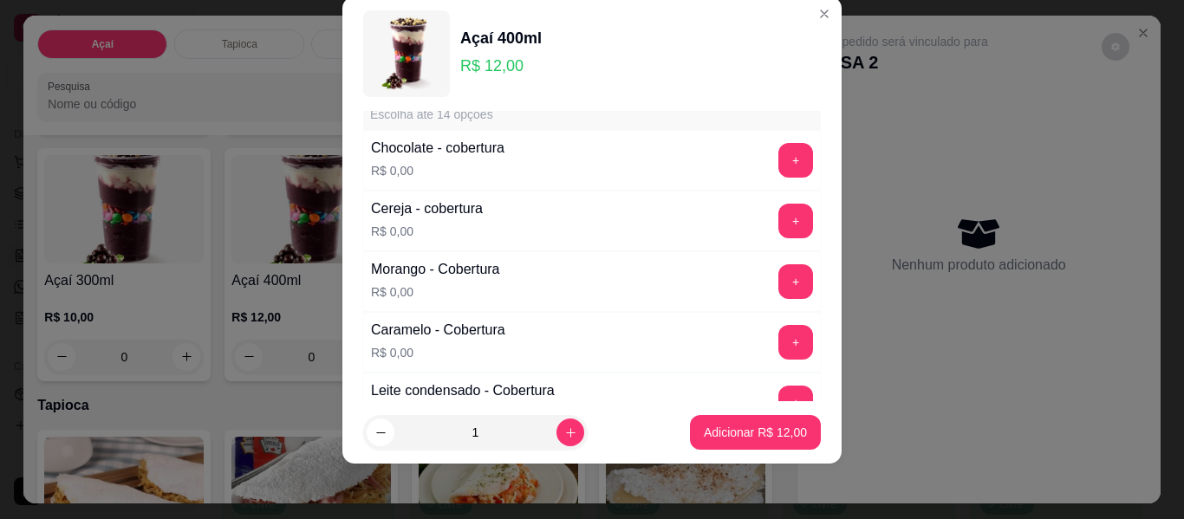
scroll to position [966, 0]
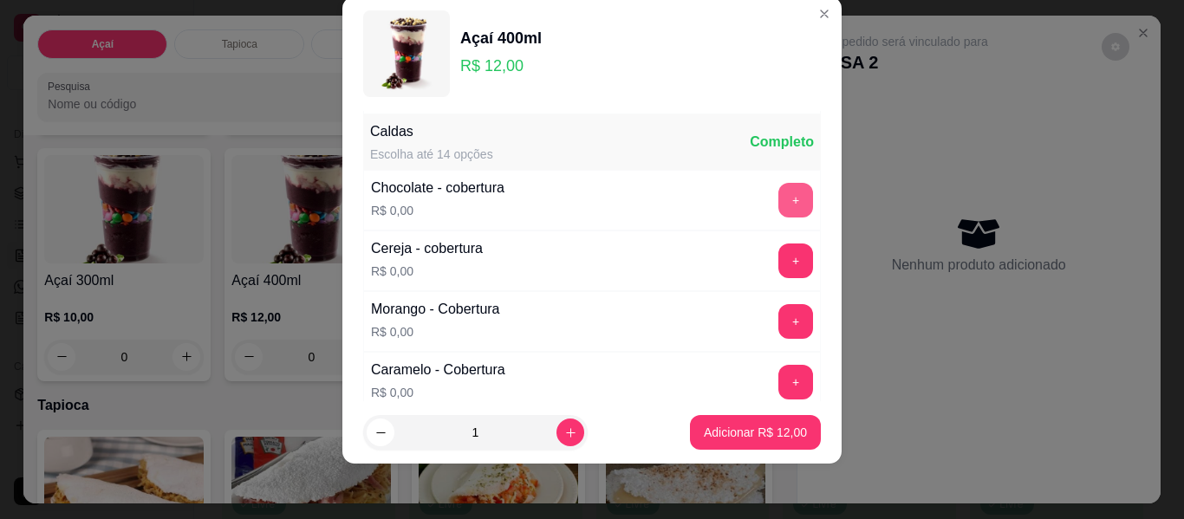
click at [778, 207] on button "+" at bounding box center [795, 200] width 35 height 35
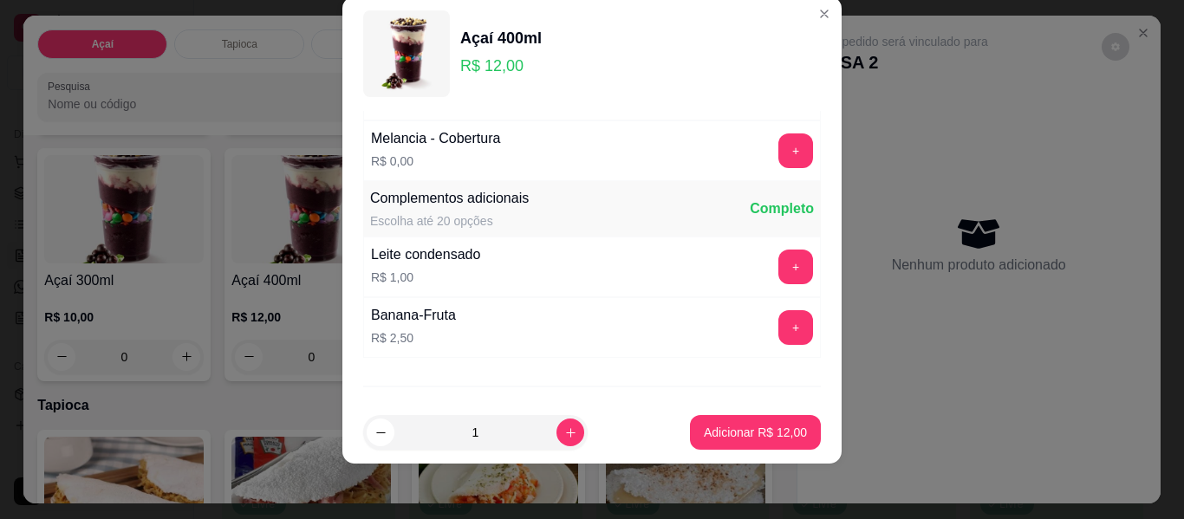
scroll to position [1466, 0]
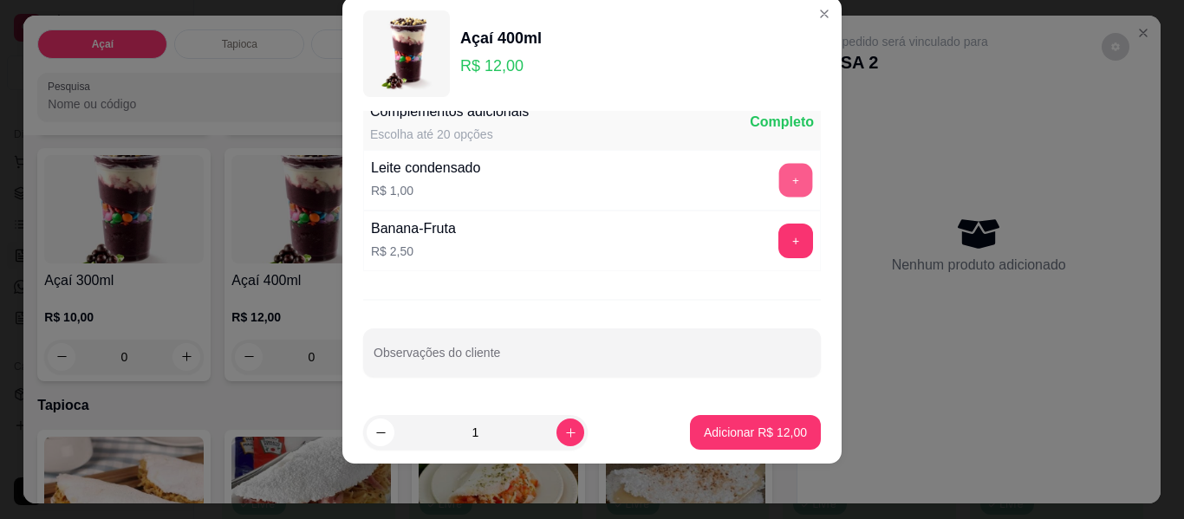
click at [779, 185] on button "+" at bounding box center [796, 181] width 34 height 34
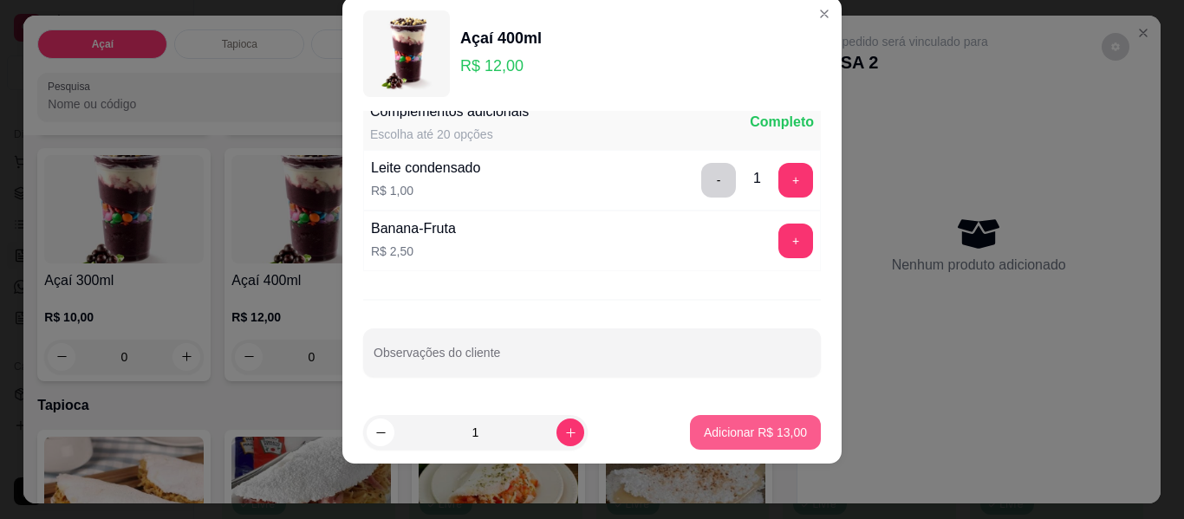
click at [771, 429] on p "Adicionar R$ 13,00" at bounding box center [755, 432] width 103 height 17
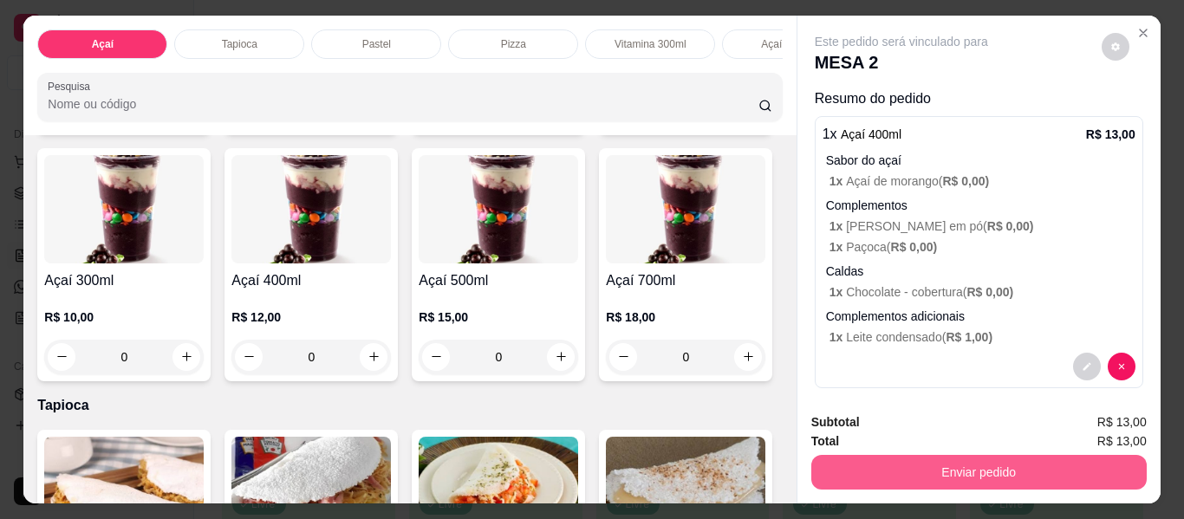
click at [966, 475] on button "Enviar pedido" at bounding box center [978, 472] width 335 height 35
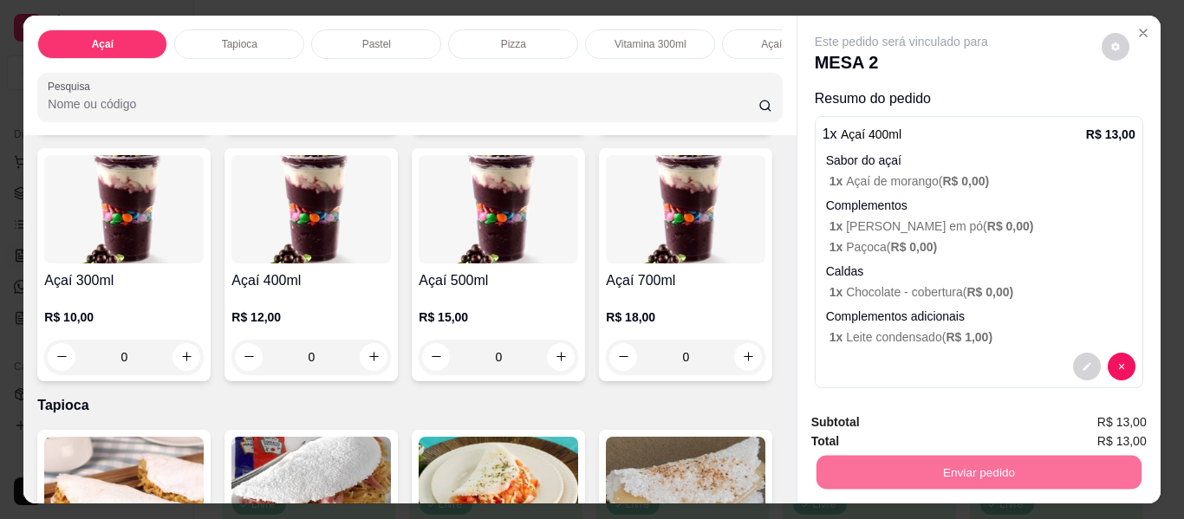
click at [906, 415] on button "Não registrar e enviar pedido" at bounding box center [921, 423] width 175 height 32
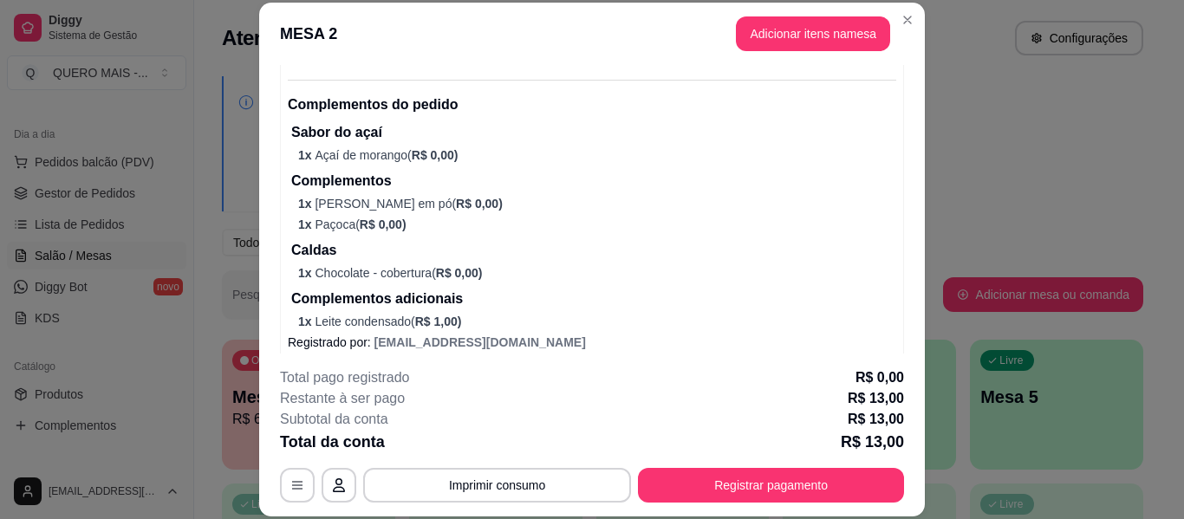
scroll to position [207, 0]
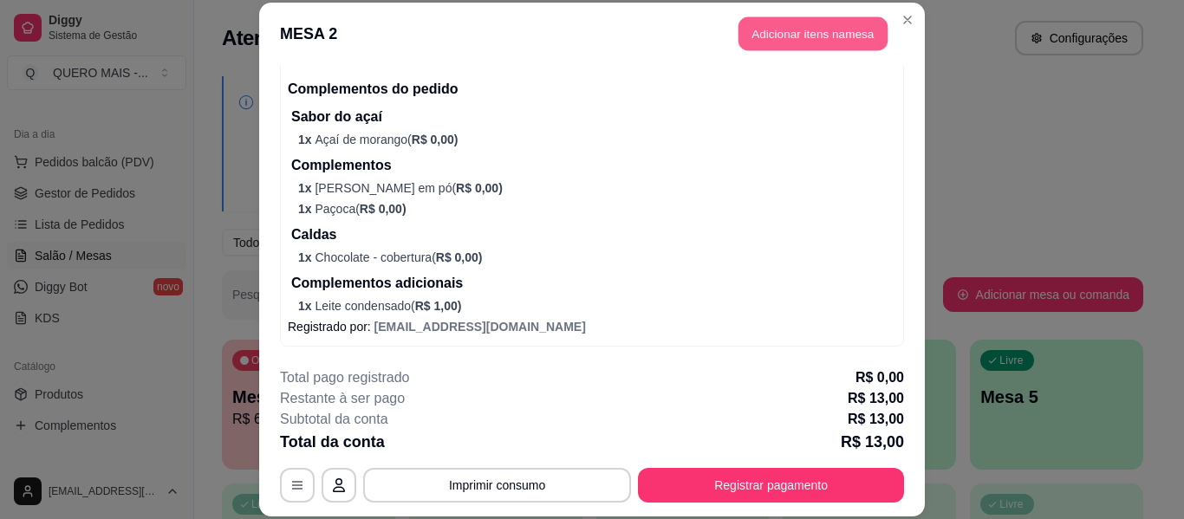
click at [785, 31] on button "Adicionar itens na mesa" at bounding box center [813, 34] width 149 height 34
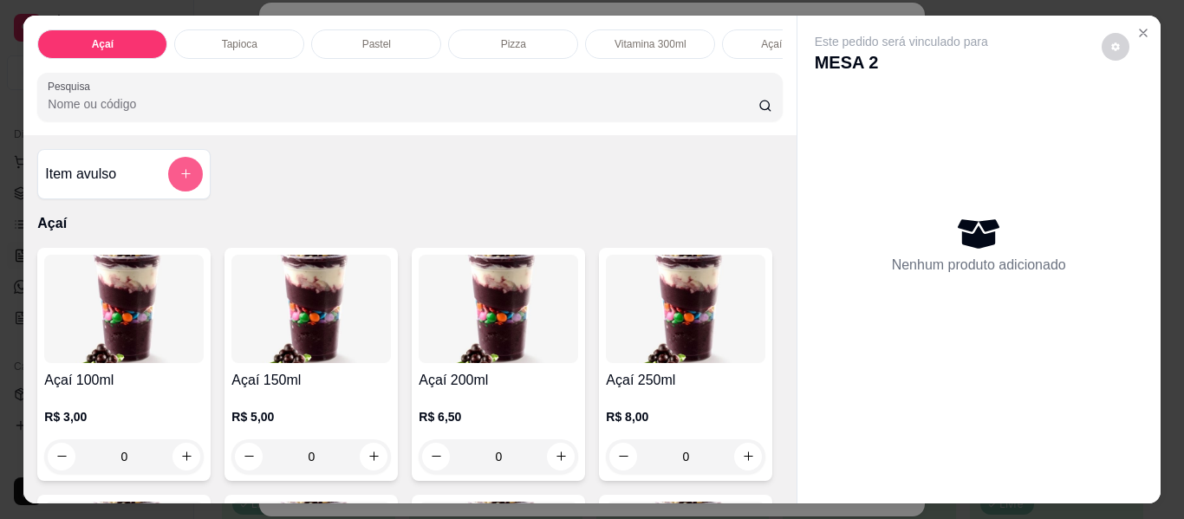
click at [179, 176] on icon "add-separate-item" at bounding box center [185, 173] width 13 height 13
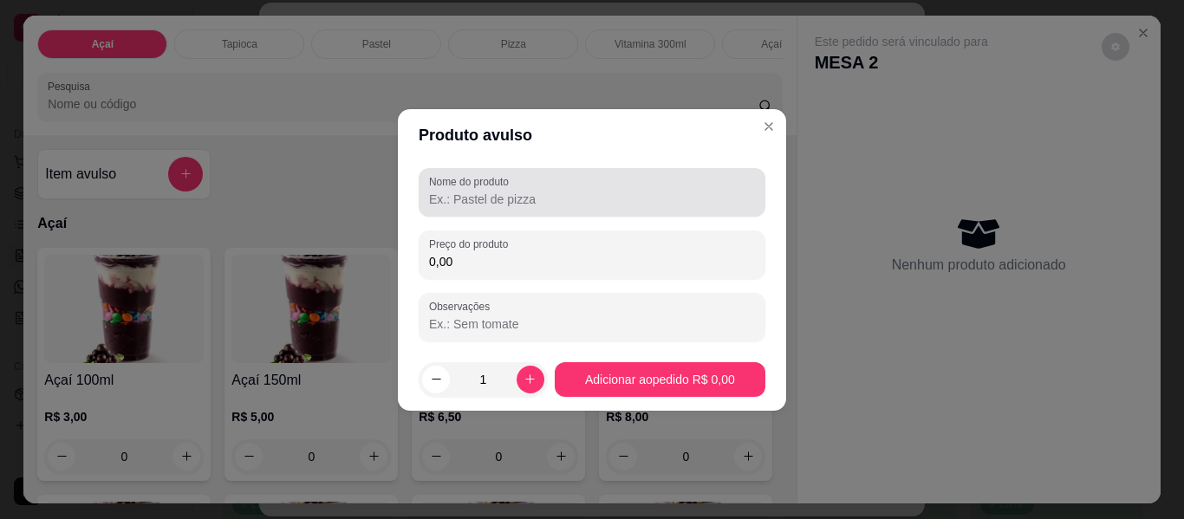
click at [492, 198] on input "Nome do produto" at bounding box center [592, 199] width 326 height 17
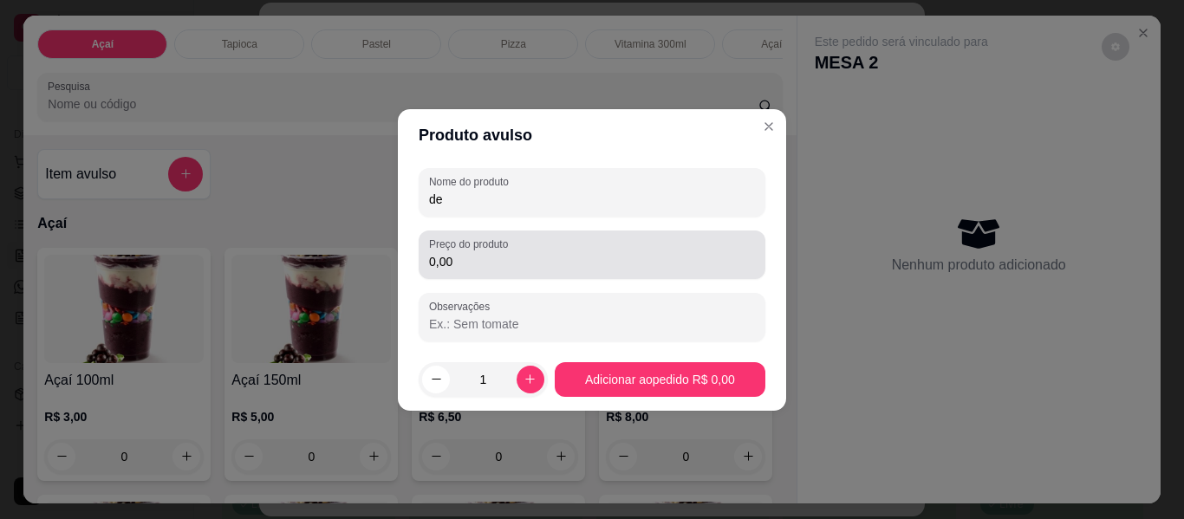
type input "de"
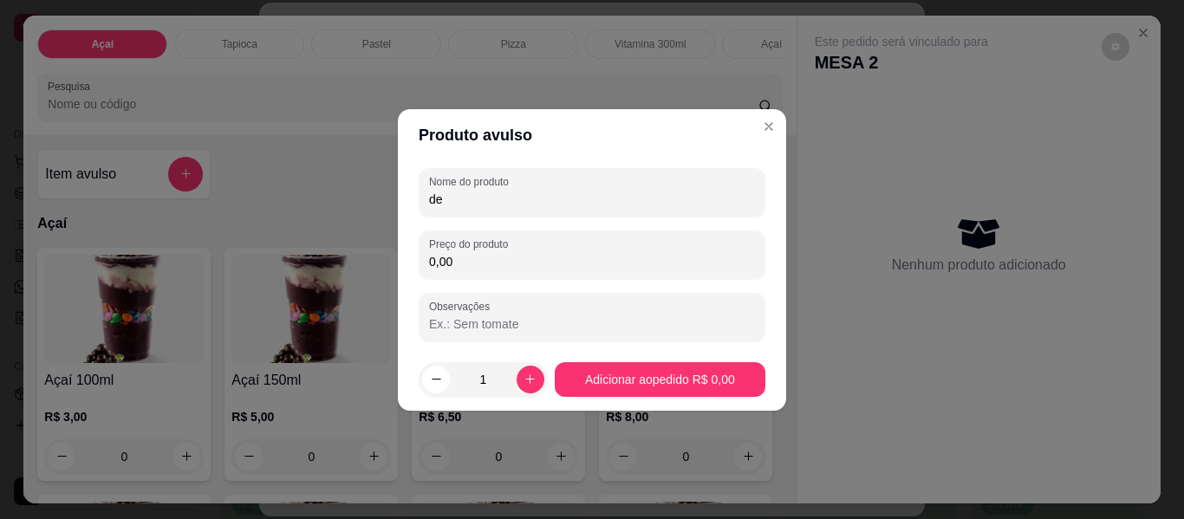
click at [513, 282] on div "Nome do produto de Preço do produto 0,00 Observações" at bounding box center [592, 254] width 347 height 173
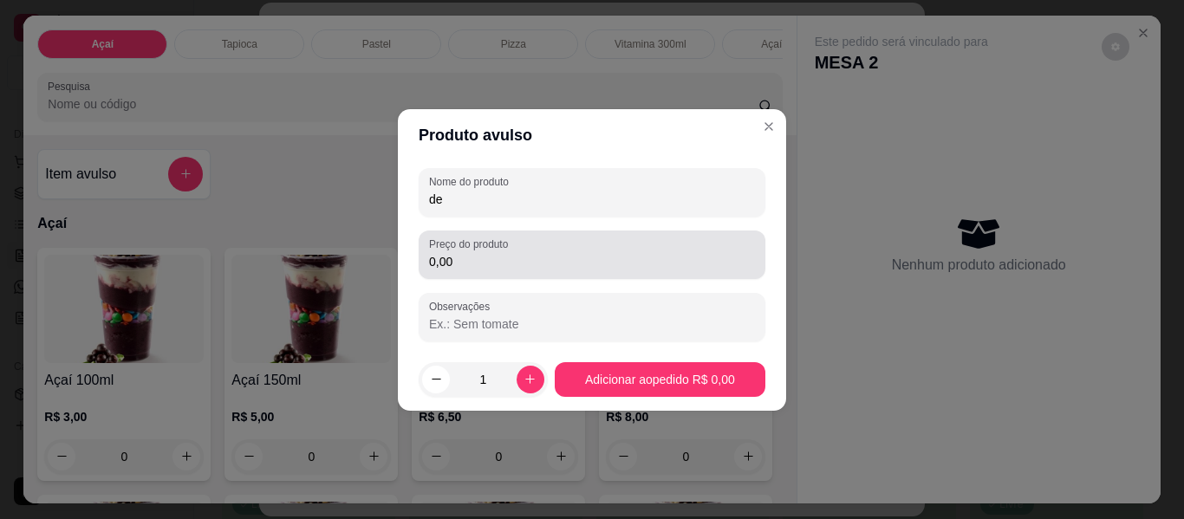
click at [504, 266] on input "0,00" at bounding box center [592, 261] width 326 height 17
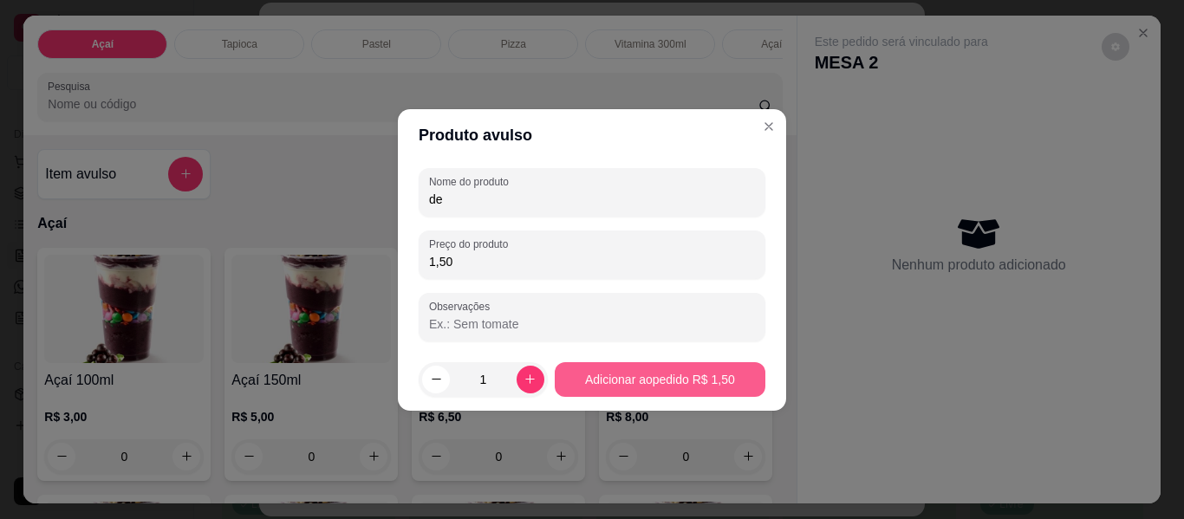
type input "1,50"
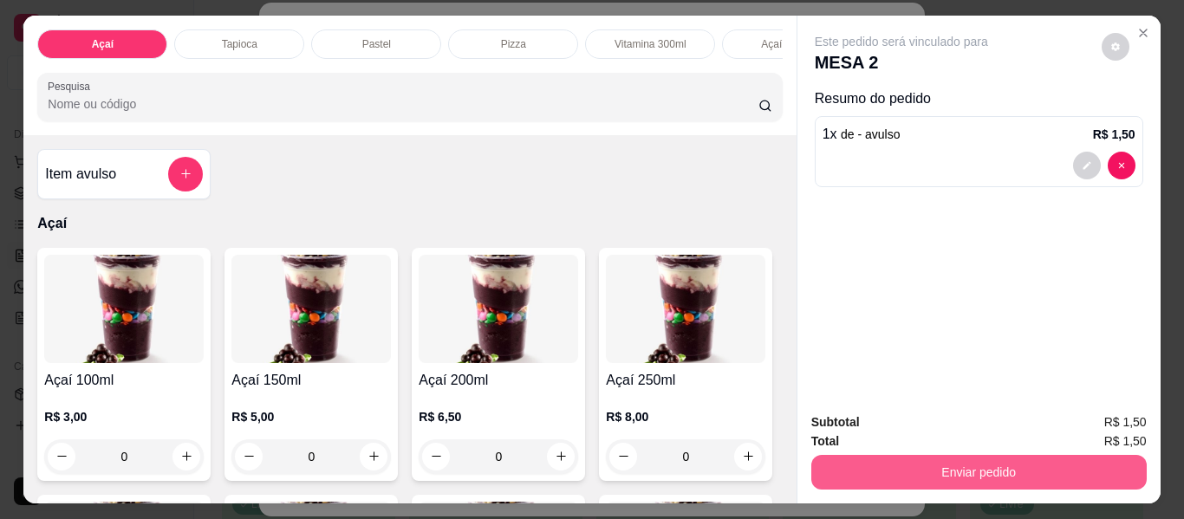
click at [1038, 463] on button "Enviar pedido" at bounding box center [978, 472] width 335 height 35
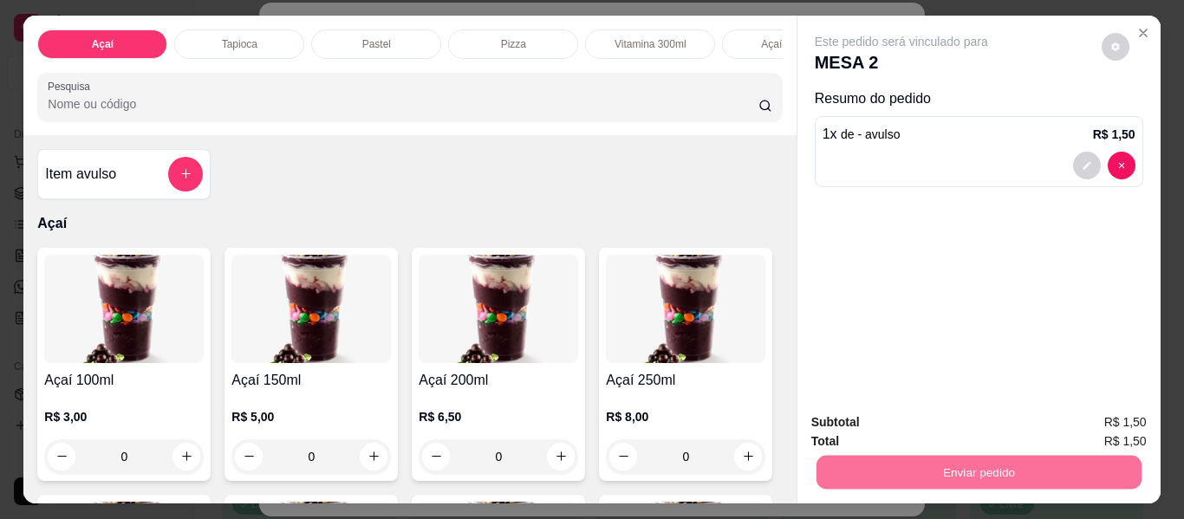
click at [936, 419] on button "Não registrar e enviar pedido" at bounding box center [921, 423] width 180 height 33
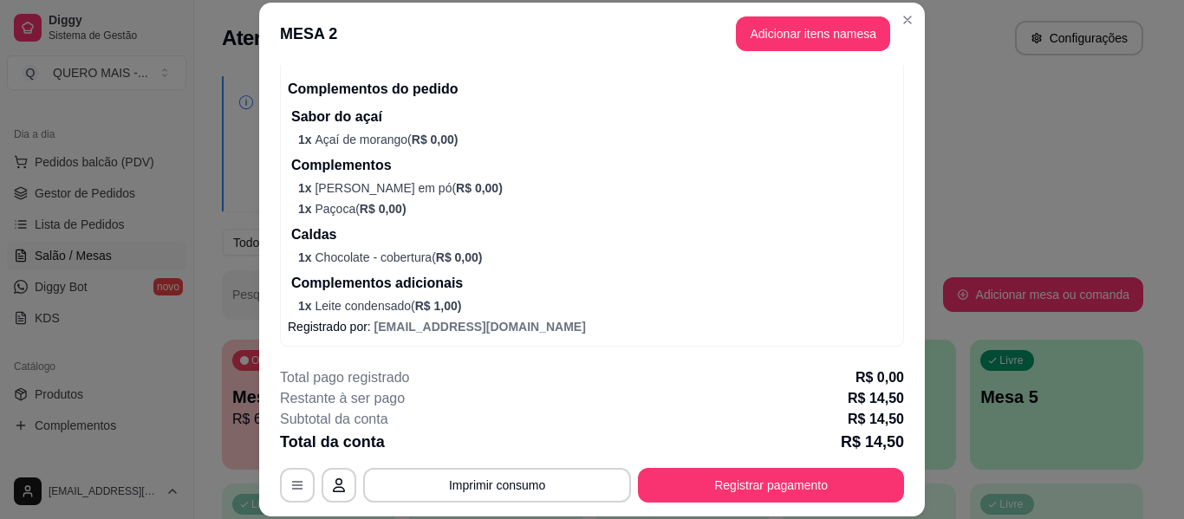
click at [918, 346] on div "Iniciada [DATE] 21:08 Atenção Para vincular um cliente a um pedido já existente…" at bounding box center [592, 209] width 666 height 289
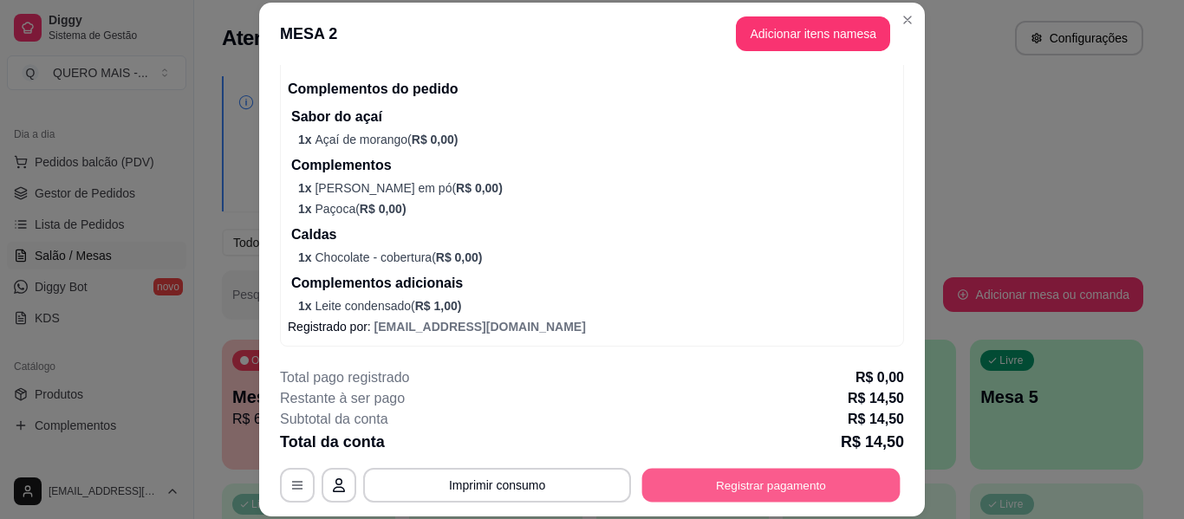
click at [739, 486] on button "Registrar pagamento" at bounding box center [771, 486] width 258 height 34
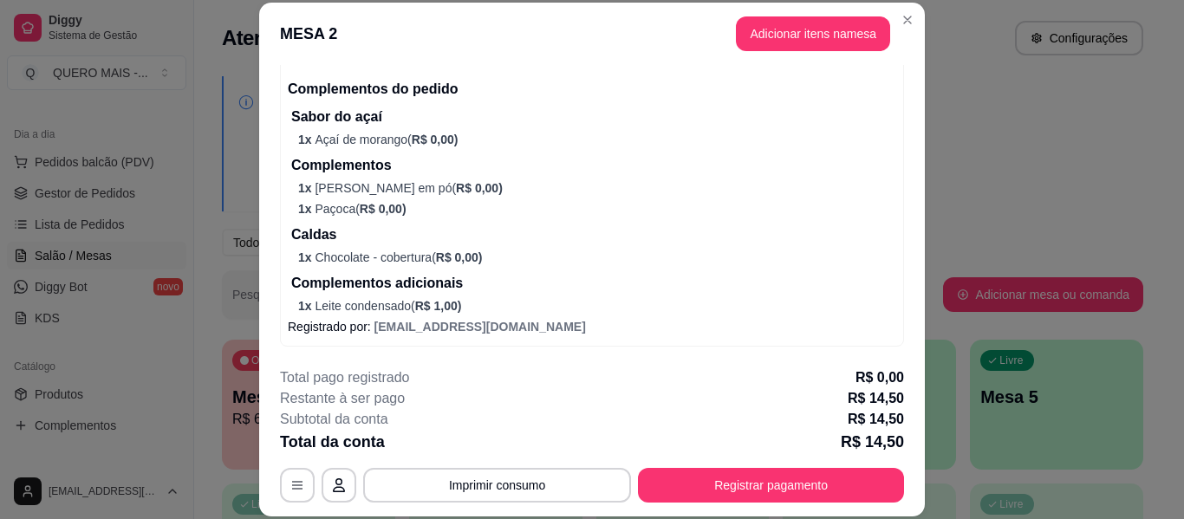
click at [573, 217] on div at bounding box center [592, 226] width 38 height 38
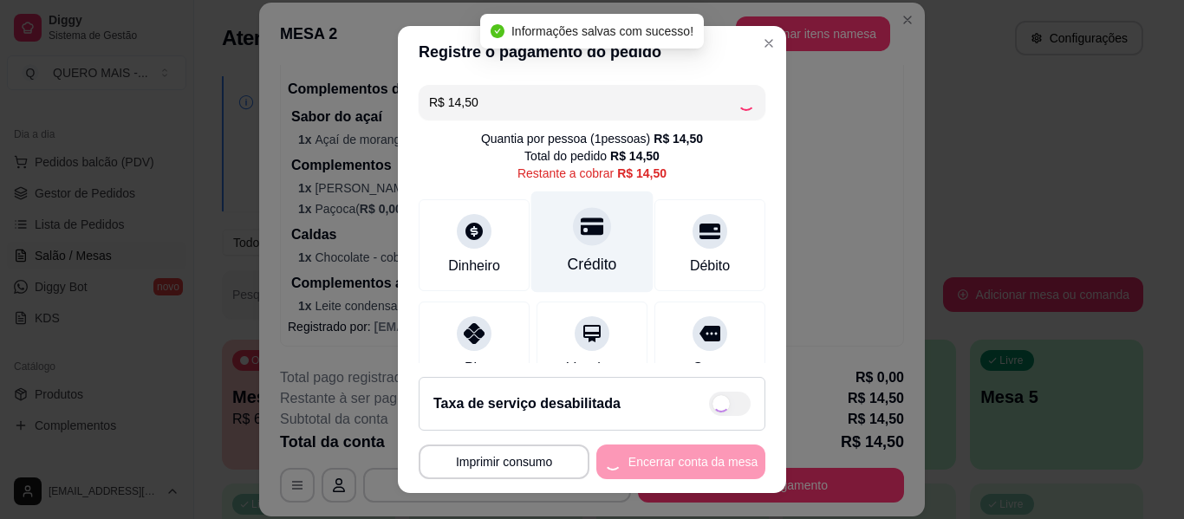
type input "R$ 0,00"
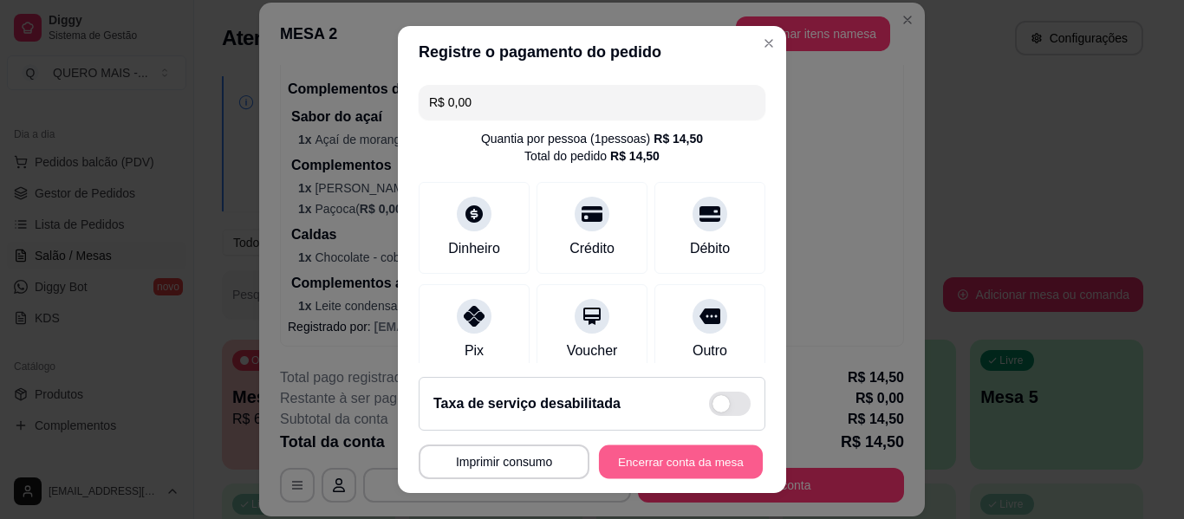
click at [666, 465] on button "Encerrar conta da mesa" at bounding box center [681, 463] width 164 height 34
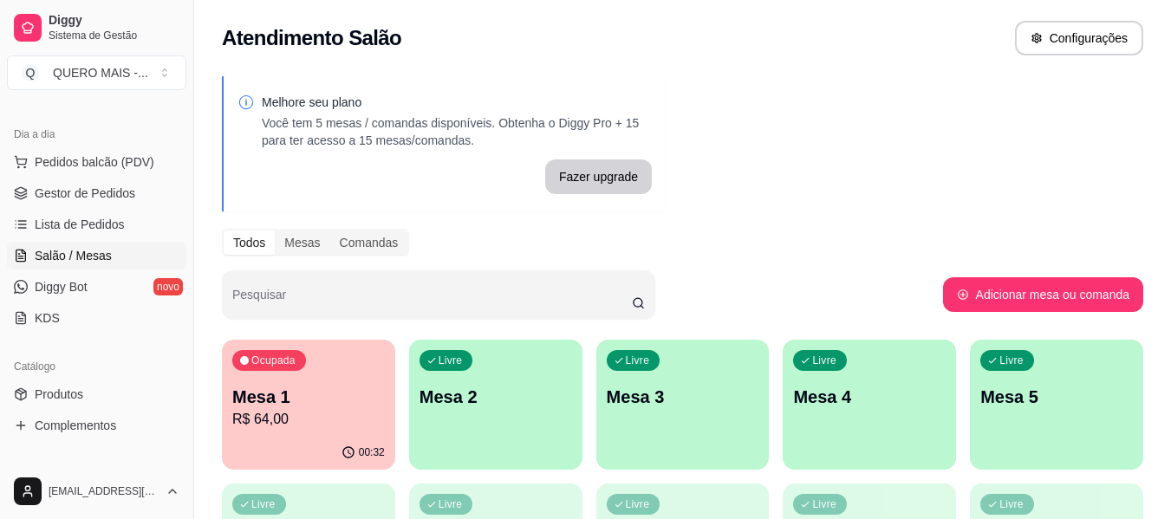
click at [279, 429] on p "R$ 64,00" at bounding box center [308, 419] width 153 height 21
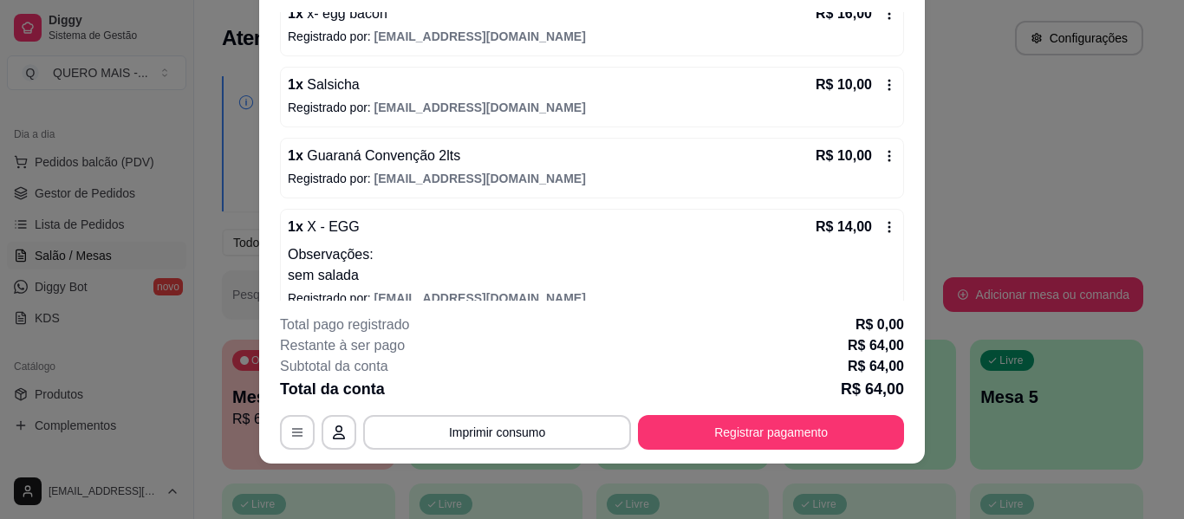
scroll to position [324, 0]
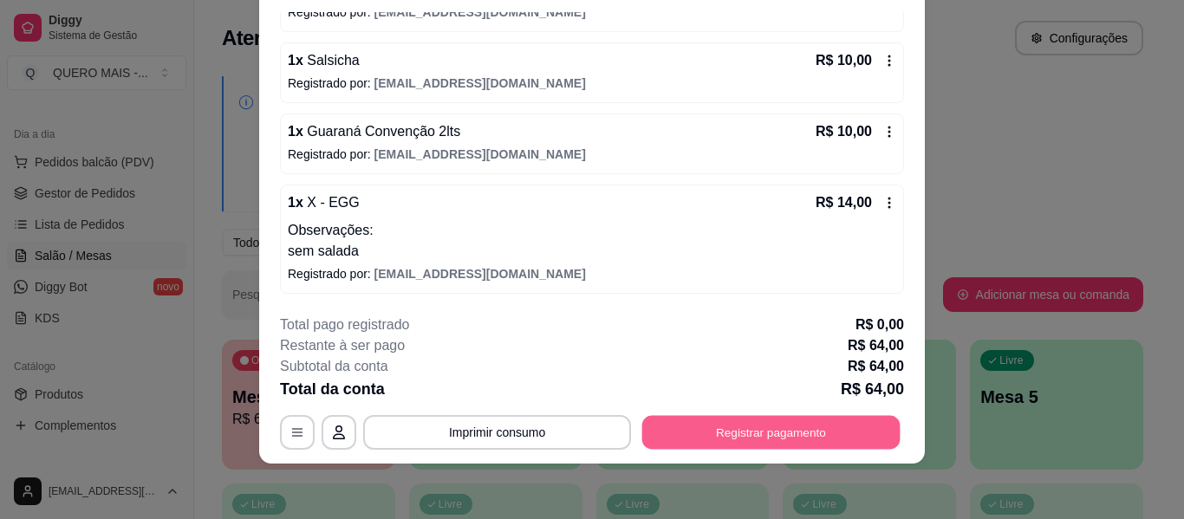
click at [741, 428] on button "Registrar pagamento" at bounding box center [771, 433] width 258 height 34
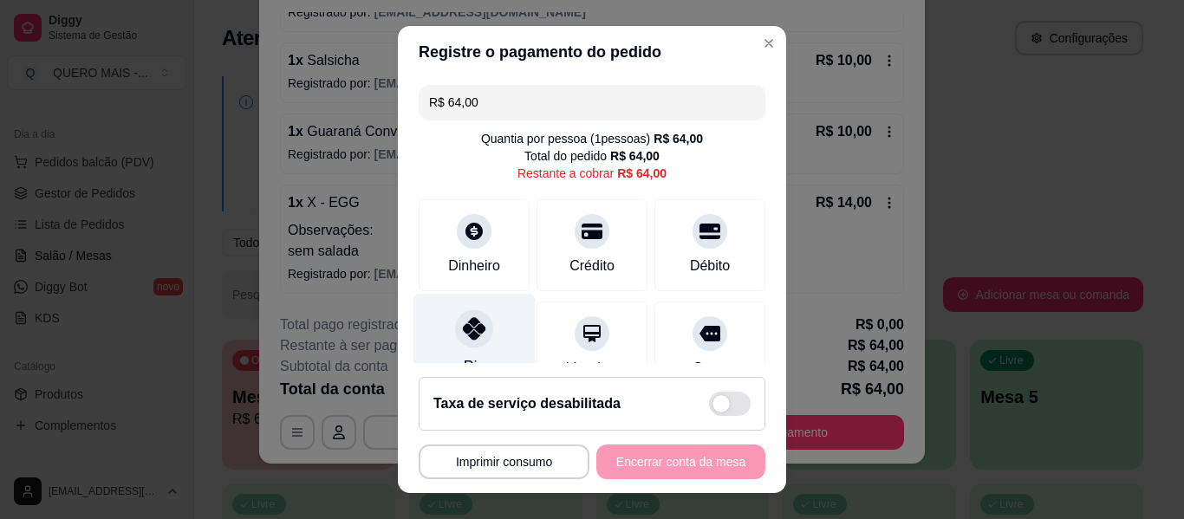
click at [470, 325] on icon at bounding box center [474, 328] width 23 height 23
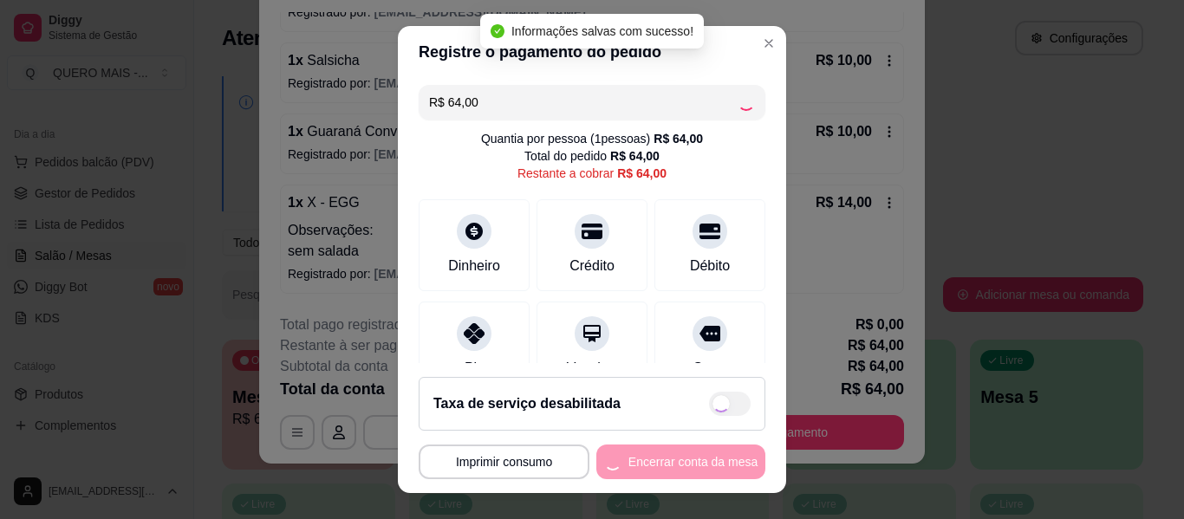
type input "R$ 0,00"
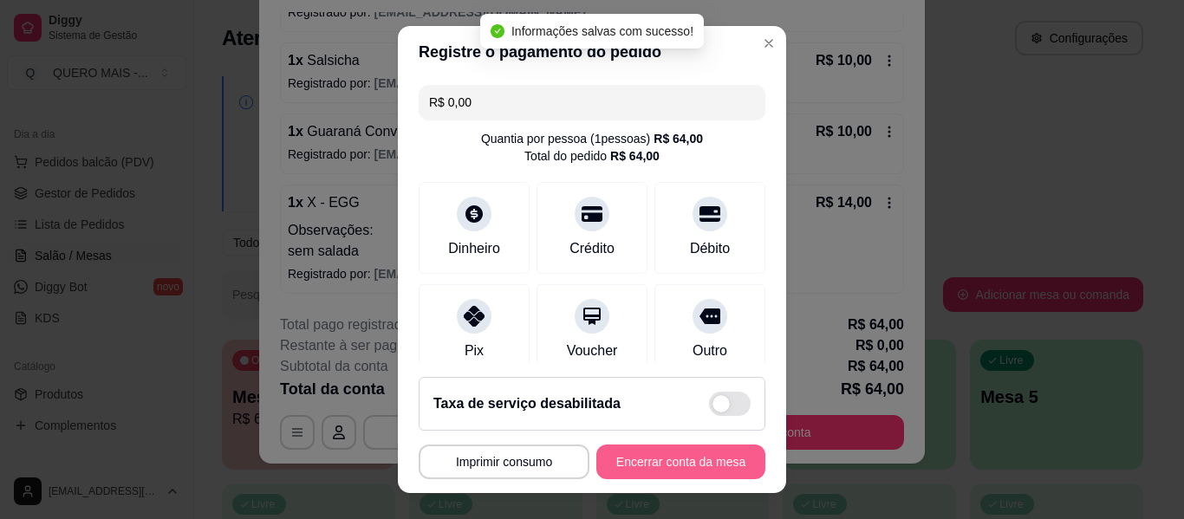
click at [642, 465] on button "Encerrar conta da mesa" at bounding box center [680, 462] width 169 height 35
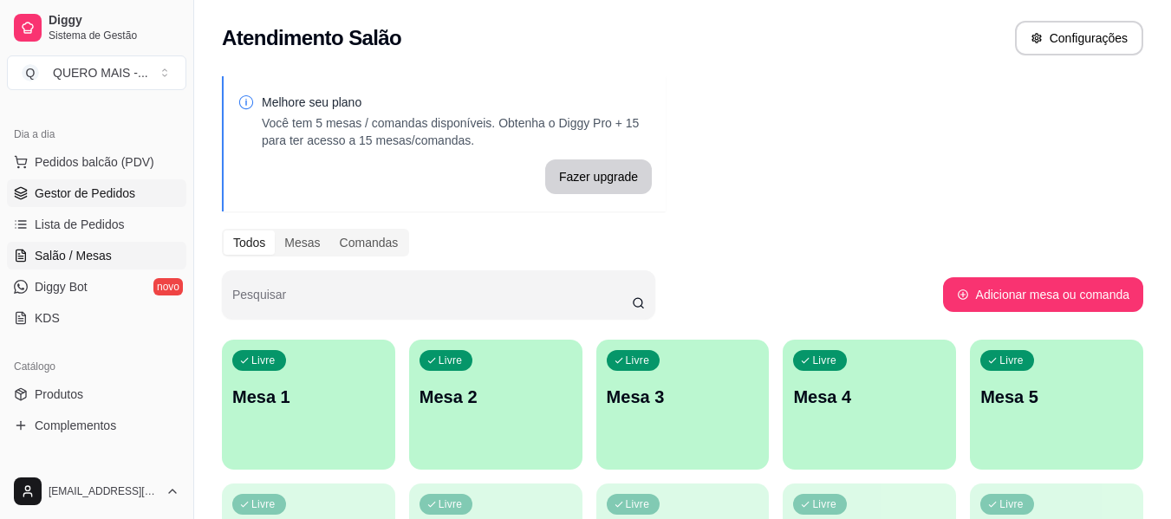
click at [121, 196] on span "Gestor de Pedidos" at bounding box center [85, 193] width 101 height 17
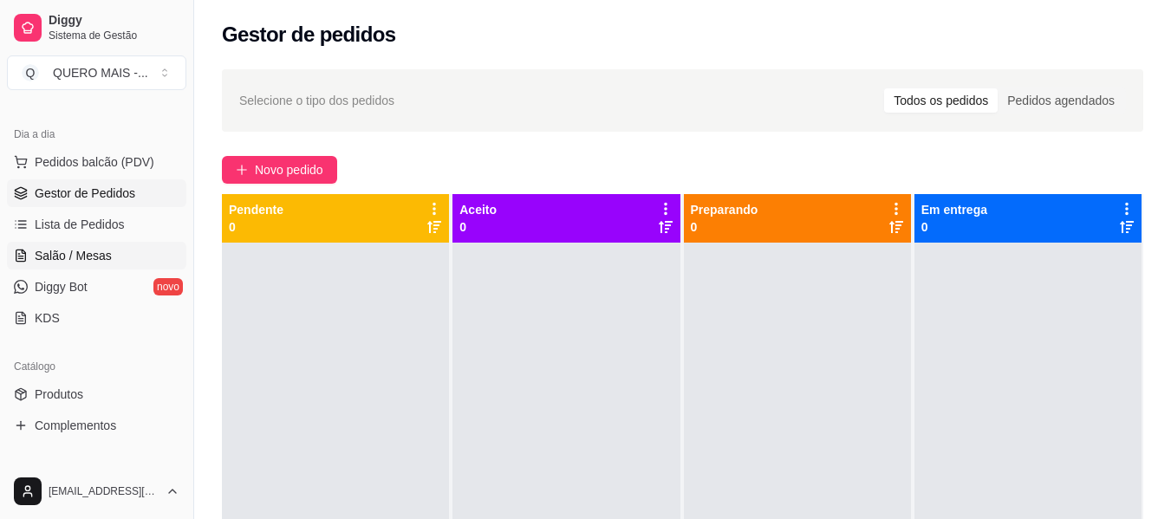
click at [84, 252] on span "Salão / Mesas" at bounding box center [73, 255] width 77 height 17
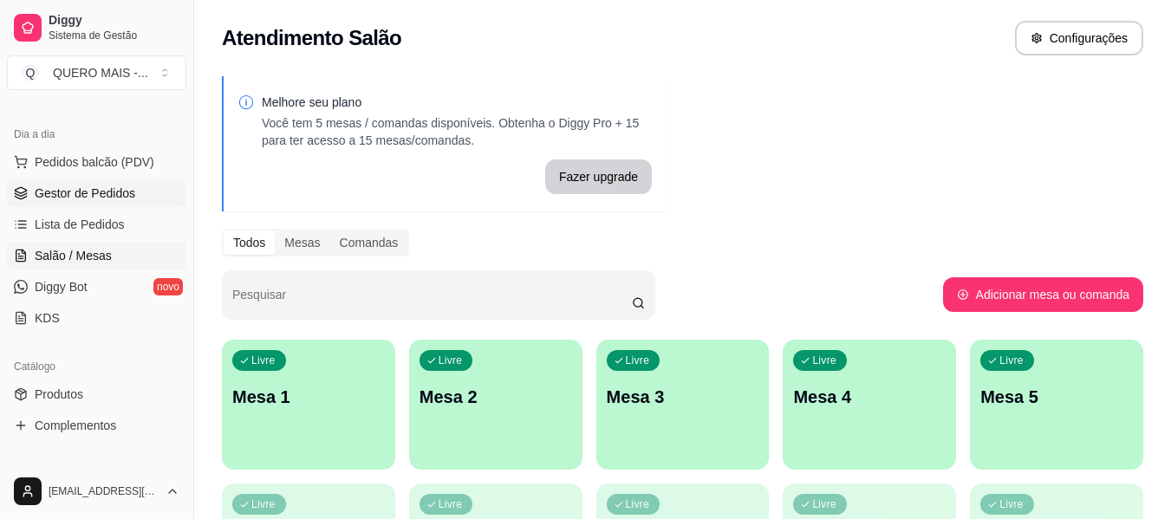
click at [116, 199] on span "Gestor de Pedidos" at bounding box center [85, 193] width 101 height 17
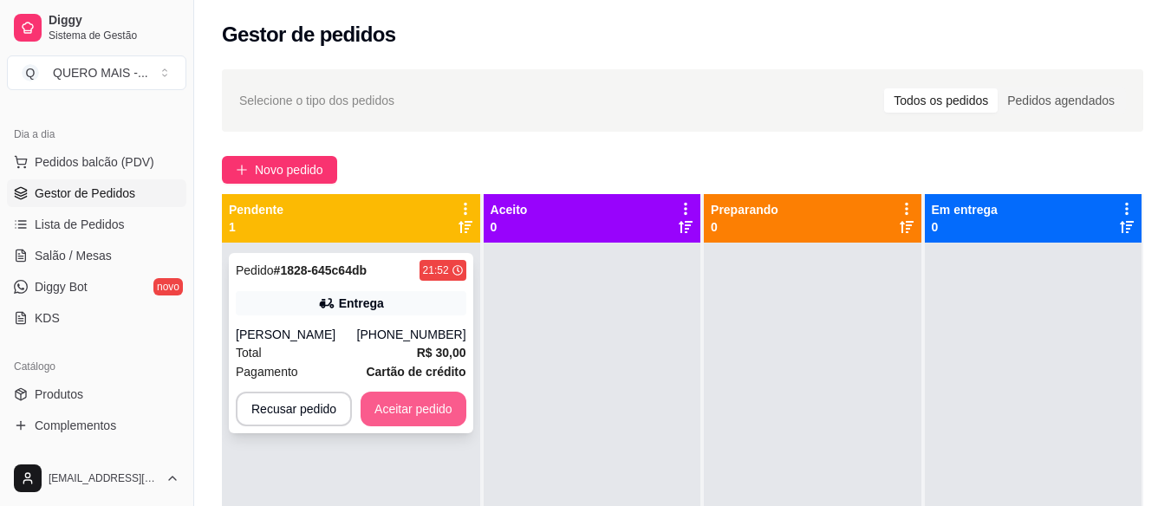
click at [377, 415] on button "Aceitar pedido" at bounding box center [414, 409] width 106 height 35
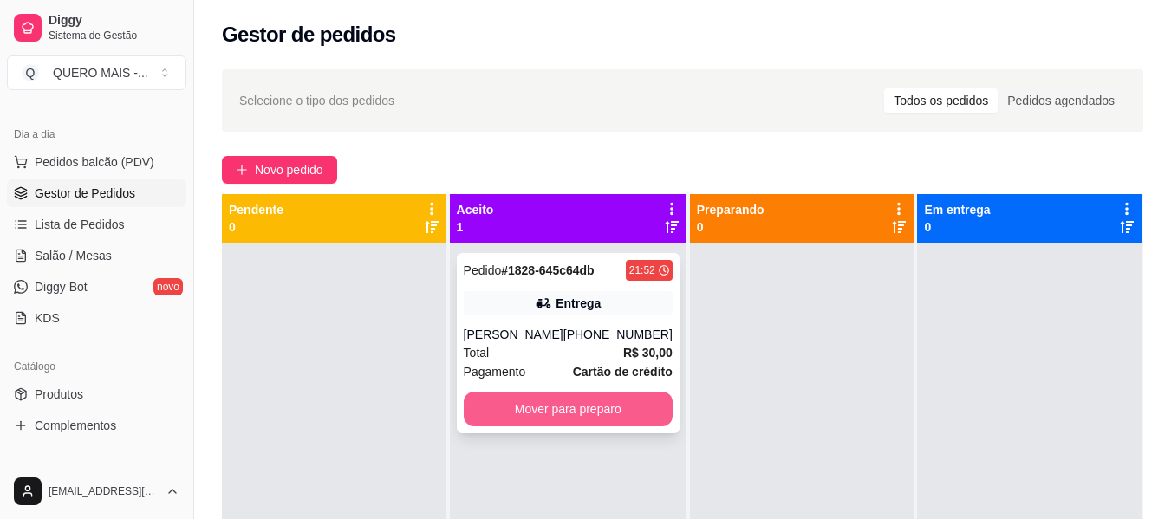
click at [607, 408] on button "Mover para preparo" at bounding box center [568, 409] width 209 height 35
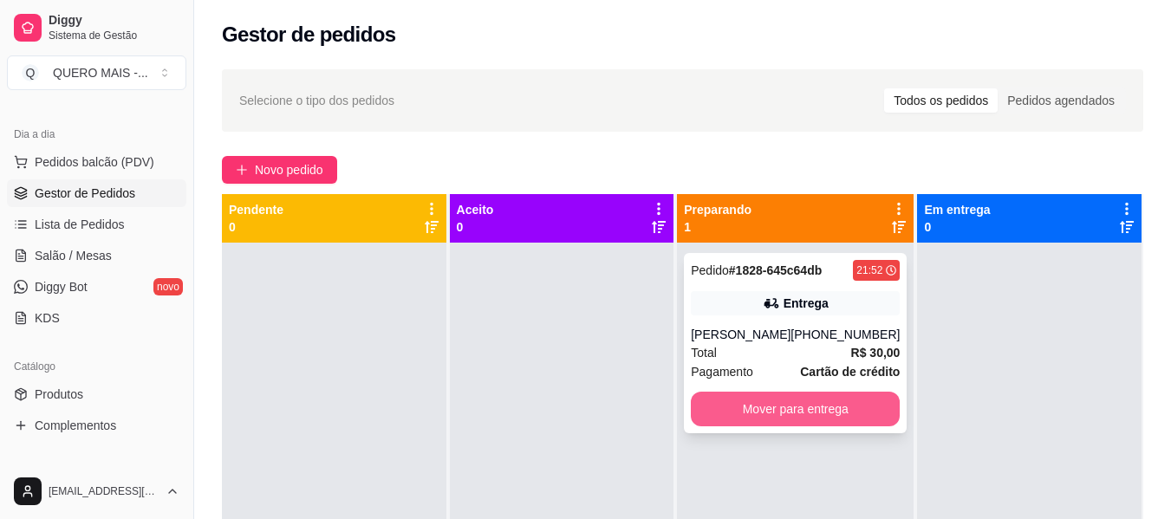
click at [733, 423] on button "Mover para entrega" at bounding box center [795, 409] width 209 height 35
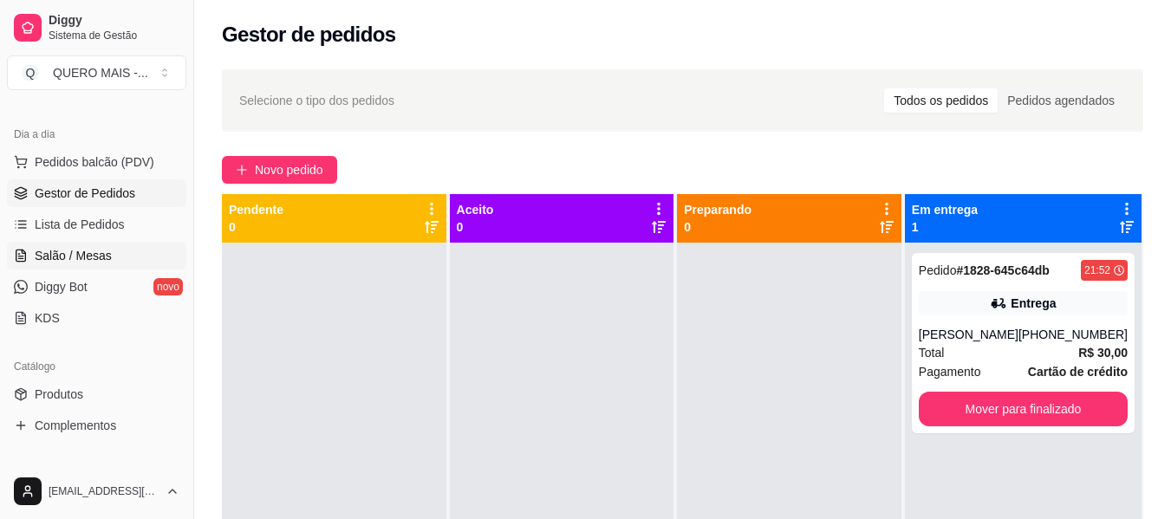
click at [111, 257] on link "Salão / Mesas" at bounding box center [96, 256] width 179 height 28
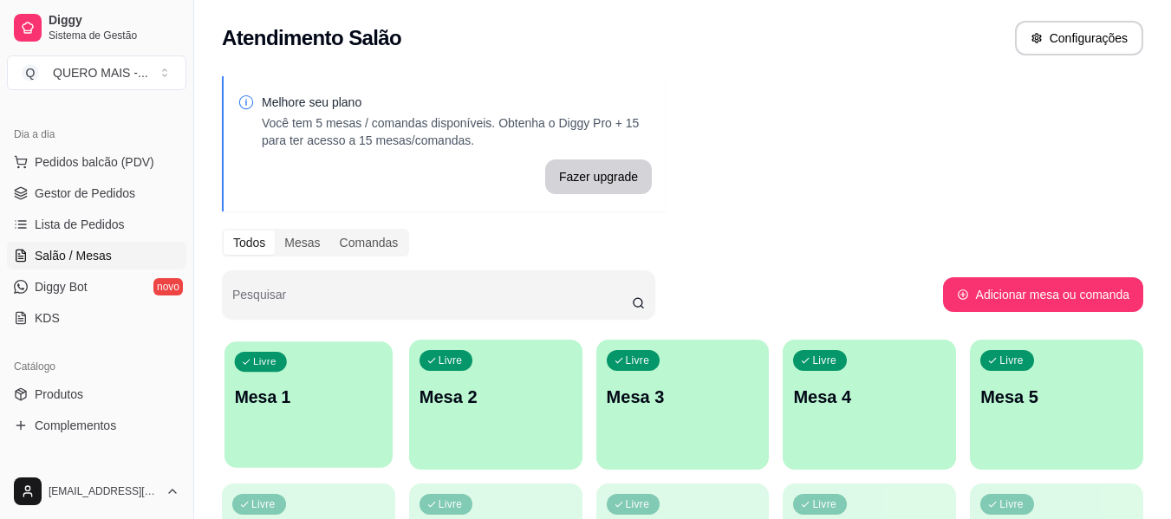
click at [303, 407] on p "Mesa 1" at bounding box center [309, 397] width 148 height 23
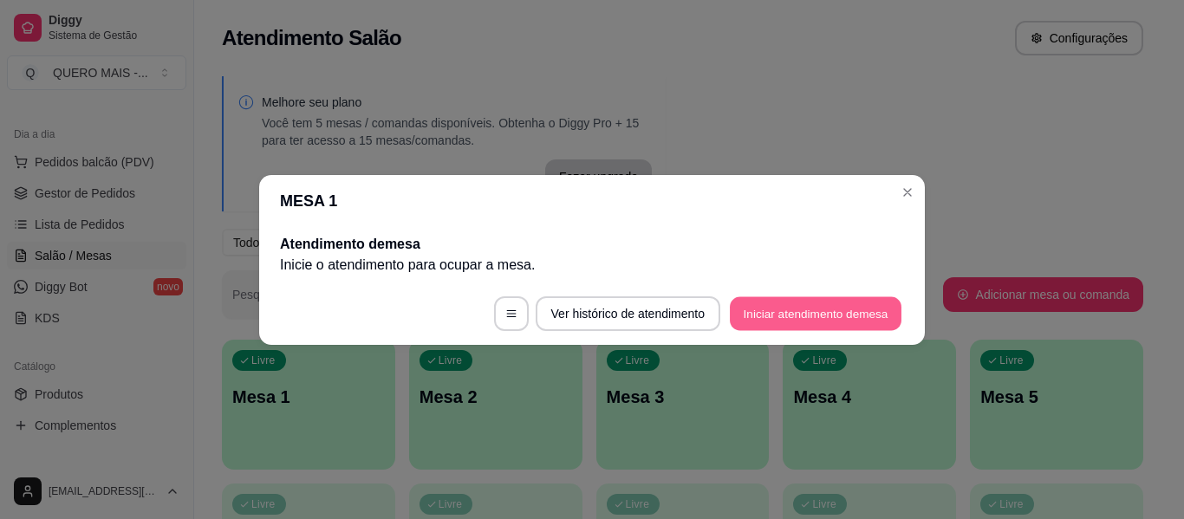
click at [806, 305] on button "Iniciar atendimento de mesa" at bounding box center [816, 313] width 172 height 34
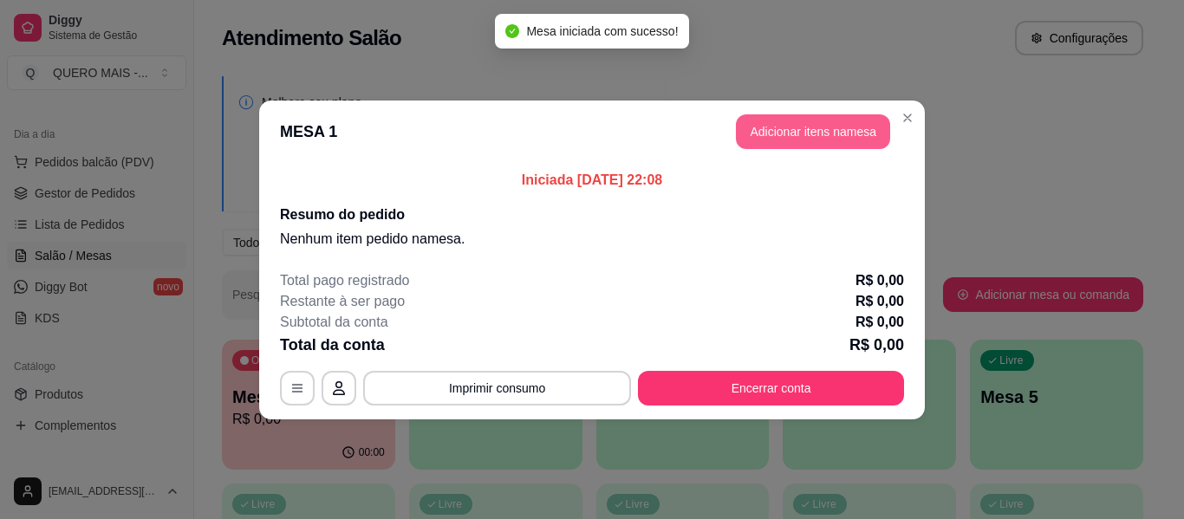
click at [820, 138] on button "Adicionar itens na mesa" at bounding box center [813, 131] width 154 height 35
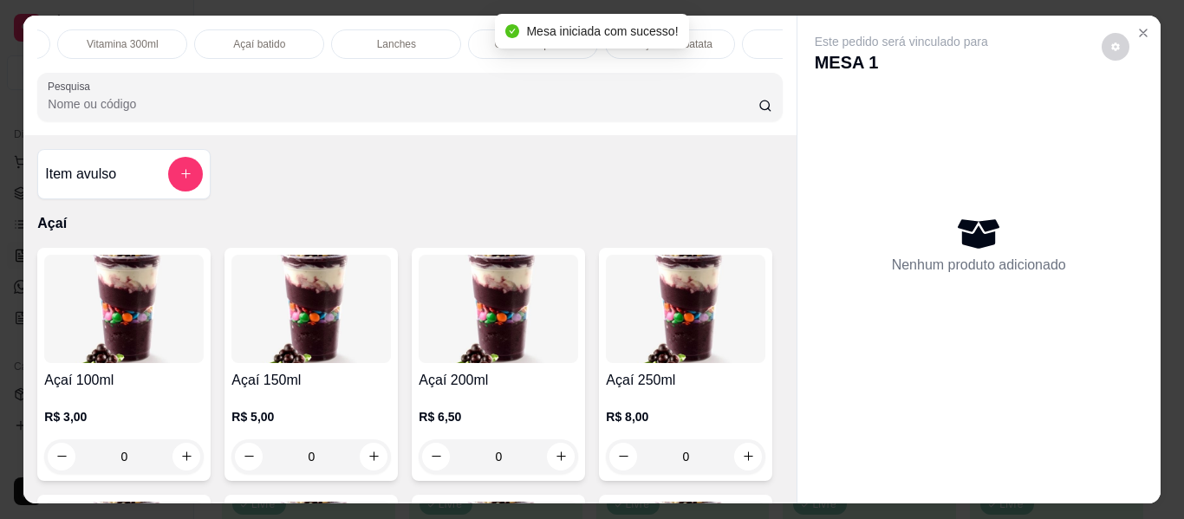
scroll to position [0, 542]
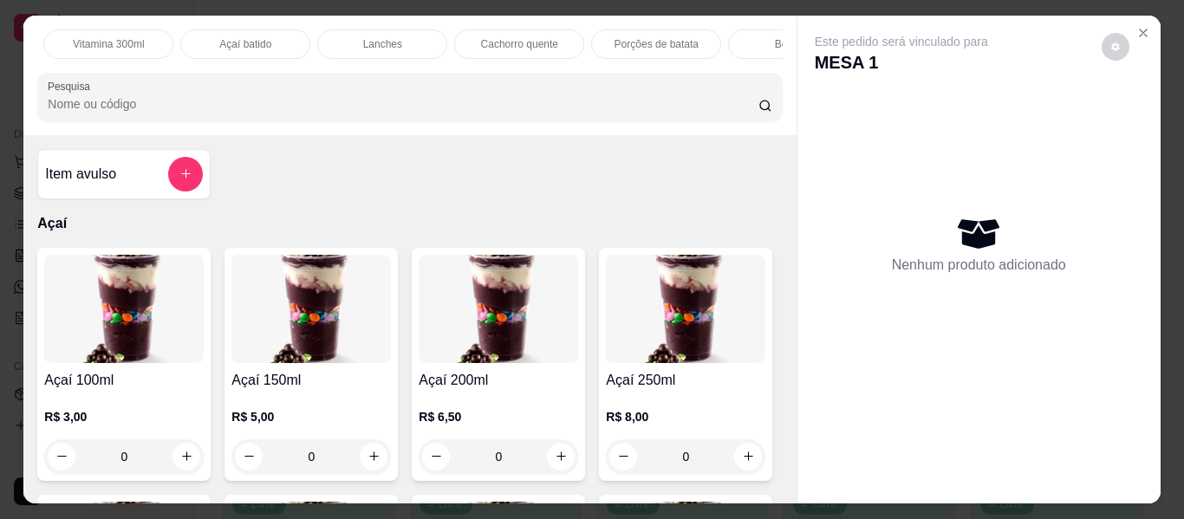
drag, startPoint x: 389, startPoint y: 36, endPoint x: 259, endPoint y: 191, distance: 201.8
click at [389, 37] on p "Lanches" at bounding box center [382, 44] width 39 height 14
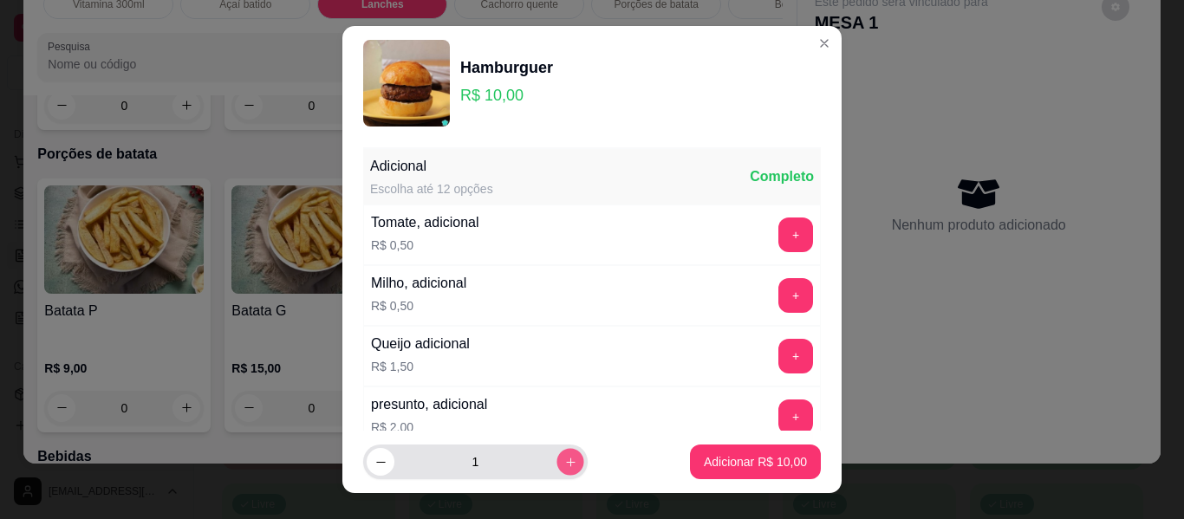
click at [564, 468] on icon "increase-product-quantity" at bounding box center [570, 462] width 13 height 13
type input "2"
click at [736, 460] on p "Adicionar R$ 20,00" at bounding box center [755, 461] width 103 height 17
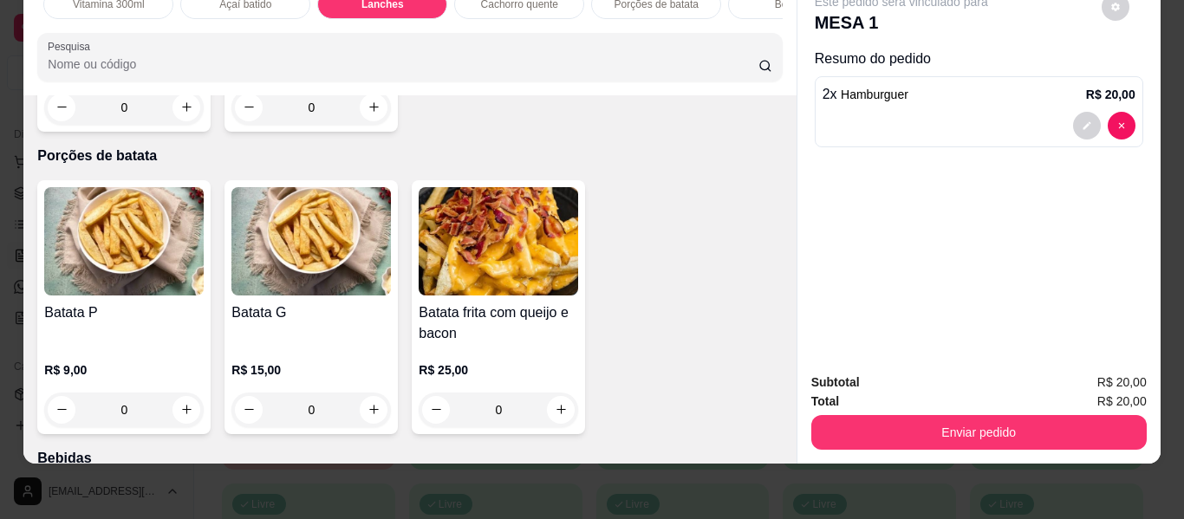
type input "2"
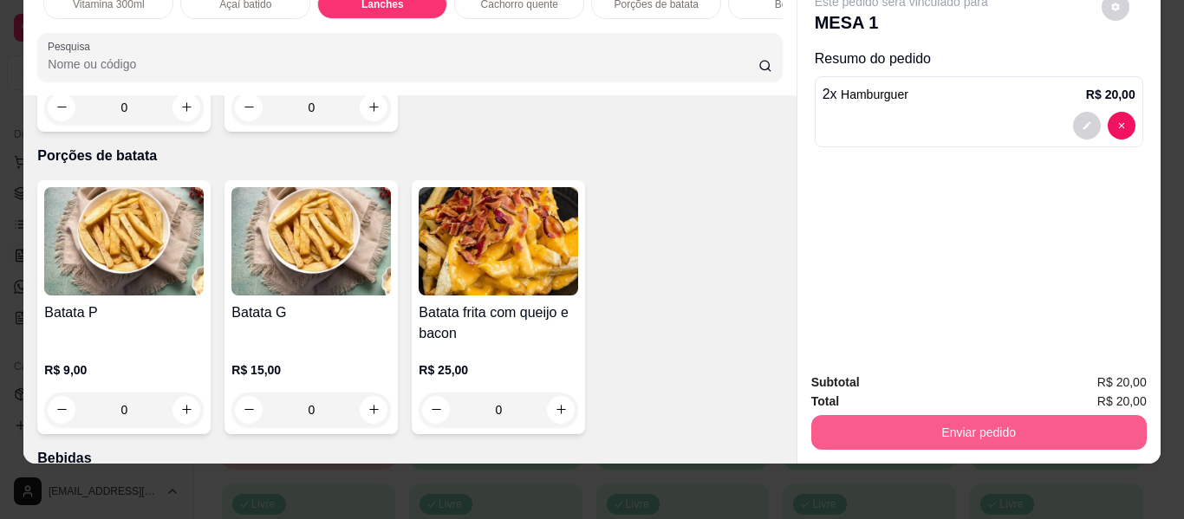
click at [977, 422] on button "Enviar pedido" at bounding box center [978, 432] width 335 height 35
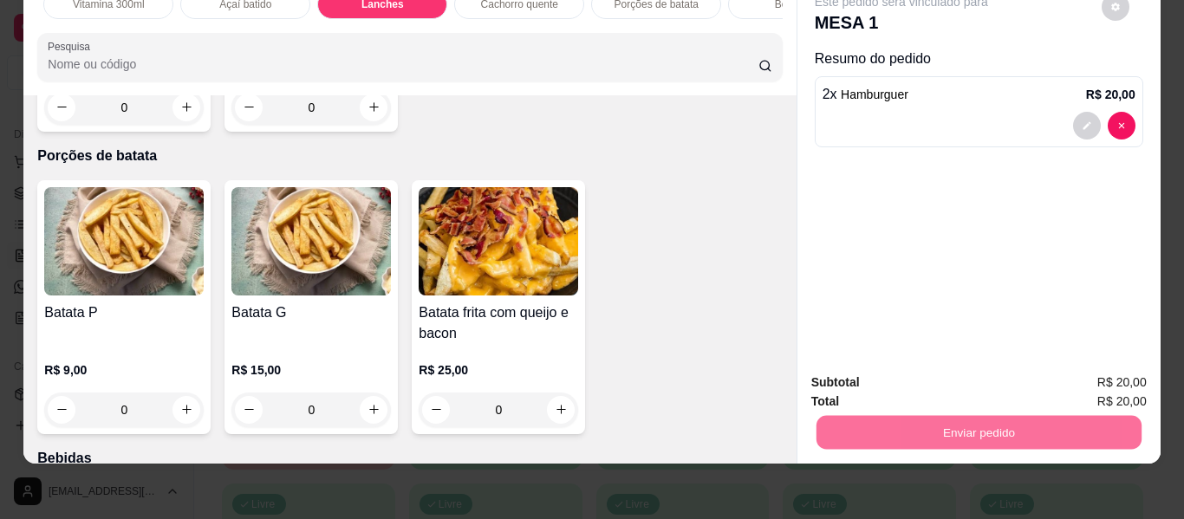
click at [899, 375] on button "Não registrar e enviar pedido" at bounding box center [921, 376] width 180 height 33
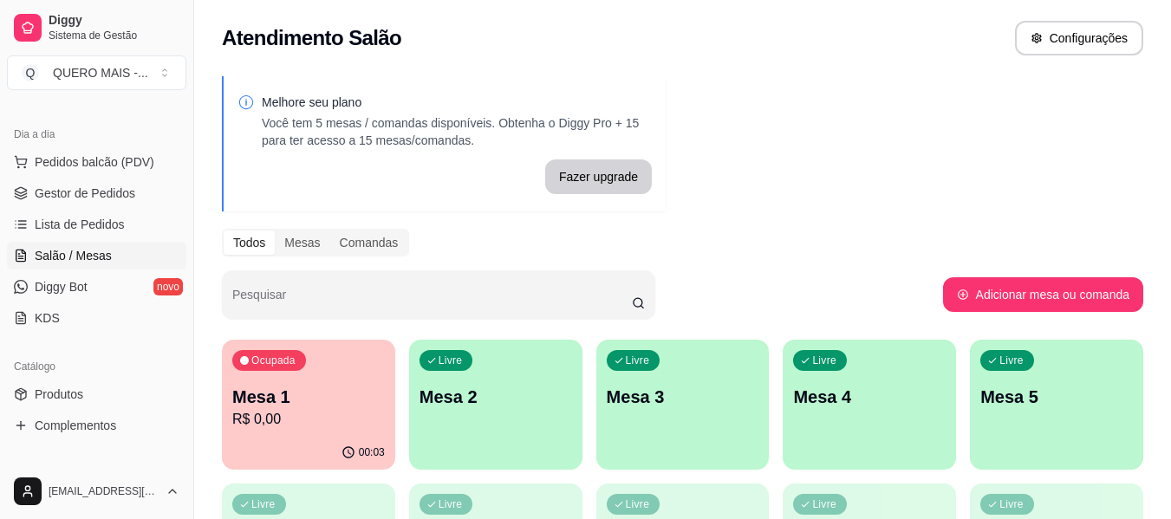
click at [484, 407] on p "Mesa 2" at bounding box center [496, 397] width 153 height 24
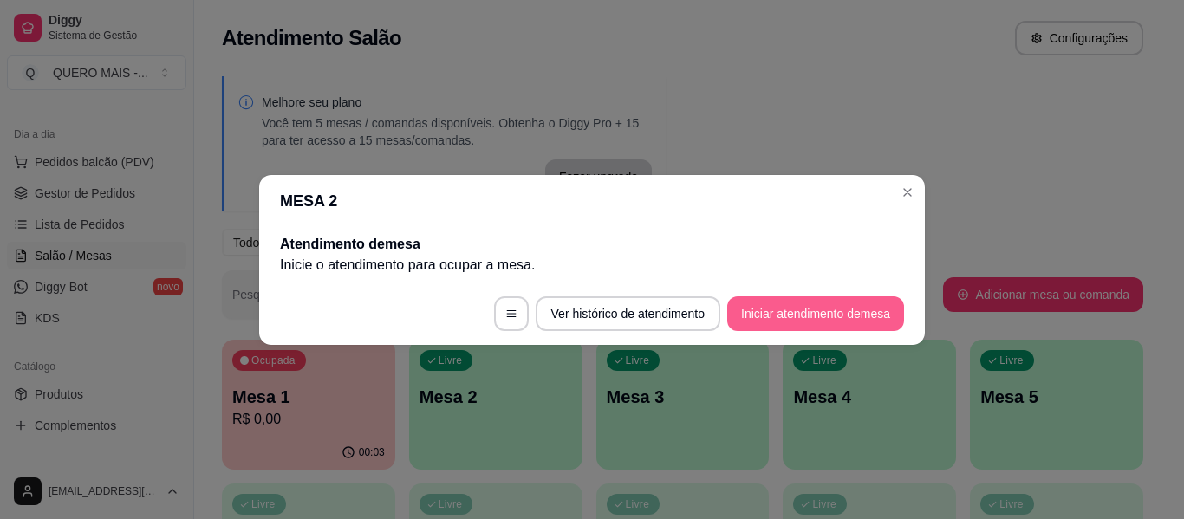
click at [765, 314] on button "Iniciar atendimento de mesa" at bounding box center [815, 313] width 177 height 35
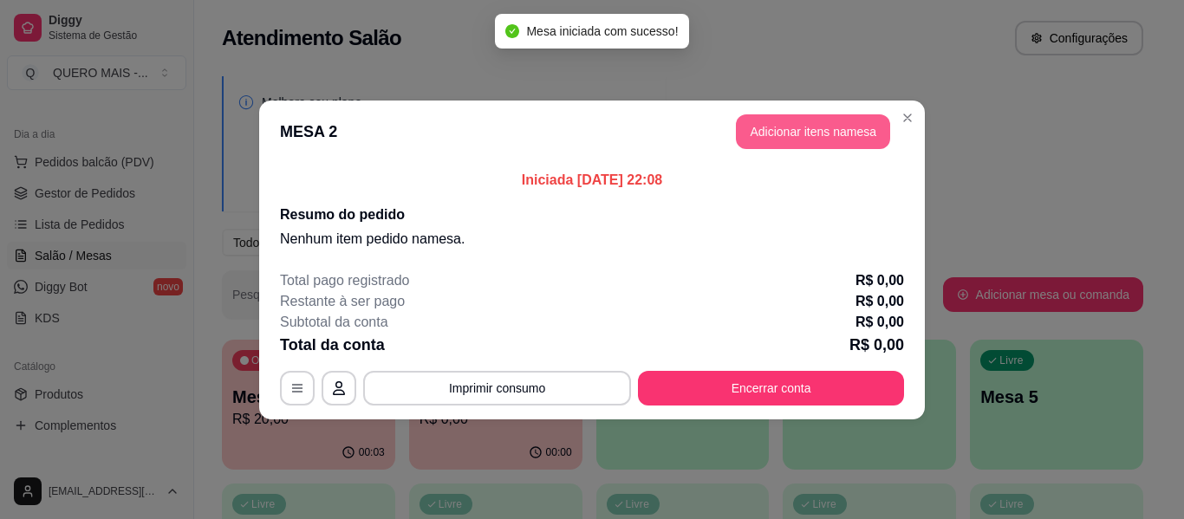
click at [815, 128] on button "Adicionar itens na mesa" at bounding box center [813, 131] width 154 height 35
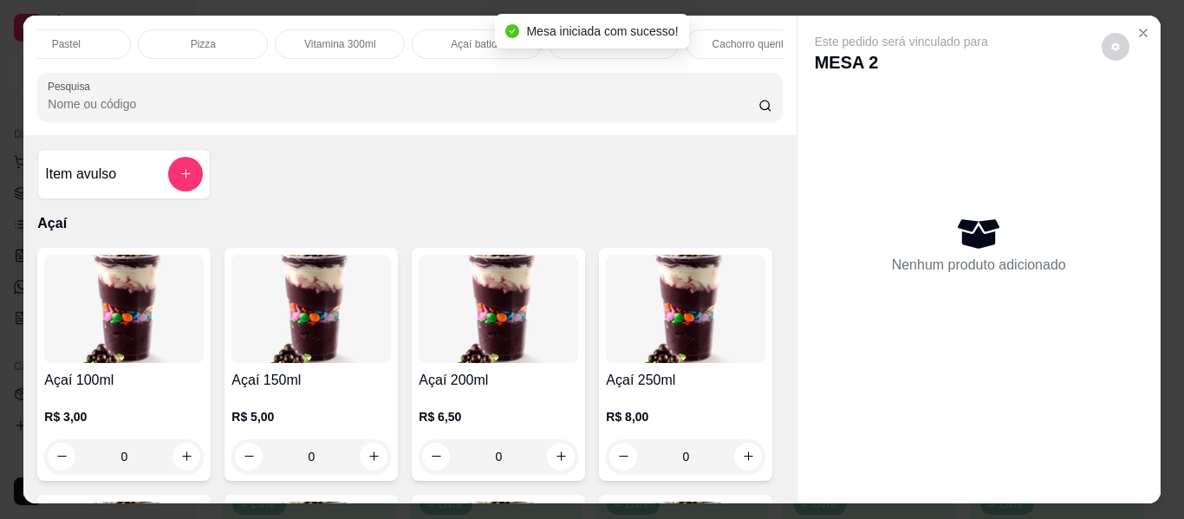
scroll to position [0, 345]
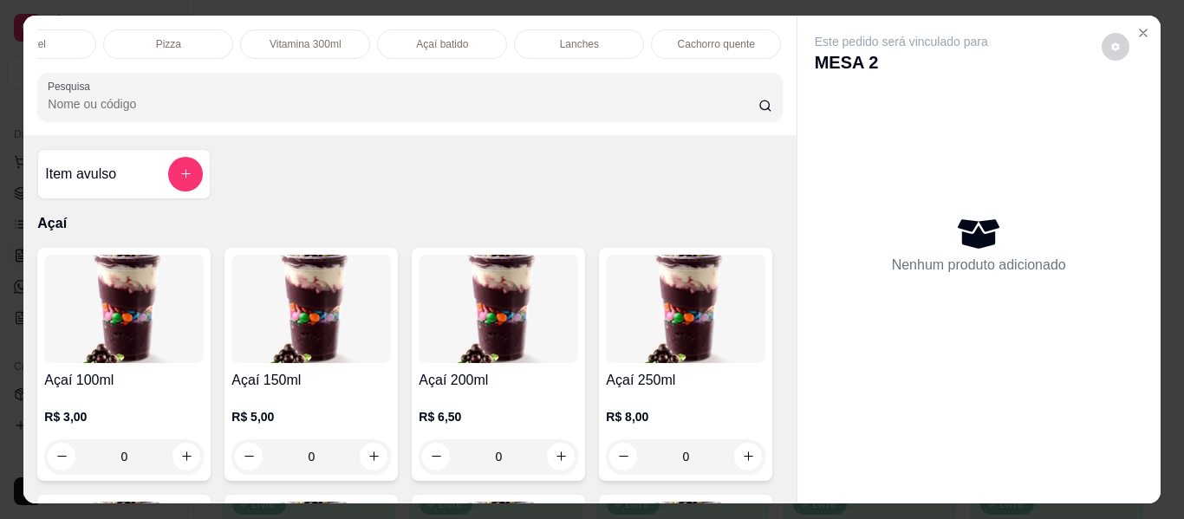
click at [560, 29] on div "Lanches" at bounding box center [579, 43] width 130 height 29
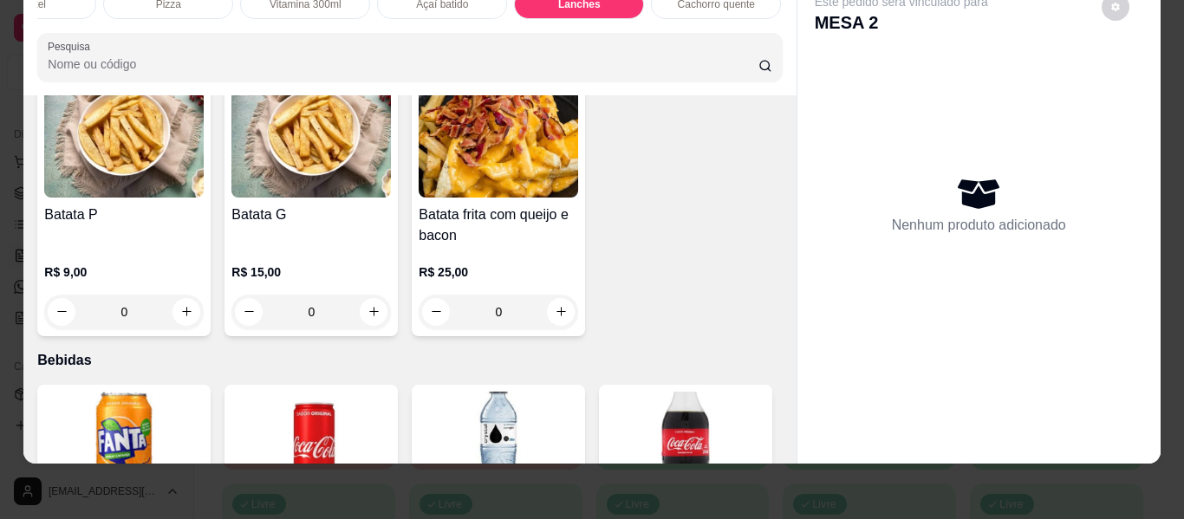
scroll to position [3153, 0]
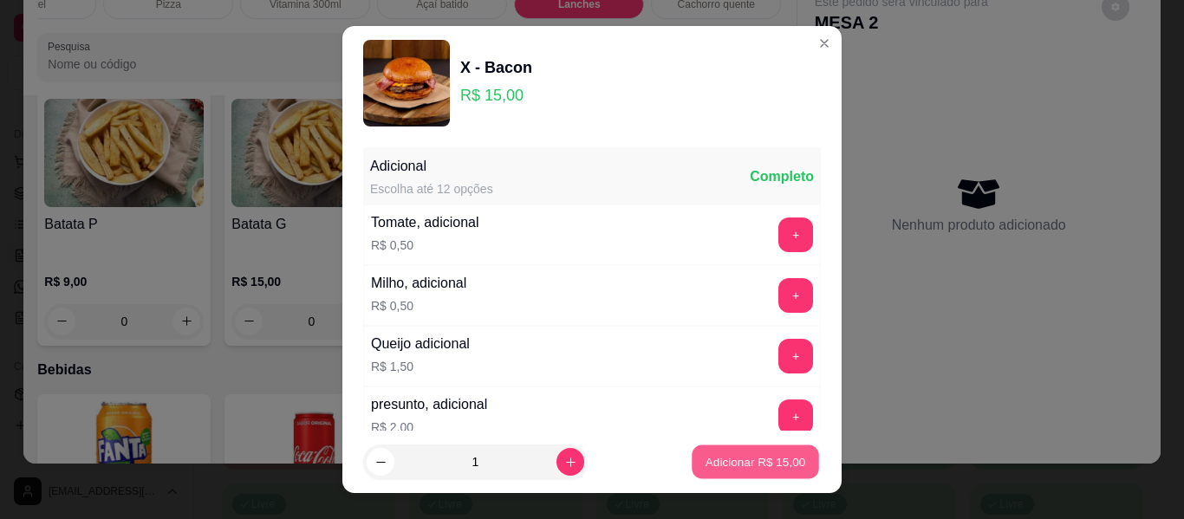
click at [712, 460] on p "Adicionar R$ 15,00" at bounding box center [756, 461] width 101 height 16
type input "1"
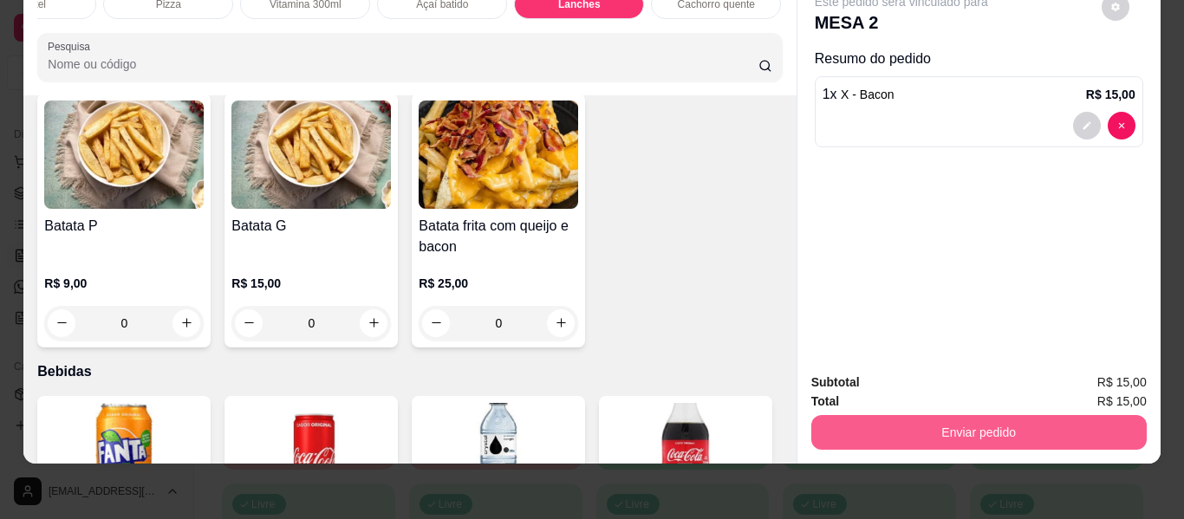
click at [889, 415] on button "Enviar pedido" at bounding box center [978, 432] width 335 height 35
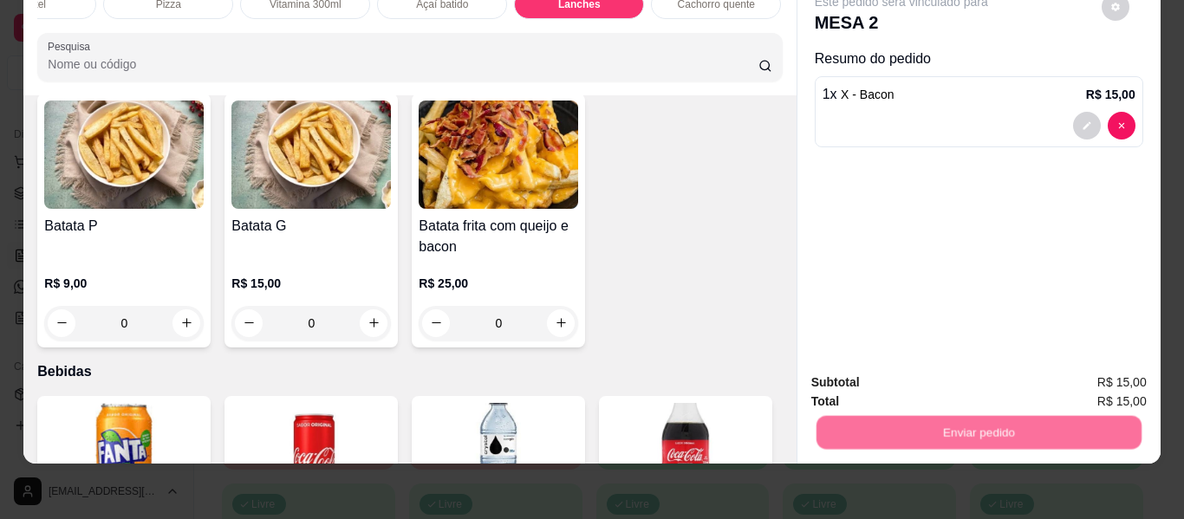
click at [902, 373] on button "Não registrar e enviar pedido" at bounding box center [921, 376] width 180 height 33
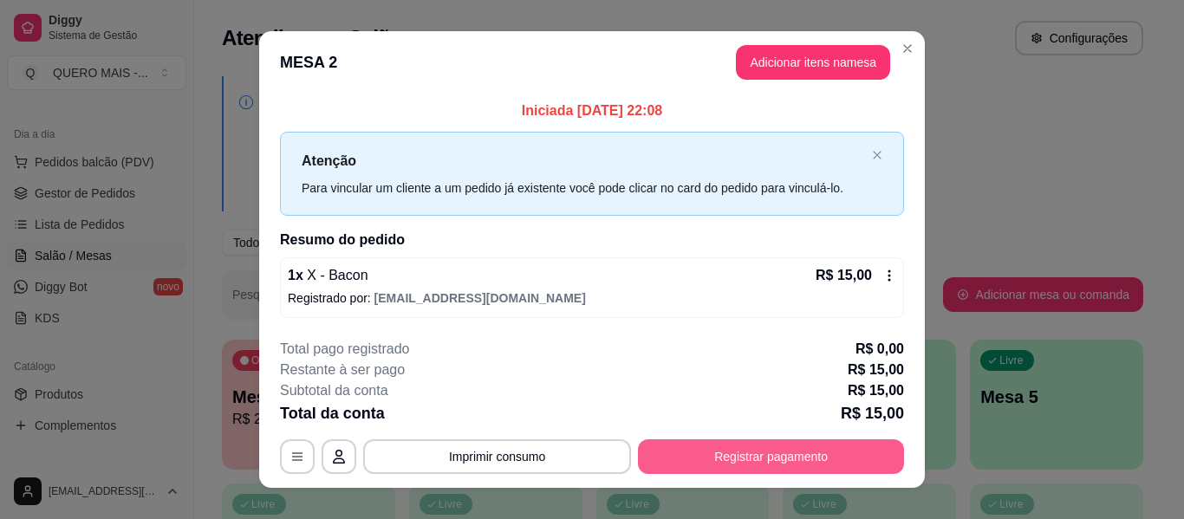
click at [730, 445] on button "Registrar pagamento" at bounding box center [771, 457] width 266 height 35
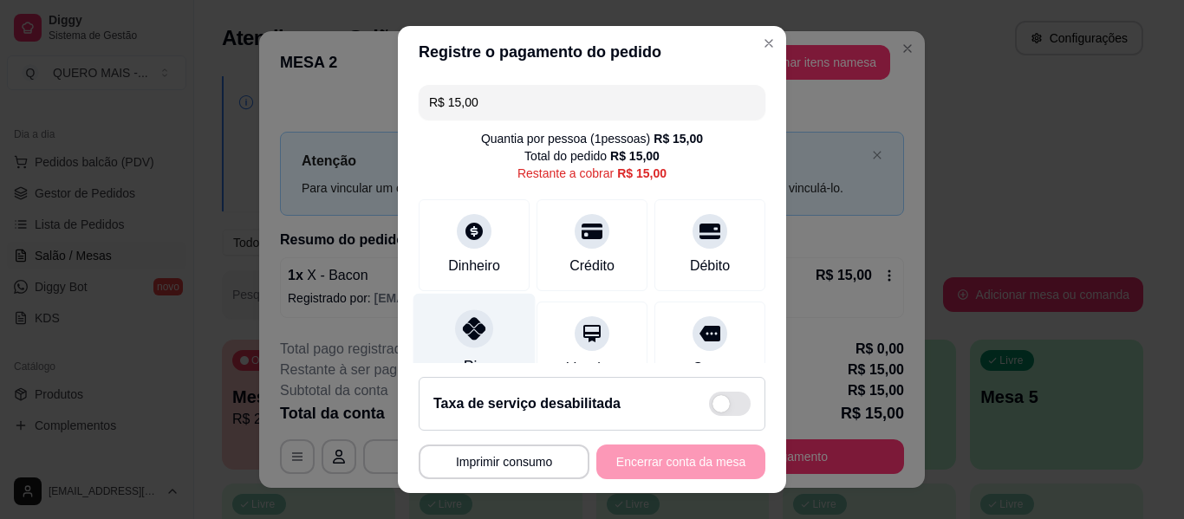
click at [472, 341] on div at bounding box center [474, 328] width 38 height 38
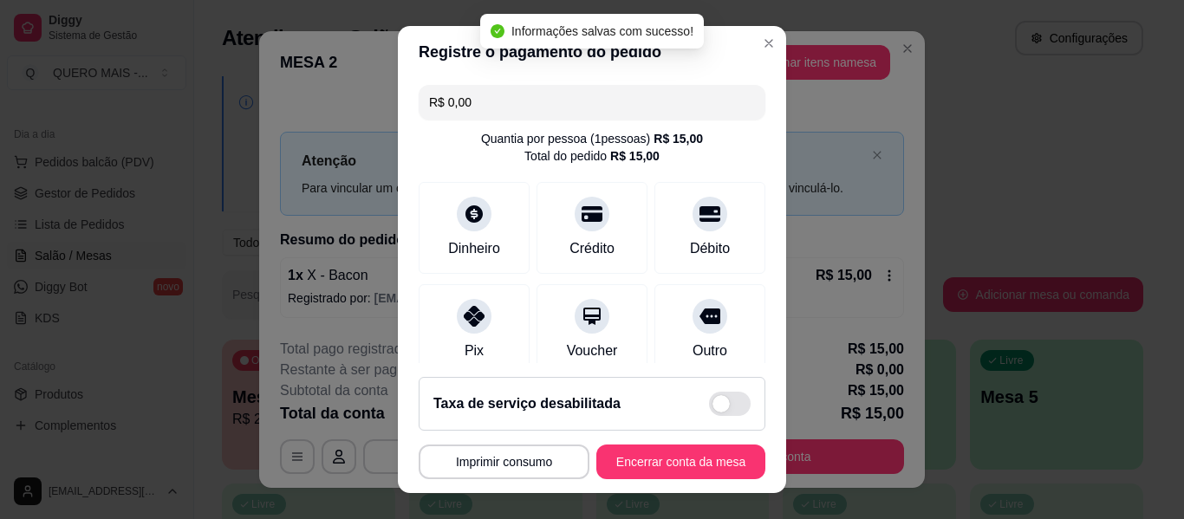
type input "R$ 0,00"
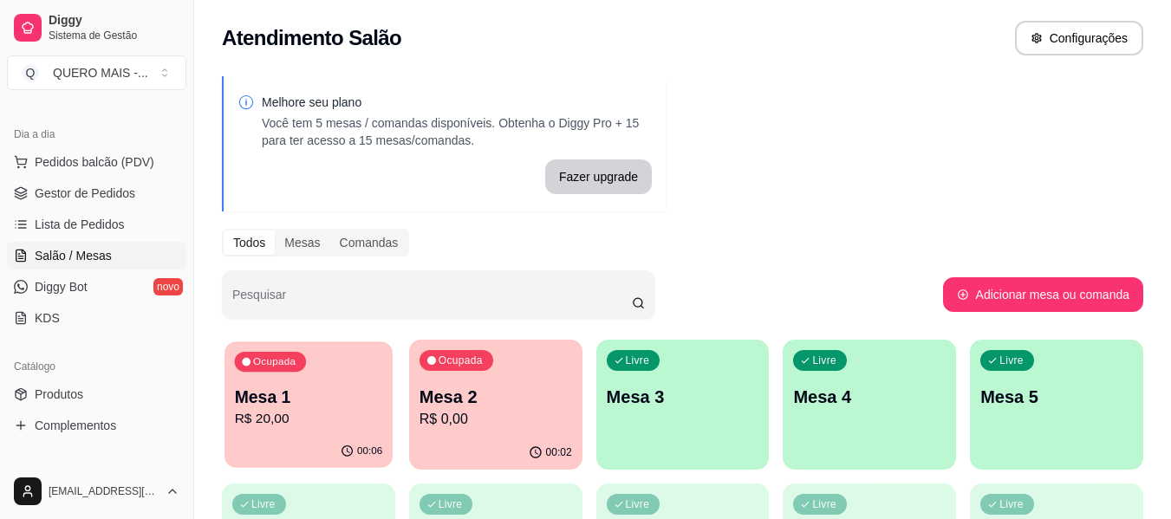
click at [313, 391] on p "Mesa 1" at bounding box center [309, 397] width 148 height 23
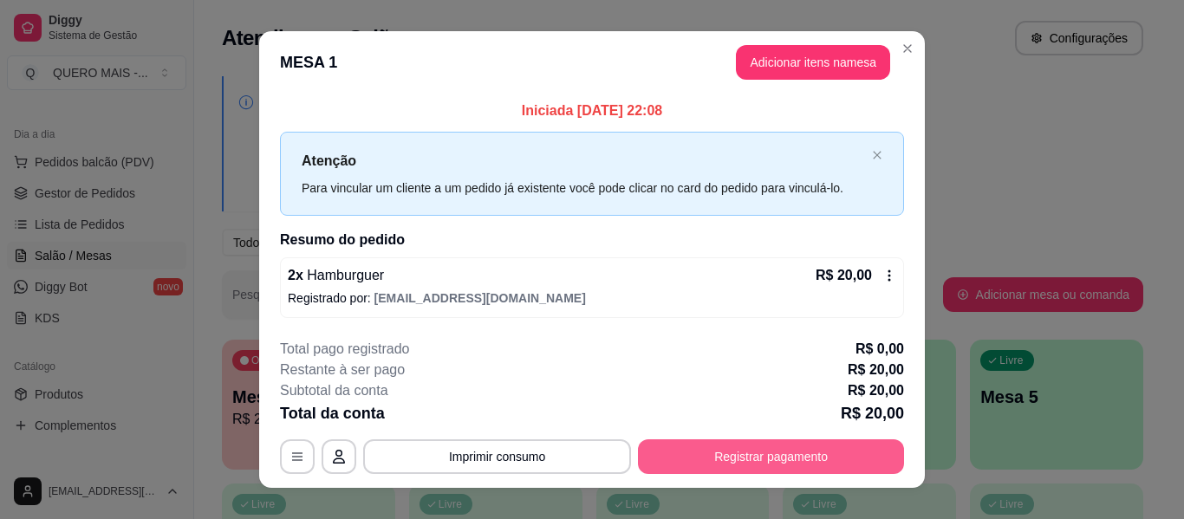
click at [770, 455] on button "Registrar pagamento" at bounding box center [771, 457] width 266 height 35
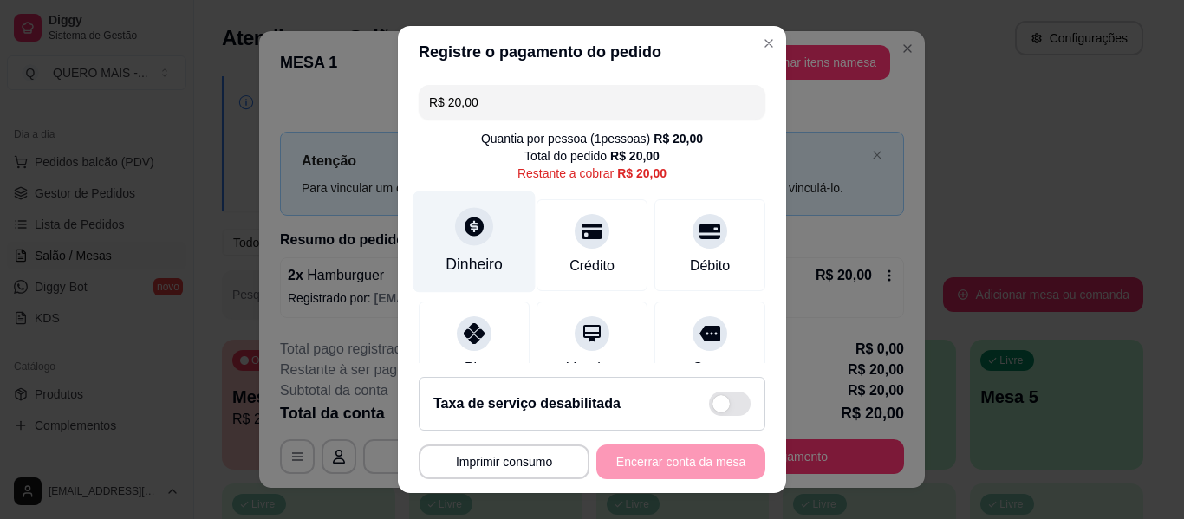
click at [496, 236] on div "Dinheiro" at bounding box center [475, 242] width 122 height 101
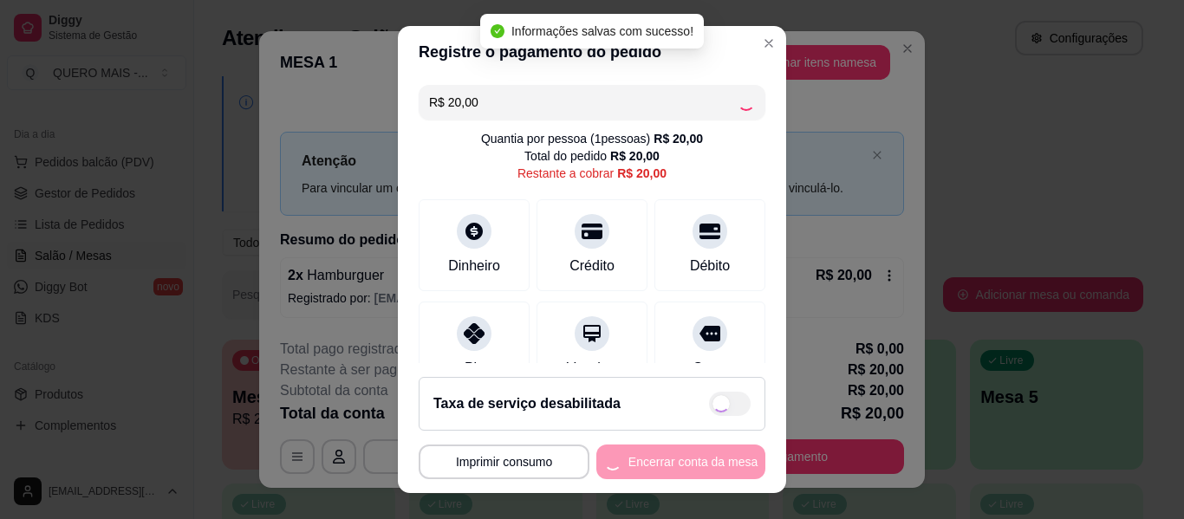
type input "R$ 0,00"
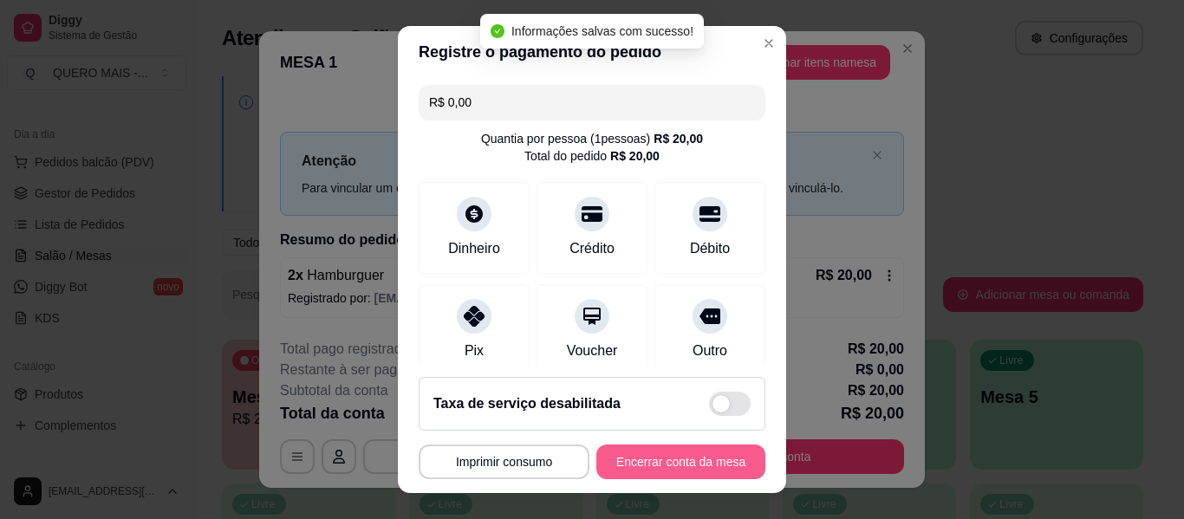
click at [663, 470] on button "Encerrar conta da mesa" at bounding box center [680, 462] width 169 height 35
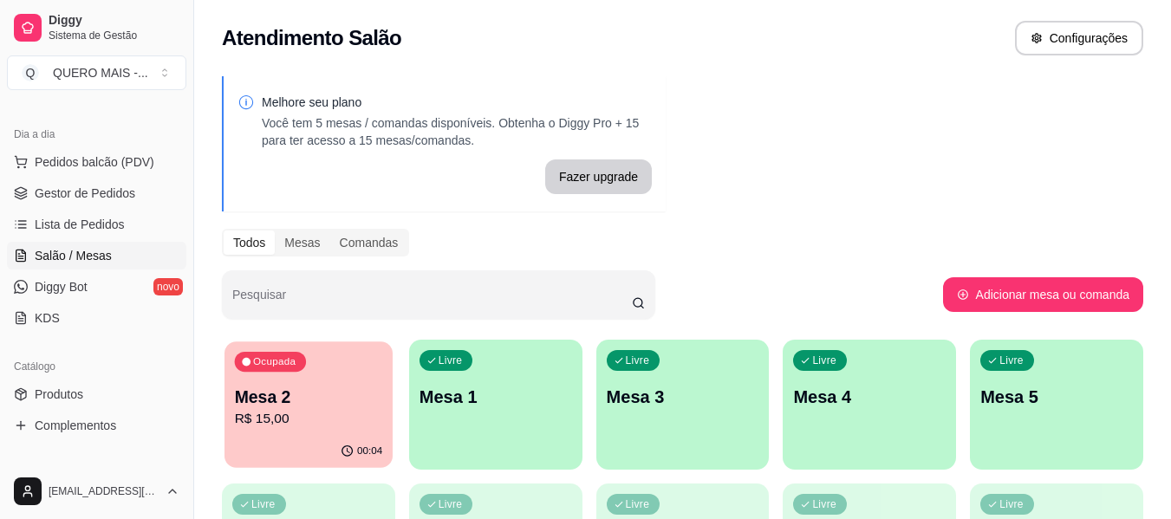
click at [295, 429] on p "R$ 15,00" at bounding box center [309, 419] width 148 height 20
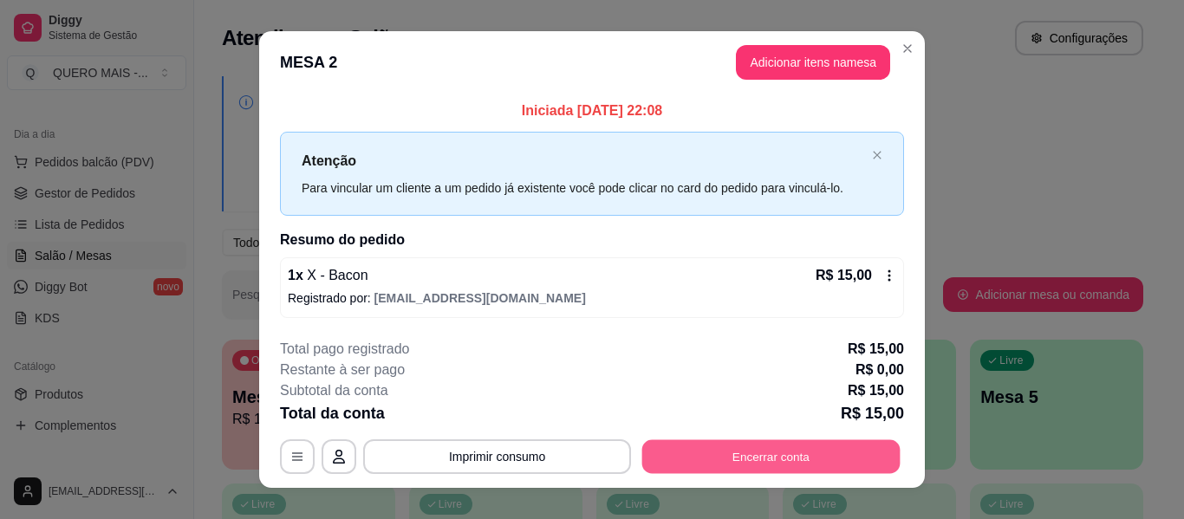
click at [771, 456] on button "Encerrar conta" at bounding box center [771, 457] width 258 height 34
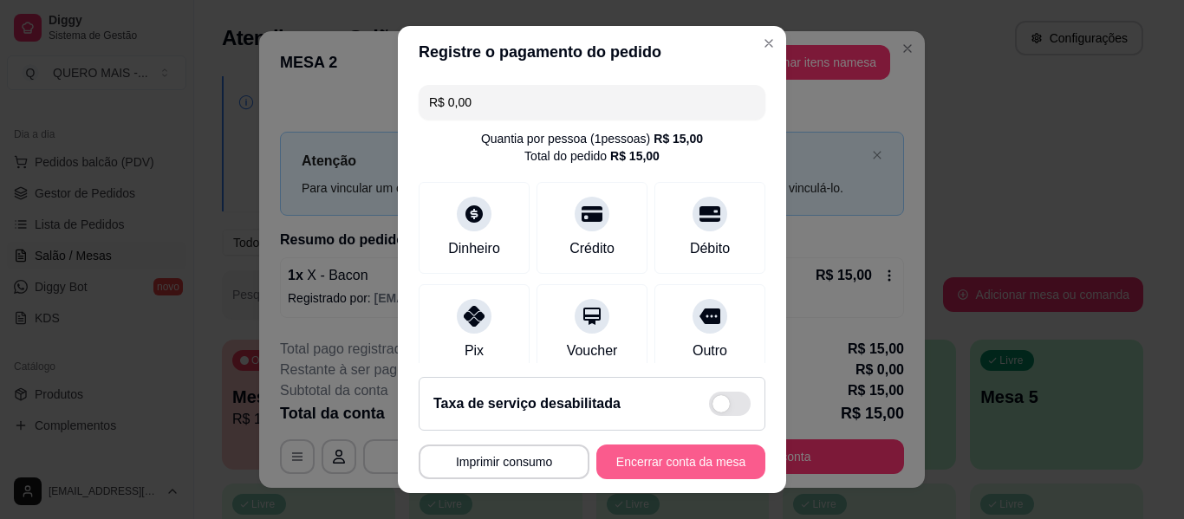
click at [726, 461] on button "Encerrar conta da mesa" at bounding box center [680, 462] width 169 height 35
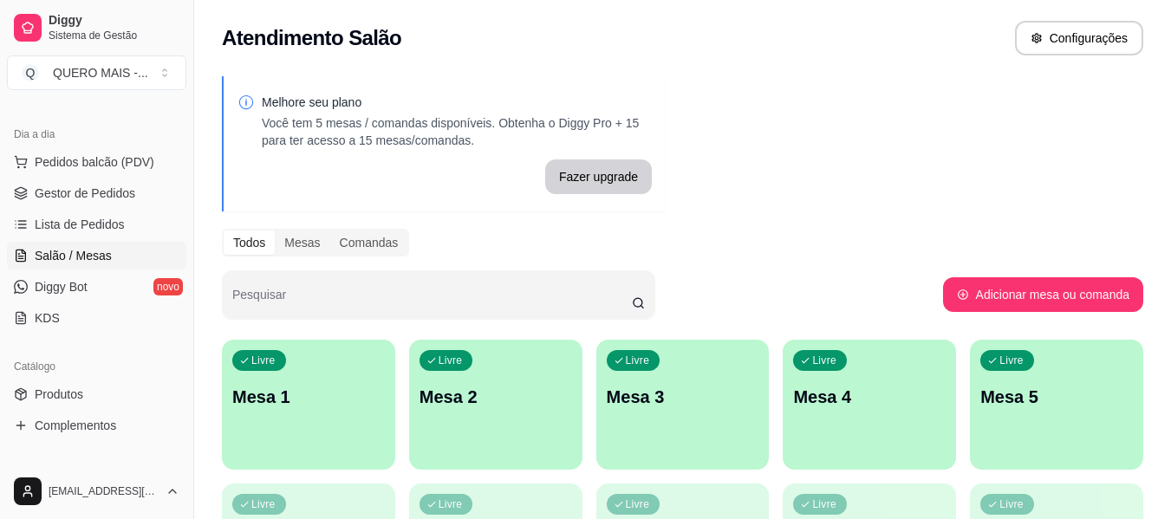
click at [249, 420] on div "Livre Mesa 1" at bounding box center [308, 394] width 173 height 109
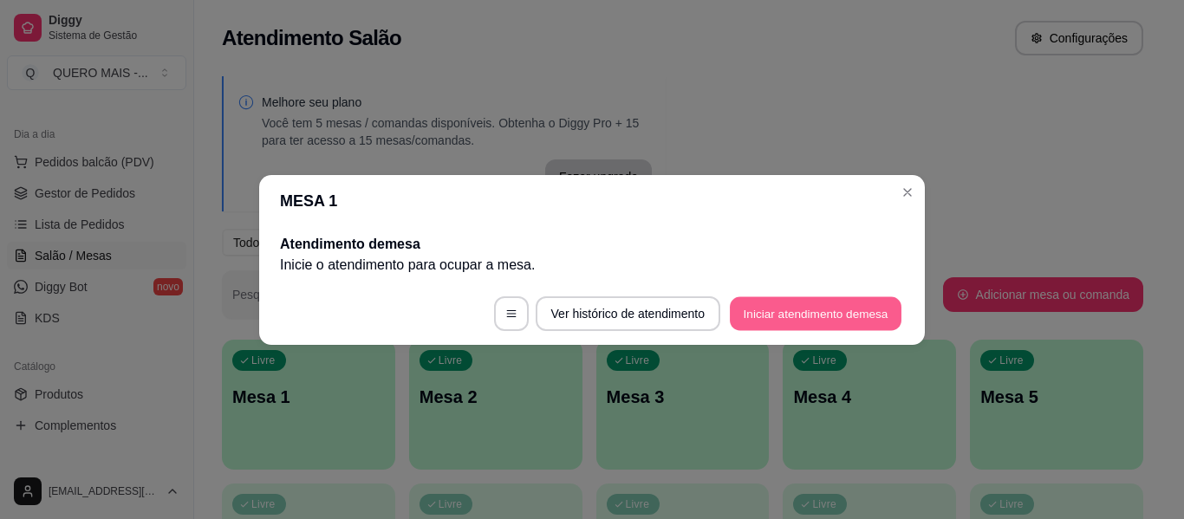
click at [830, 307] on button "Iniciar atendimento de mesa" at bounding box center [816, 313] width 172 height 34
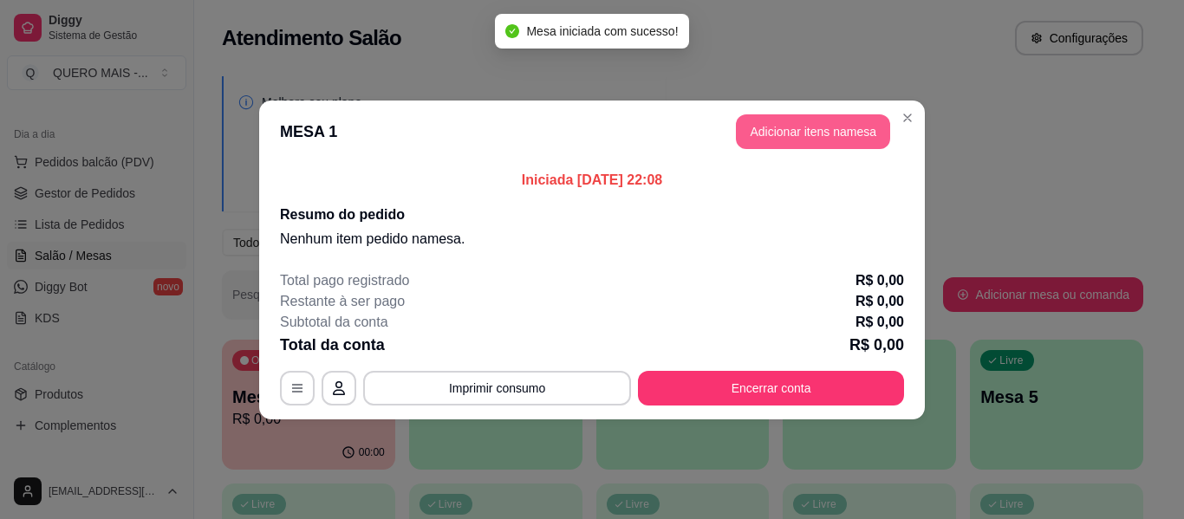
click at [802, 134] on button "Adicionar itens na mesa" at bounding box center [813, 131] width 154 height 35
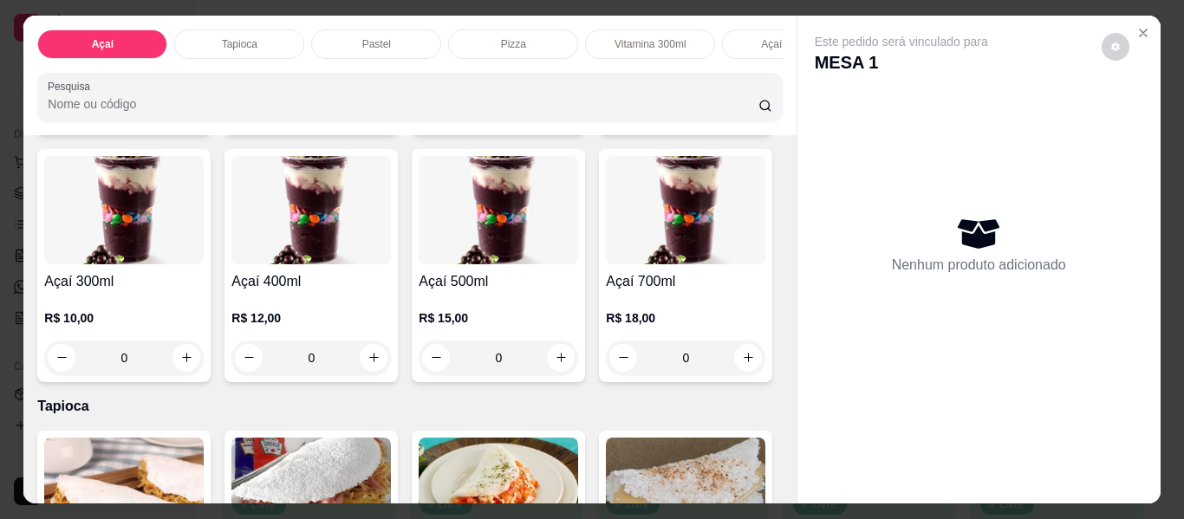
scroll to position [347, 0]
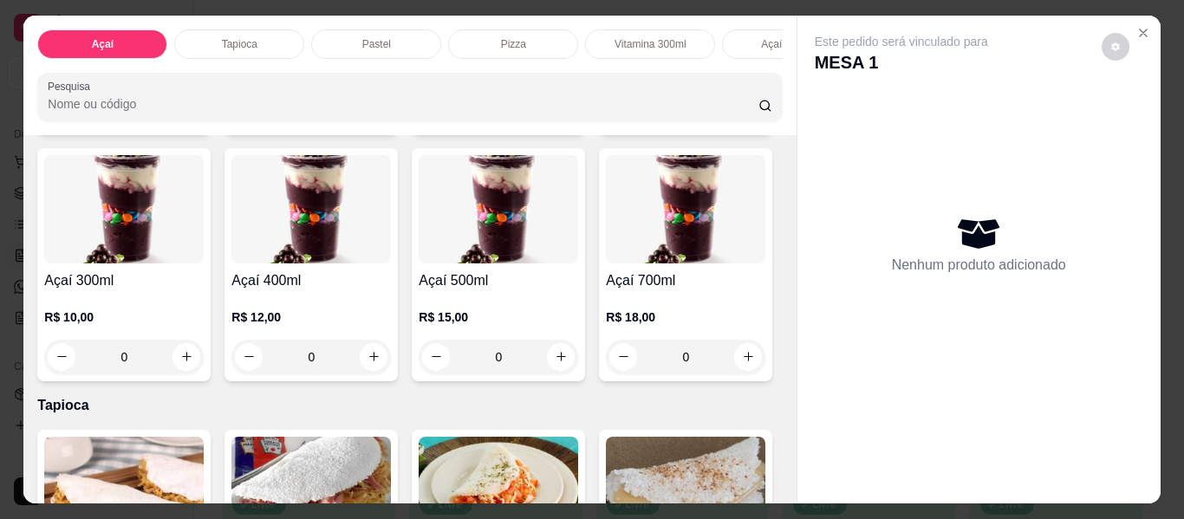
click at [204, 366] on div "0" at bounding box center [124, 357] width 160 height 35
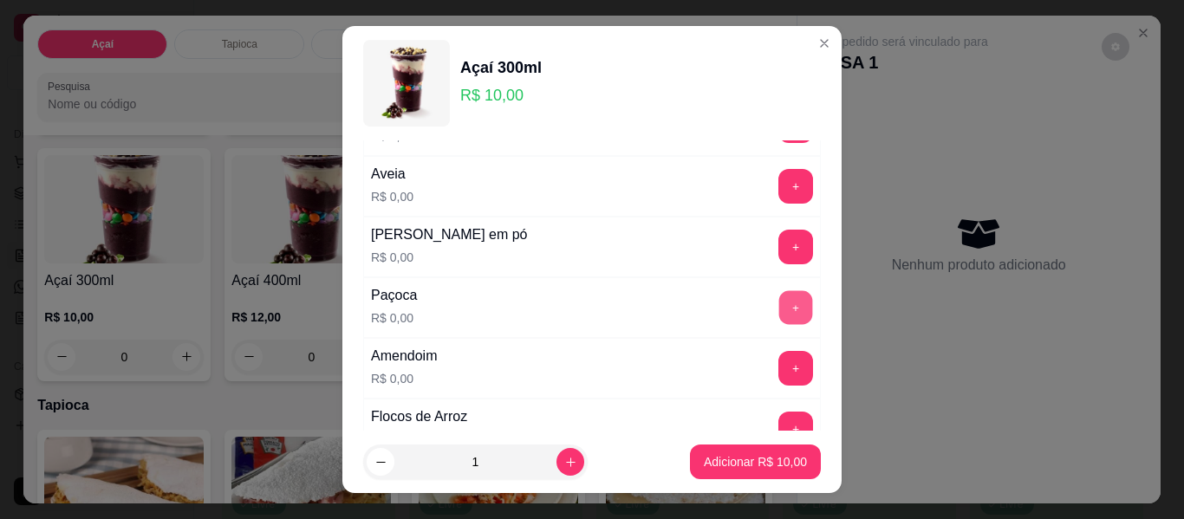
click at [780, 304] on button "+" at bounding box center [796, 308] width 34 height 34
click at [778, 377] on button "+" at bounding box center [795, 368] width 35 height 35
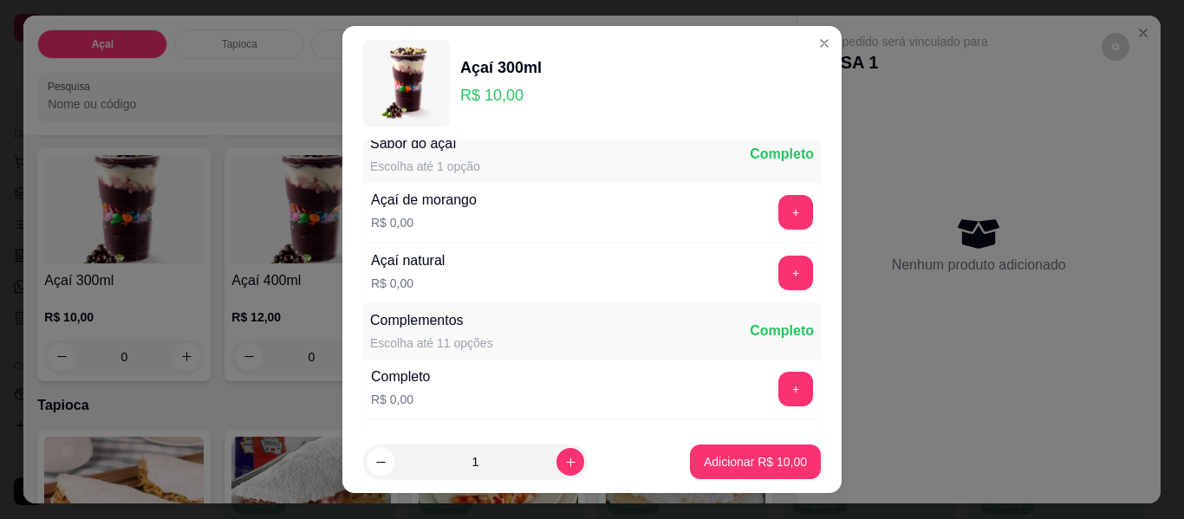
scroll to position [0, 0]
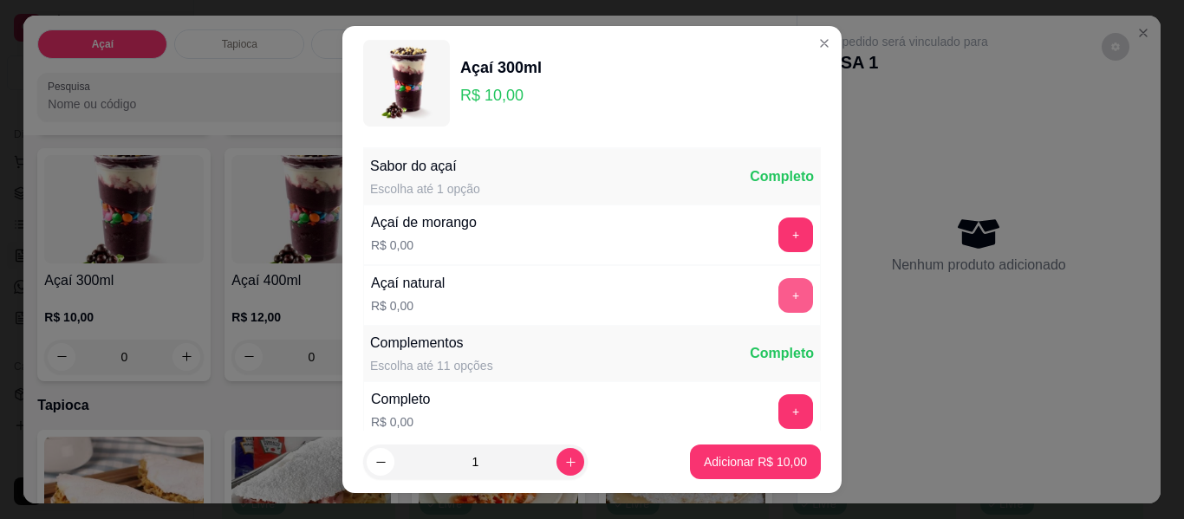
click at [778, 296] on button "+" at bounding box center [795, 295] width 35 height 35
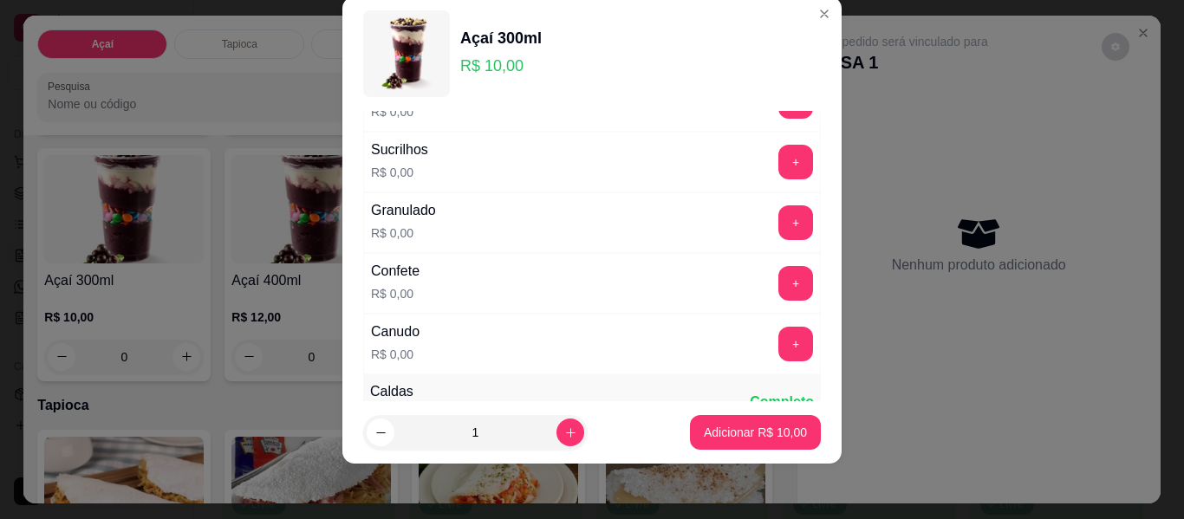
scroll to position [792, 0]
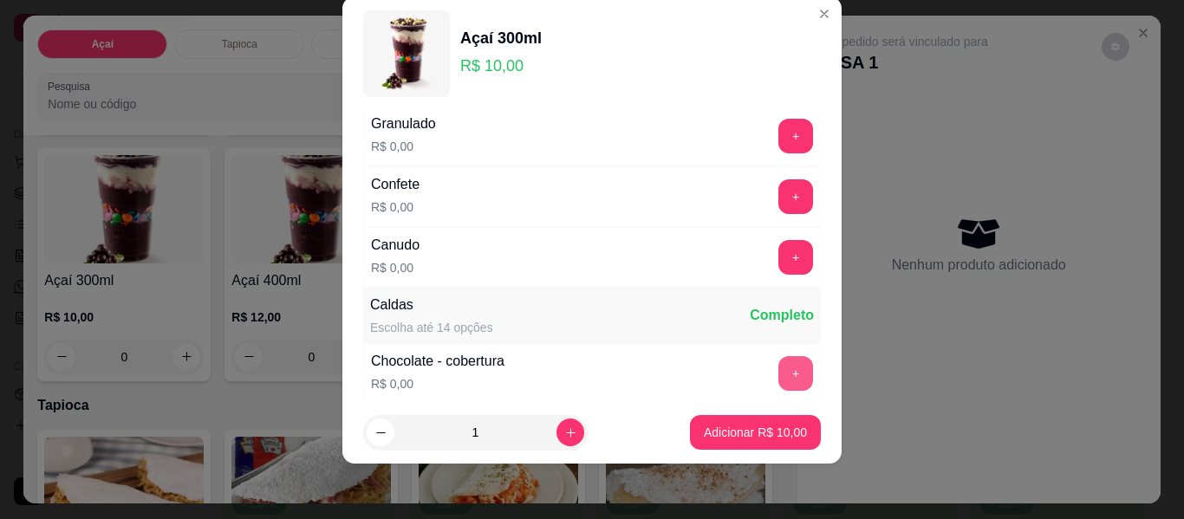
click at [778, 367] on button "+" at bounding box center [795, 373] width 35 height 35
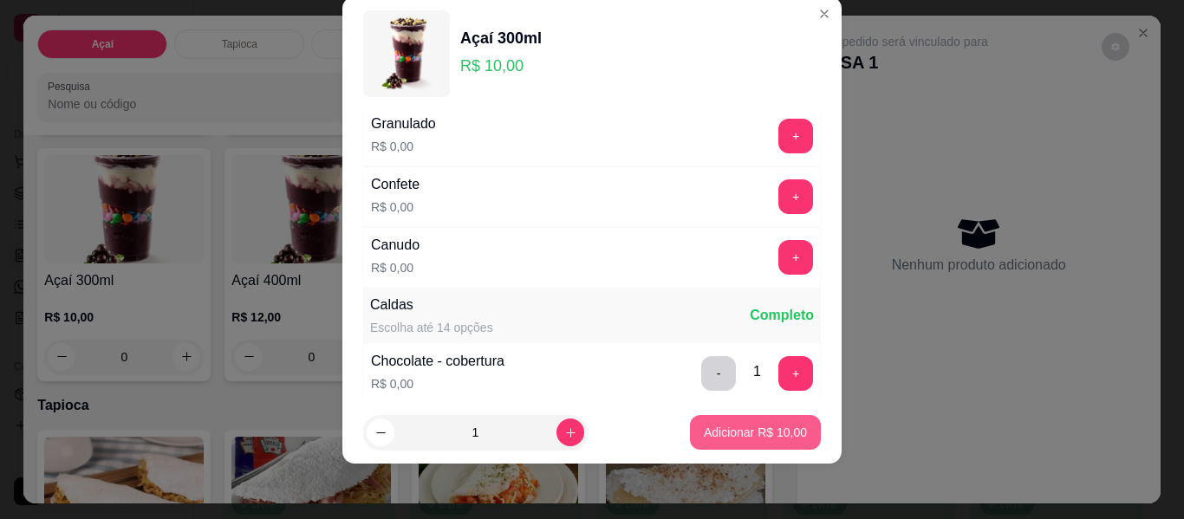
click at [738, 444] on button "Adicionar R$ 10,00" at bounding box center [755, 432] width 131 height 35
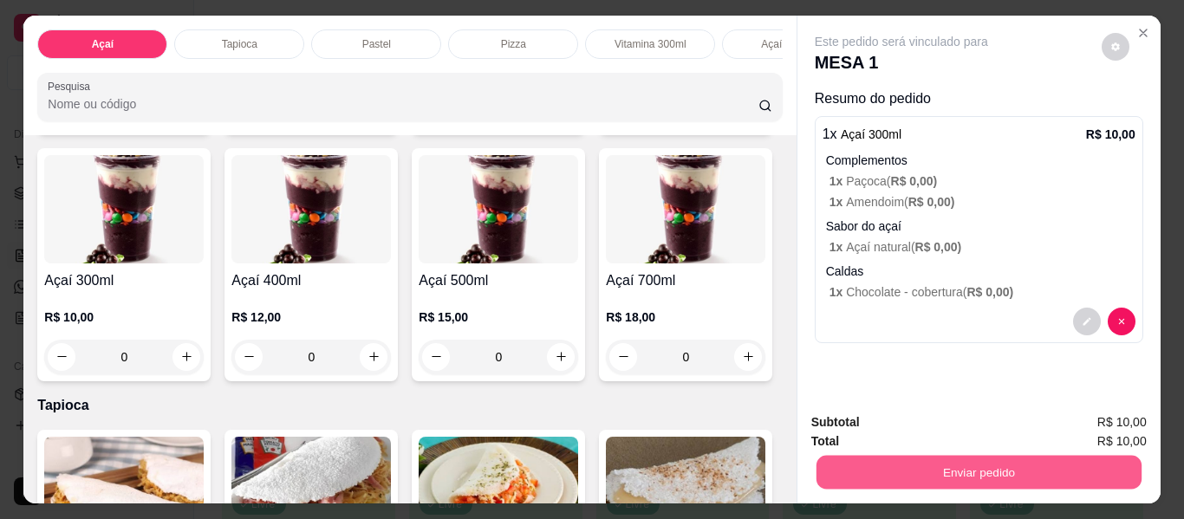
click at [931, 457] on button "Enviar pedido" at bounding box center [978, 473] width 325 height 34
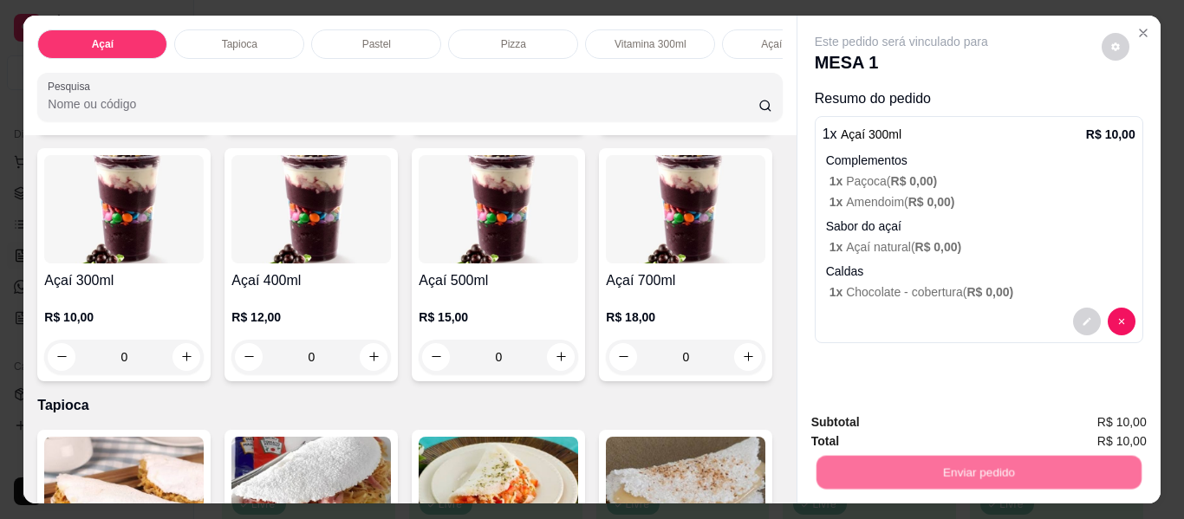
click at [921, 422] on button "Não registrar e enviar pedido" at bounding box center [921, 423] width 175 height 32
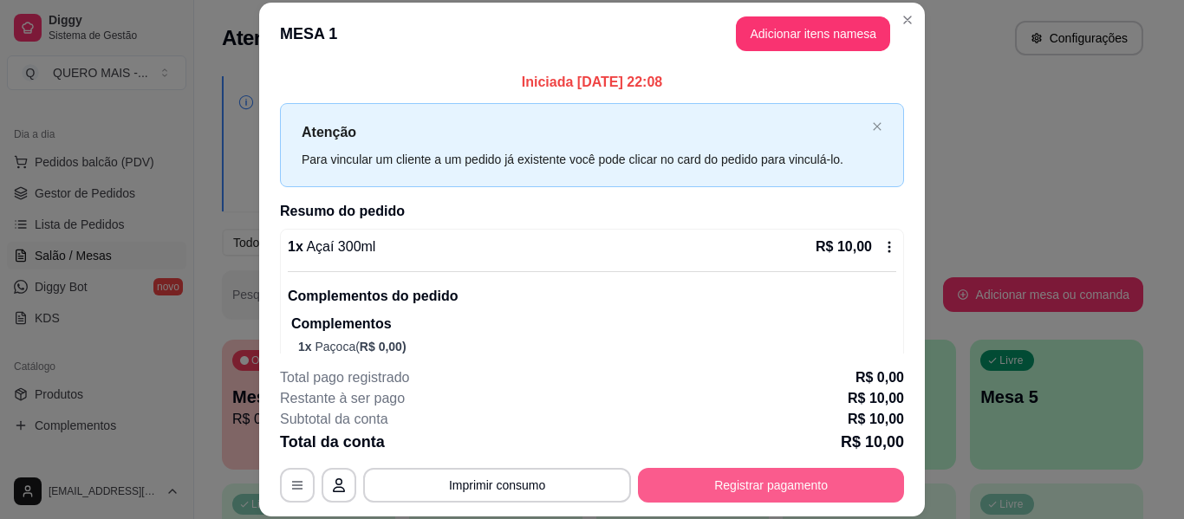
click at [710, 491] on button "Registrar pagamento" at bounding box center [771, 485] width 266 height 35
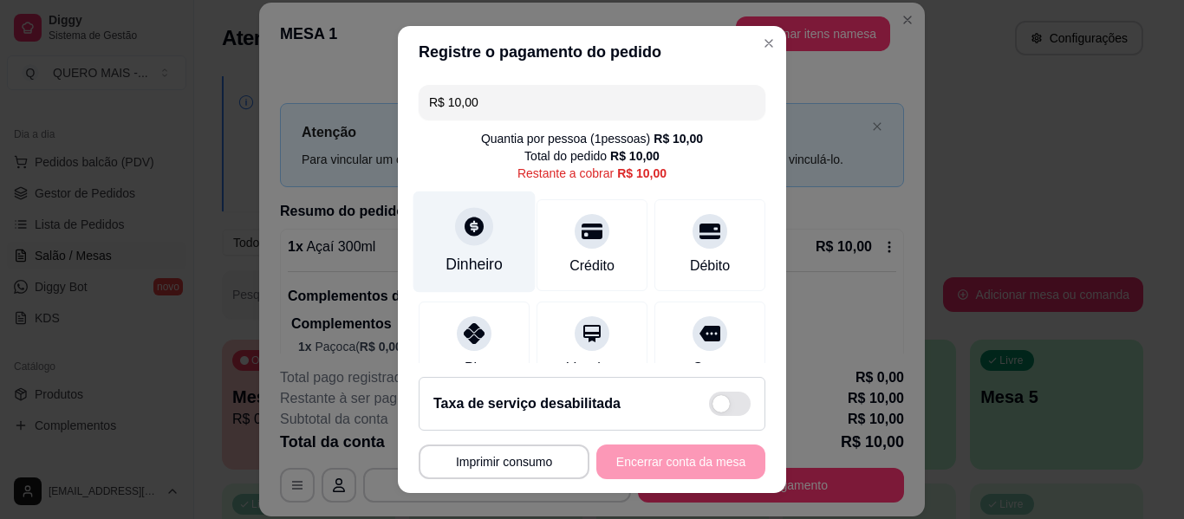
click at [457, 246] on div "Dinheiro" at bounding box center [475, 242] width 122 height 101
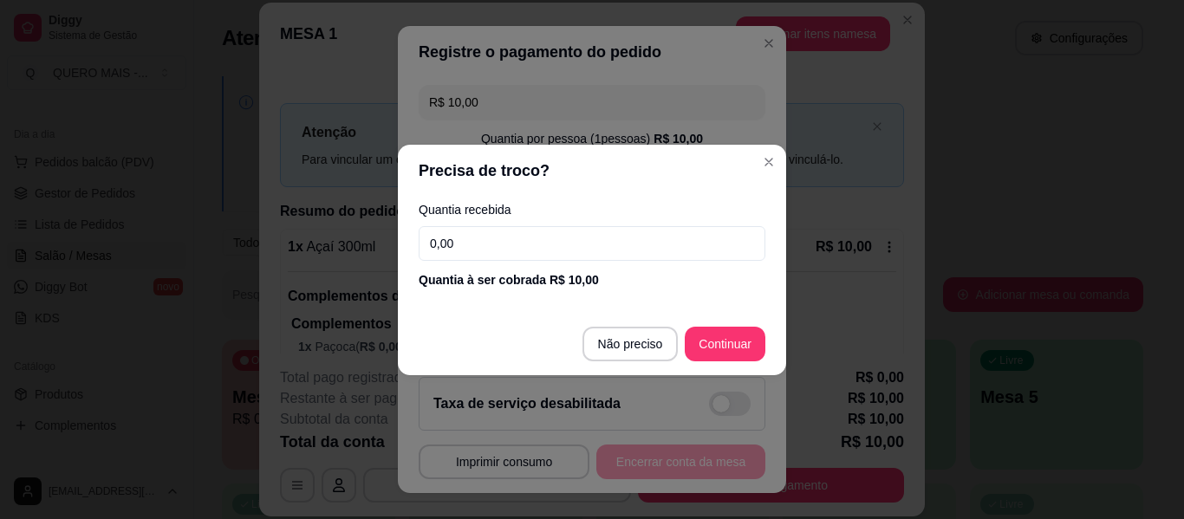
click at [481, 239] on input "0,00" at bounding box center [592, 243] width 347 height 35
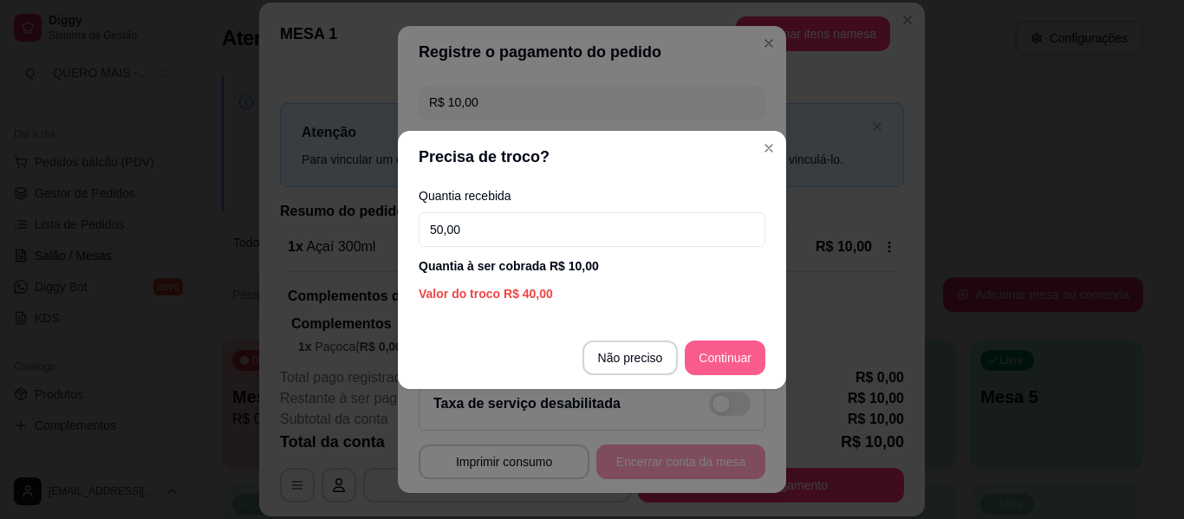
type input "50,00"
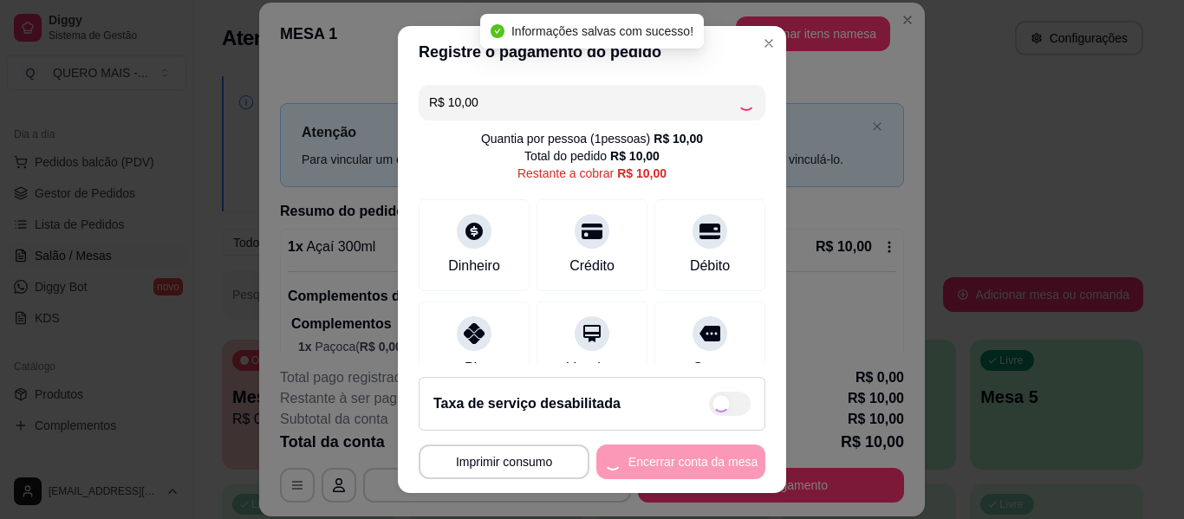
type input "R$ 0,00"
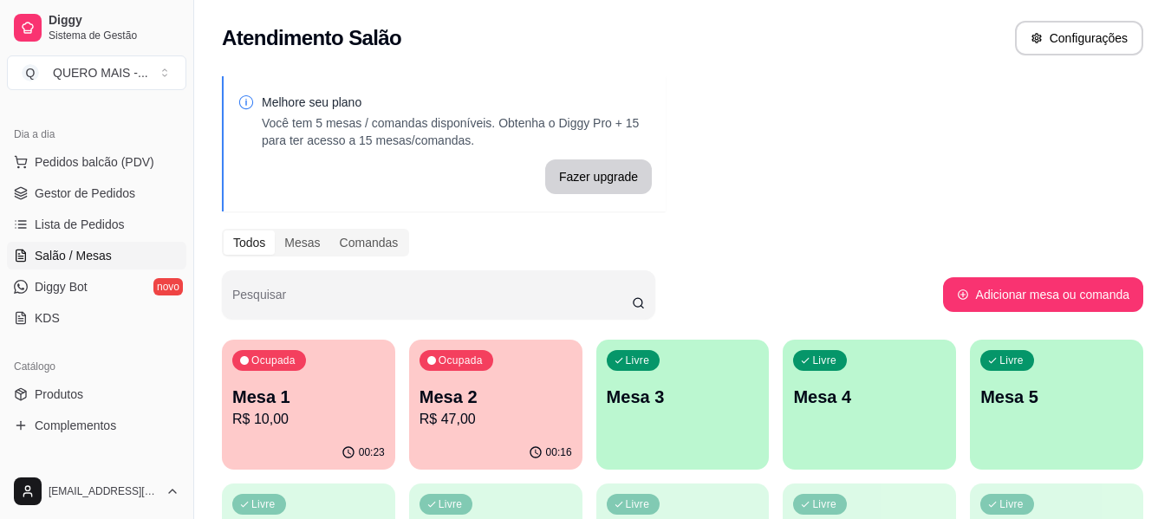
click at [713, 420] on div "Livre Mesa 3" at bounding box center [682, 394] width 173 height 109
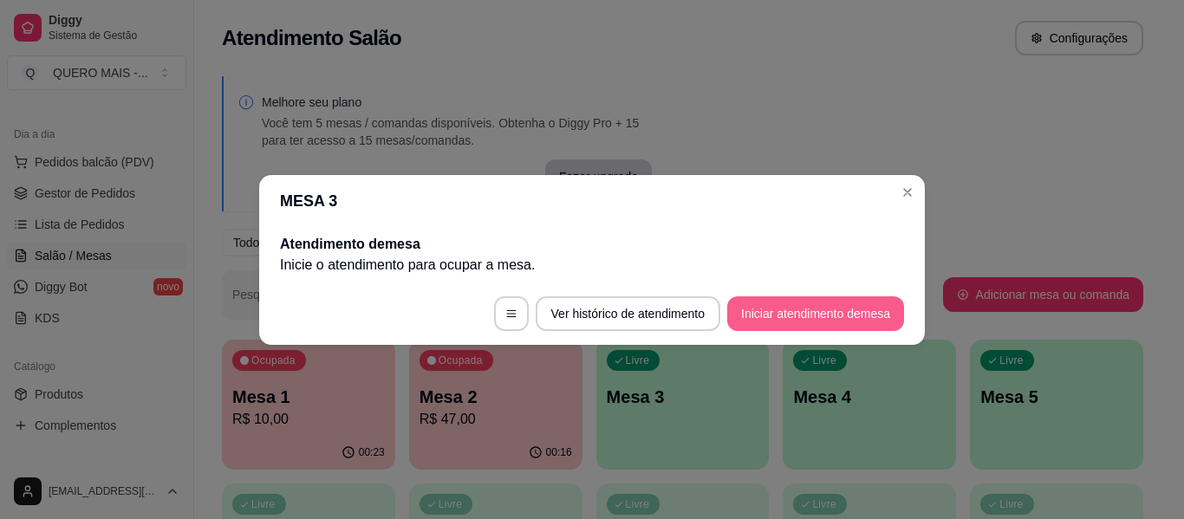
click at [774, 324] on button "Iniciar atendimento de mesa" at bounding box center [815, 313] width 177 height 35
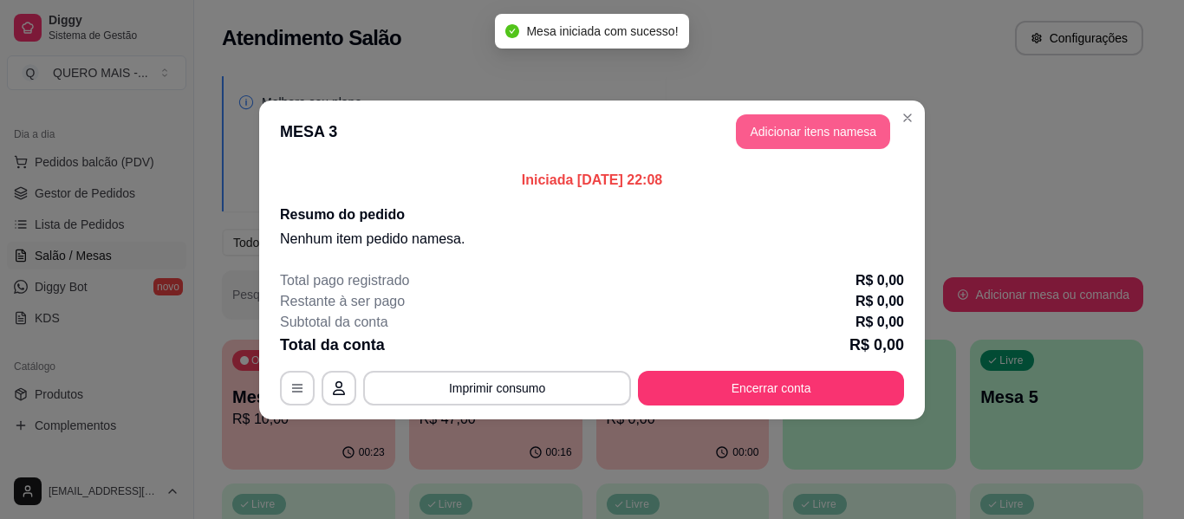
click at [769, 134] on button "Adicionar itens na mesa" at bounding box center [813, 131] width 154 height 35
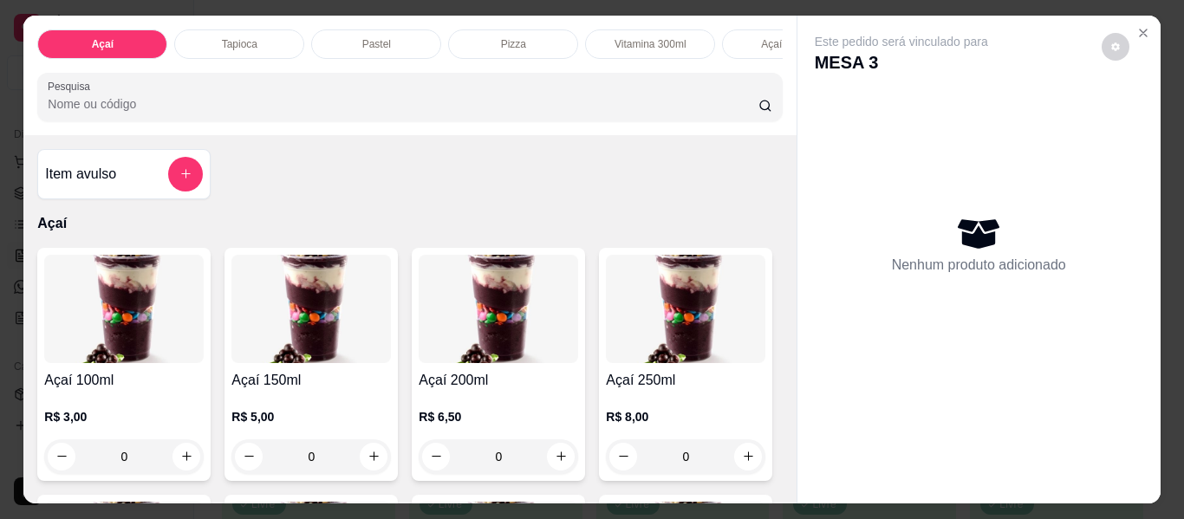
scroll to position [0, 349]
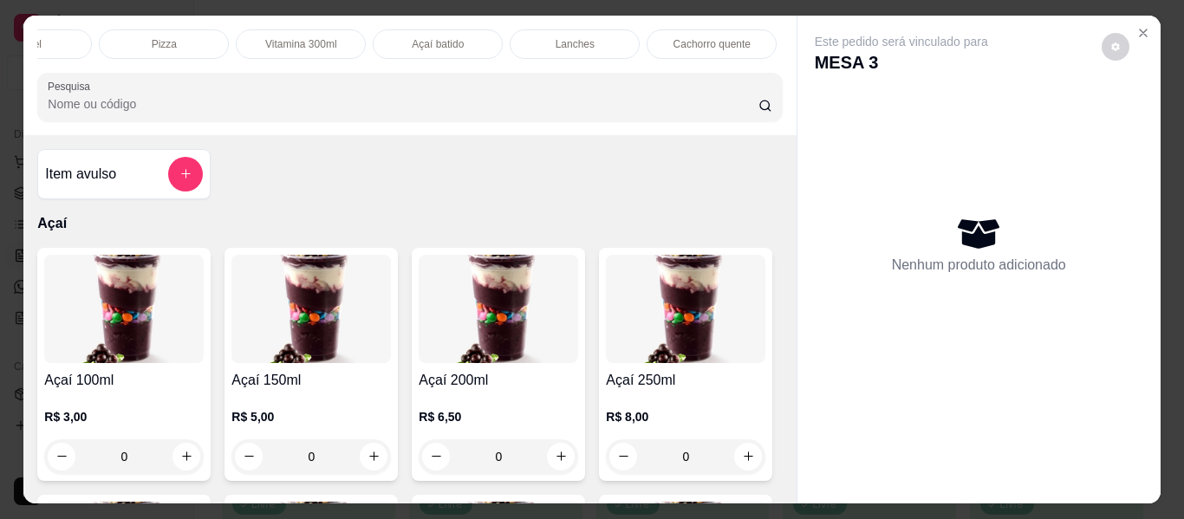
click at [531, 39] on div "Lanches" at bounding box center [575, 43] width 130 height 29
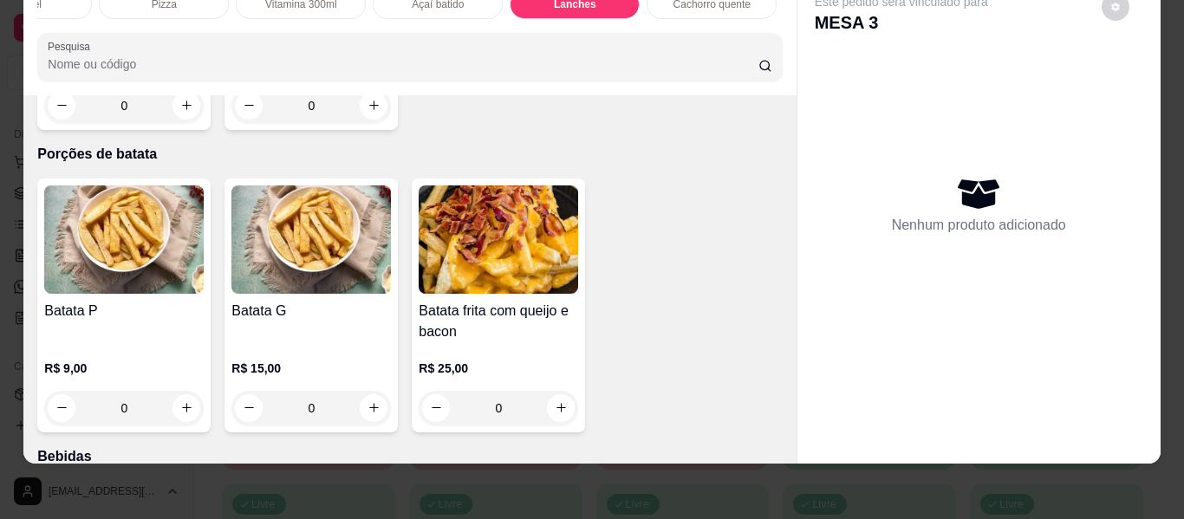
scroll to position [3586, 0]
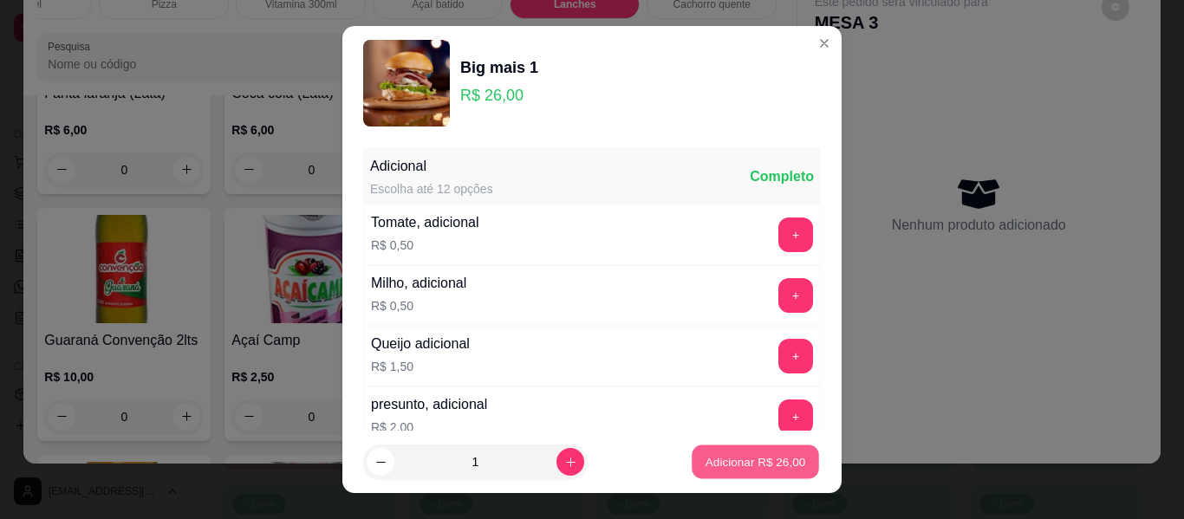
click at [706, 459] on p "Adicionar R$ 26,00" at bounding box center [756, 461] width 101 height 16
type input "1"
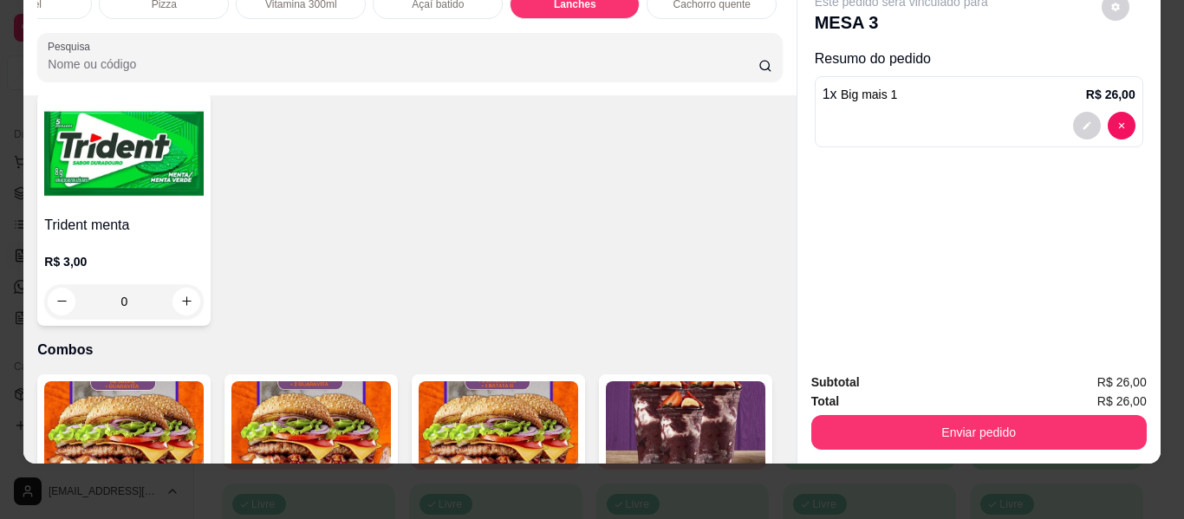
scroll to position [4367, 0]
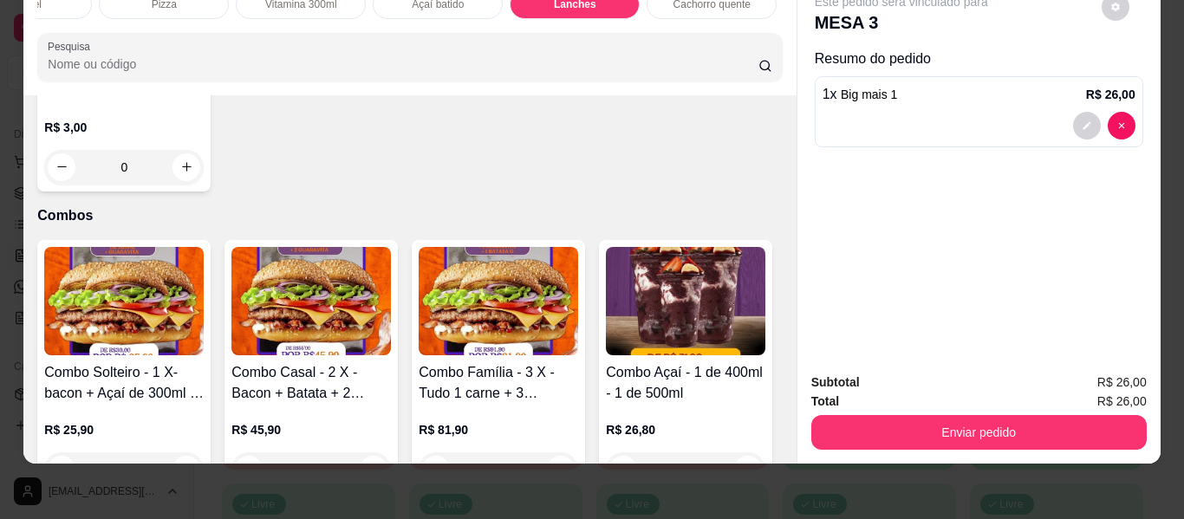
type input "1"
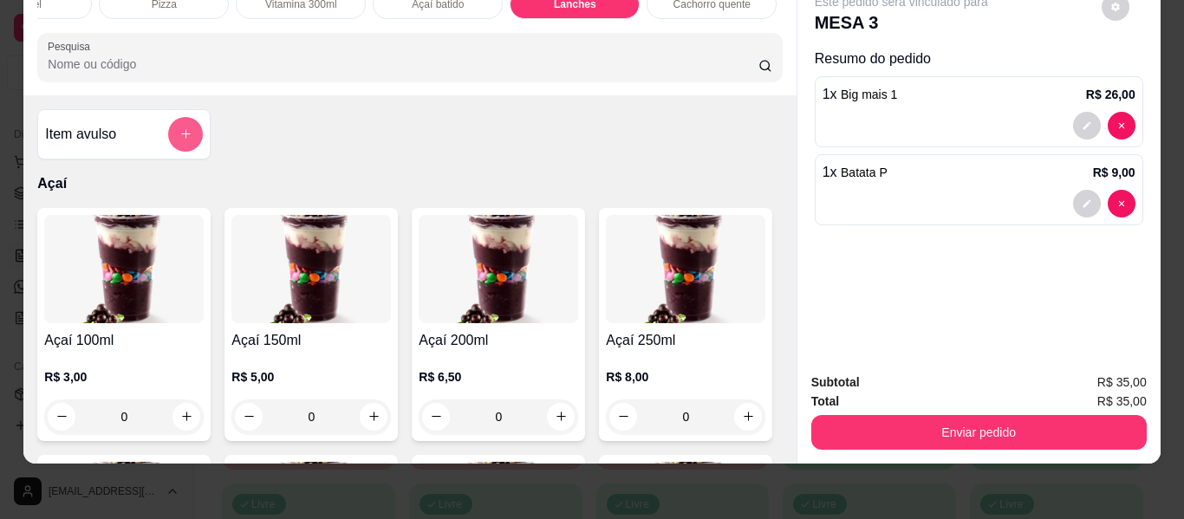
click at [180, 130] on icon "add-separate-item" at bounding box center [185, 133] width 13 height 13
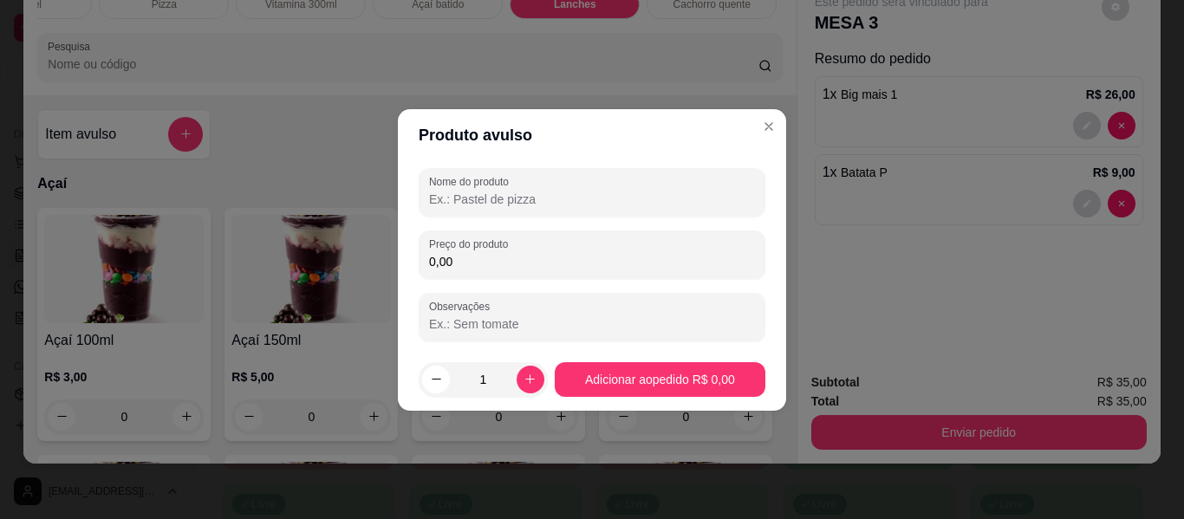
click at [471, 196] on input "Nome do produto" at bounding box center [592, 199] width 326 height 17
type input "taxa de entrega"
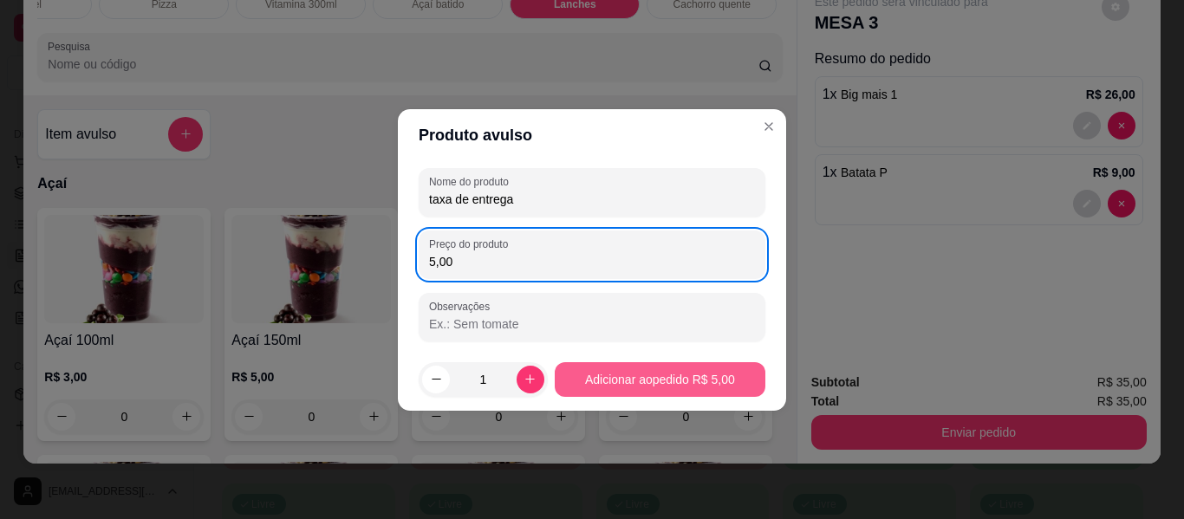
type input "5,00"
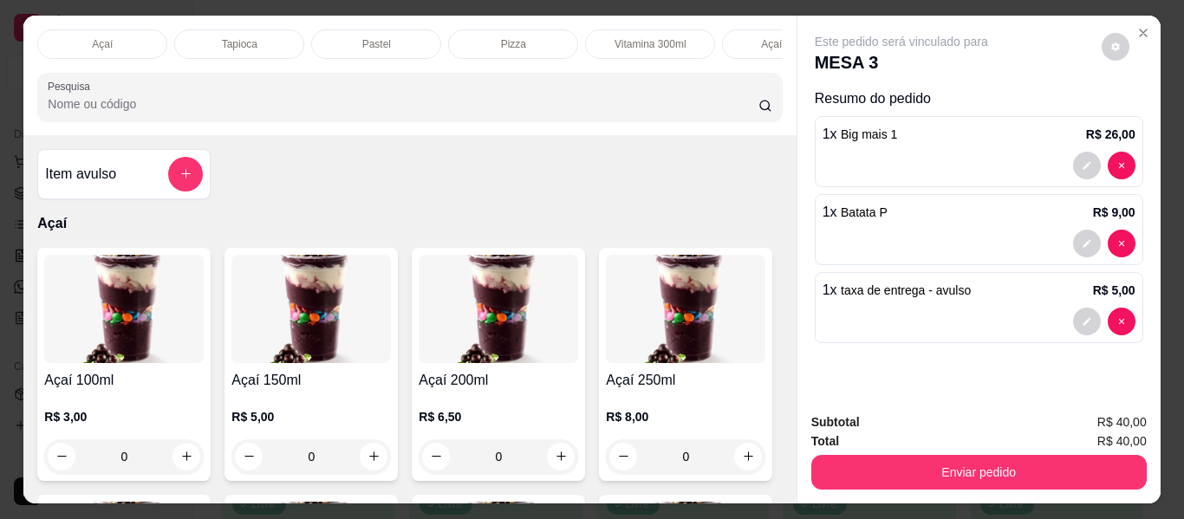
click at [366, 29] on div "Pastel" at bounding box center [376, 43] width 130 height 29
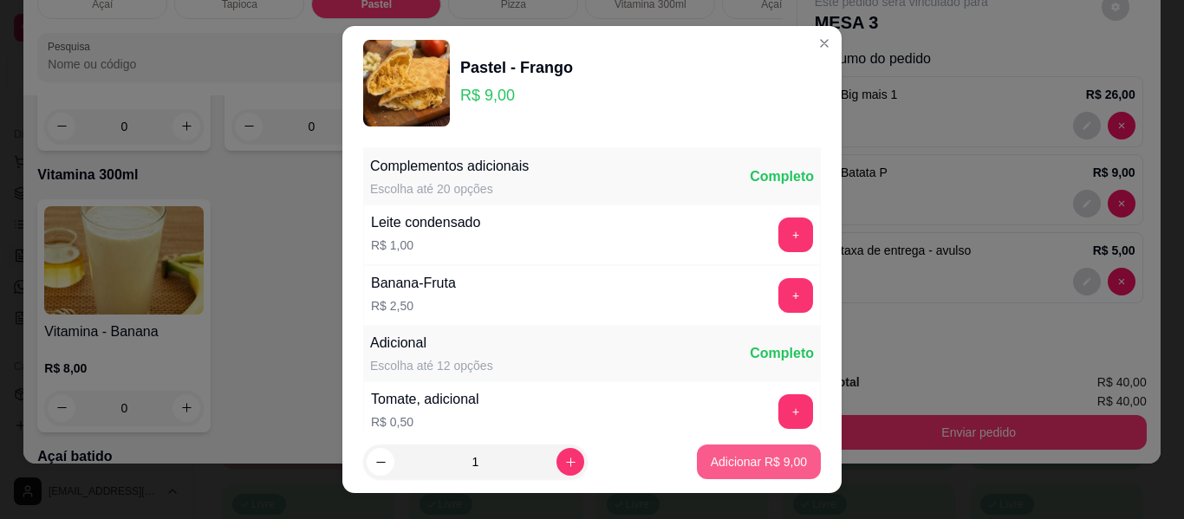
click at [720, 461] on p "Adicionar R$ 9,00" at bounding box center [759, 461] width 96 height 17
type input "1"
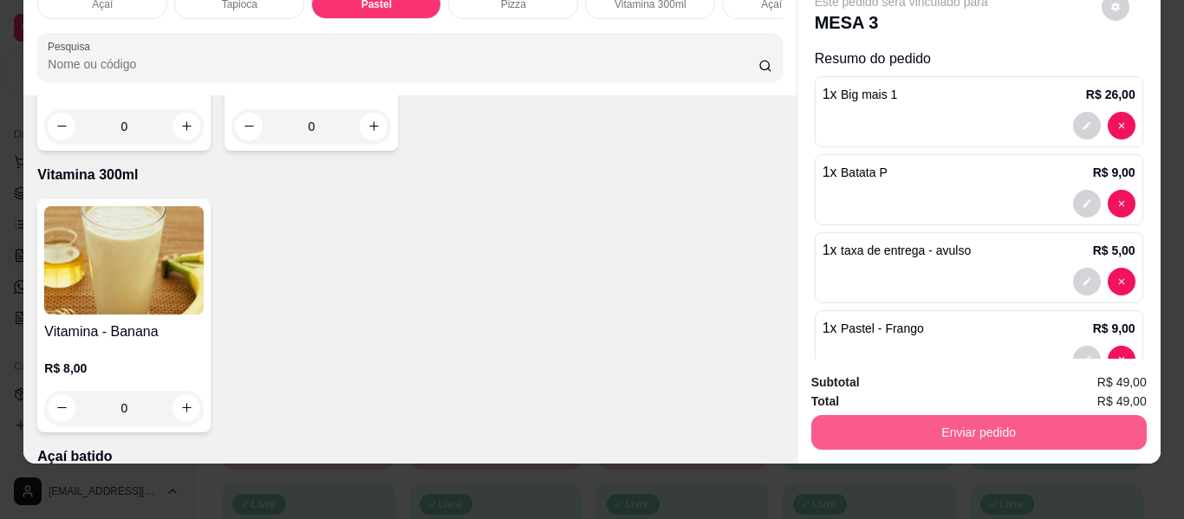
click at [928, 420] on button "Enviar pedido" at bounding box center [978, 432] width 335 height 35
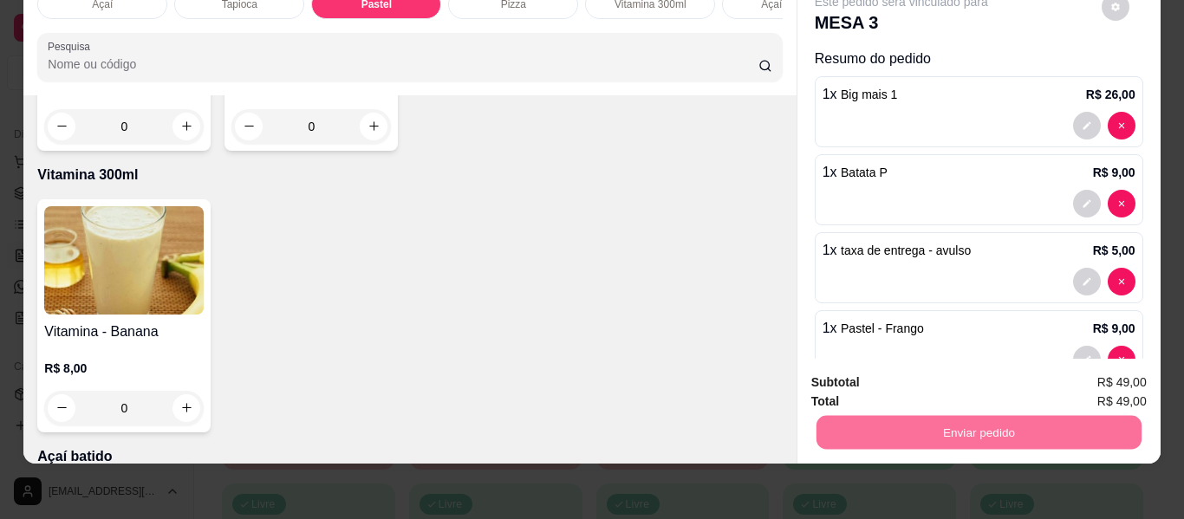
click at [912, 379] on button "Não registrar e enviar pedido" at bounding box center [921, 376] width 180 height 33
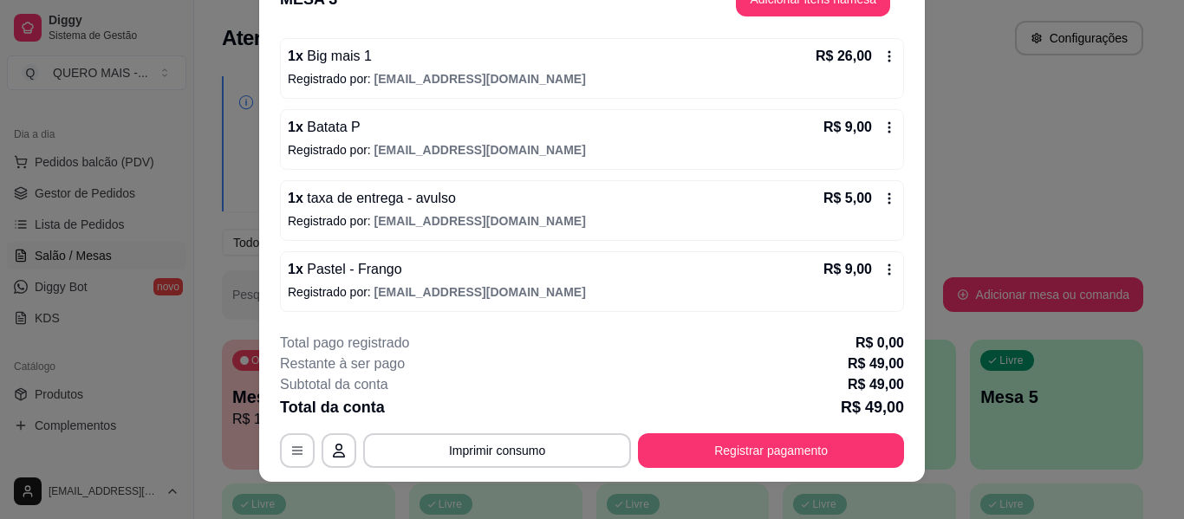
scroll to position [53, 0]
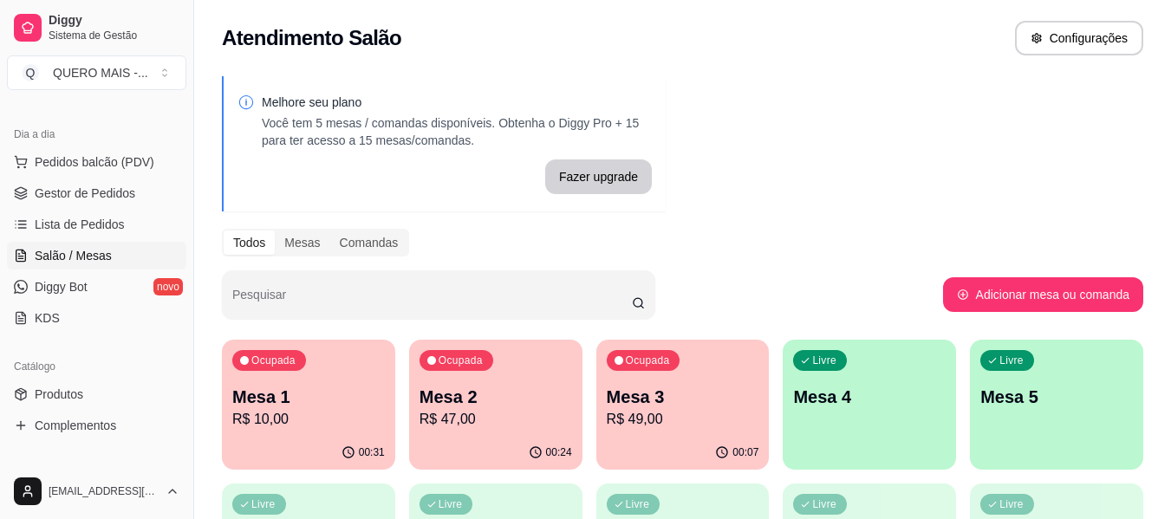
click at [330, 433] on div "Ocupada Mesa 1 R$ 10,00" at bounding box center [308, 388] width 173 height 96
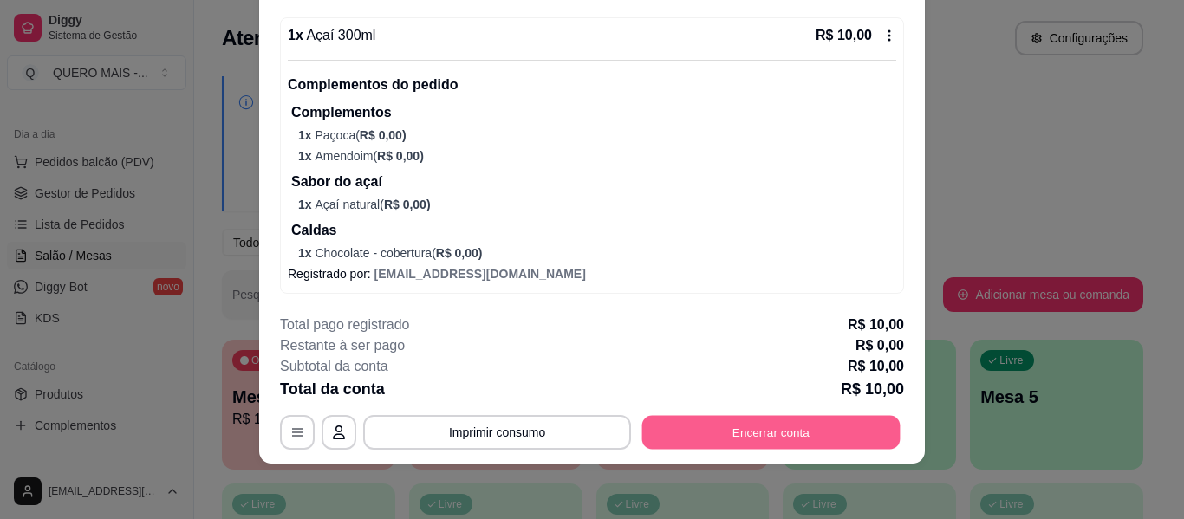
click at [724, 433] on button "Encerrar conta" at bounding box center [771, 433] width 258 height 34
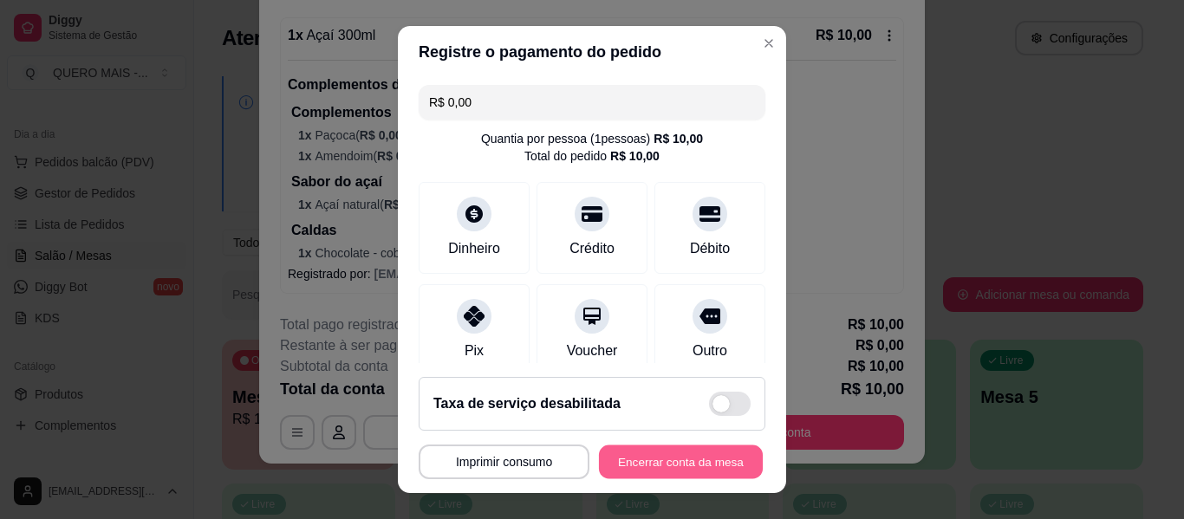
click at [710, 459] on button "Encerrar conta da mesa" at bounding box center [681, 463] width 164 height 34
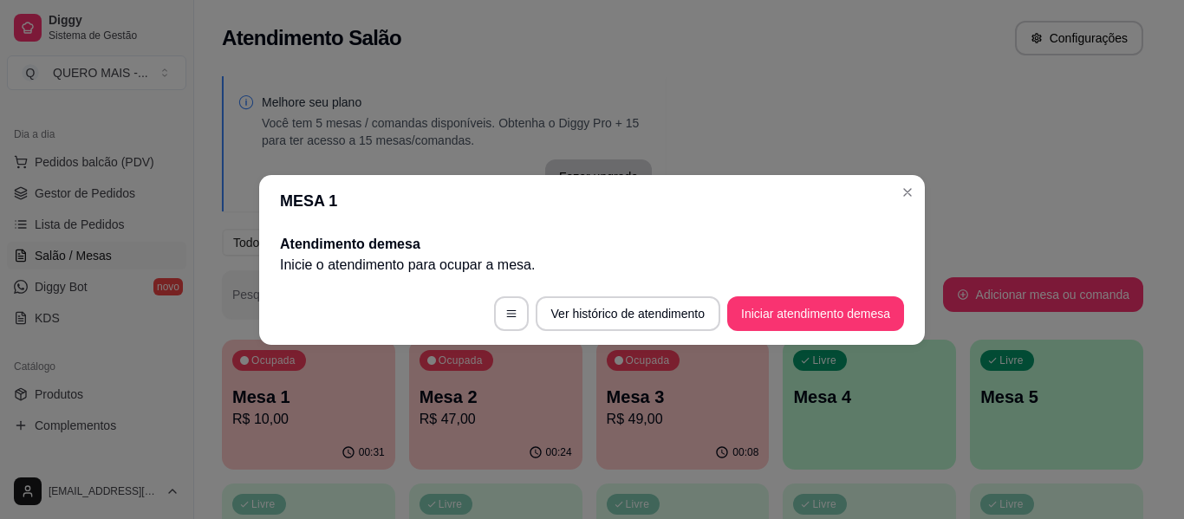
scroll to position [0, 0]
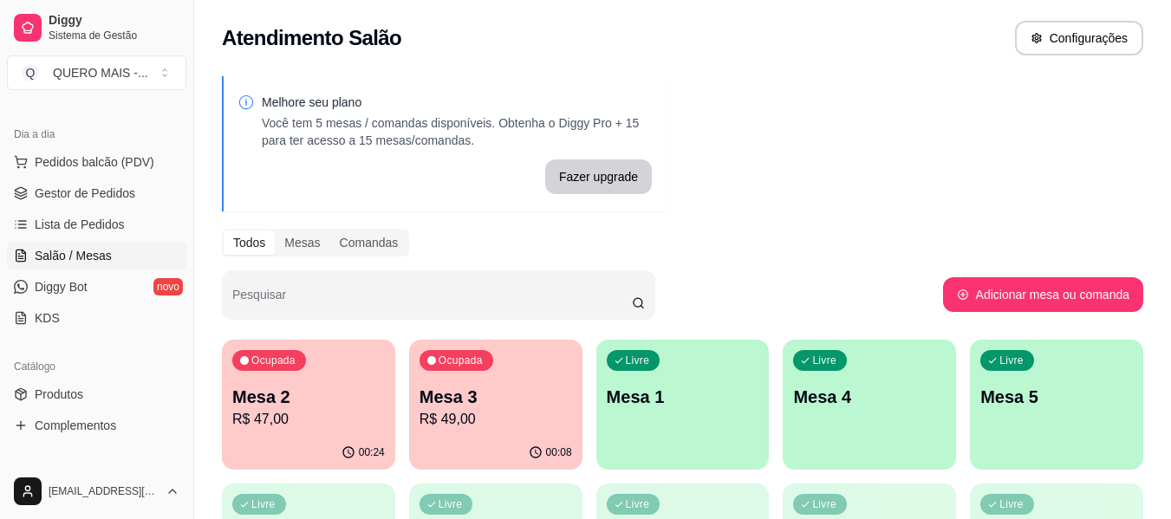
click at [285, 402] on p "Mesa 2" at bounding box center [308, 397] width 153 height 24
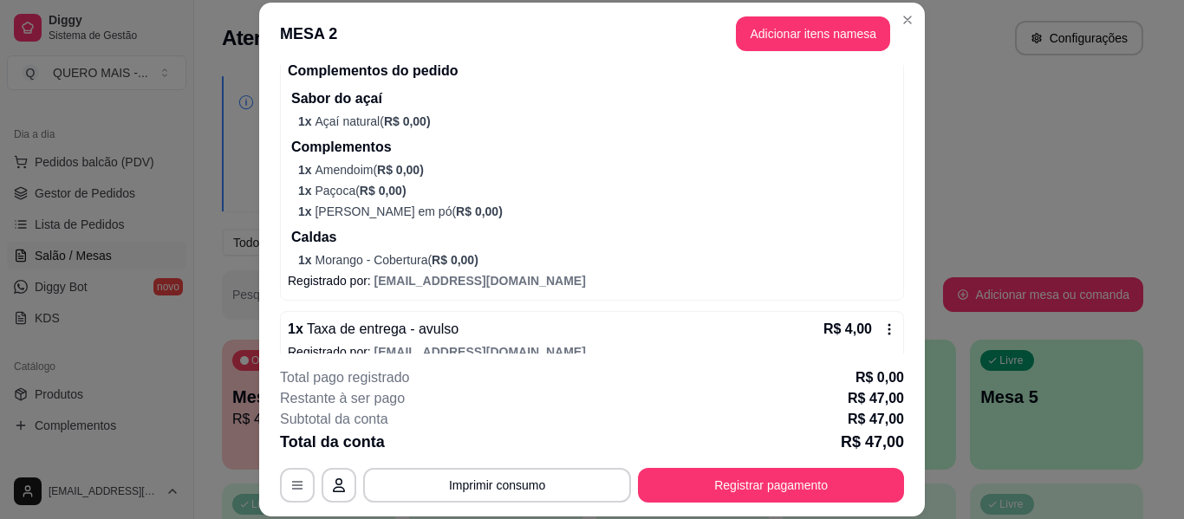
scroll to position [517, 0]
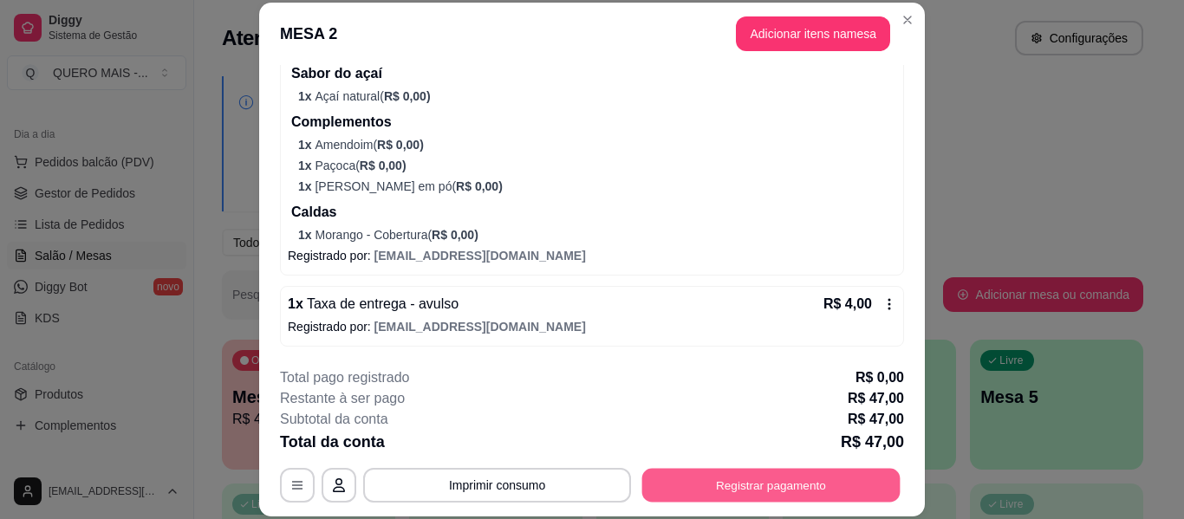
click at [705, 489] on button "Registrar pagamento" at bounding box center [771, 486] width 258 height 34
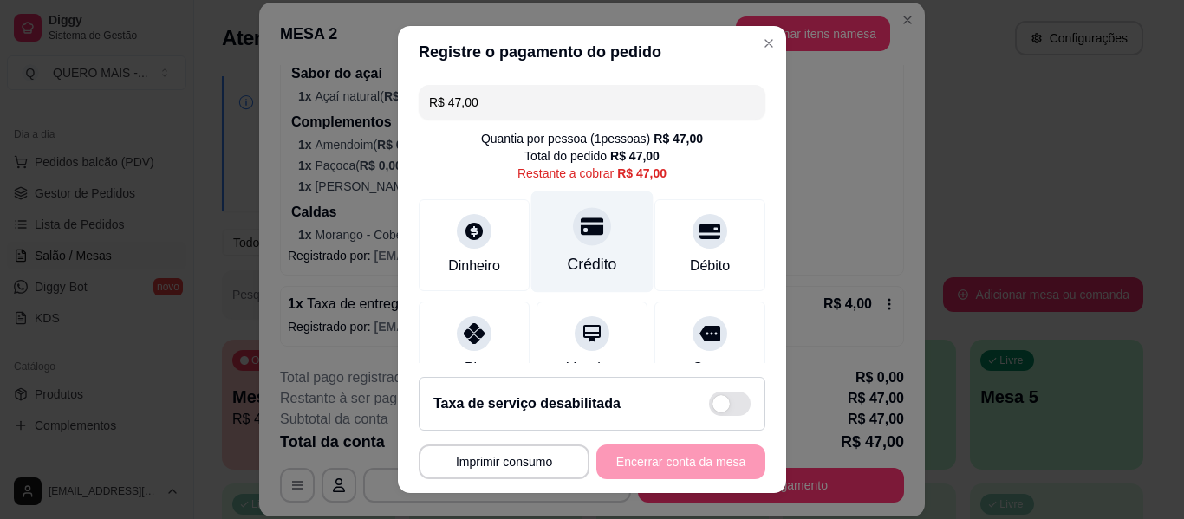
click at [593, 237] on div "Crédito" at bounding box center [592, 242] width 122 height 101
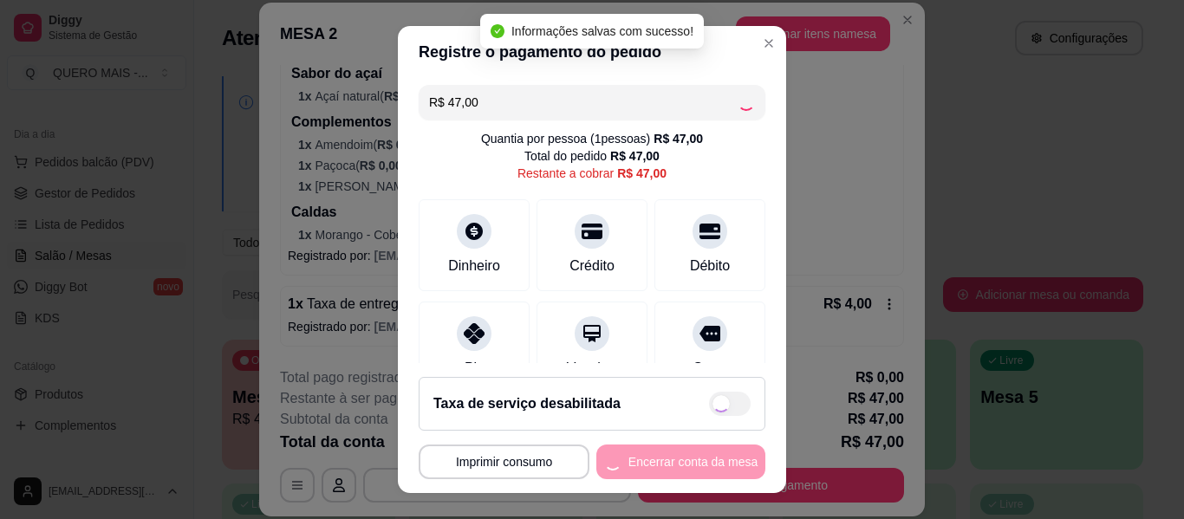
type input "R$ 0,00"
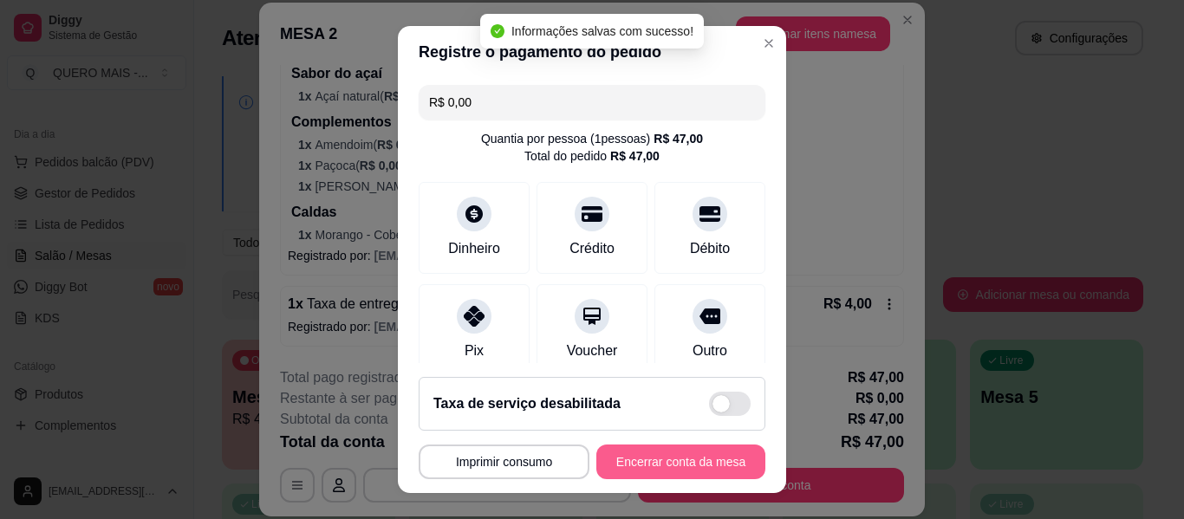
click at [627, 463] on button "Encerrar conta da mesa" at bounding box center [680, 462] width 169 height 35
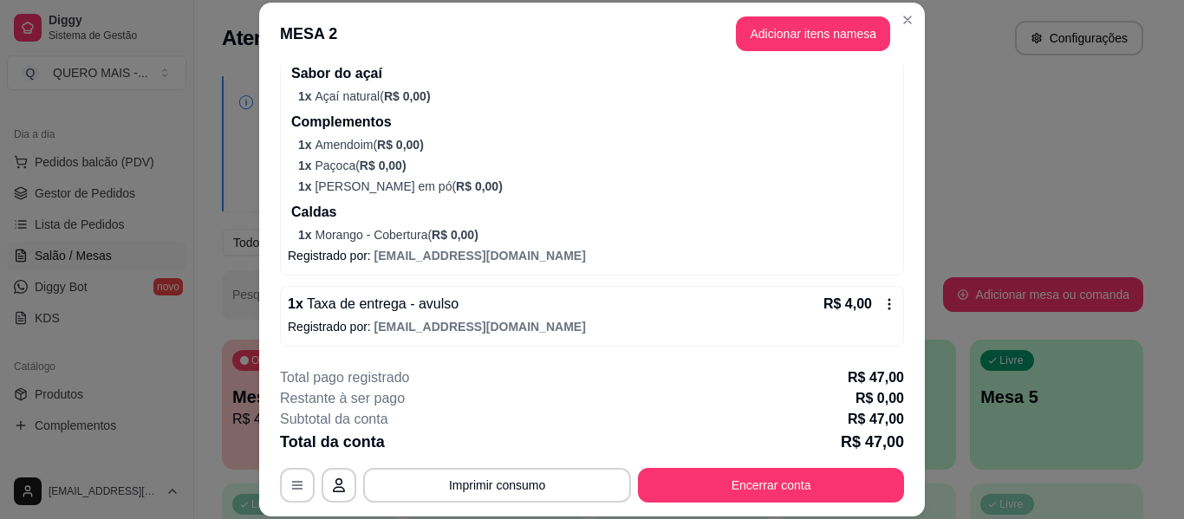
scroll to position [0, 0]
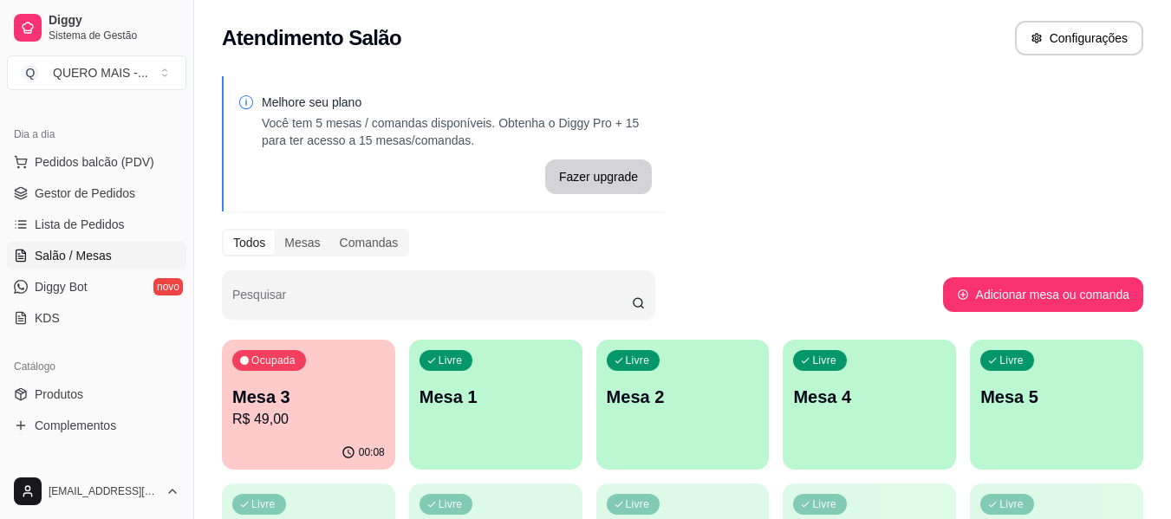
click at [505, 422] on div "Livre Mesa 1" at bounding box center [495, 394] width 173 height 109
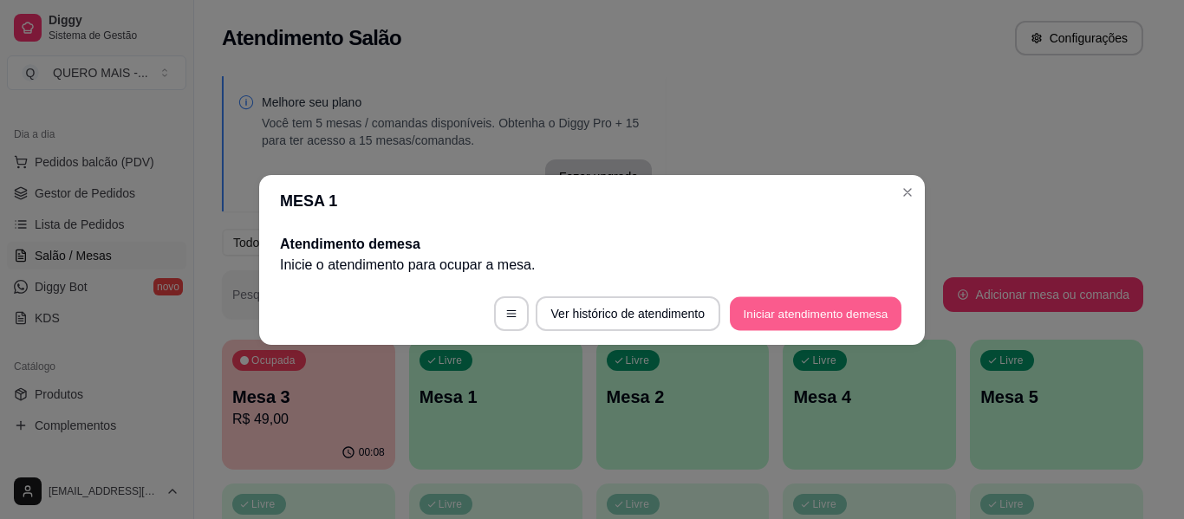
click at [778, 323] on button "Iniciar atendimento de mesa" at bounding box center [816, 313] width 172 height 34
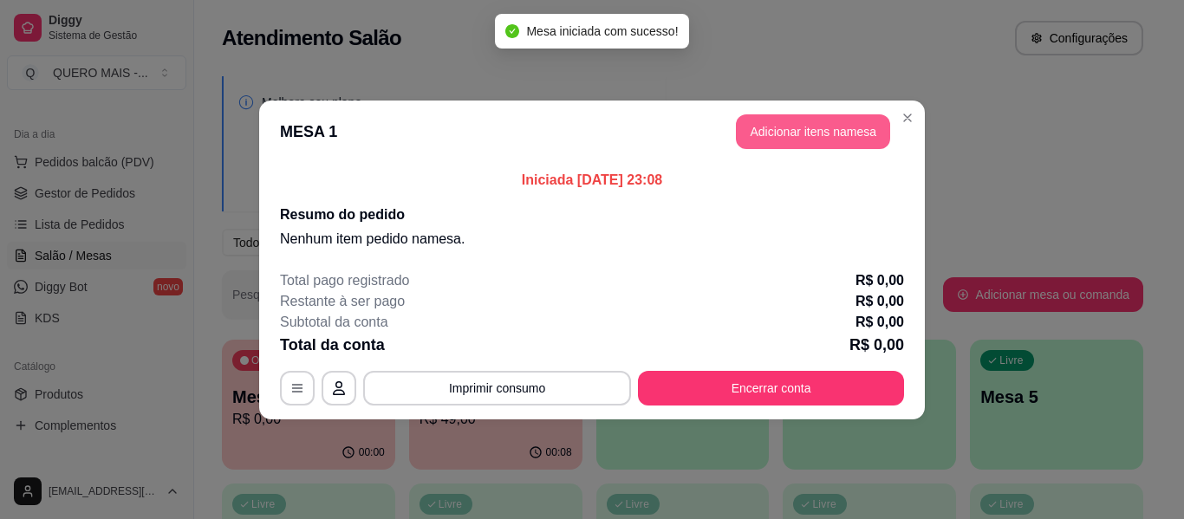
click at [837, 140] on button "Adicionar itens na mesa" at bounding box center [813, 131] width 154 height 35
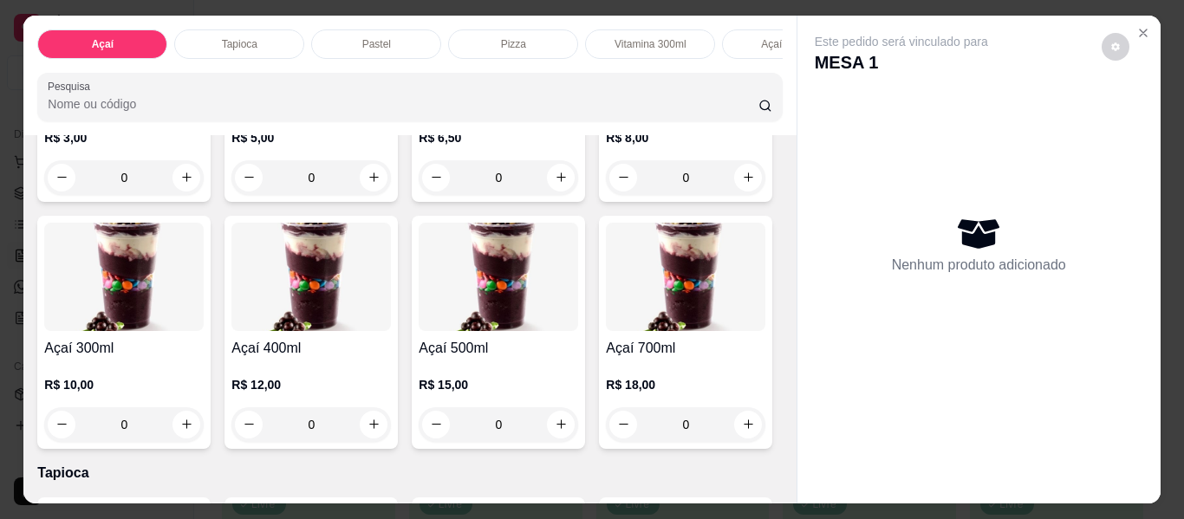
scroll to position [347, 0]
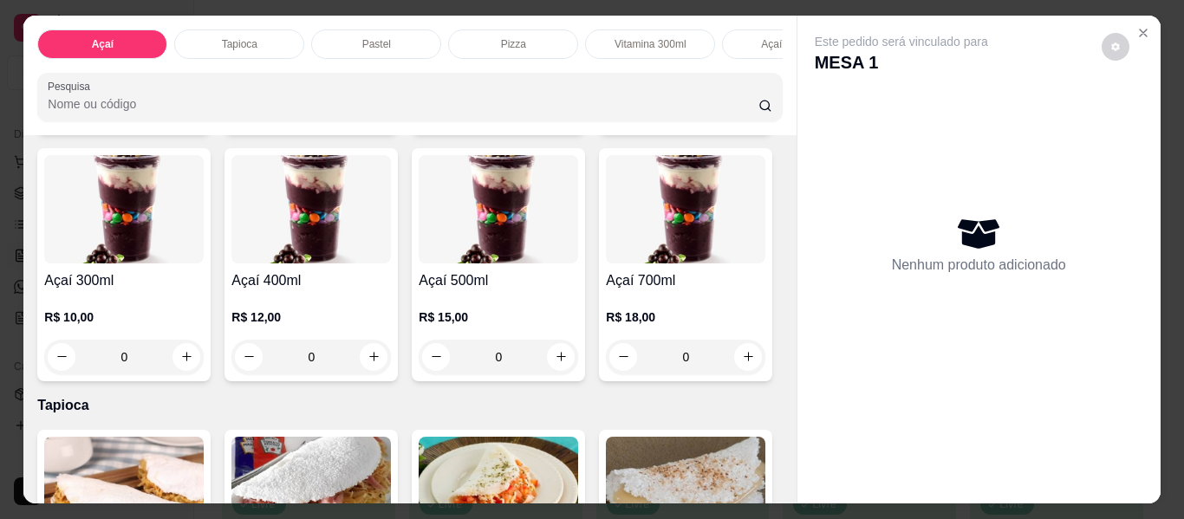
click at [391, 366] on div "0" at bounding box center [311, 357] width 160 height 35
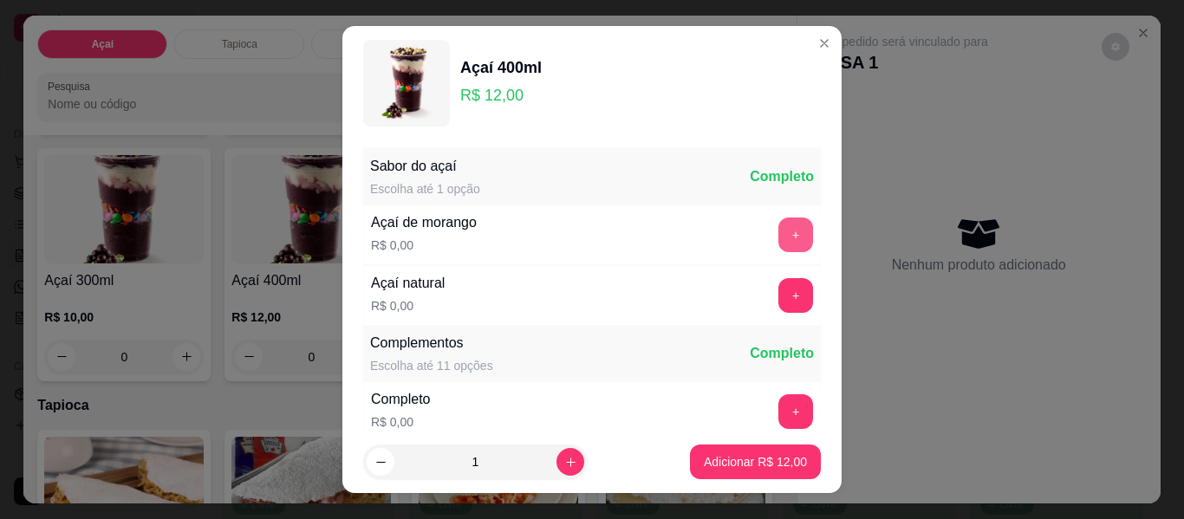
click at [778, 231] on button "+" at bounding box center [795, 235] width 35 height 35
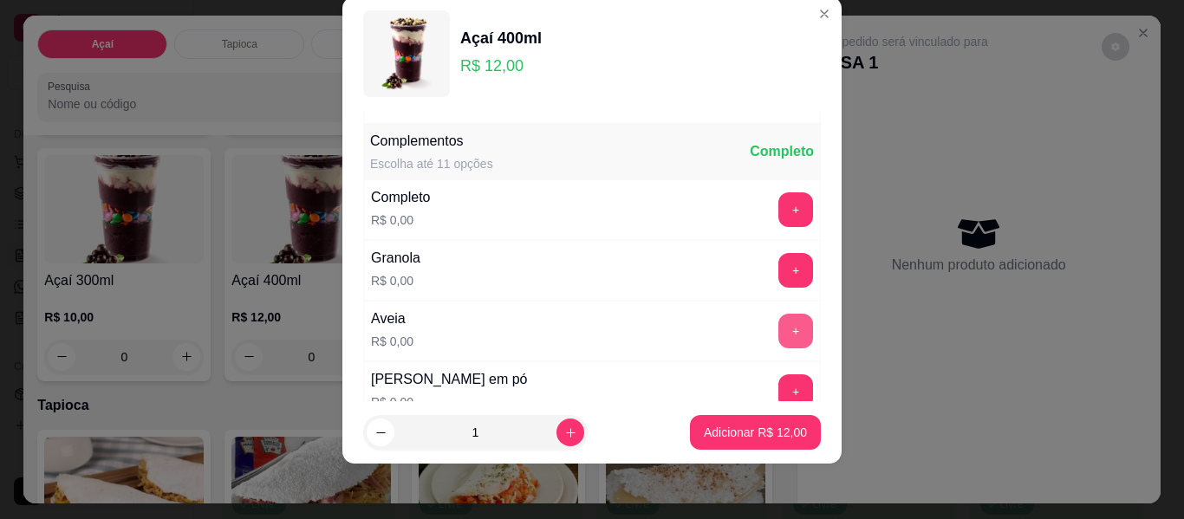
scroll to position [186, 0]
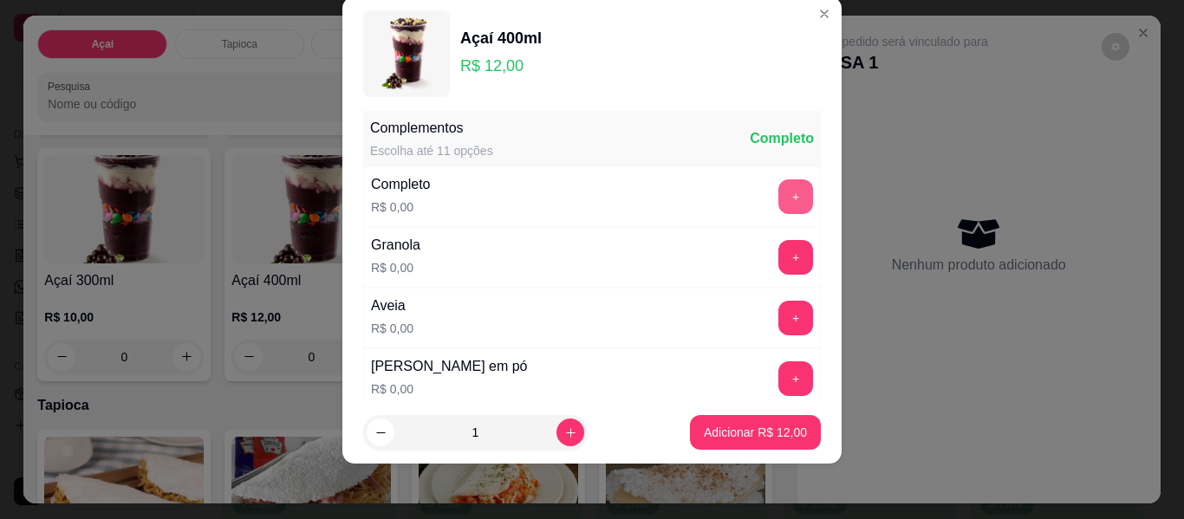
click at [778, 192] on button "+" at bounding box center [795, 196] width 35 height 35
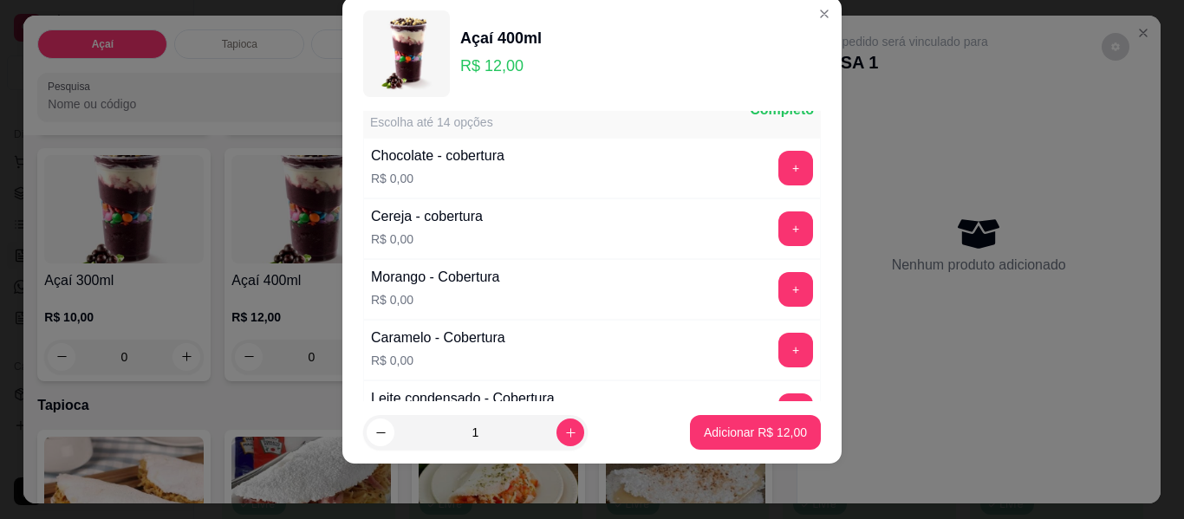
scroll to position [1052, 0]
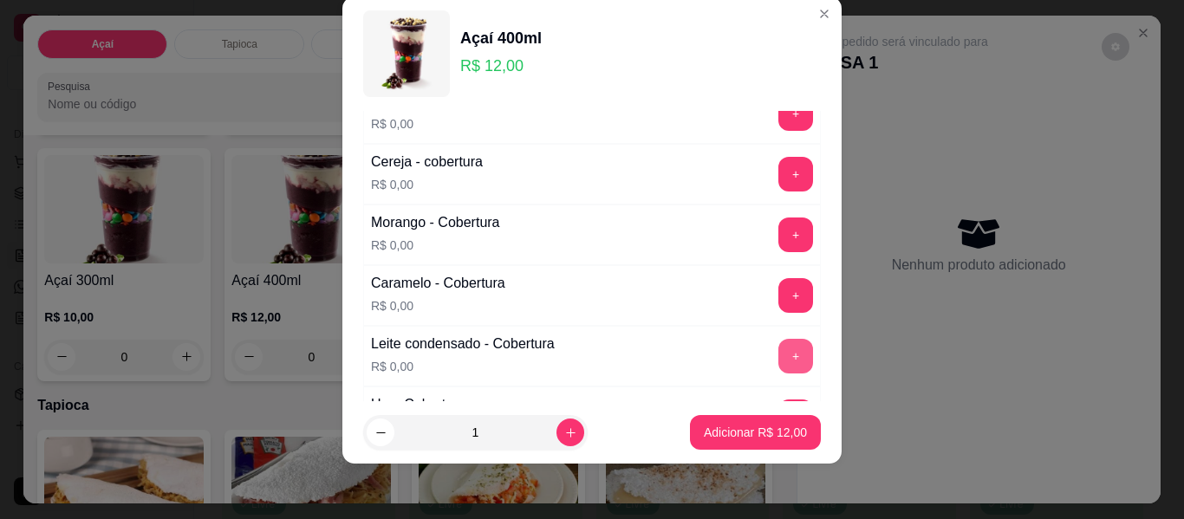
click at [778, 358] on button "+" at bounding box center [795, 356] width 35 height 35
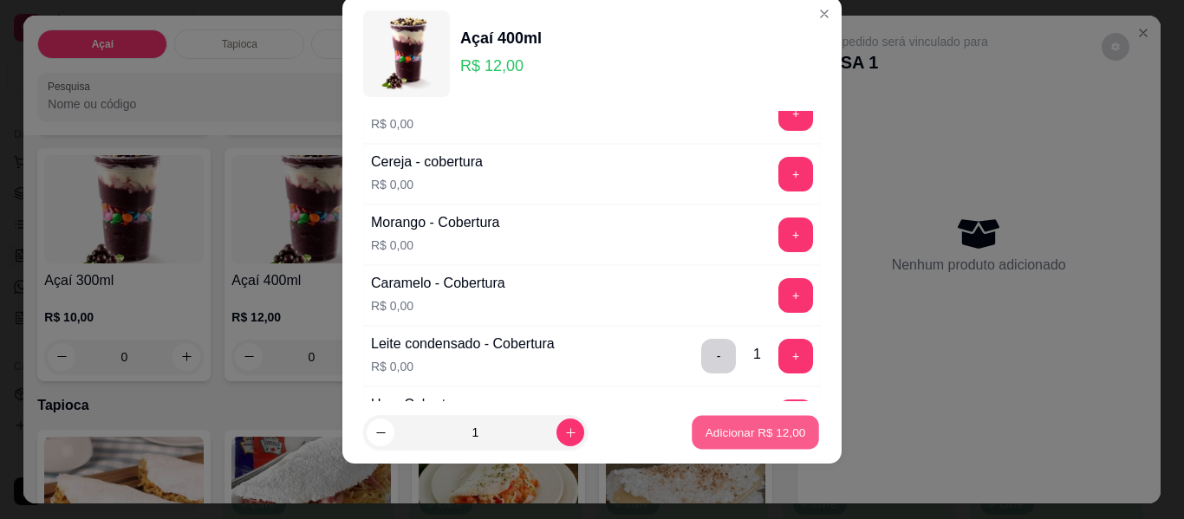
click at [731, 430] on p "Adicionar R$ 12,00" at bounding box center [756, 432] width 101 height 16
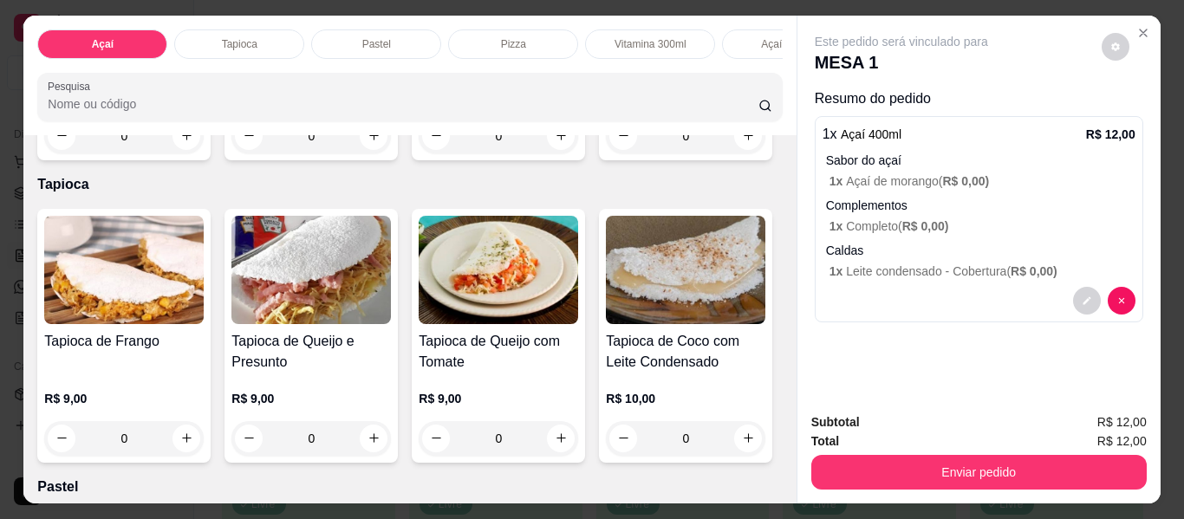
scroll to position [607, 0]
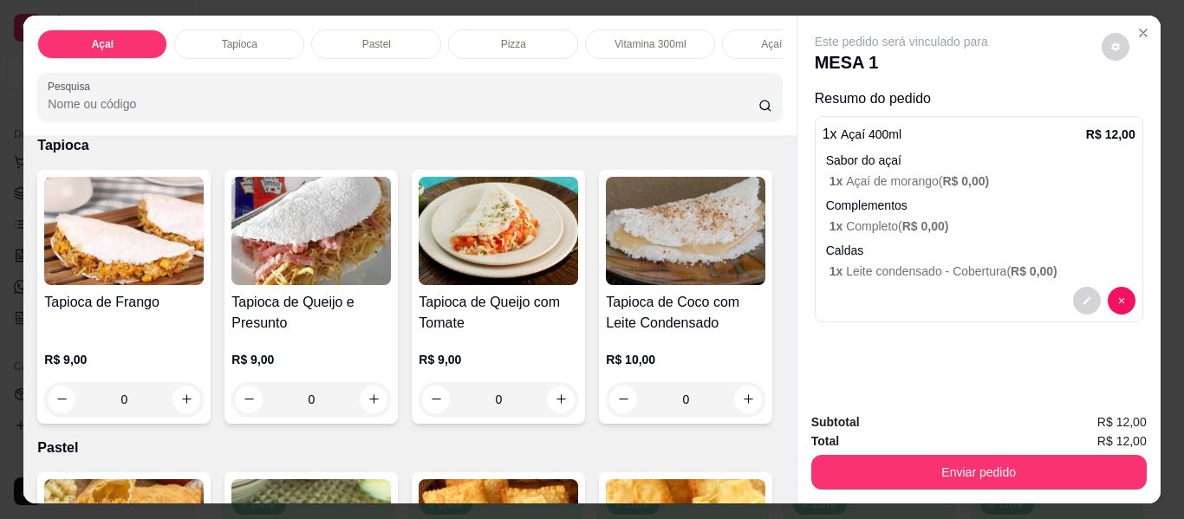
click at [419, 114] on div "0" at bounding box center [499, 97] width 160 height 35
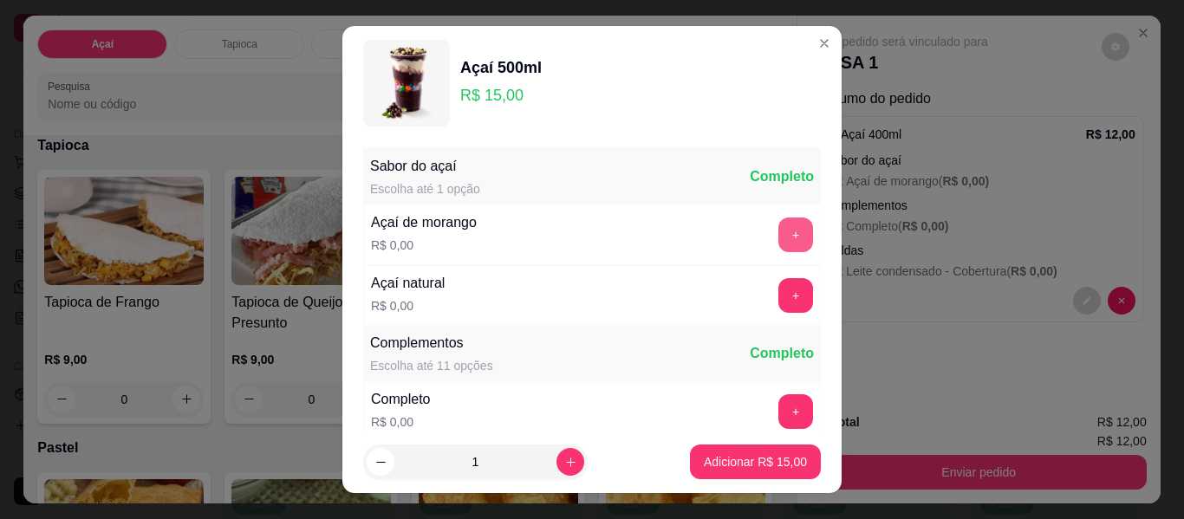
click at [778, 235] on button "+" at bounding box center [795, 235] width 35 height 35
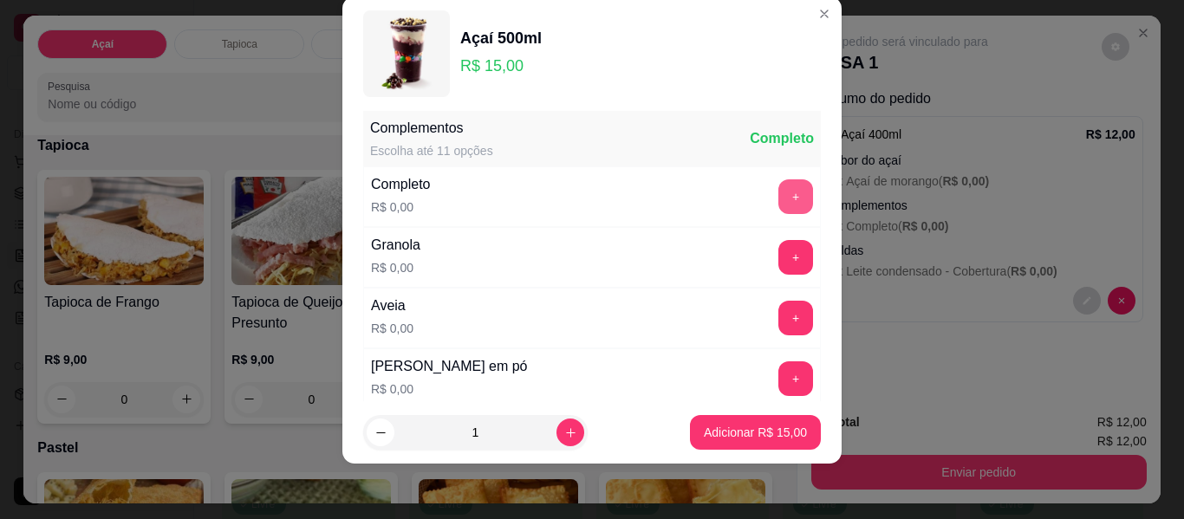
click at [778, 205] on button "+" at bounding box center [795, 196] width 35 height 35
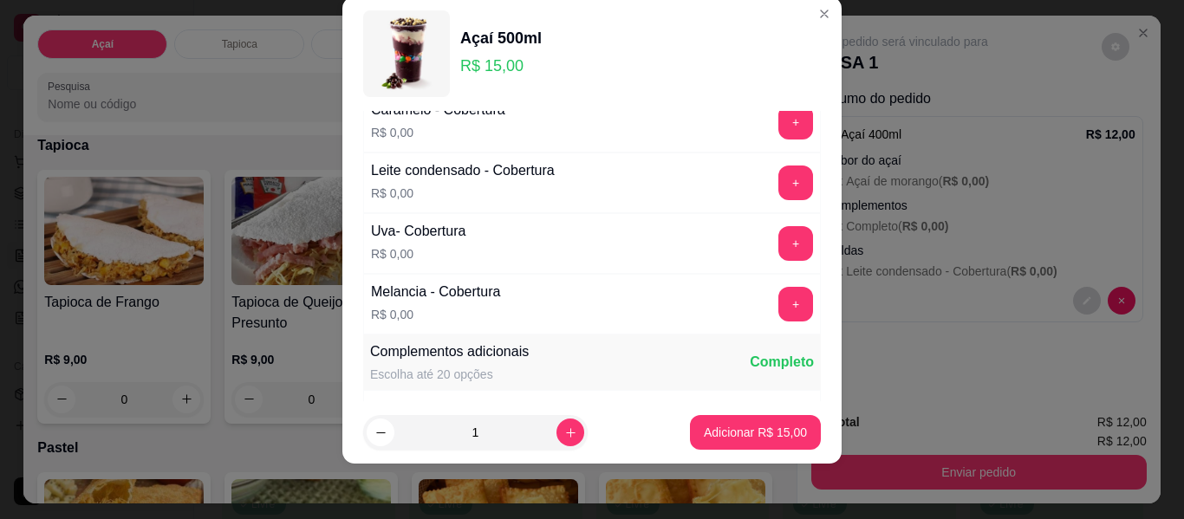
scroll to position [1139, 0]
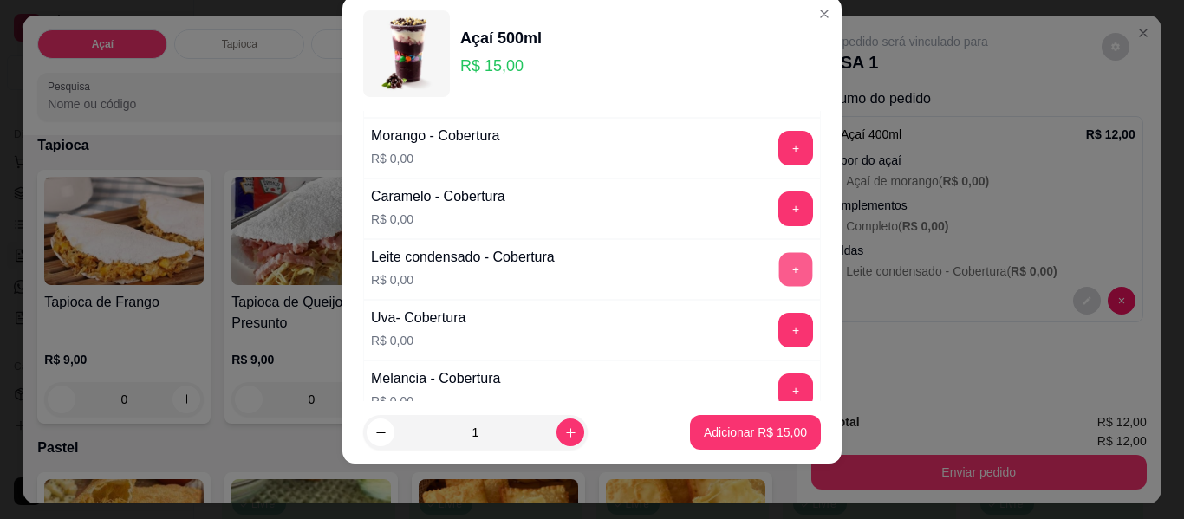
click at [779, 268] on button "+" at bounding box center [796, 270] width 34 height 34
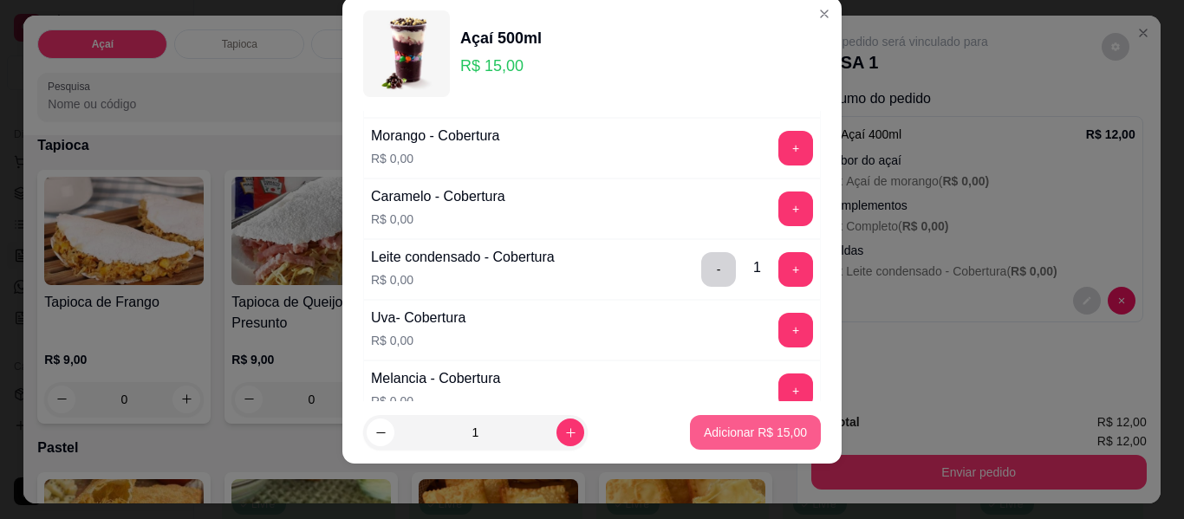
click at [740, 432] on p "Adicionar R$ 15,00" at bounding box center [755, 432] width 103 height 17
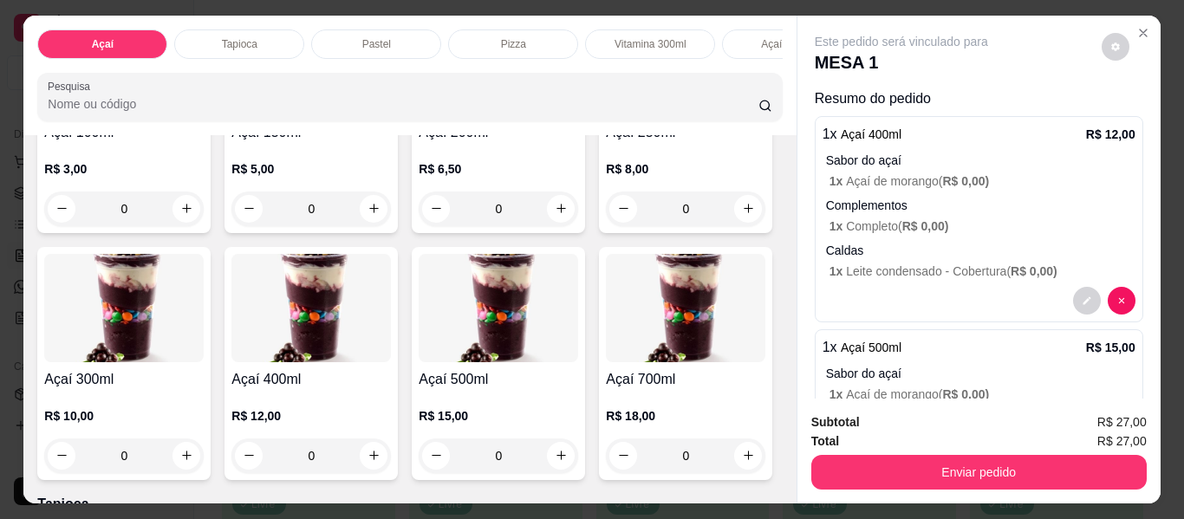
scroll to position [173, 0]
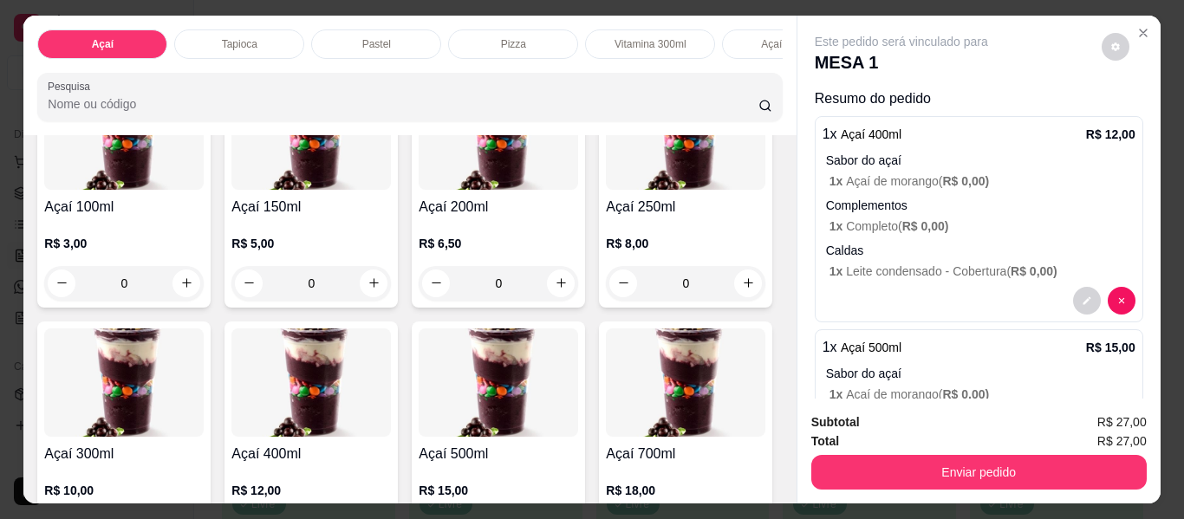
click at [179, 290] on div "0" at bounding box center [124, 283] width 160 height 35
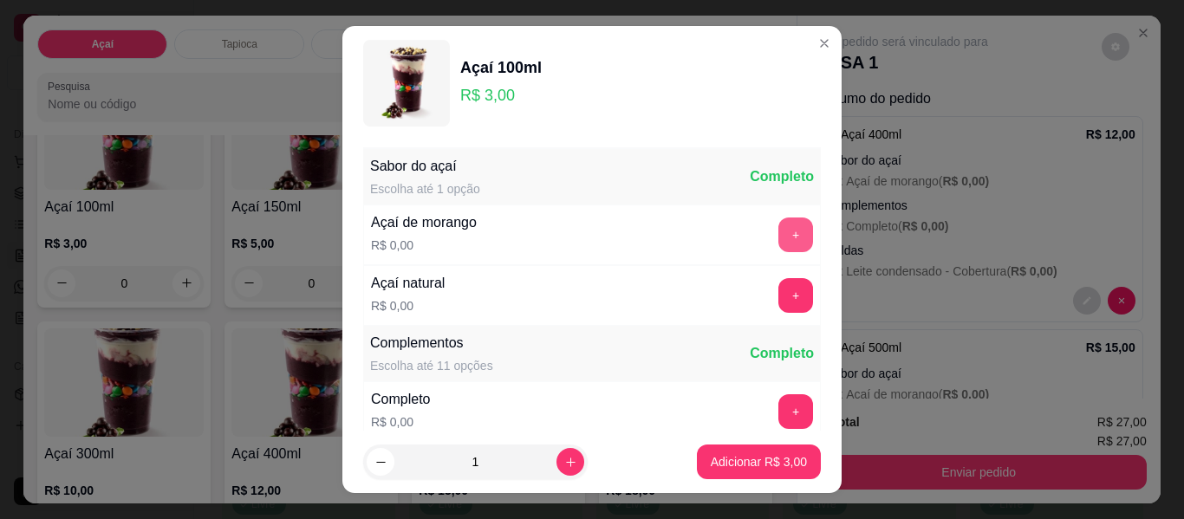
click at [778, 229] on button "+" at bounding box center [795, 235] width 35 height 35
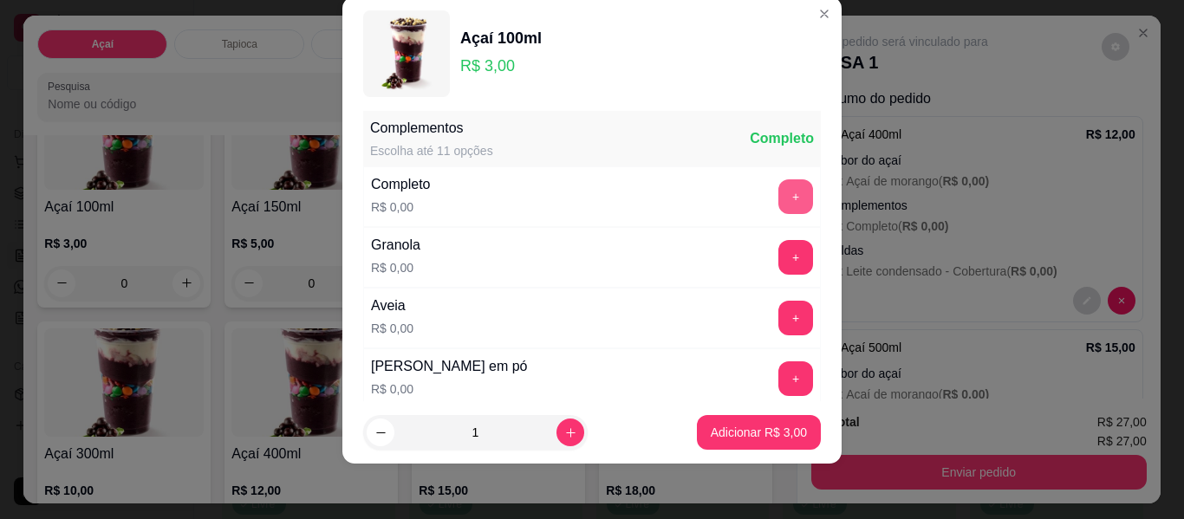
click at [778, 197] on button "+" at bounding box center [795, 196] width 35 height 35
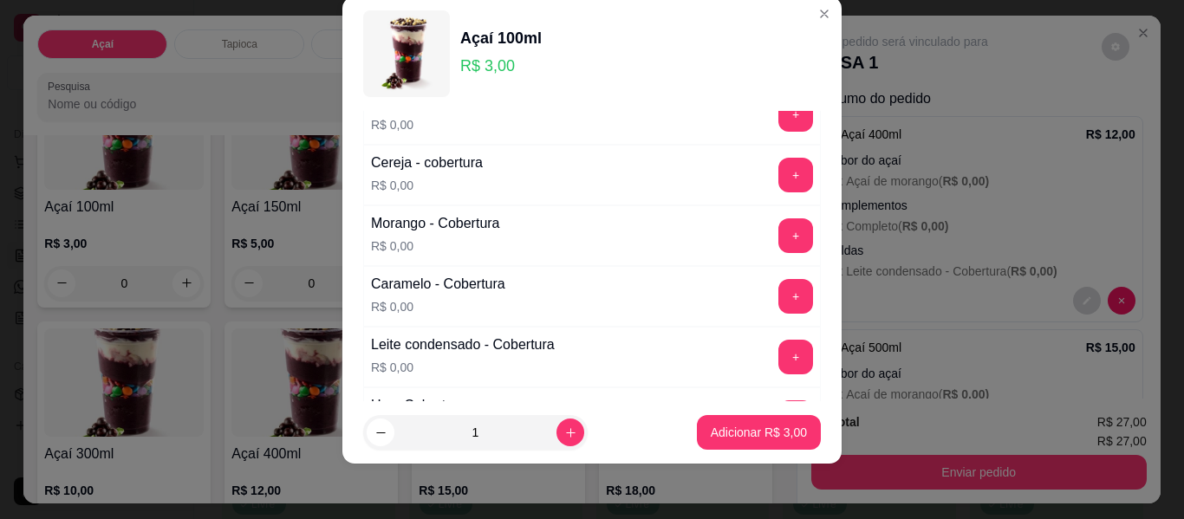
scroll to position [1139, 0]
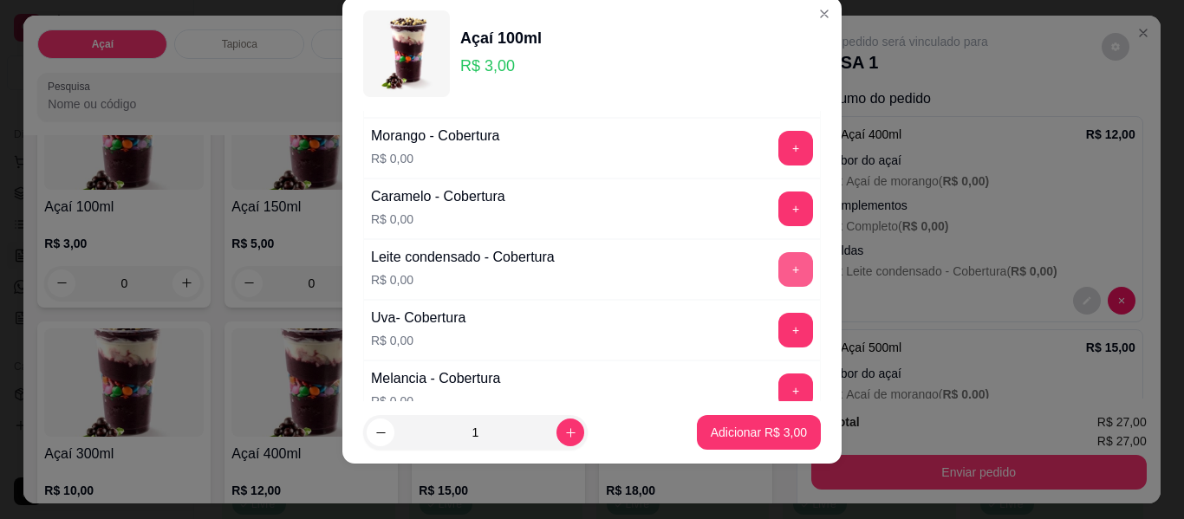
click at [778, 266] on button "+" at bounding box center [795, 269] width 35 height 35
click at [560, 432] on button "increase-product-quantity" at bounding box center [571, 433] width 28 height 28
type input "2"
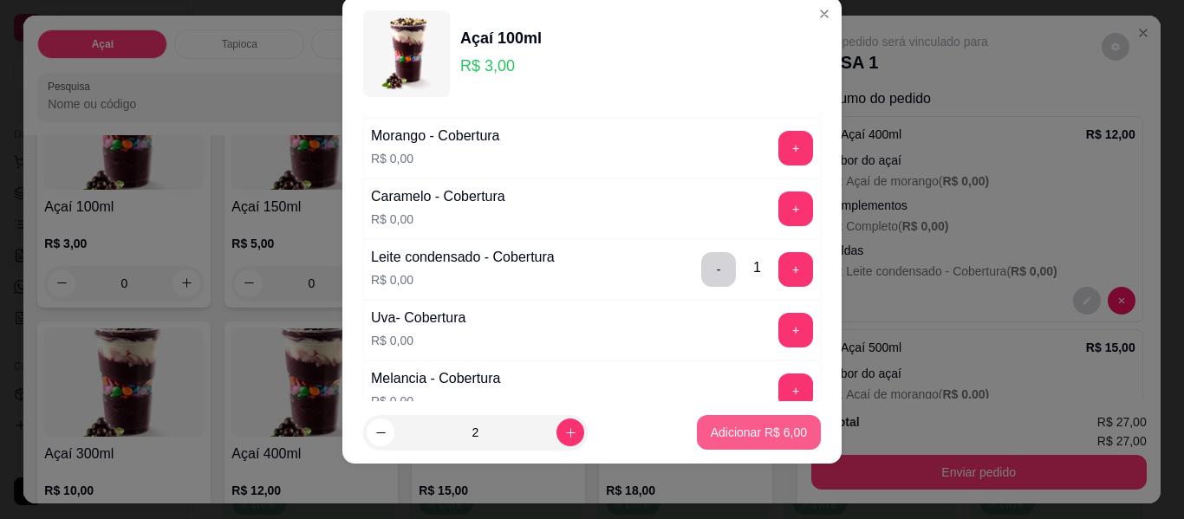
click at [711, 427] on p "Adicionar R$ 6,00" at bounding box center [759, 432] width 96 height 17
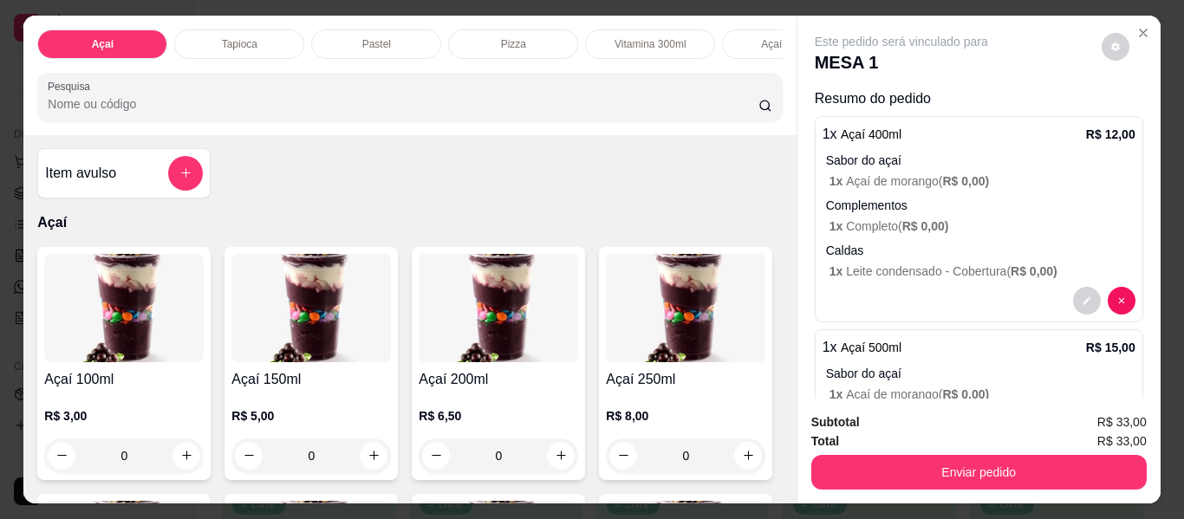
scroll to position [0, 0]
click at [179, 180] on icon "add-separate-item" at bounding box center [185, 173] width 13 height 13
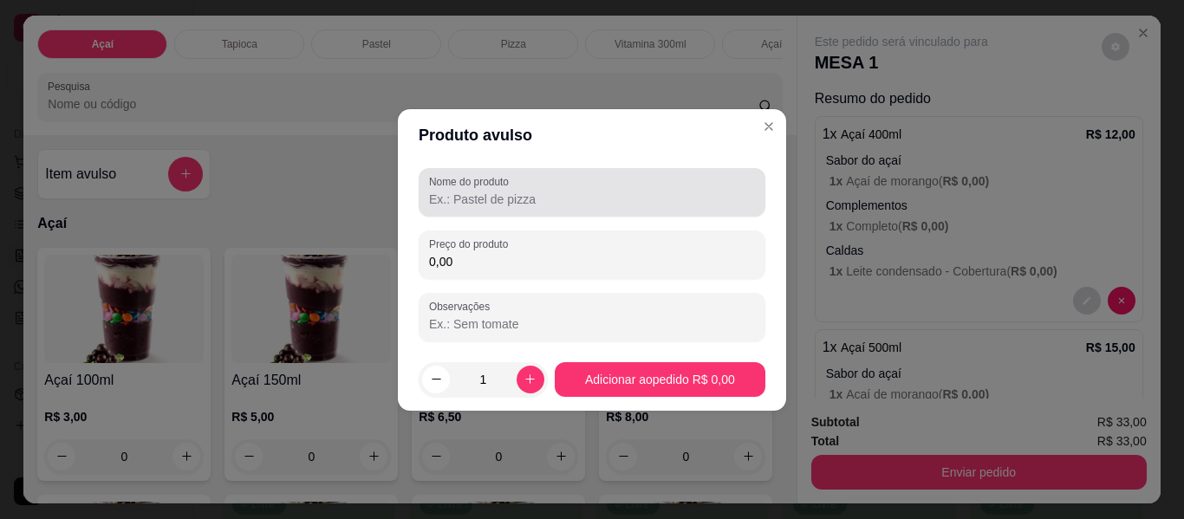
click at [502, 202] on input "Nome do produto" at bounding box center [592, 199] width 326 height 17
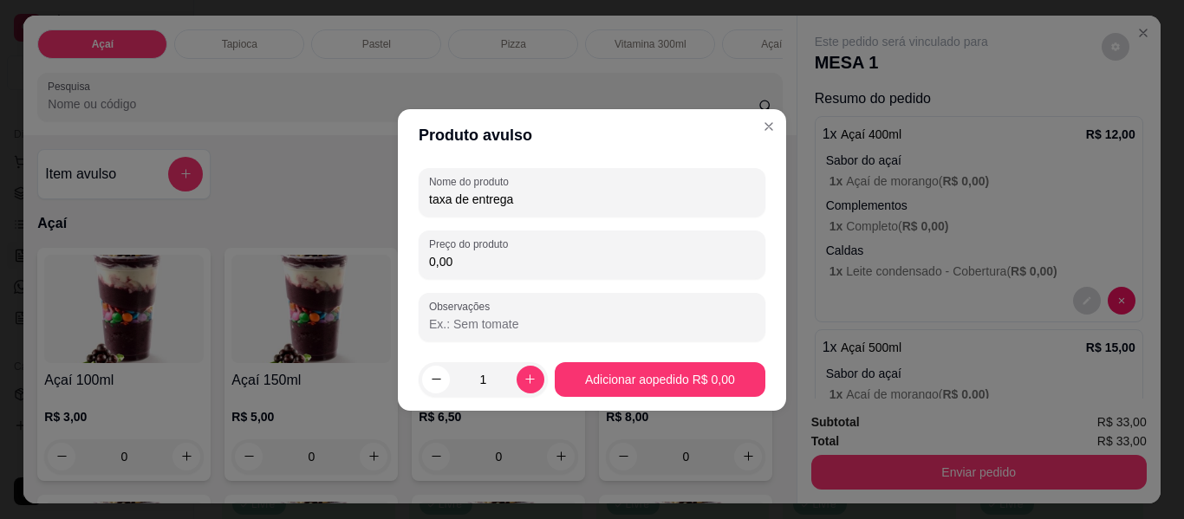
type input "taxa de entrega"
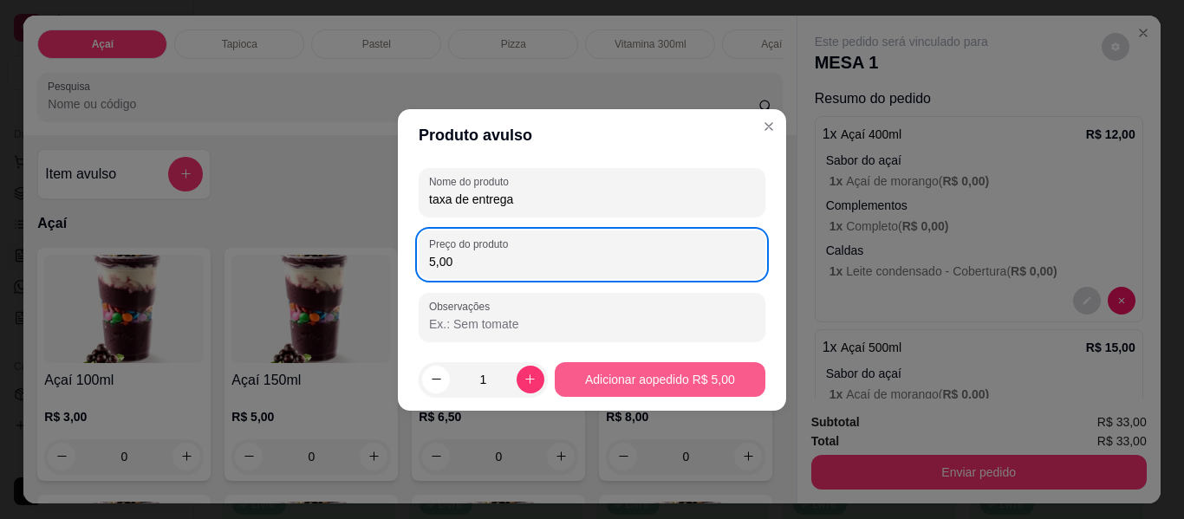
type input "5,00"
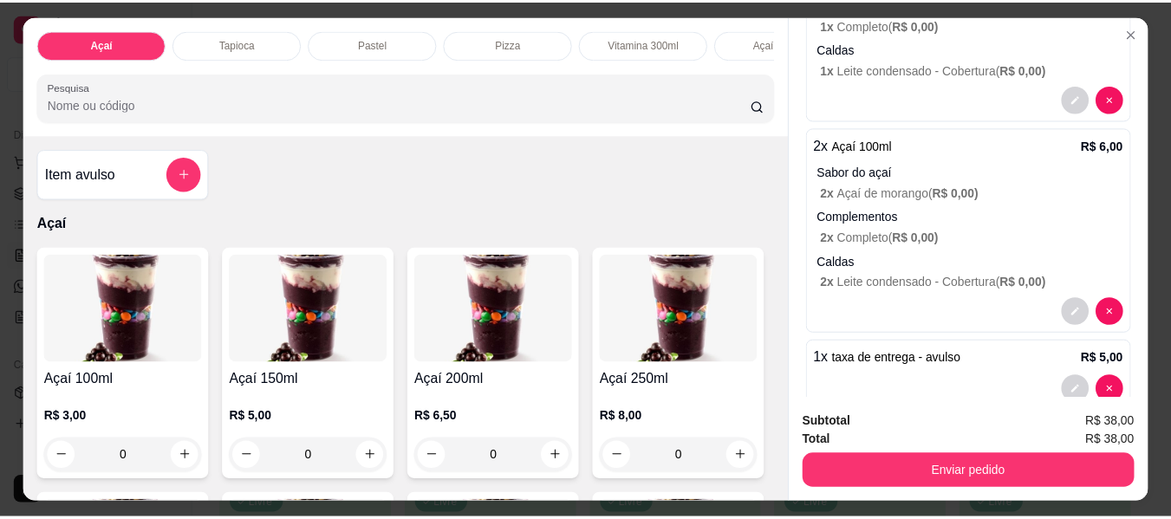
scroll to position [452, 0]
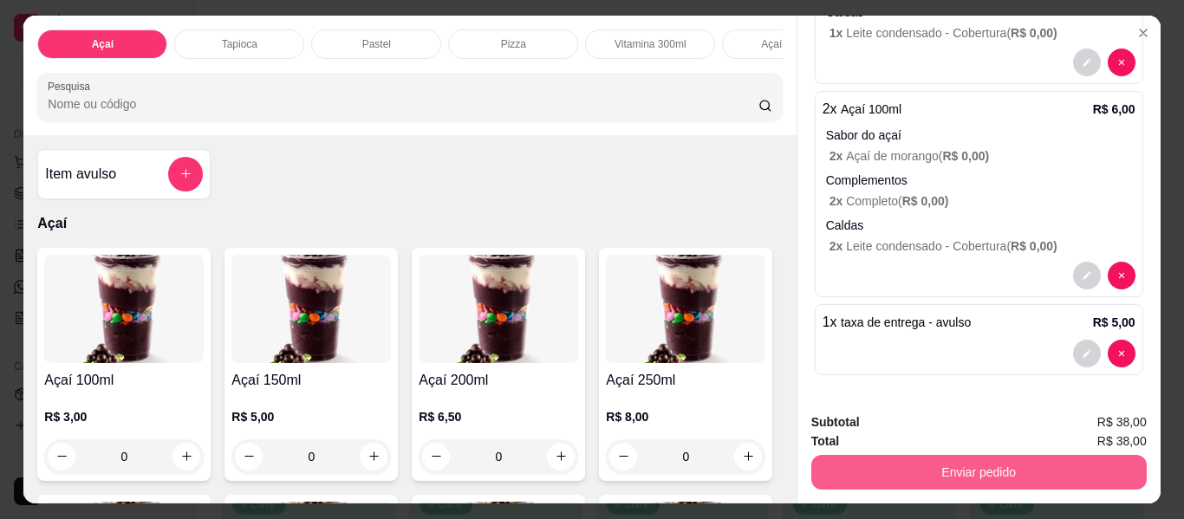
click at [953, 465] on button "Enviar pedido" at bounding box center [978, 472] width 335 height 35
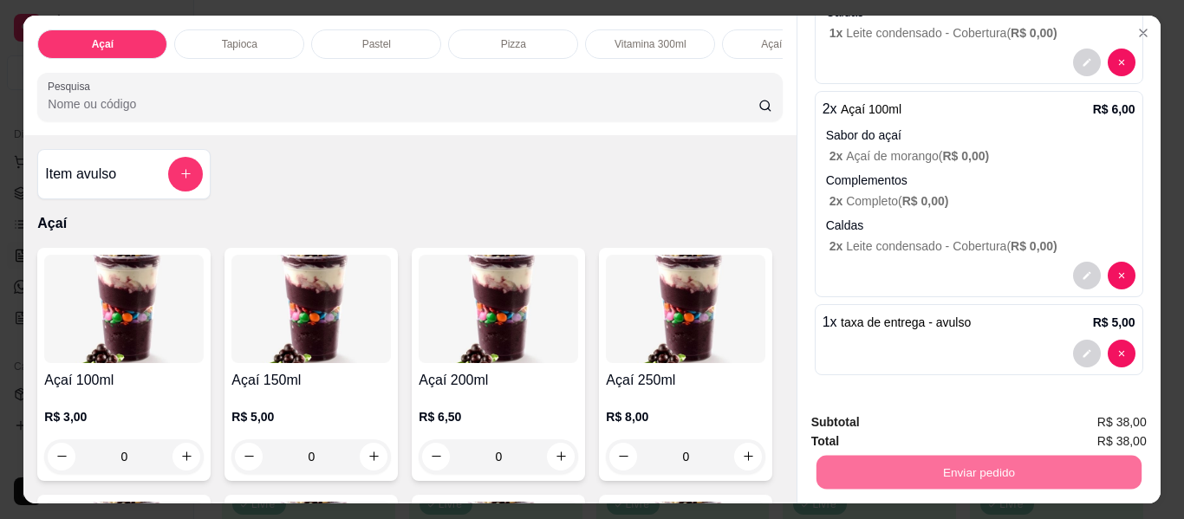
click at [916, 425] on button "Não registrar e enviar pedido" at bounding box center [921, 423] width 175 height 32
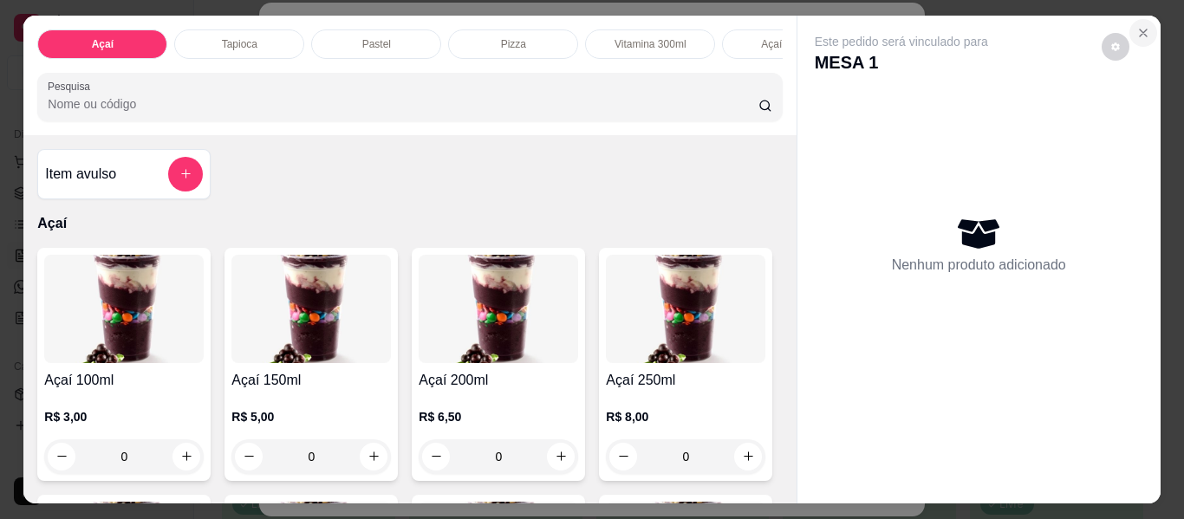
click at [1137, 26] on icon "Close" at bounding box center [1144, 33] width 14 height 14
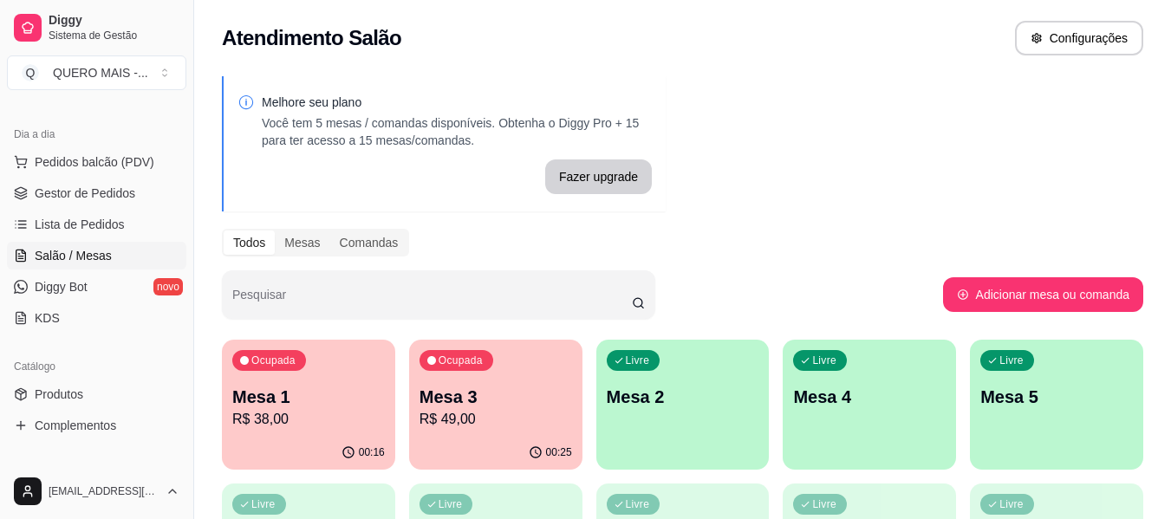
click at [284, 428] on p "R$ 38,00" at bounding box center [308, 419] width 153 height 21
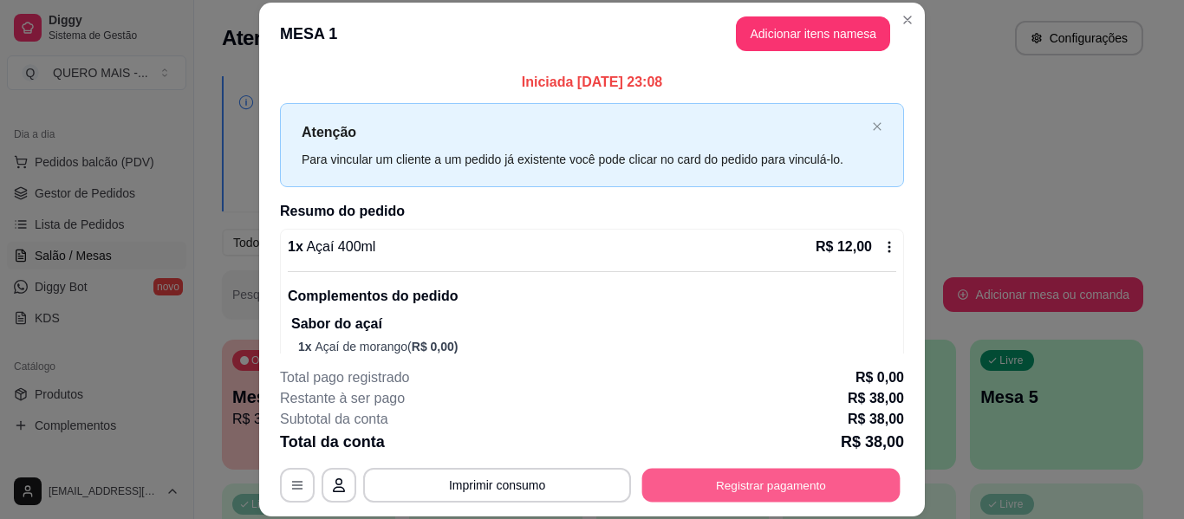
click at [735, 475] on button "Registrar pagamento" at bounding box center [771, 486] width 258 height 34
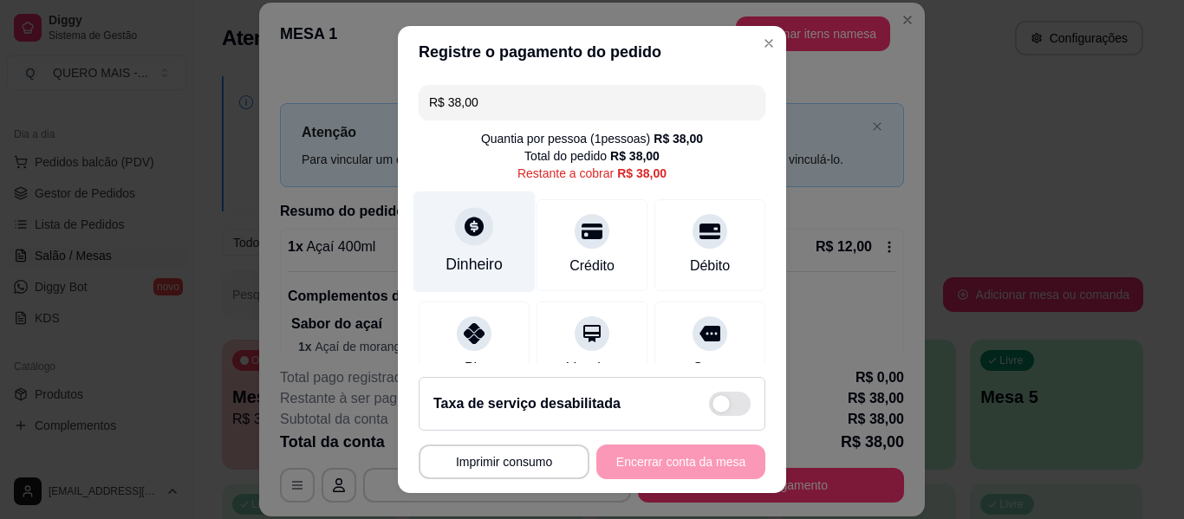
click at [463, 249] on div "Dinheiro" at bounding box center [475, 242] width 122 height 101
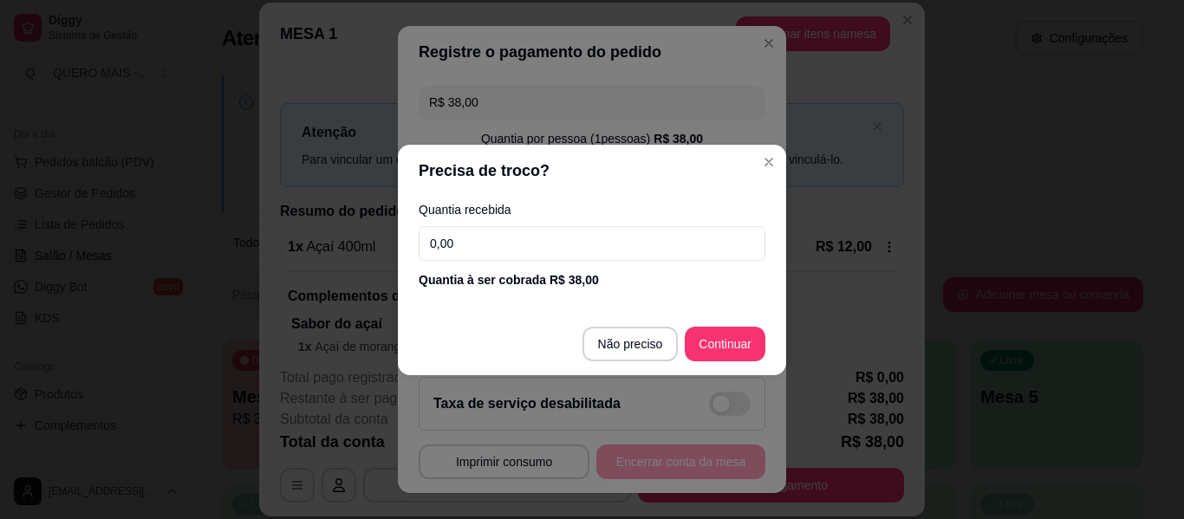
click at [532, 243] on input "0,00" at bounding box center [592, 243] width 347 height 35
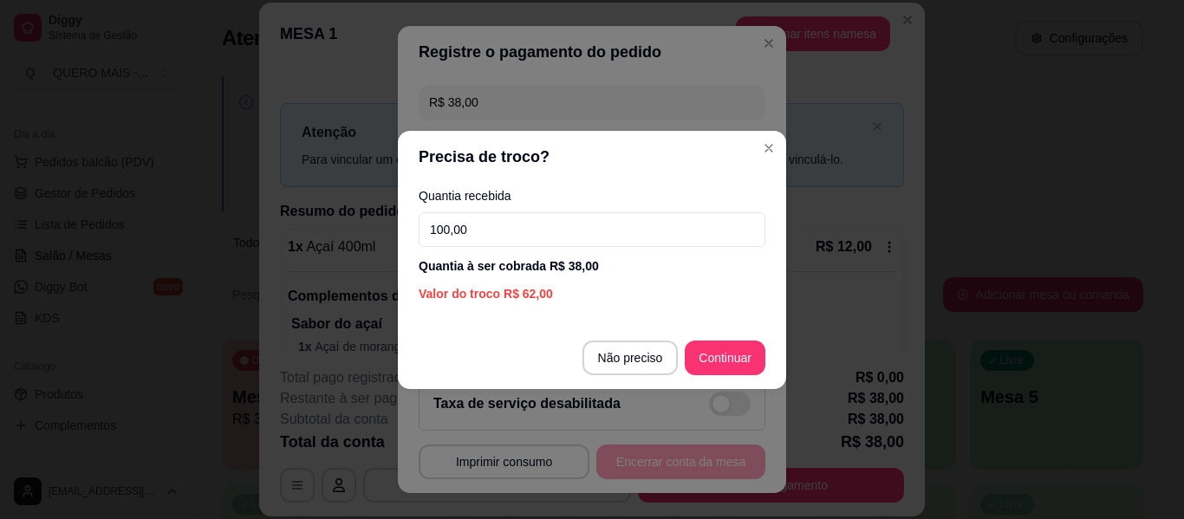
type input "100,00"
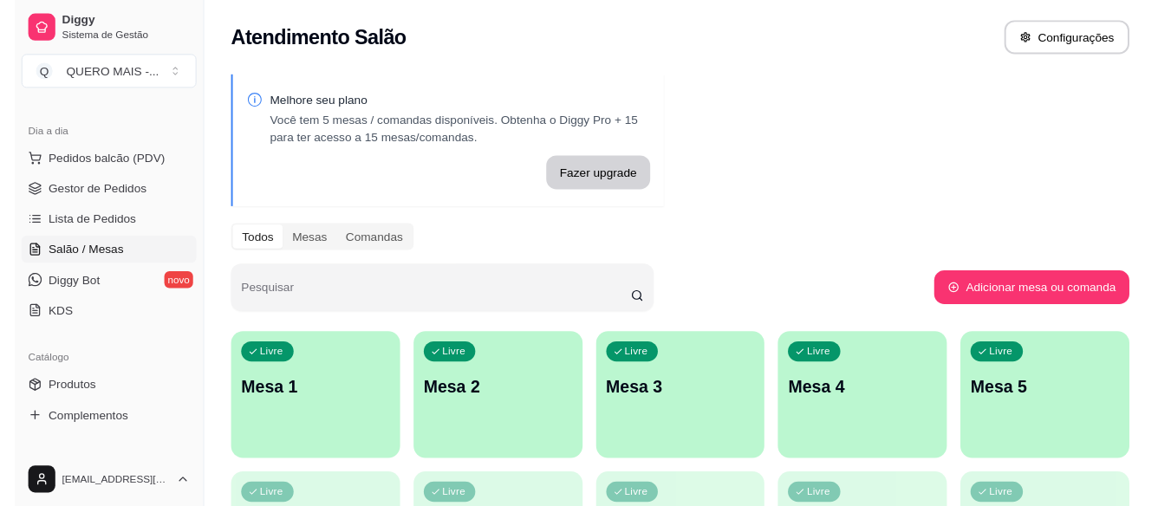
scroll to position [0, 0]
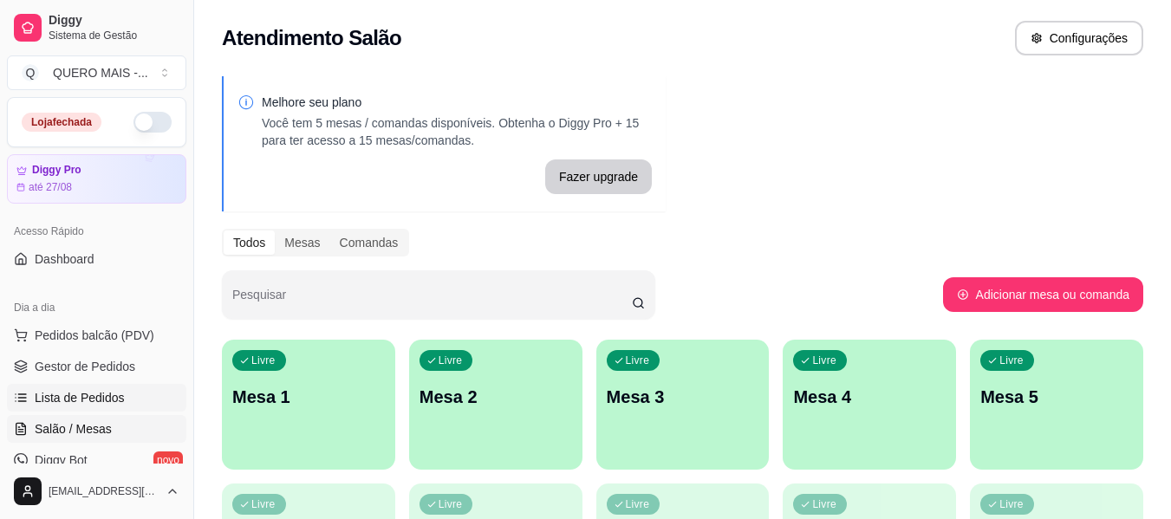
click at [49, 392] on span "Lista de Pedidos" at bounding box center [80, 397] width 90 height 17
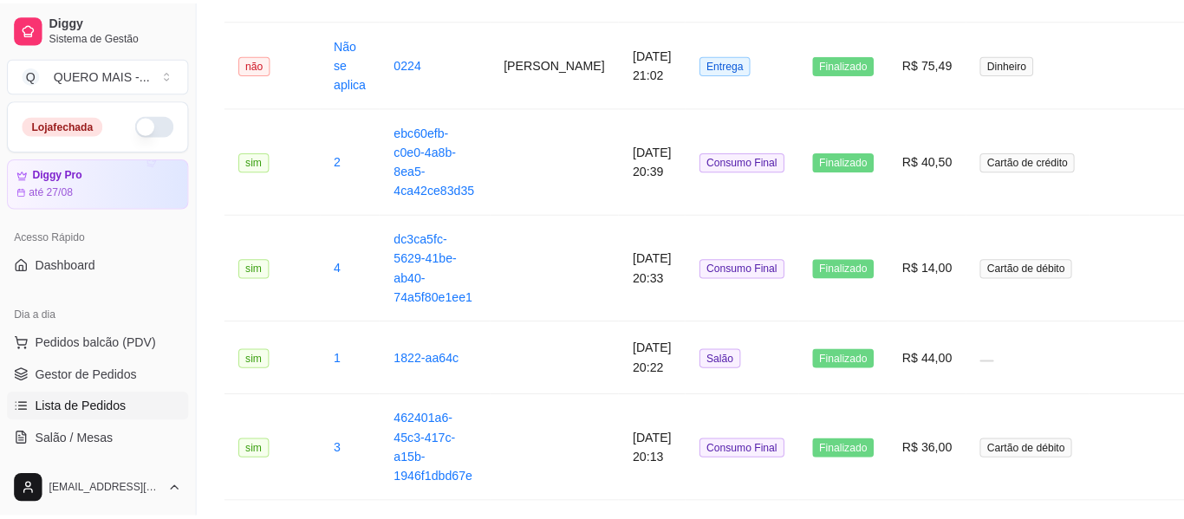
scroll to position [2081, 0]
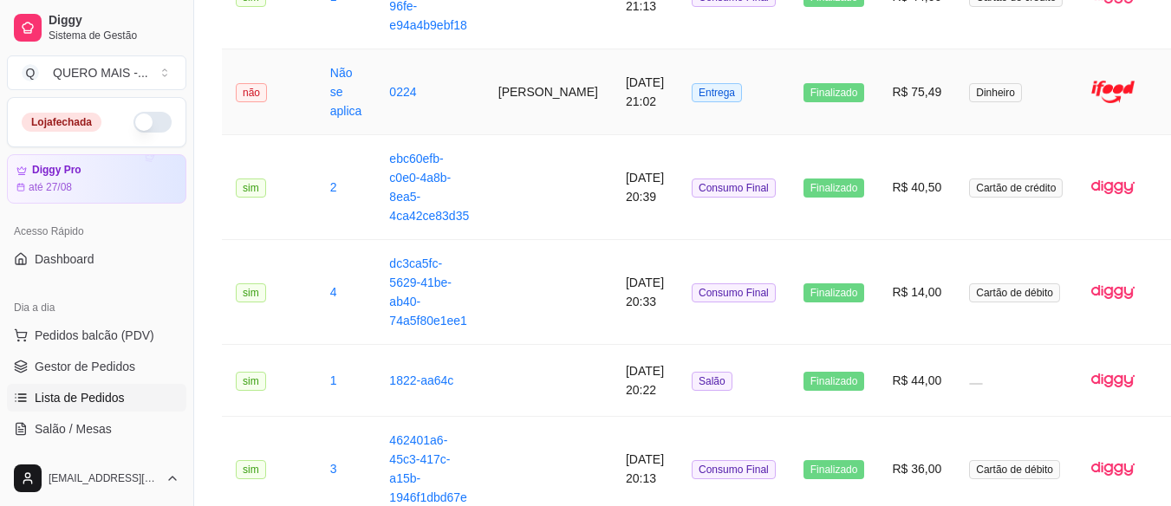
click at [525, 127] on td "[PERSON_NAME]" at bounding box center [548, 92] width 127 height 86
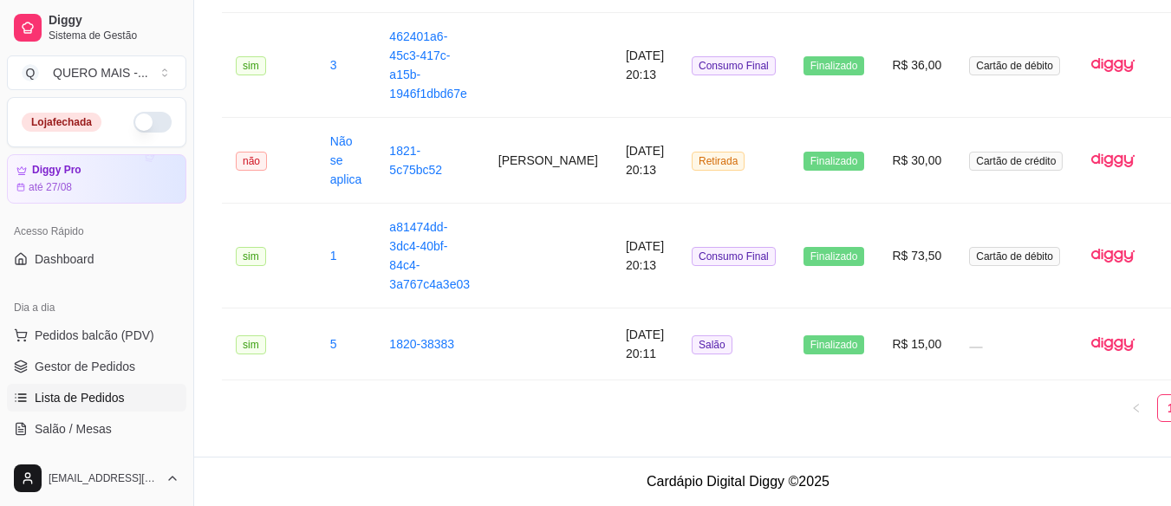
scroll to position [2504, 74]
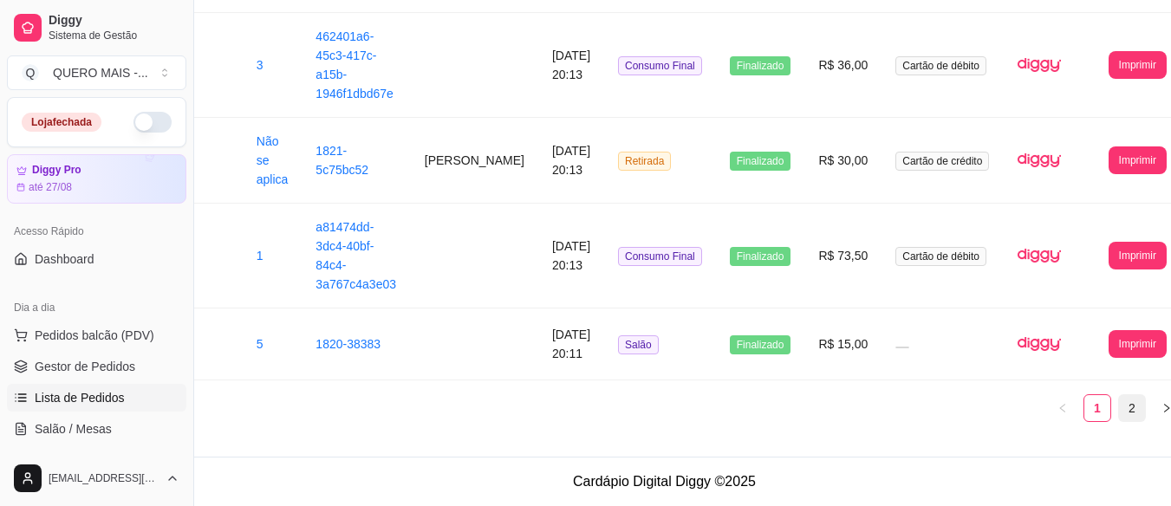
click at [1119, 418] on link "2" at bounding box center [1132, 408] width 26 height 26
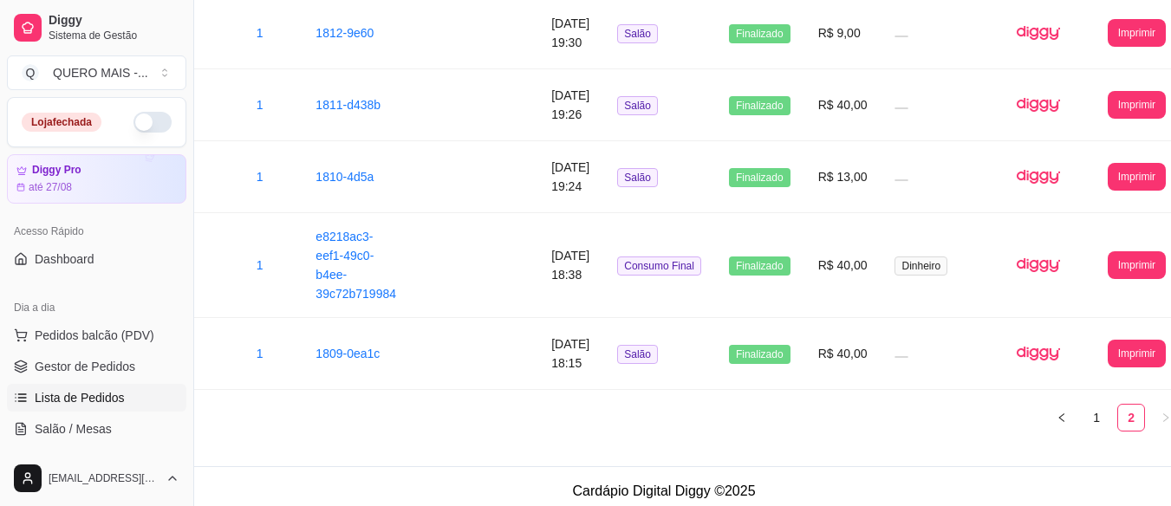
scroll to position [780, 74]
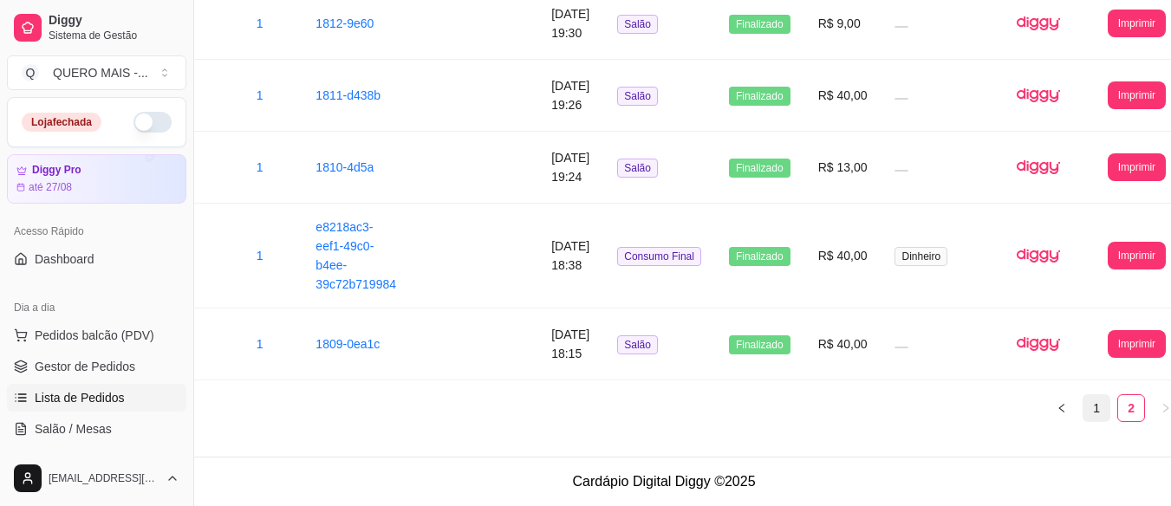
click at [1084, 402] on link "1" at bounding box center [1097, 408] width 26 height 26
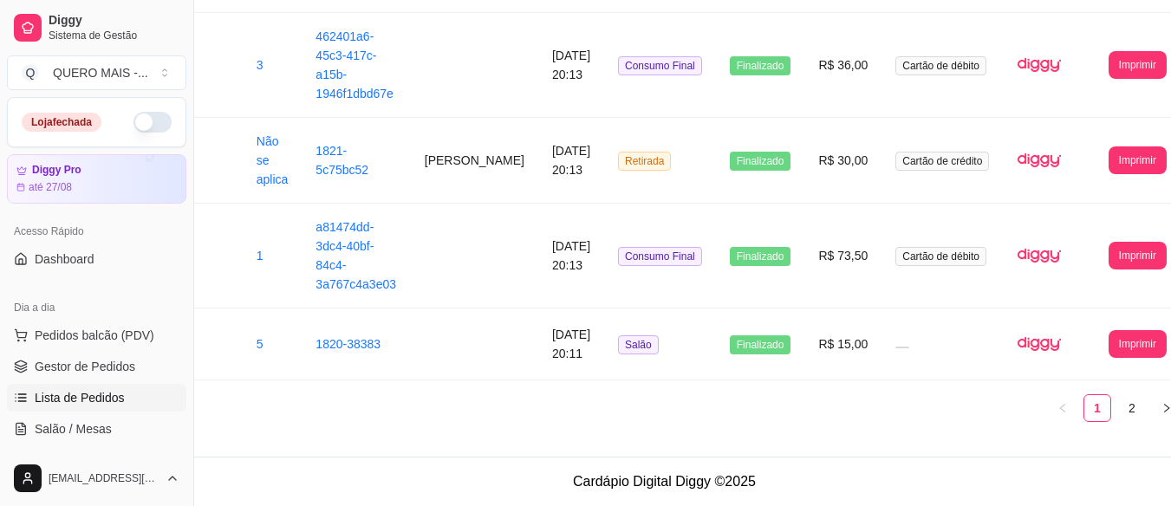
scroll to position [2504, 74]
